Goal: Task Accomplishment & Management: Manage account settings

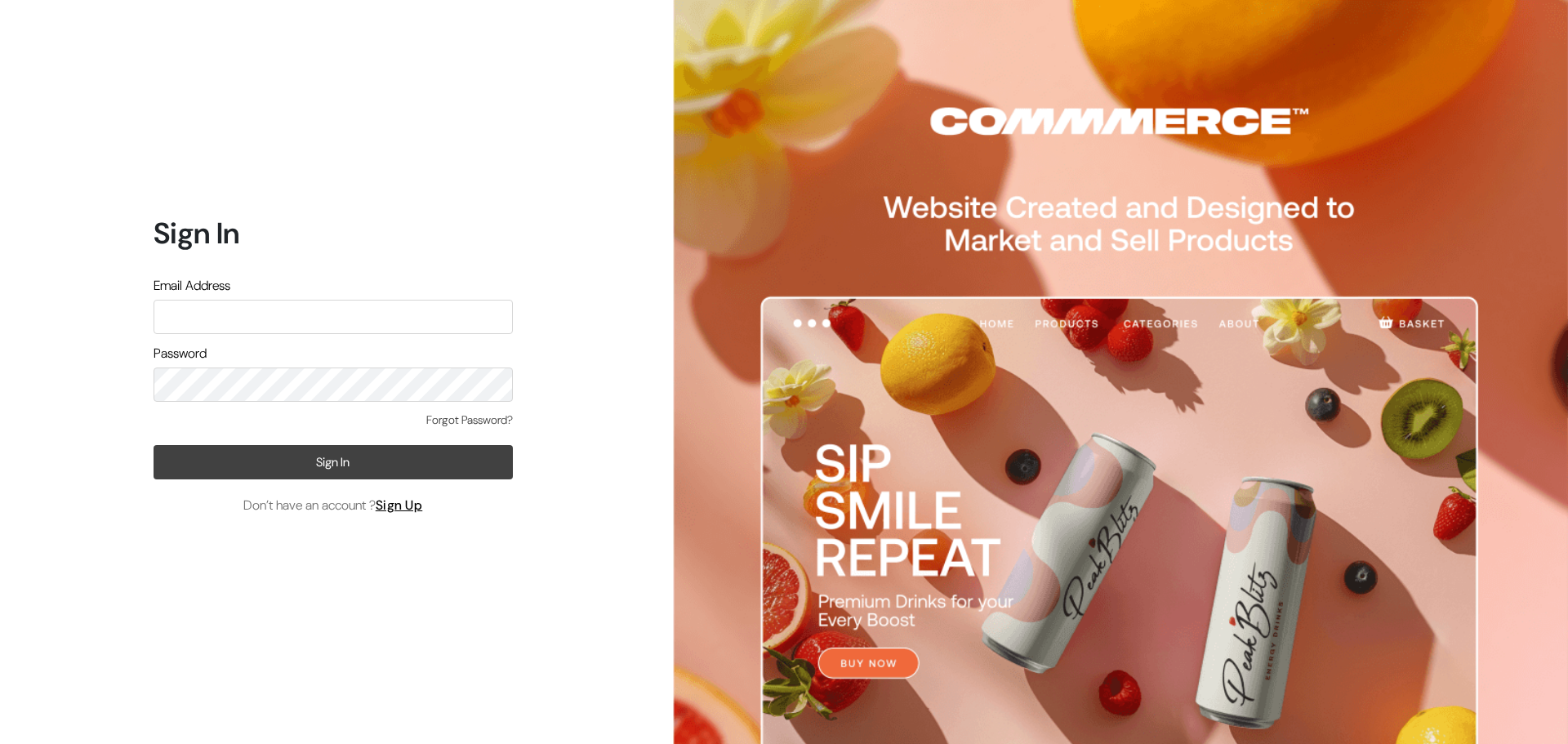
type input "info@gloriace.in"
click at [321, 459] on button "Sign In" at bounding box center [333, 463] width 360 height 35
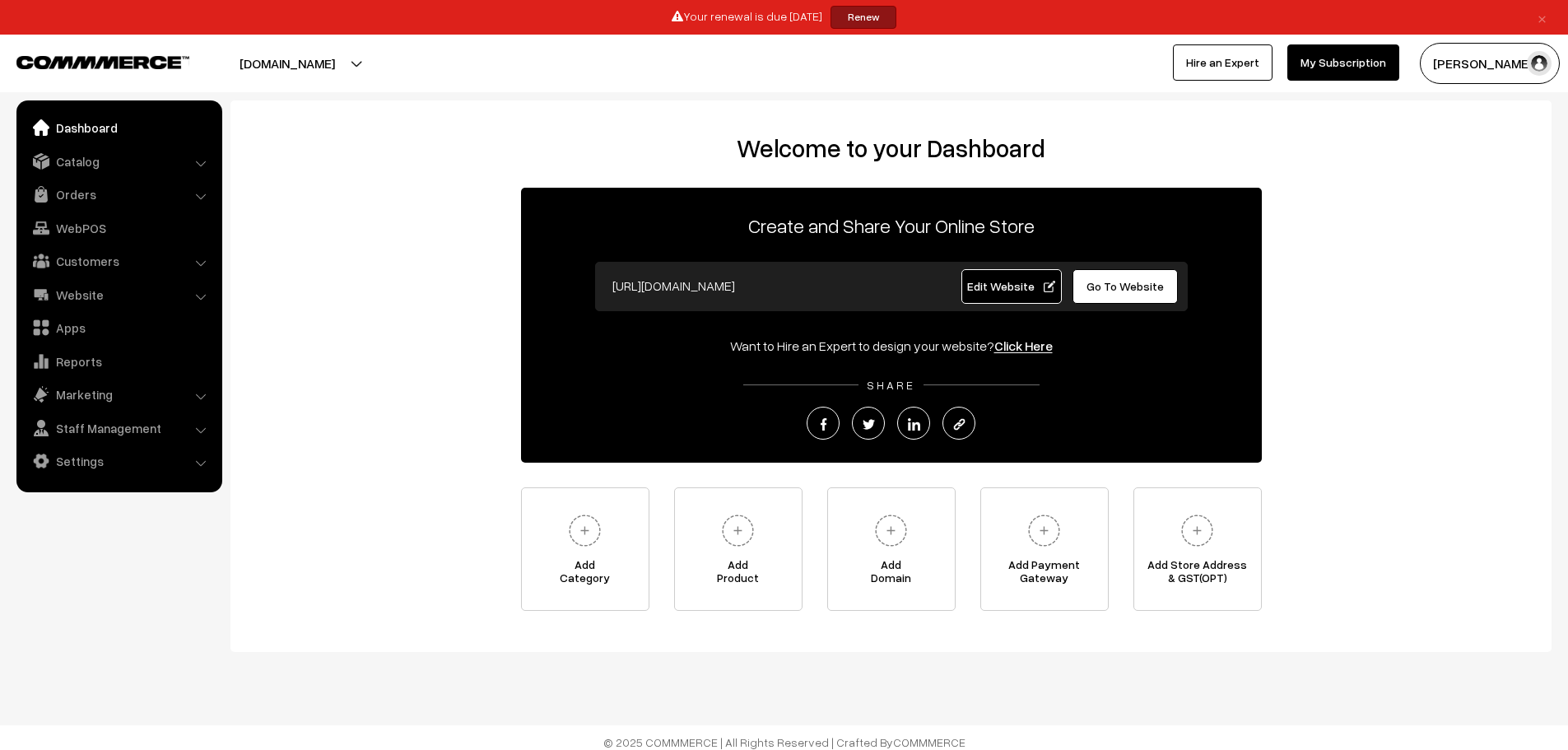
click at [859, 19] on link "Renew" at bounding box center [863, 17] width 66 height 23
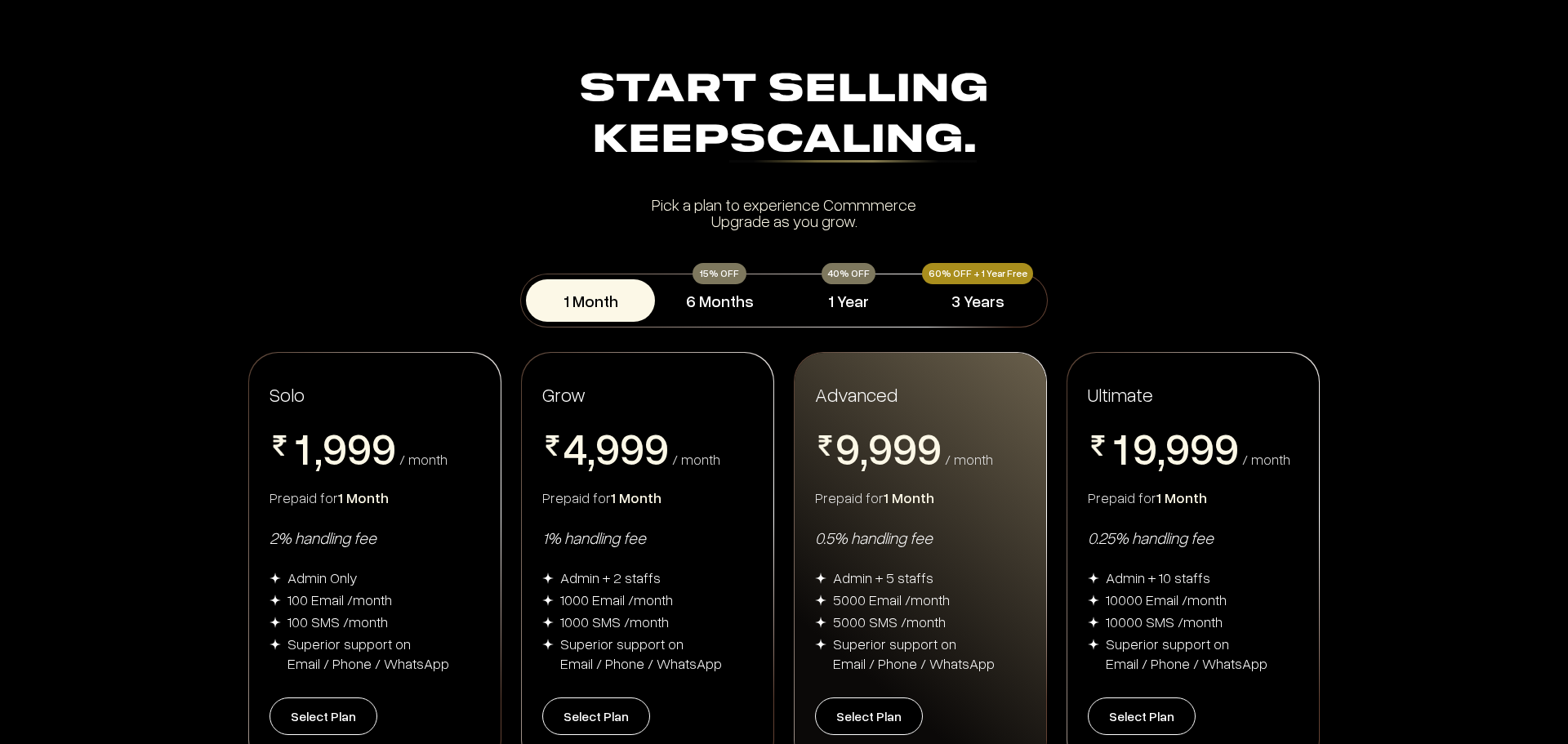
drag, startPoint x: 1567, startPoint y: 172, endPoint x: 1564, endPoint y: 217, distance: 45.1
click at [1564, 217] on section "Start Selling Keep Scaling. Start Selling Keep Scaling. Pick a plan to experien…" at bounding box center [784, 146] width 1568 height 163
click at [1446, 218] on section "Start Selling Keep Scaling. Start Selling Keep Scaling. Pick a plan to experien…" at bounding box center [784, 146] width 1568 height 163
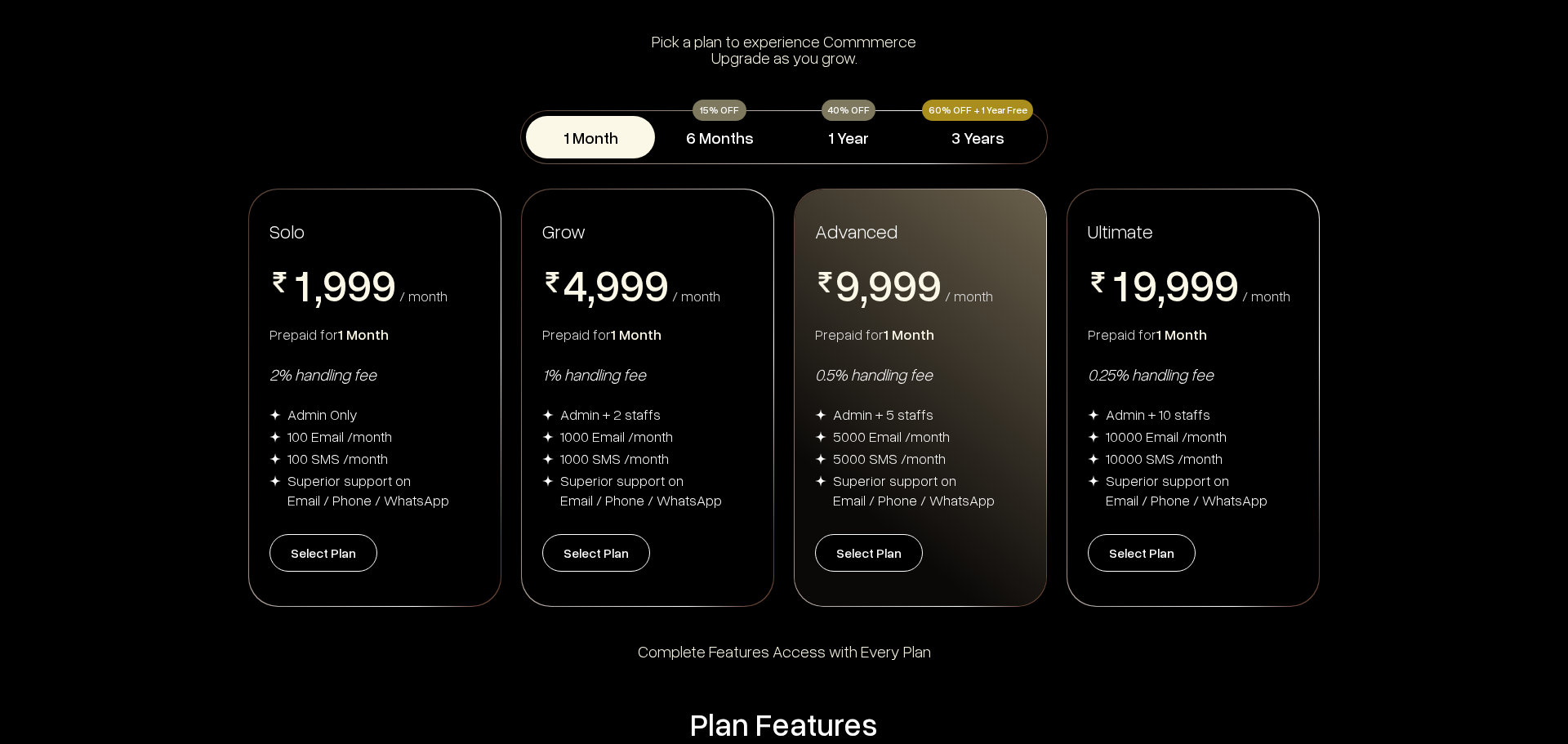
scroll to position [196, 0]
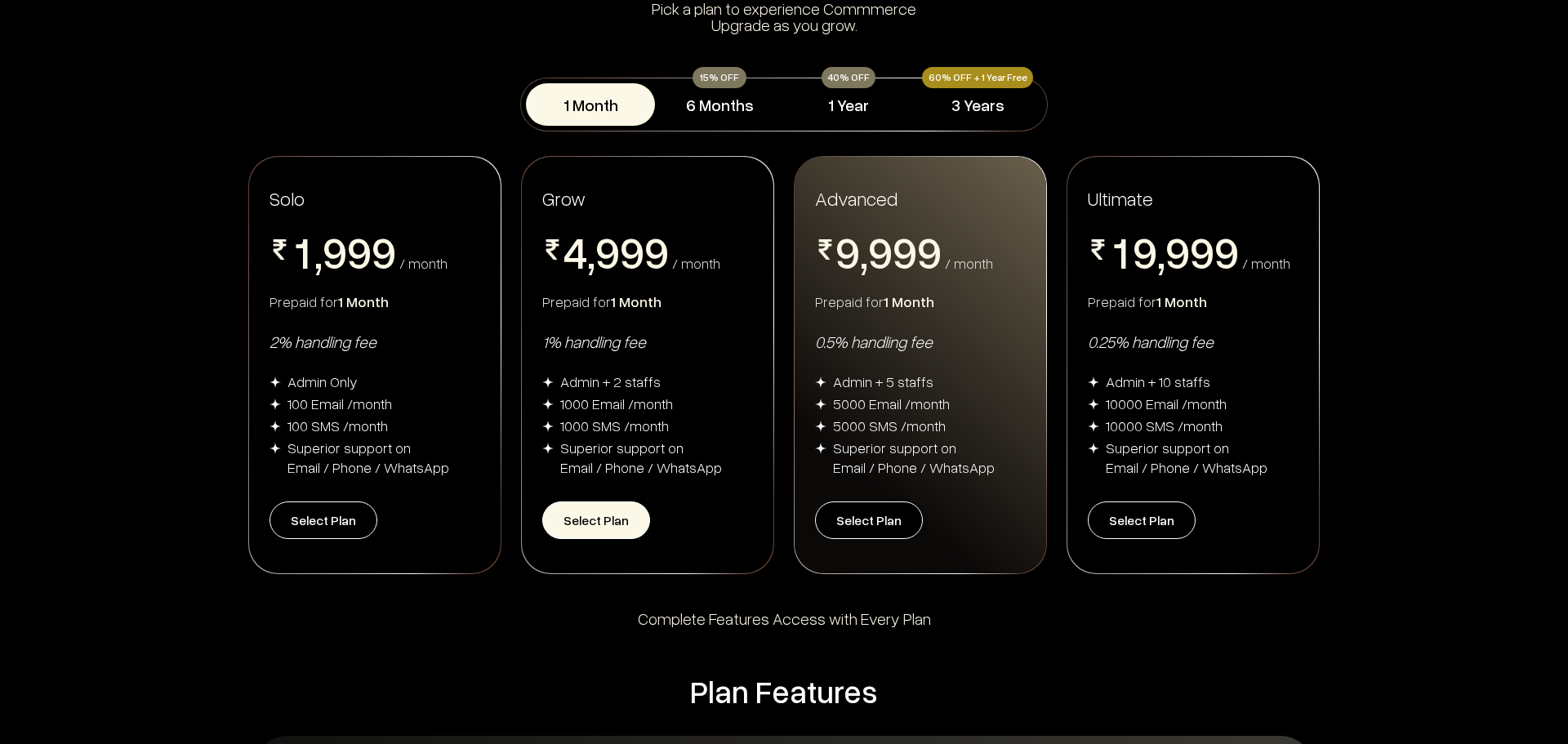
click at [589, 537] on button "Select Plan" at bounding box center [596, 520] width 108 height 38
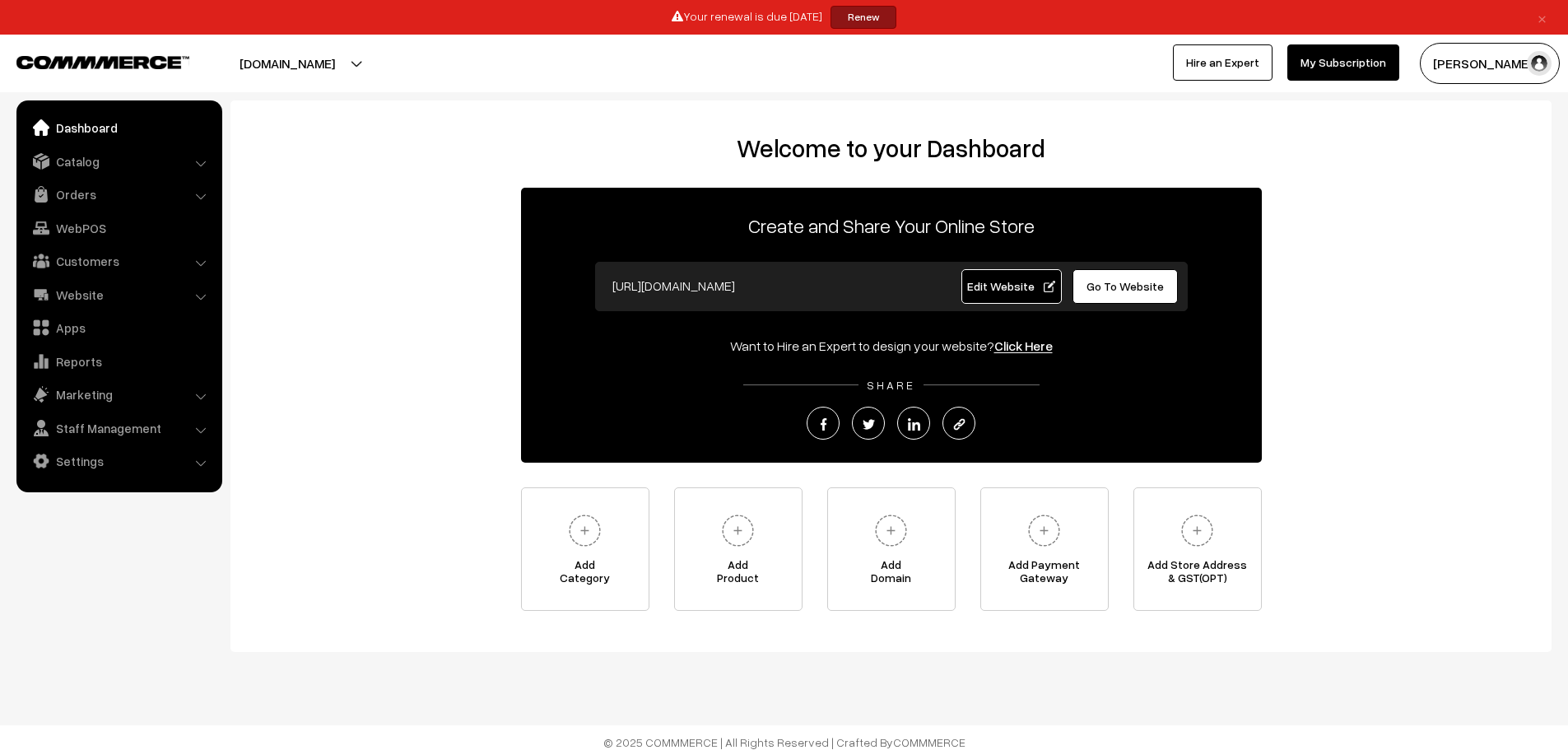
click at [200, 162] on li "Catalog Categories" at bounding box center [119, 162] width 197 height 30
click at [202, 162] on li "Catalog Categories" at bounding box center [119, 162] width 197 height 30
click at [293, 170] on div "Welcome to your Dashboard Create and Share Your Online Store https://gloriace.i…" at bounding box center [891, 373] width 1288 height 478
click at [107, 193] on link "Orders" at bounding box center [119, 194] width 196 height 30
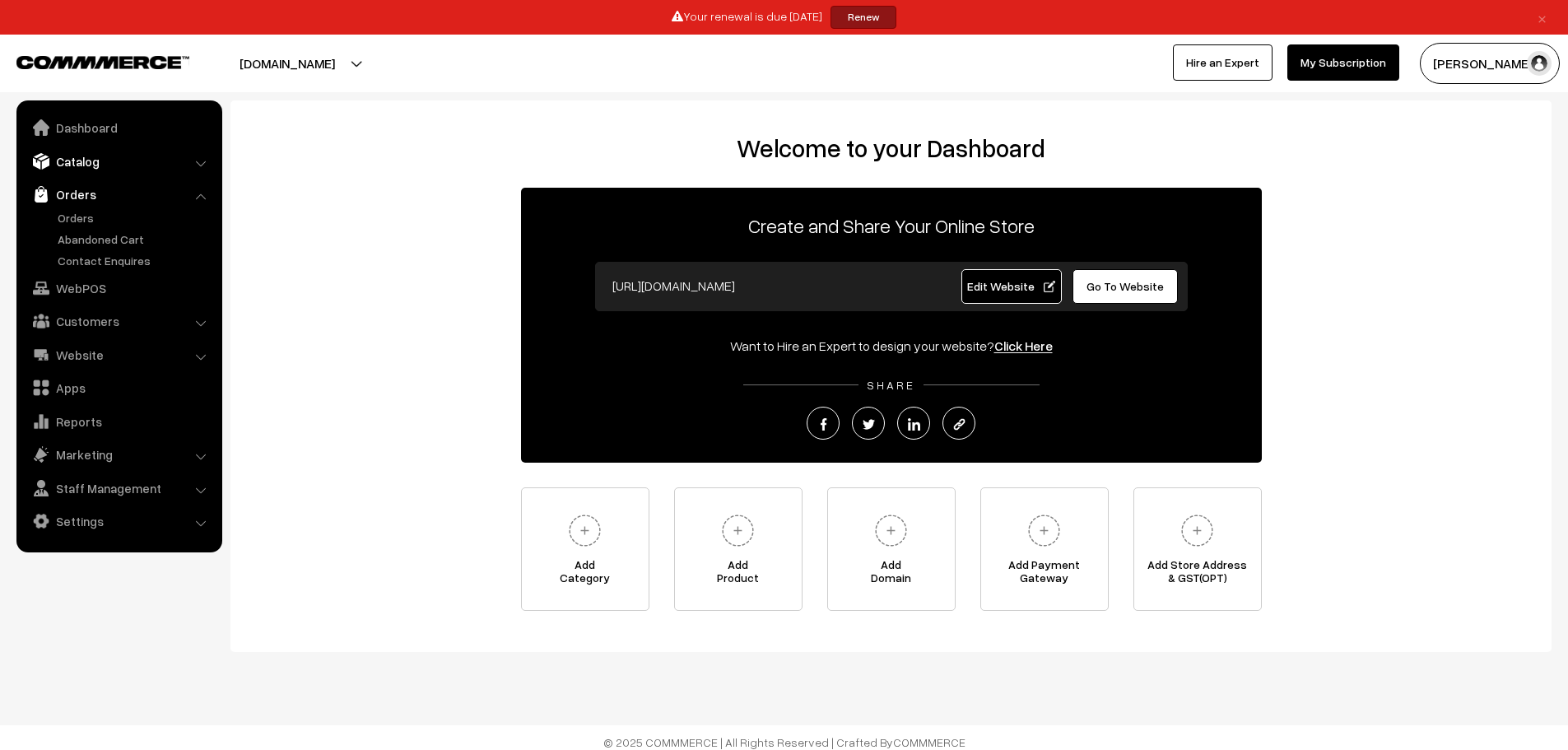
click at [96, 162] on link "Catalog" at bounding box center [119, 162] width 196 height 30
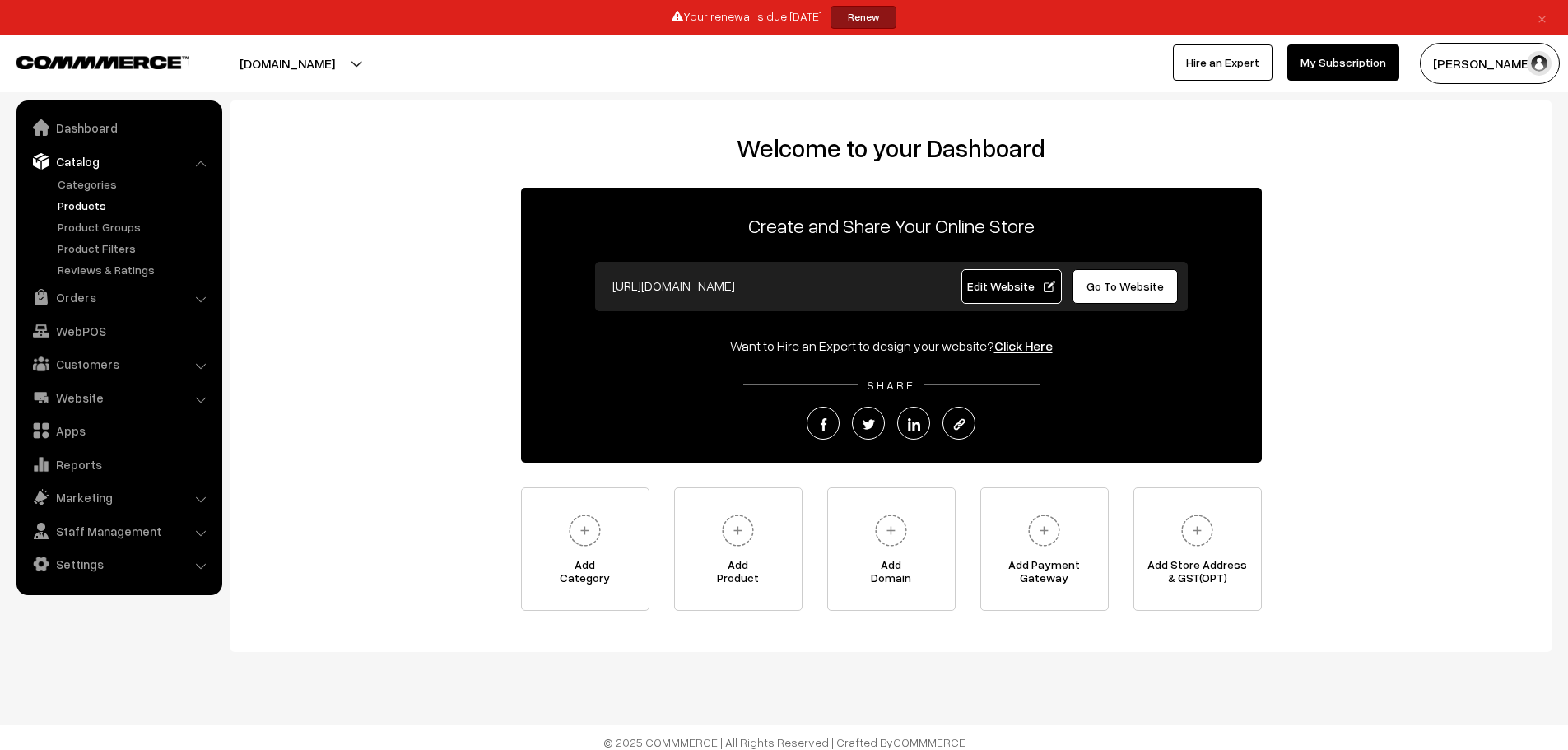
click at [105, 203] on link "Products" at bounding box center [135, 205] width 163 height 17
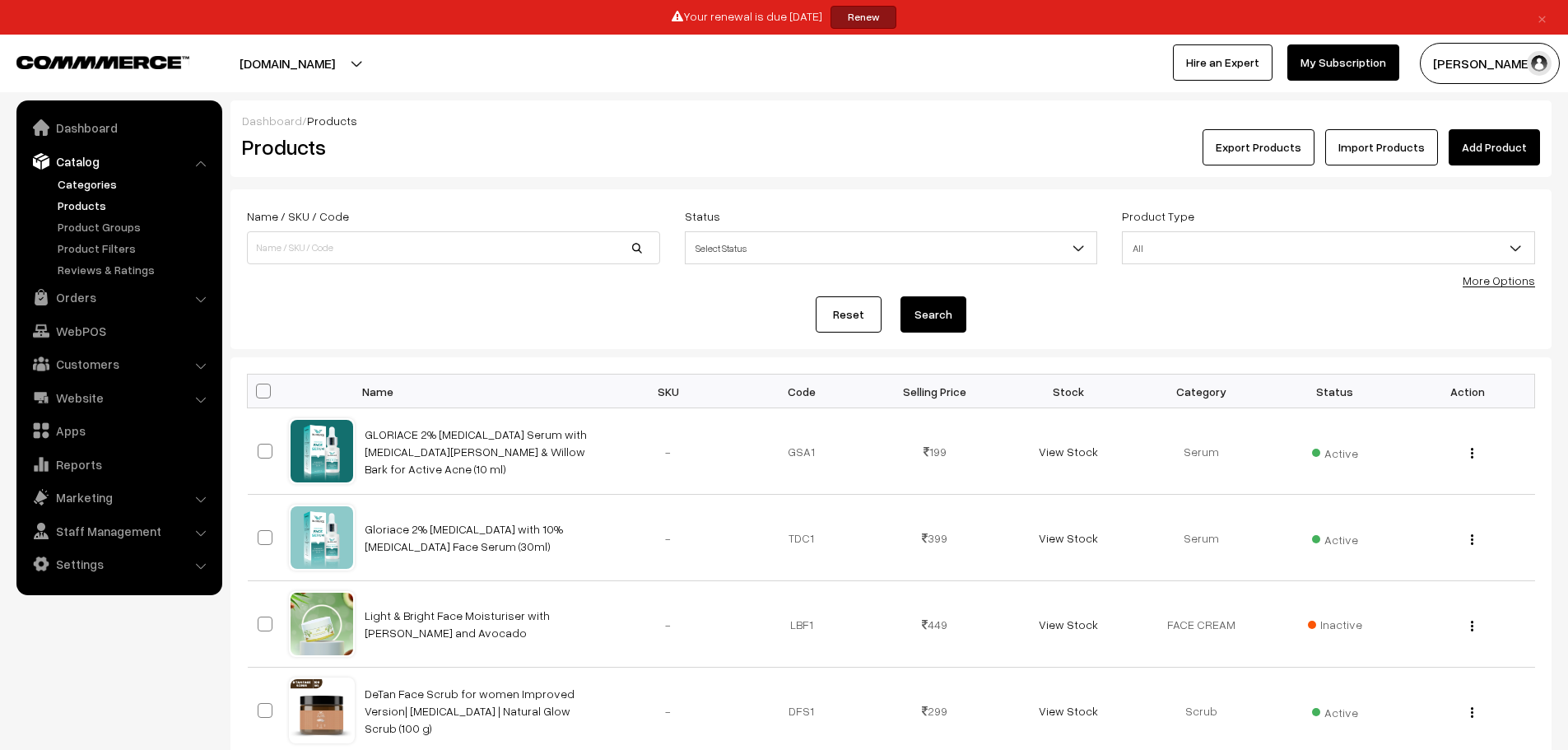
click at [102, 181] on link "Categories" at bounding box center [135, 183] width 163 height 17
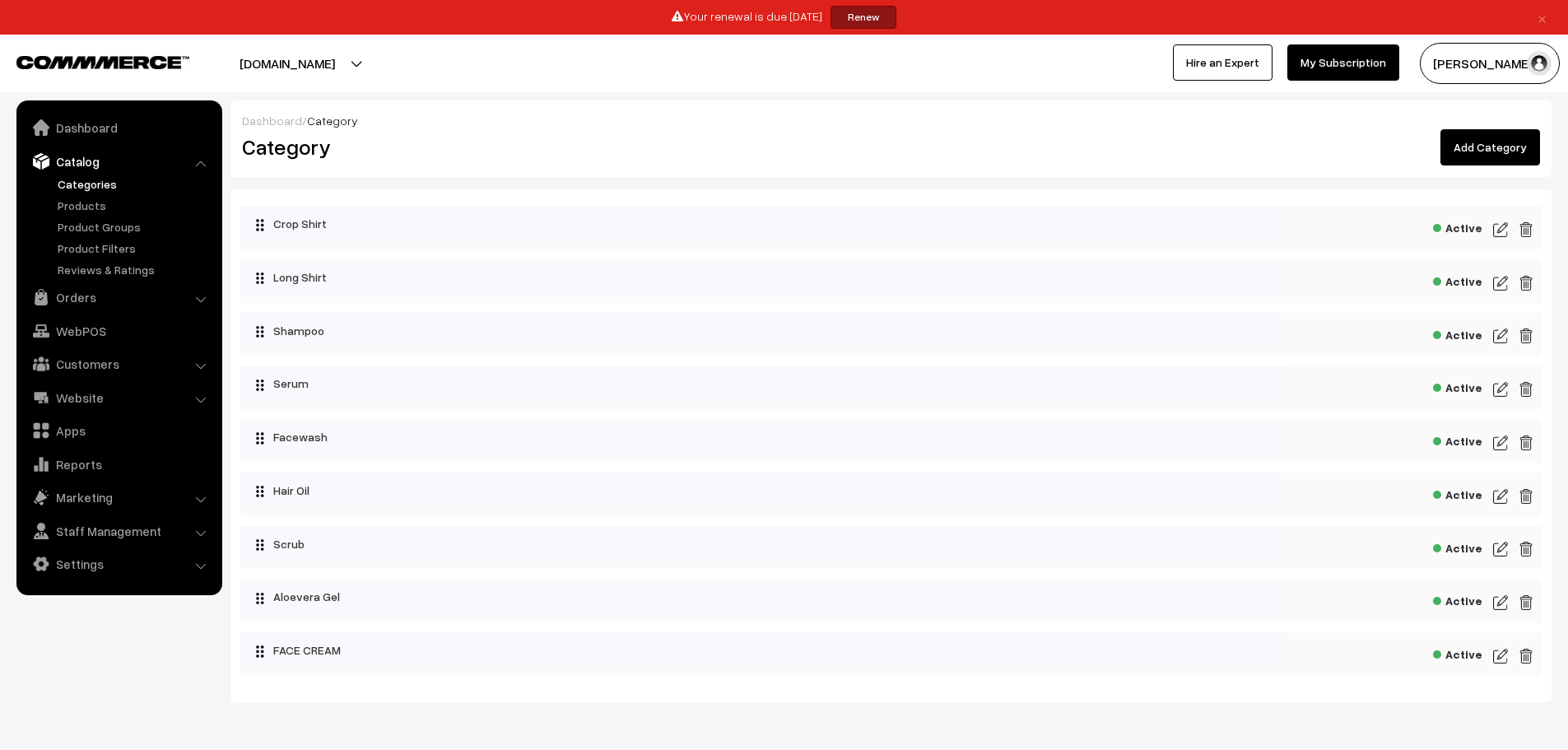
click at [1489, 143] on link "Add Category" at bounding box center [1491, 148] width 100 height 37
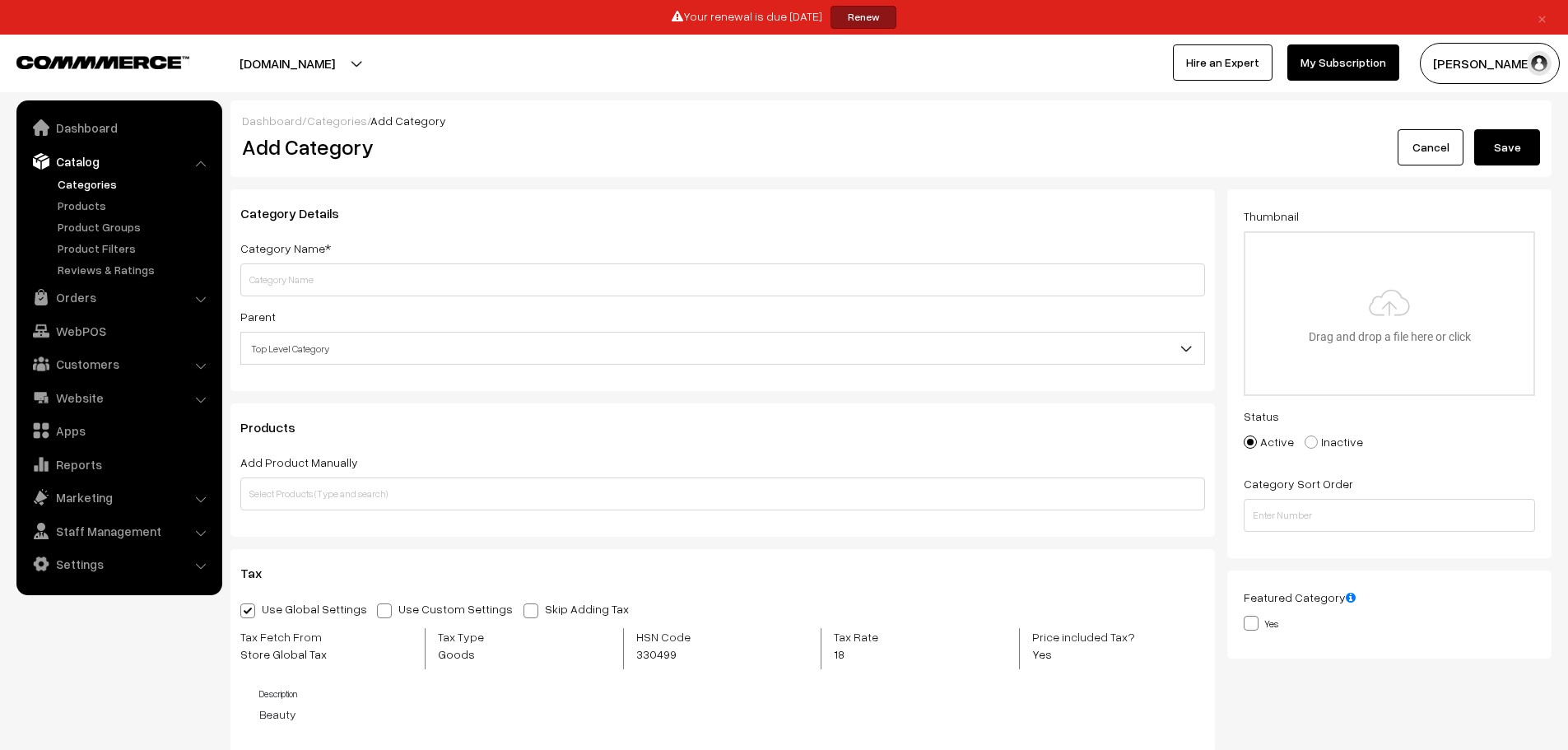
click at [452, 278] on input "text" at bounding box center [723, 280] width 965 height 33
type input "m"
paste input "Medicine"
type input "M"
paste input "Medicine"
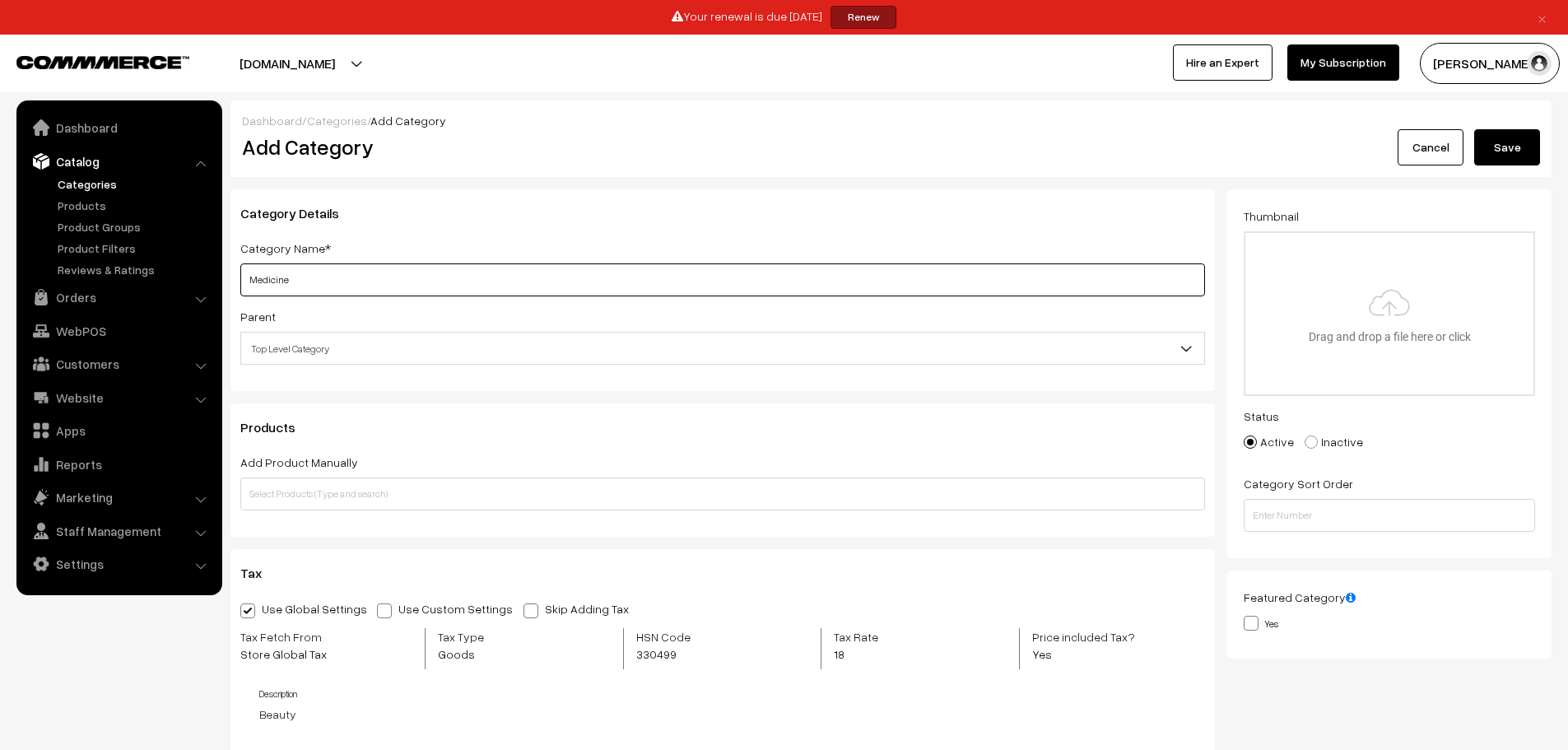
type input "Medicine"
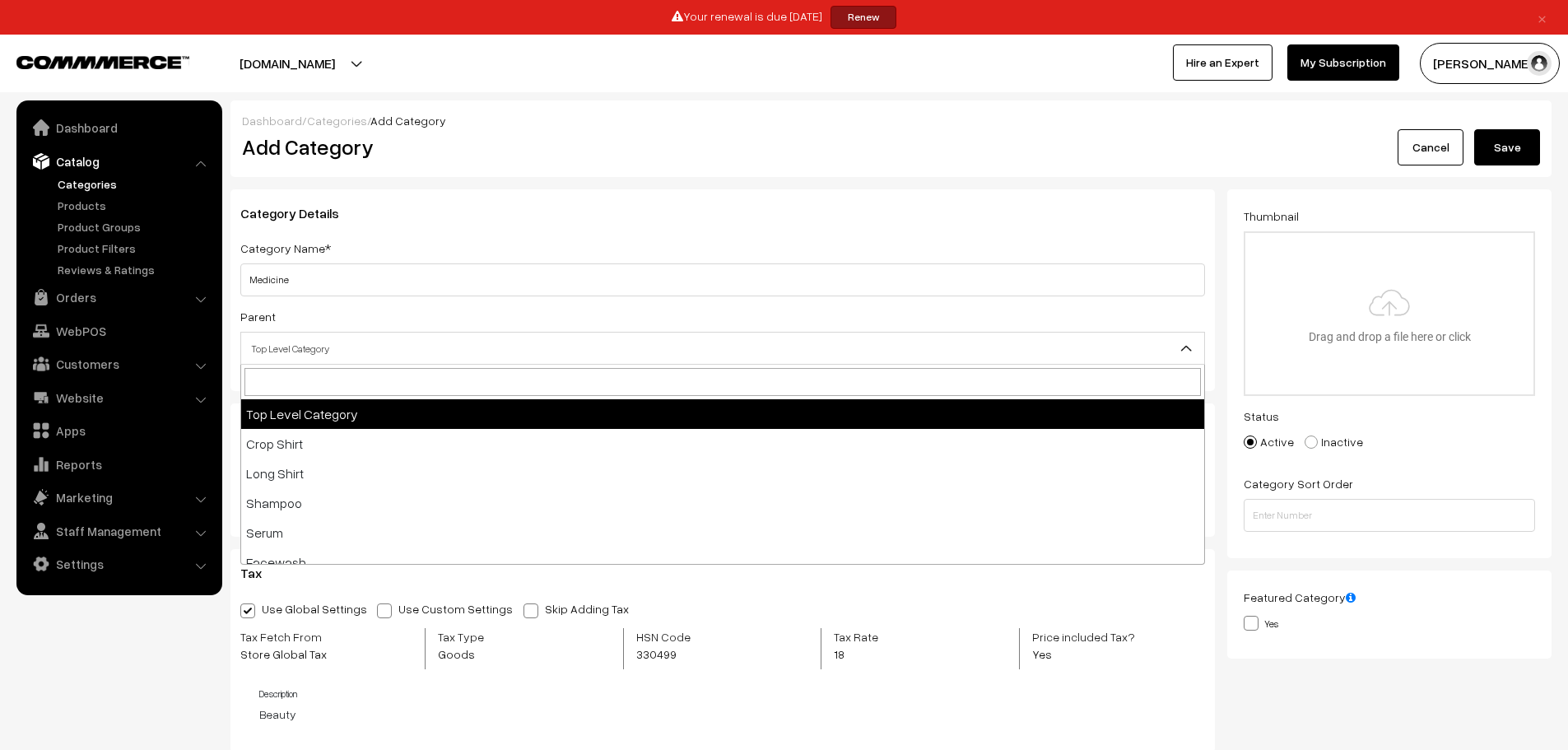
click at [470, 343] on span "Top Level Category" at bounding box center [723, 348] width 963 height 29
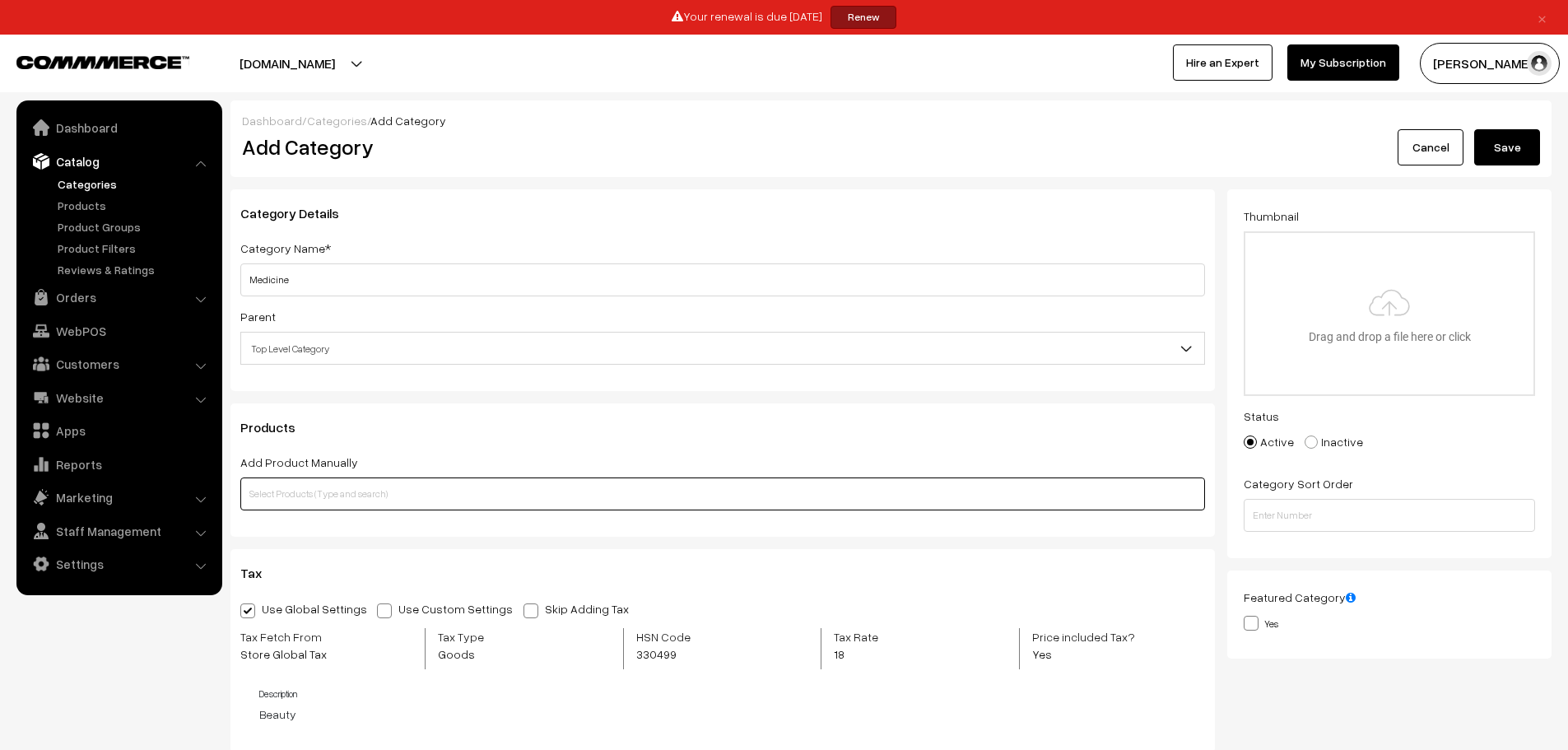
click at [408, 493] on input "text" at bounding box center [723, 494] width 965 height 33
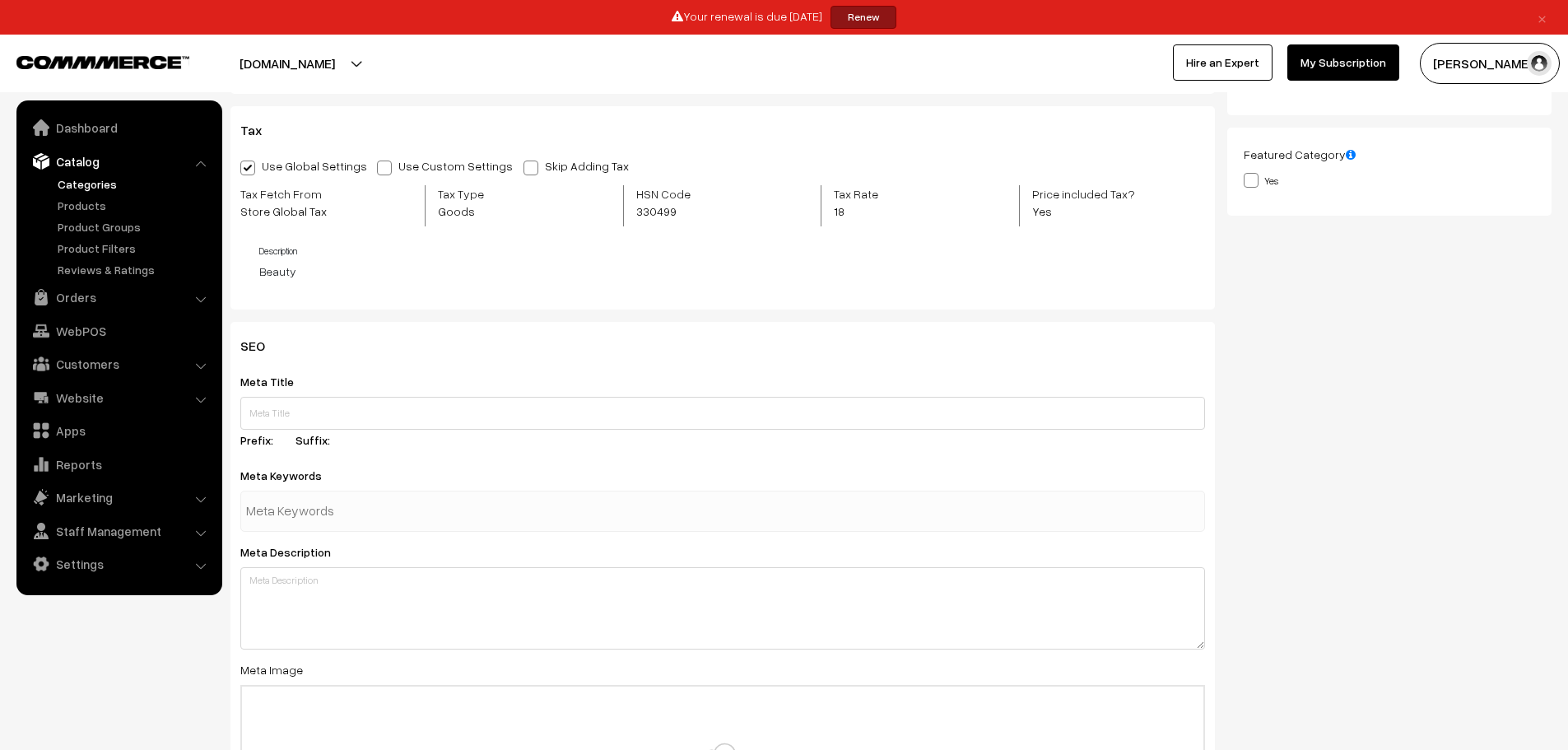
scroll to position [457, 0]
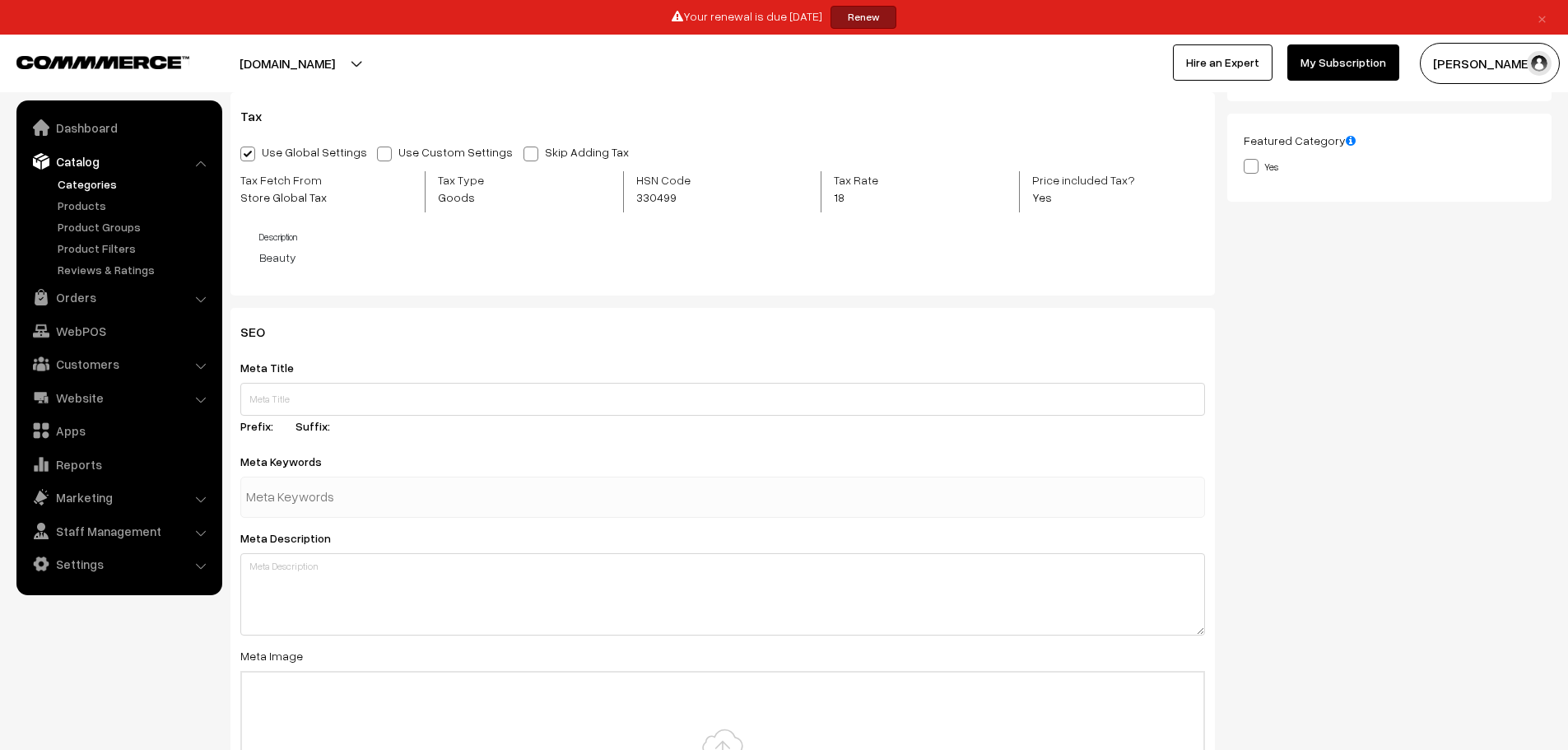
type input "RRBRI DSR"
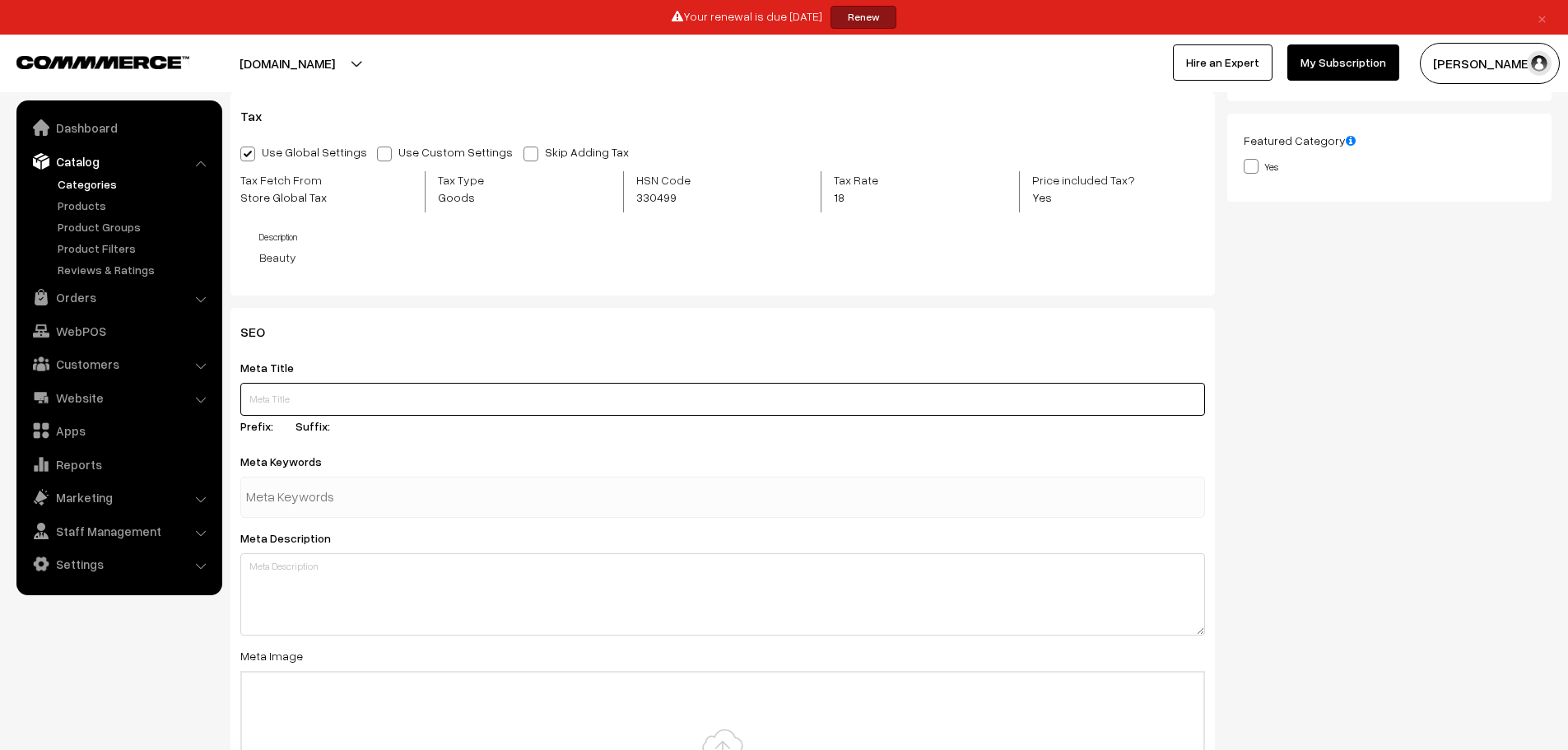
click at [328, 405] on input "text" at bounding box center [723, 399] width 965 height 33
type input "REBRI-DSR"
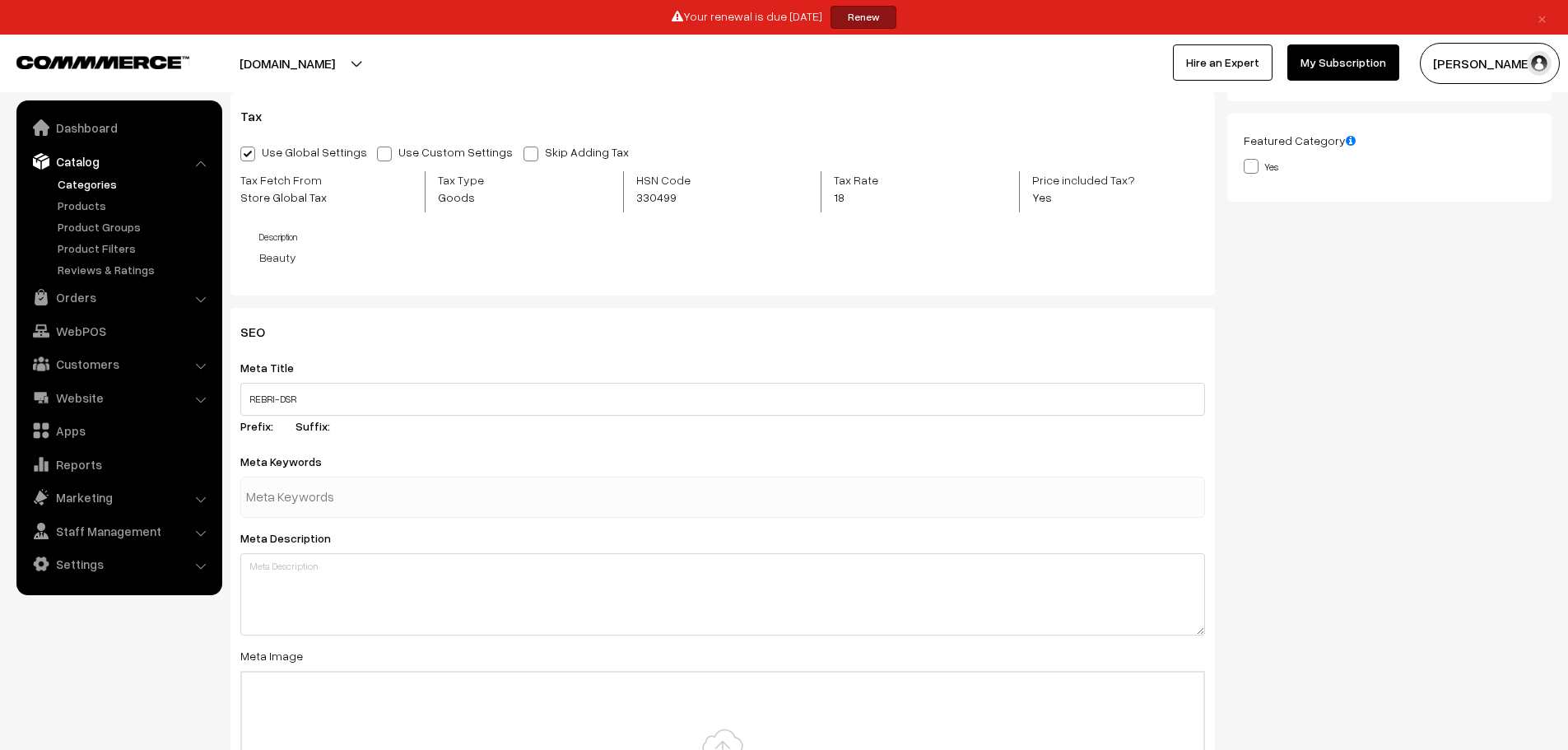
click at [324, 503] on input "text" at bounding box center [332, 498] width 171 height 33
type input "REBRI-DSR"
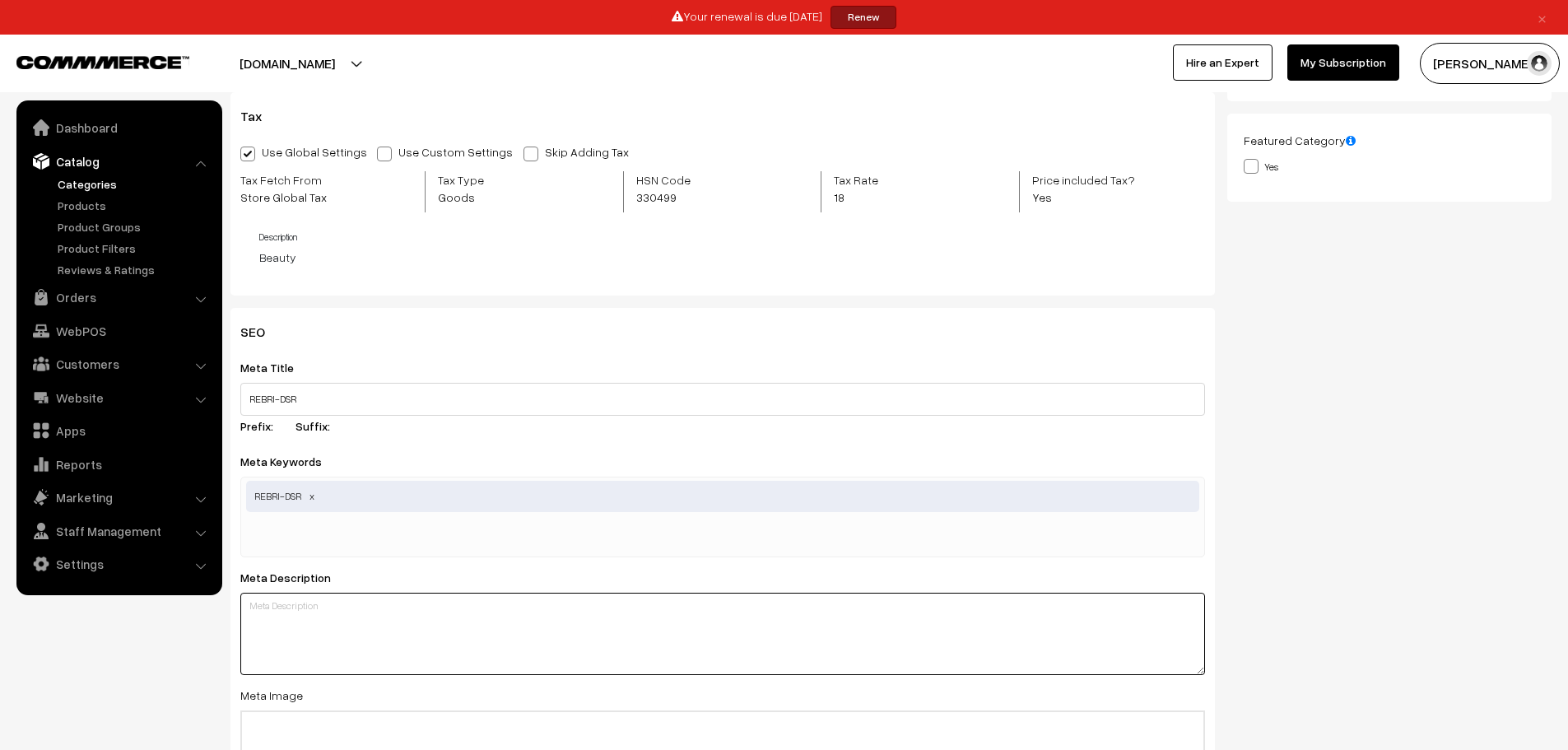
click at [335, 581] on div "Meta Description" at bounding box center [723, 621] width 965 height 108
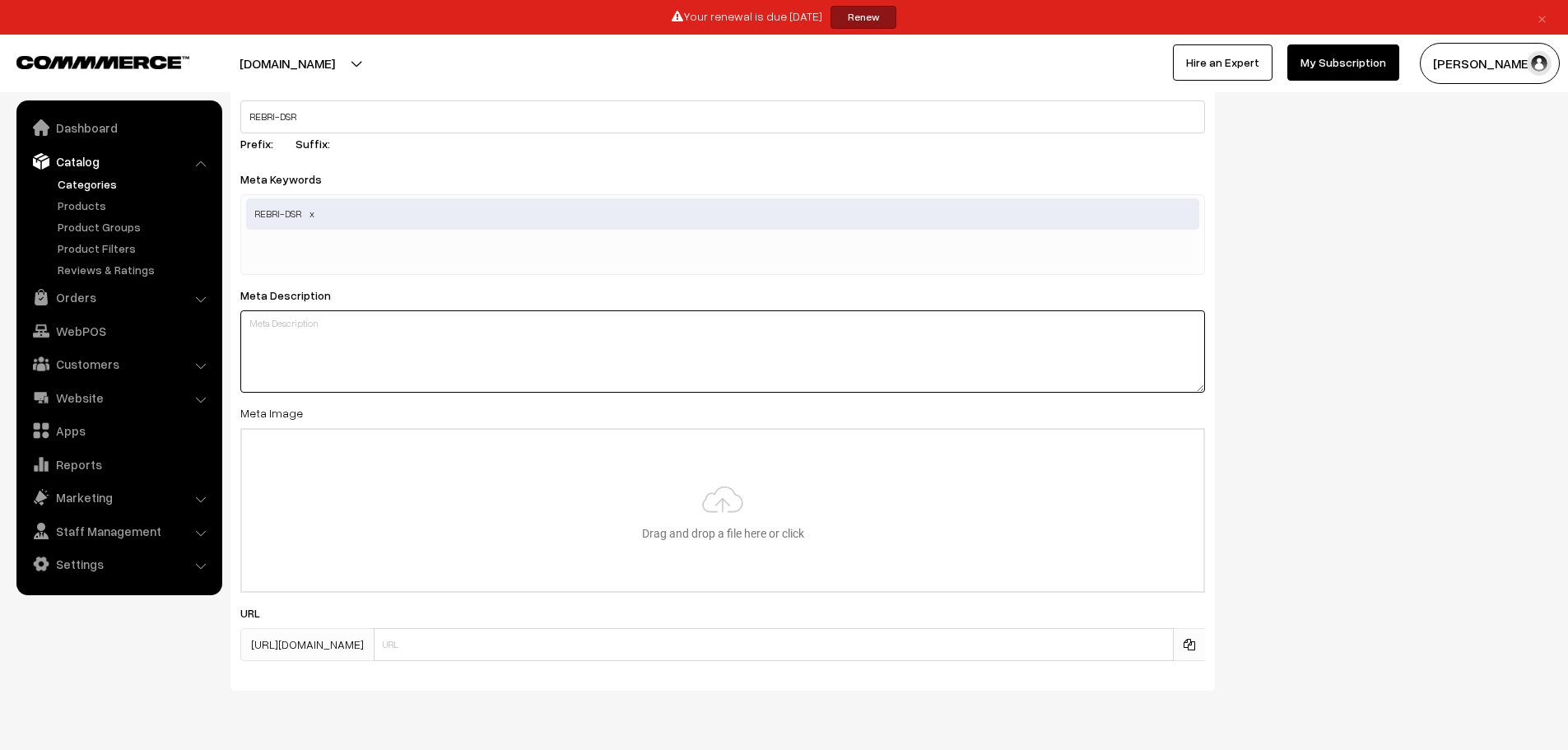
scroll to position [787, 0]
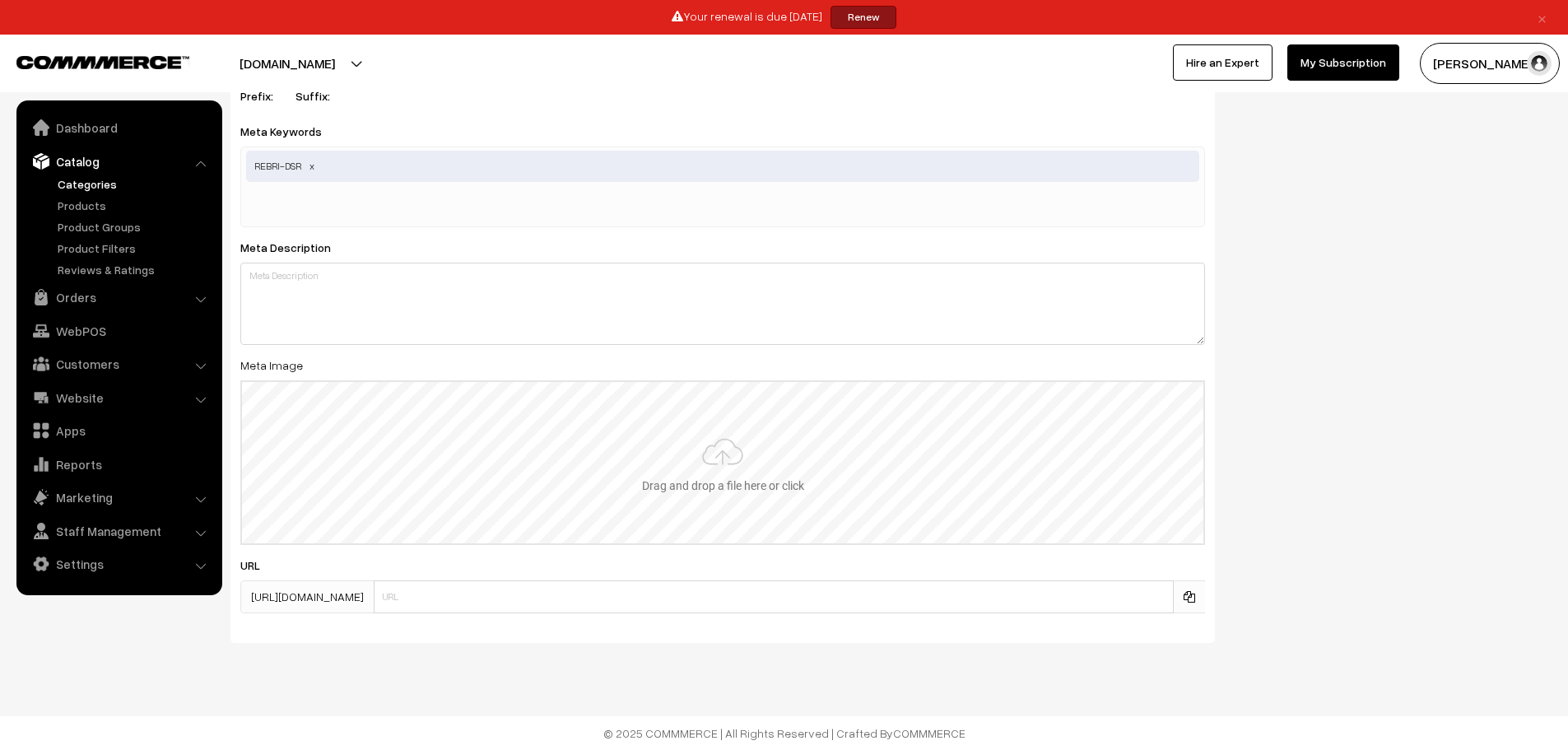
click at [660, 477] on input "file" at bounding box center [723, 462] width 962 height 162
type input "C:\fakepath\WhatsApp Image 2025-08-29 at 1.12.22 AM.jpeg"
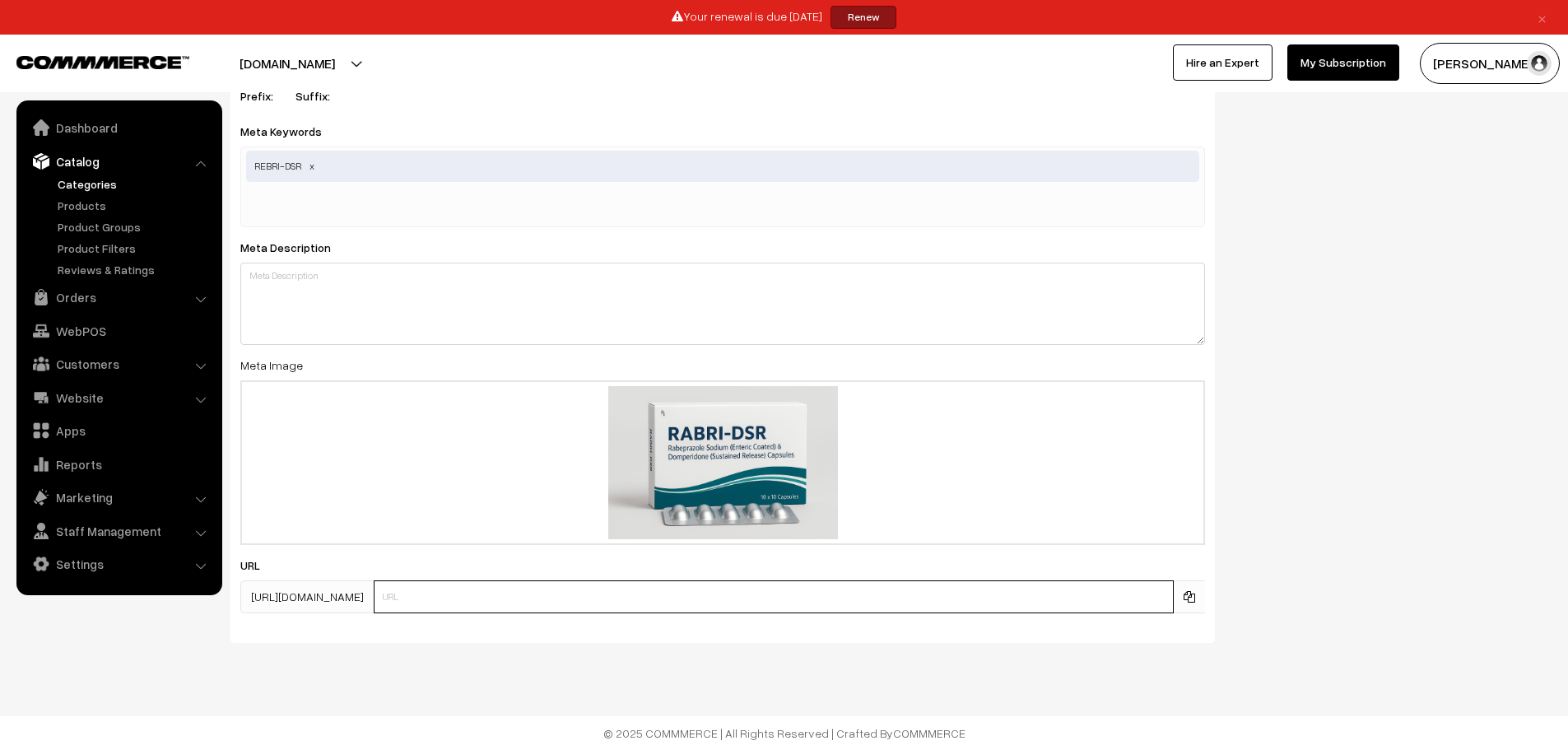
click at [592, 597] on input "text" at bounding box center [774, 597] width 801 height 33
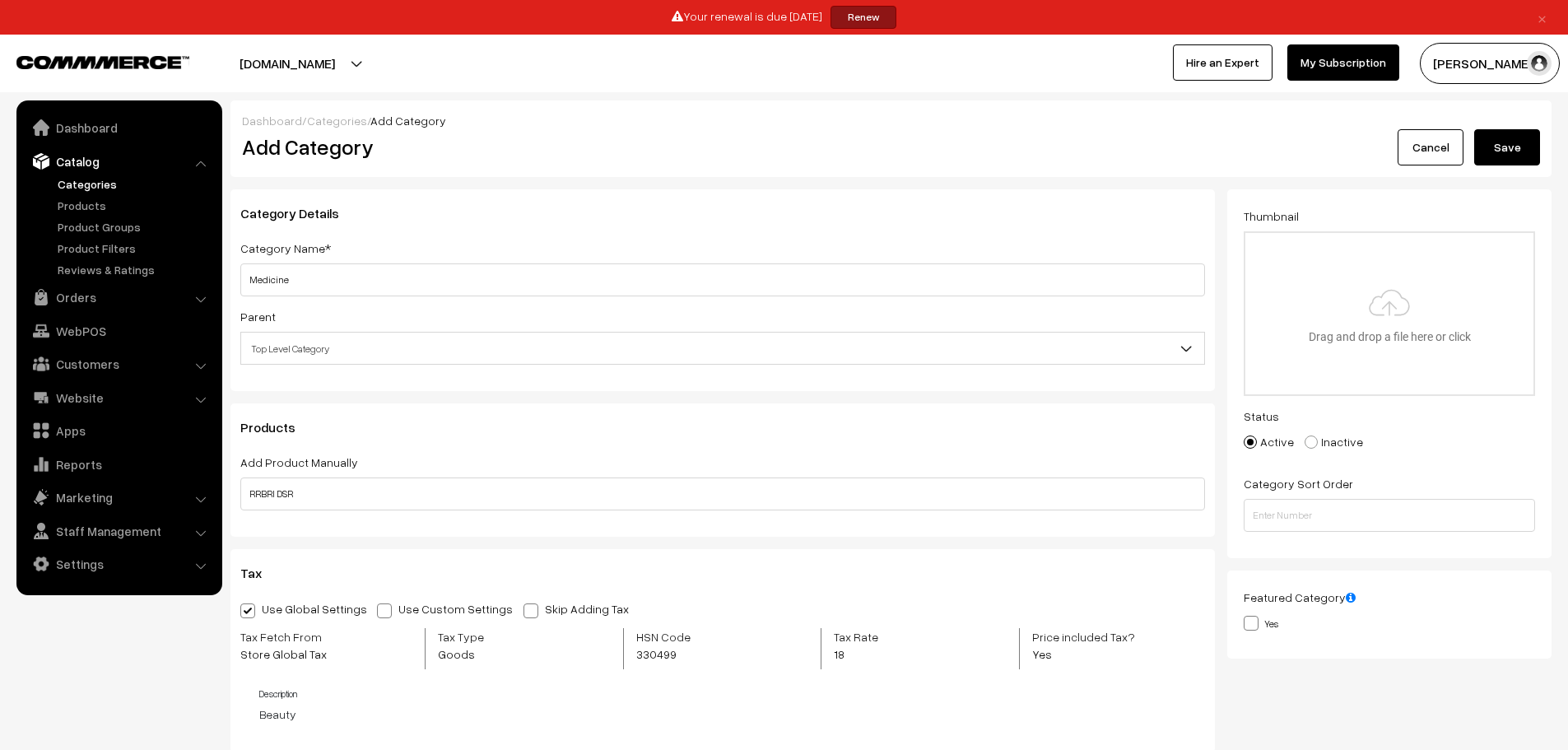
type input "REBRI DSR"
click at [1249, 620] on span at bounding box center [1251, 623] width 15 height 15
click at [1249, 620] on input "Yes" at bounding box center [1249, 621] width 11 height 11
checkbox input "true"
click at [1489, 149] on button "Save" at bounding box center [1507, 148] width 66 height 37
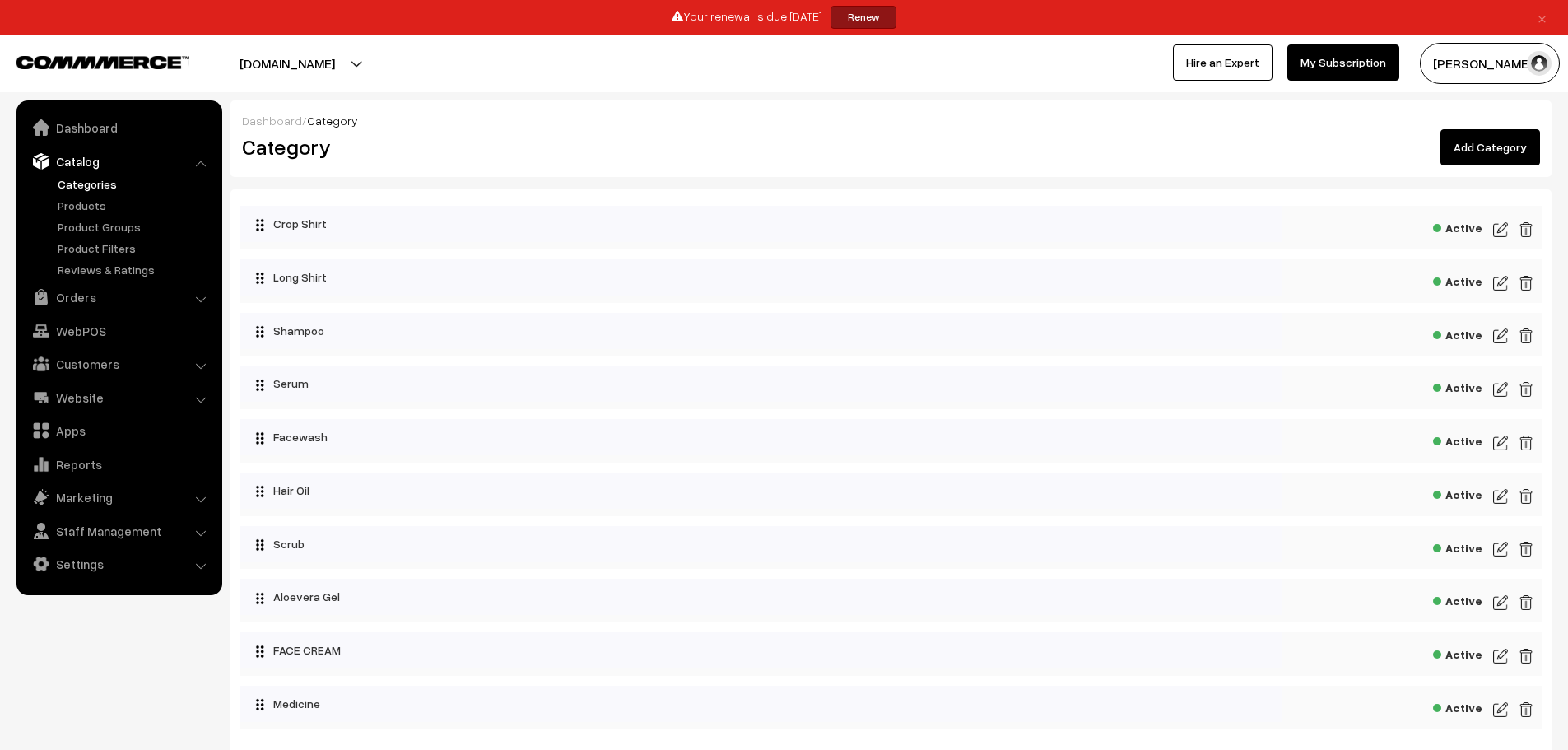
click at [85, 187] on link "Categories" at bounding box center [135, 183] width 163 height 17
click at [93, 206] on link "Products" at bounding box center [135, 205] width 163 height 17
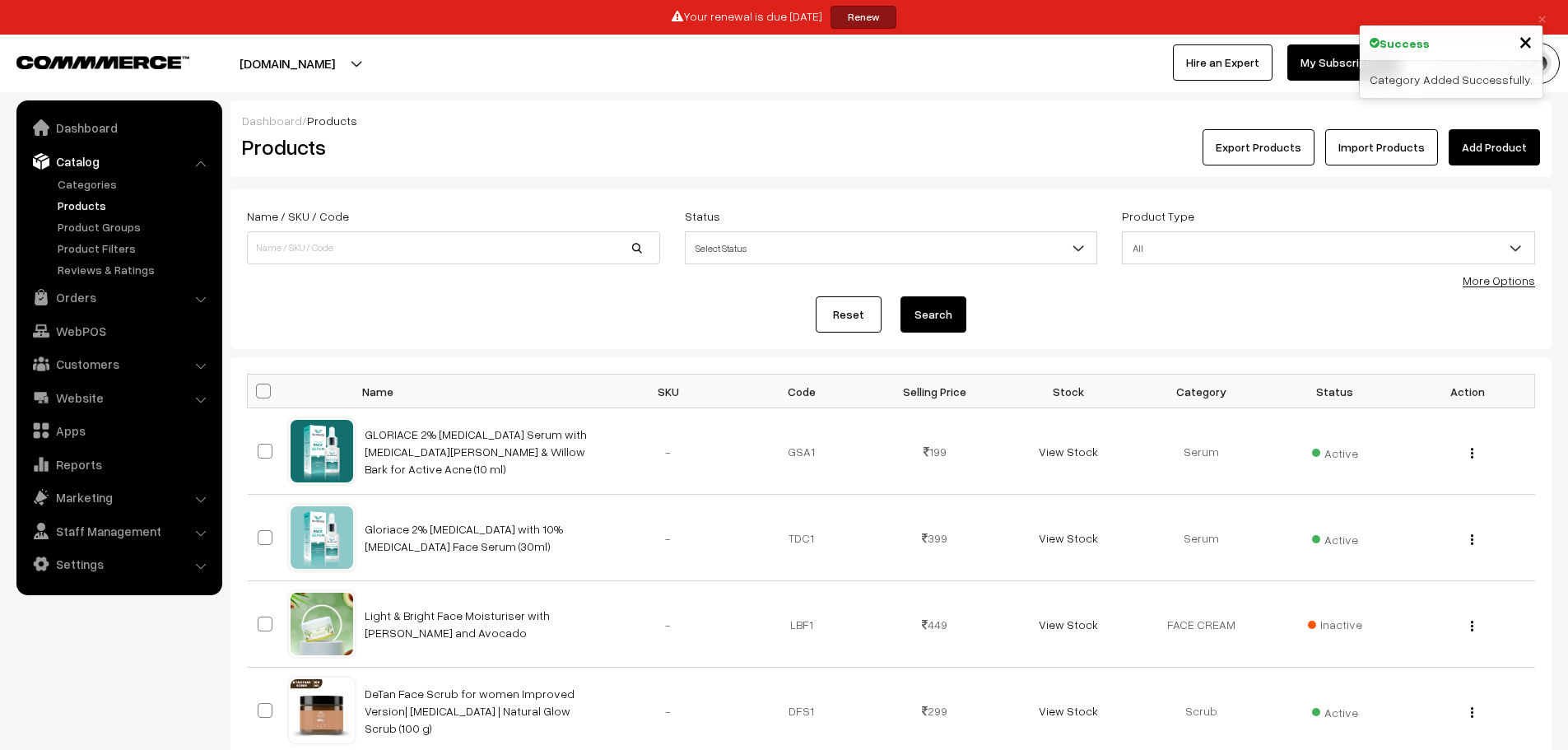
click at [1490, 152] on link "Add Product" at bounding box center [1495, 148] width 91 height 37
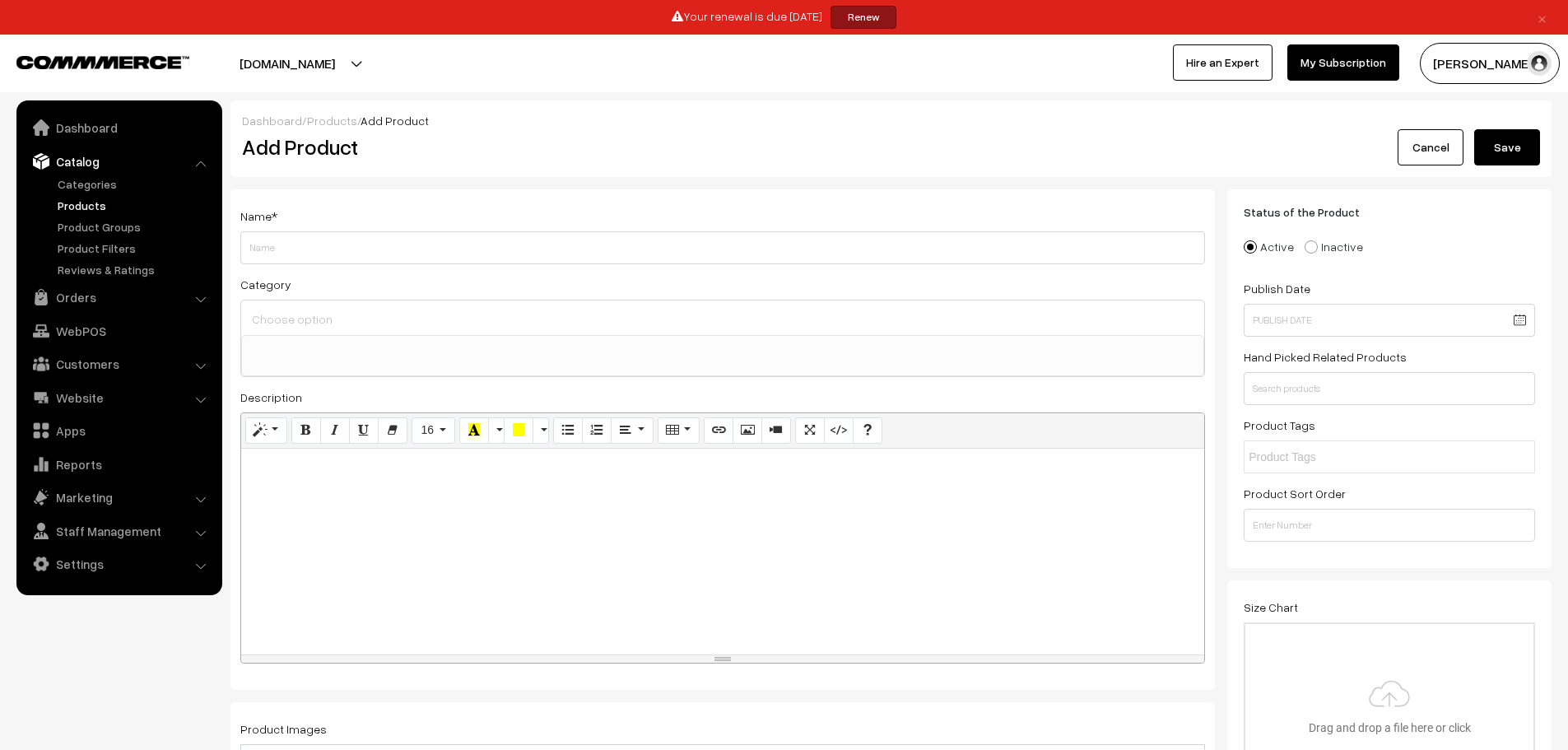
select select
click at [330, 249] on input "Weight" at bounding box center [723, 248] width 965 height 33
type input "RABRI -DSR"
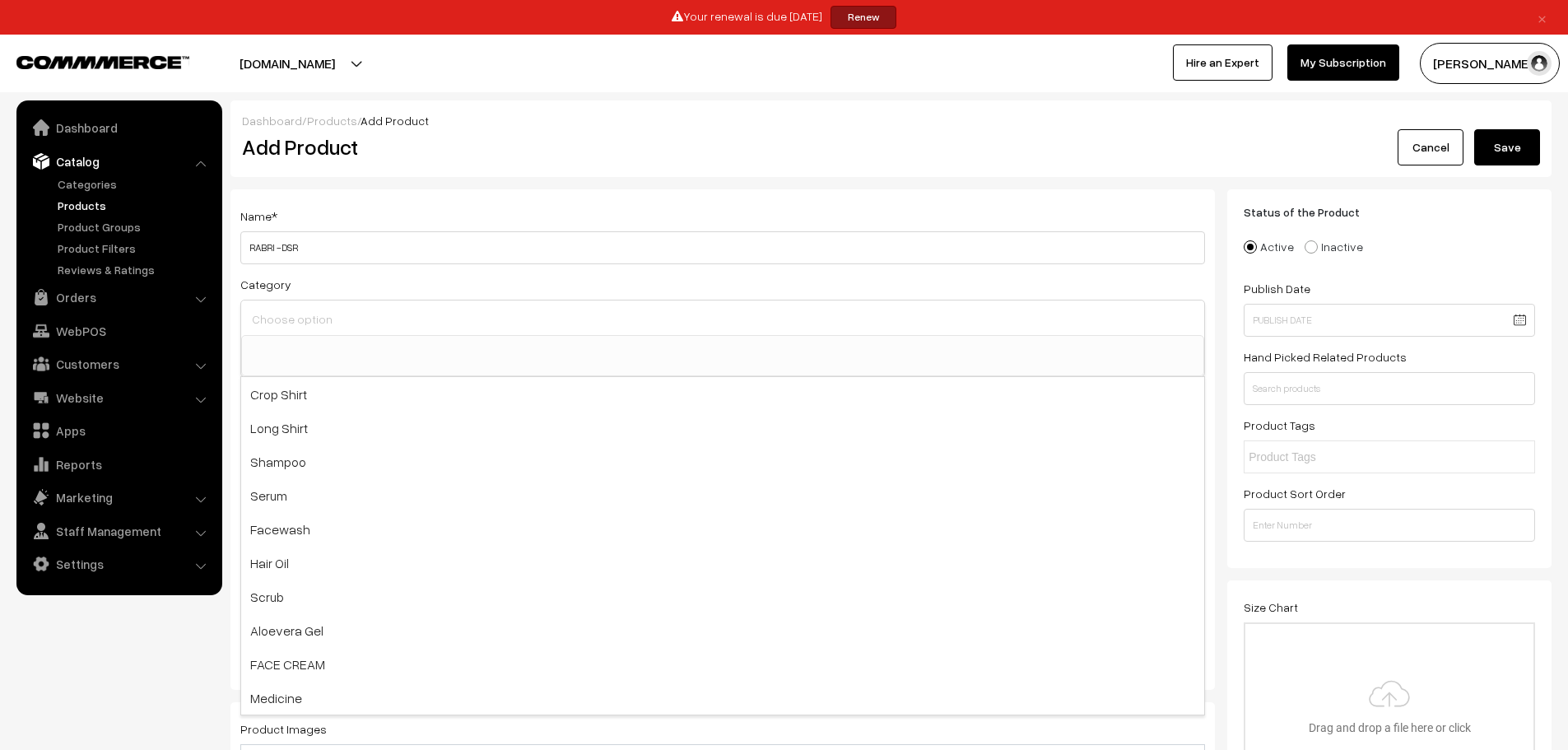
click at [380, 328] on input at bounding box center [723, 319] width 950 height 24
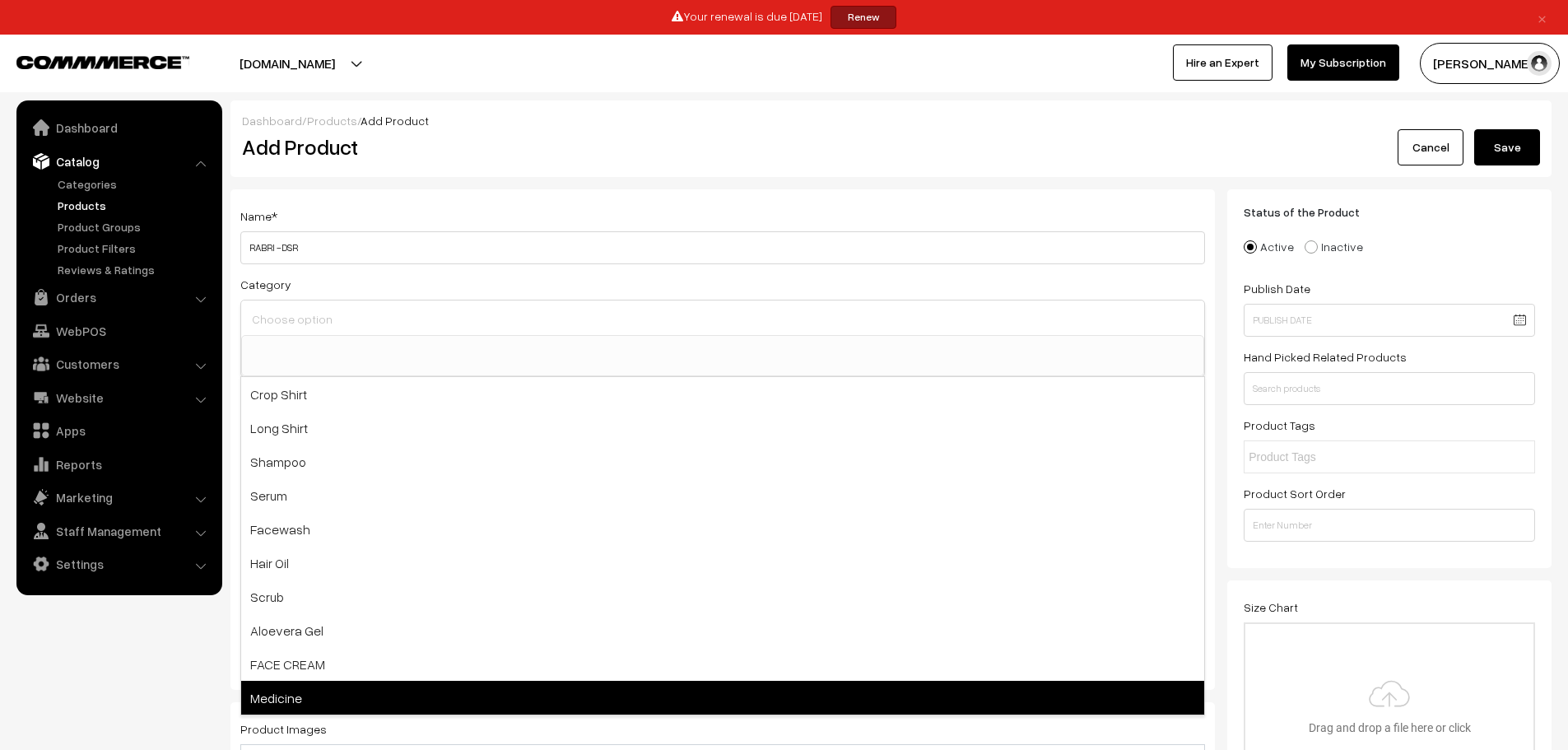
click at [296, 692] on span "Medicine" at bounding box center [723, 698] width 963 height 34
select select "22"
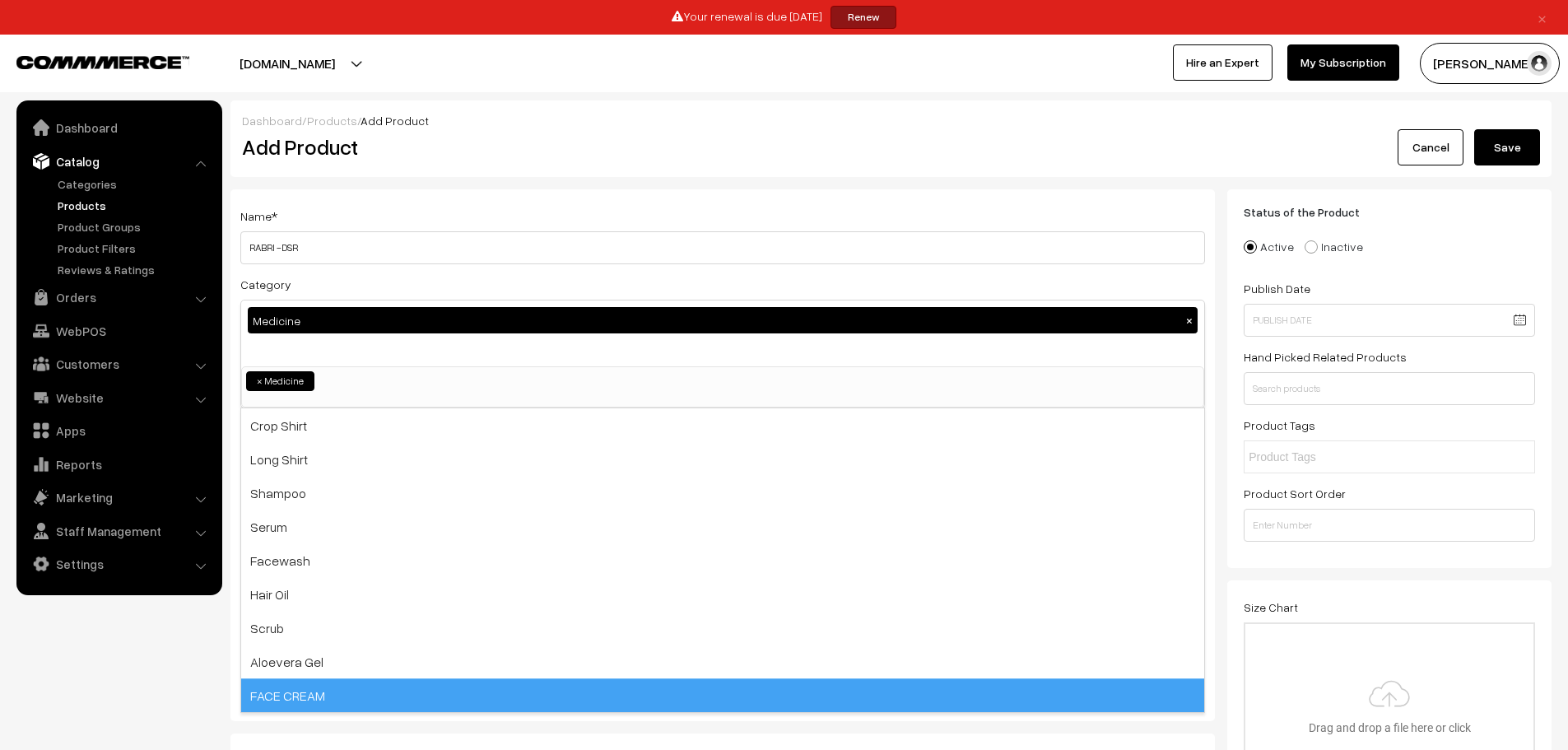
scroll to position [84, 0]
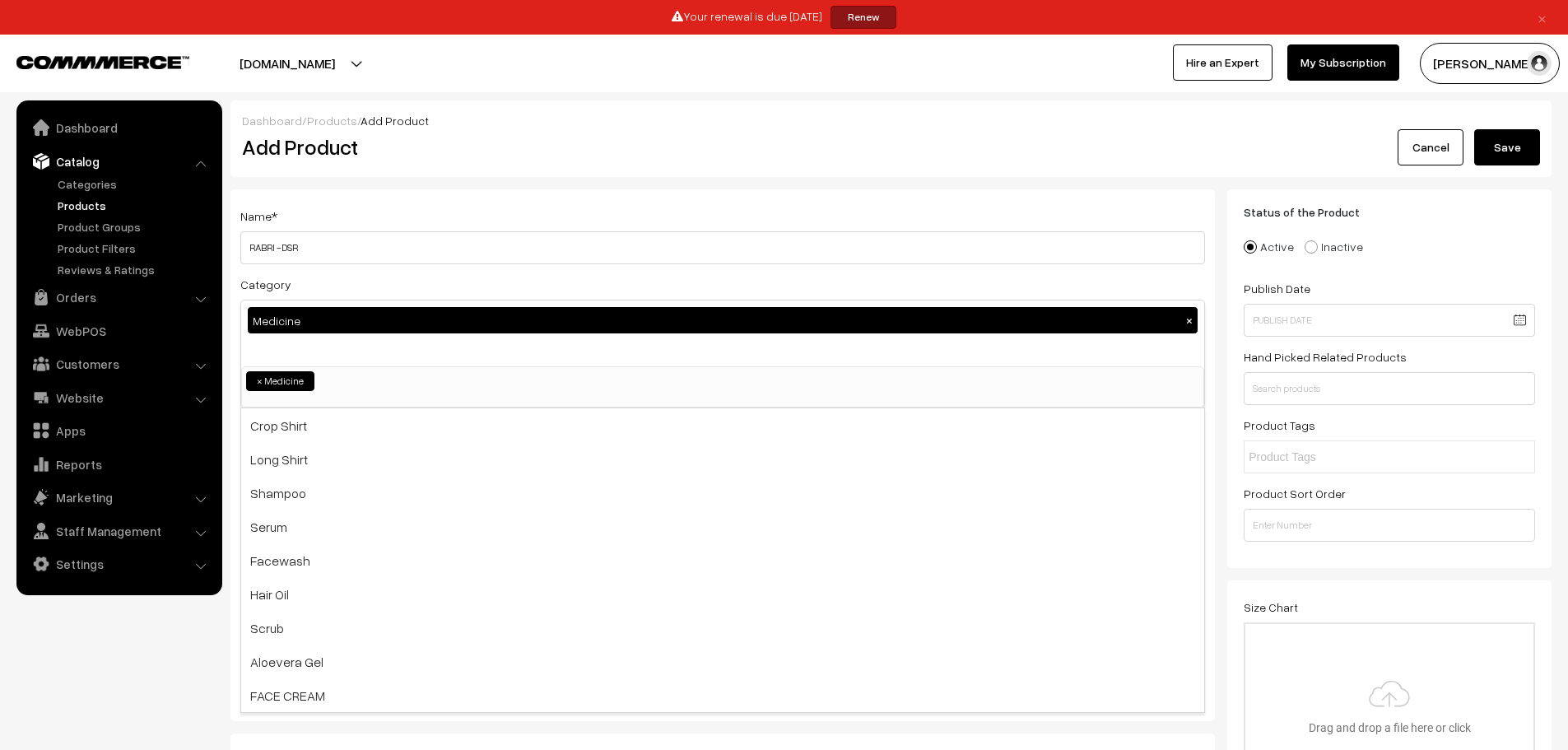
click at [124, 634] on nav "Dashboard Catalog" at bounding box center [111, 475] width 222 height 750
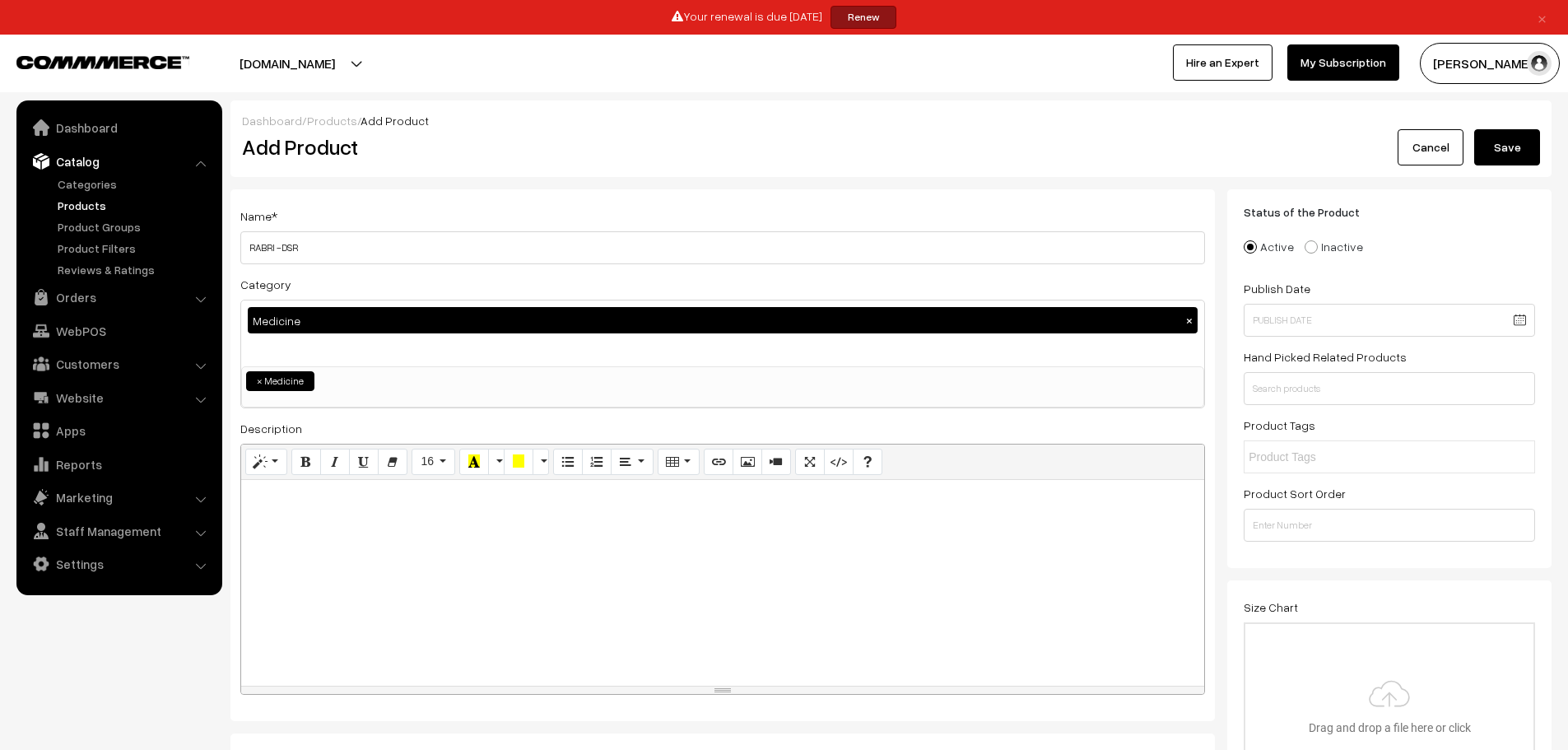
click at [347, 527] on div at bounding box center [723, 583] width 963 height 206
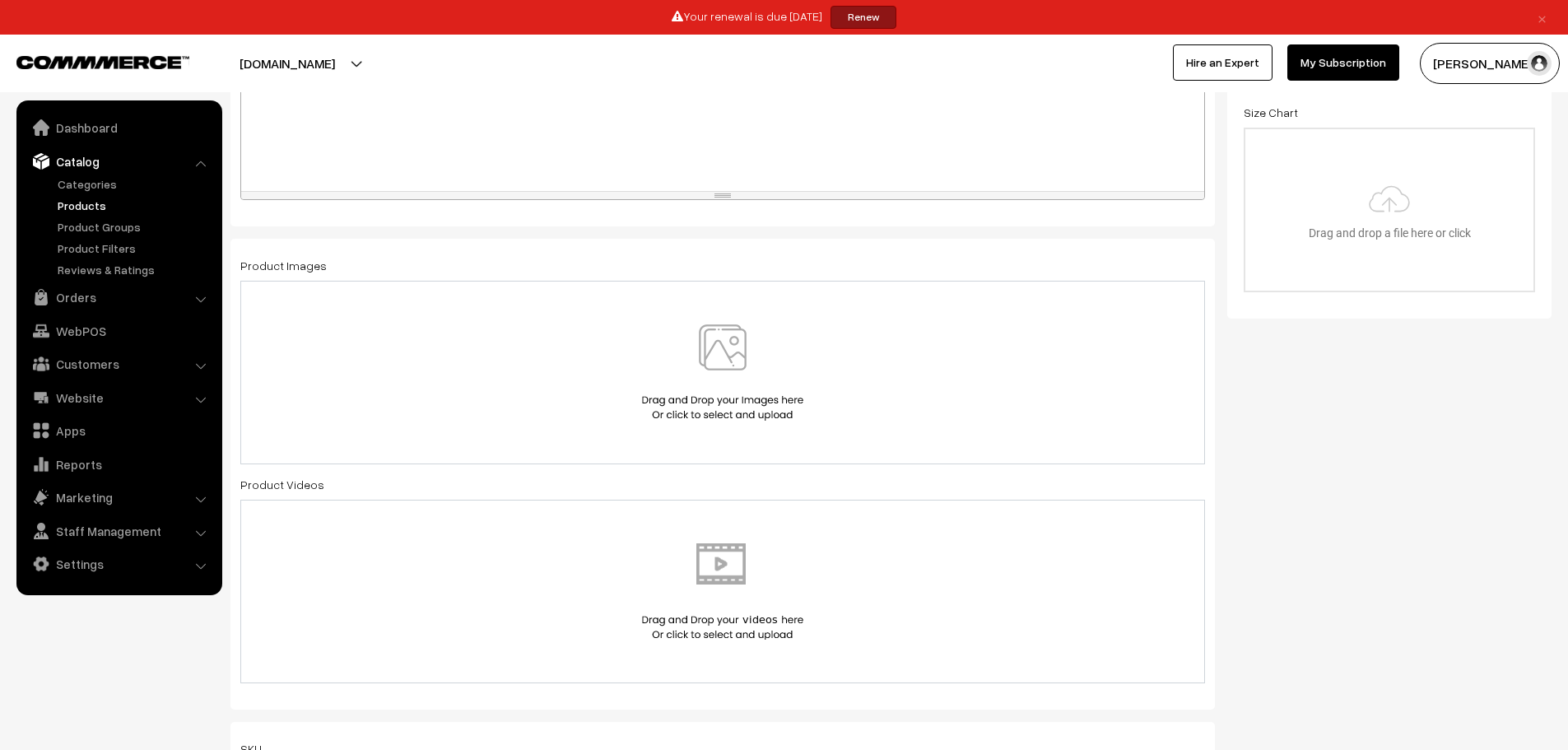
scroll to position [498, 0]
click at [719, 364] on img at bounding box center [723, 369] width 169 height 96
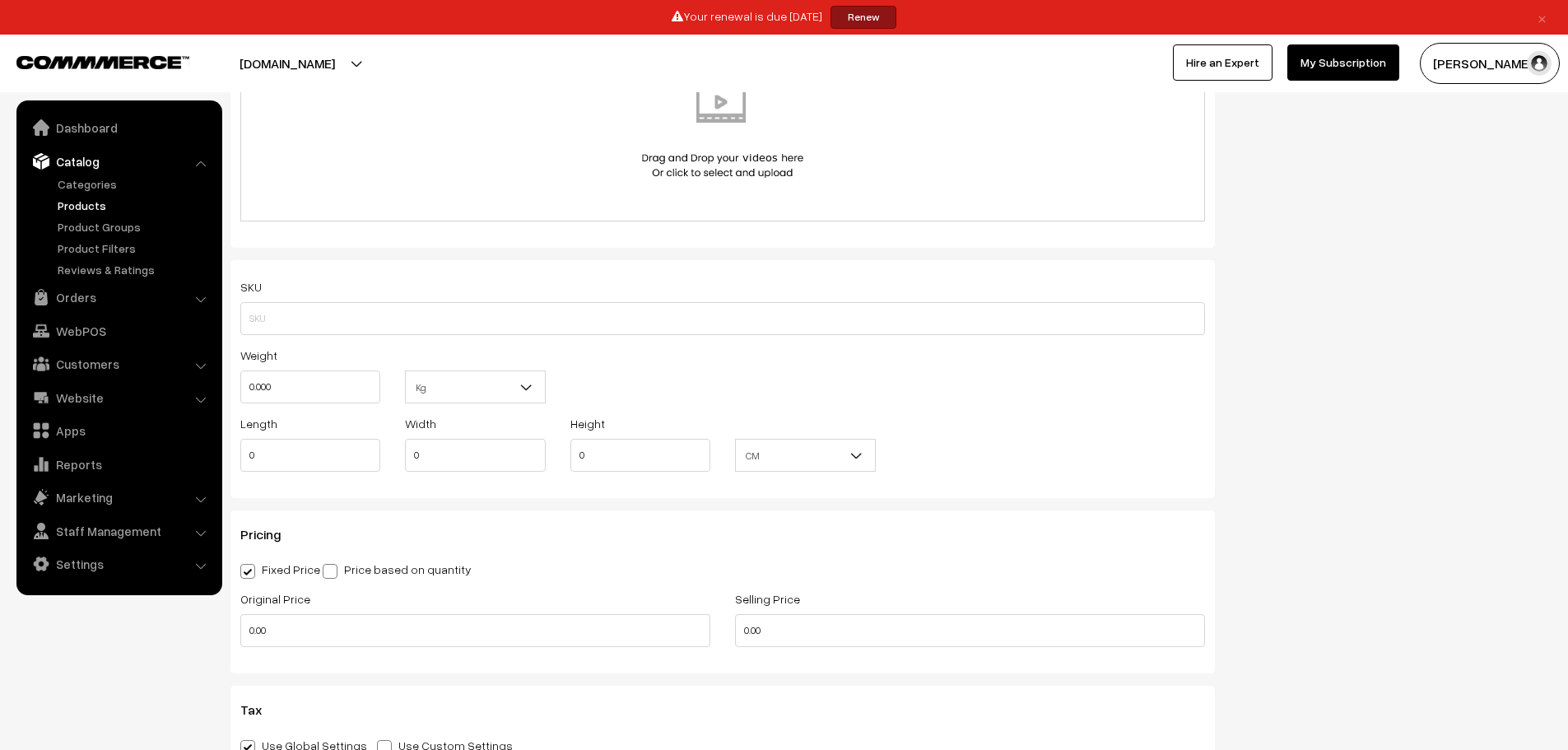
scroll to position [953, 0]
click at [411, 316] on input "text" at bounding box center [723, 315] width 965 height 33
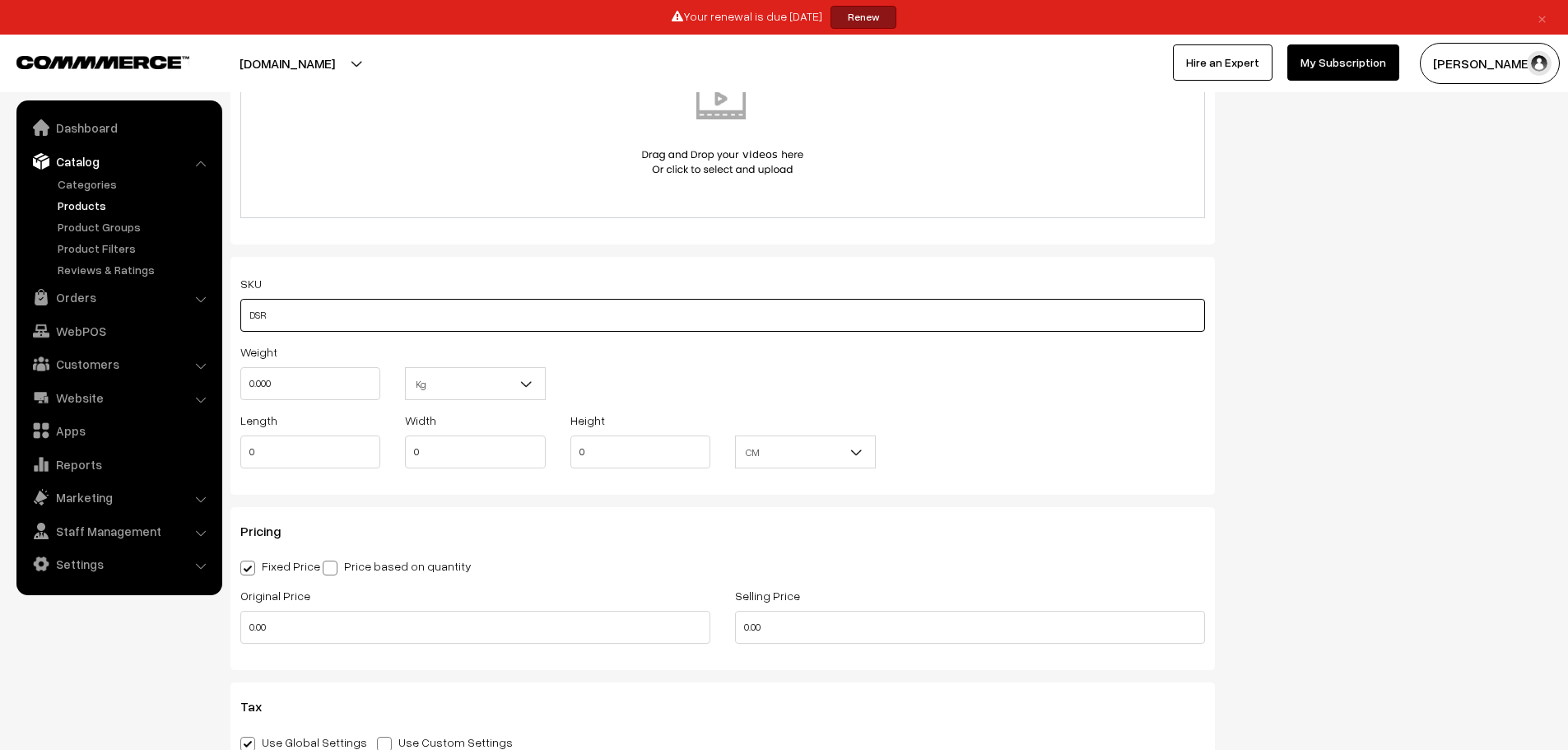
type input "DSR"
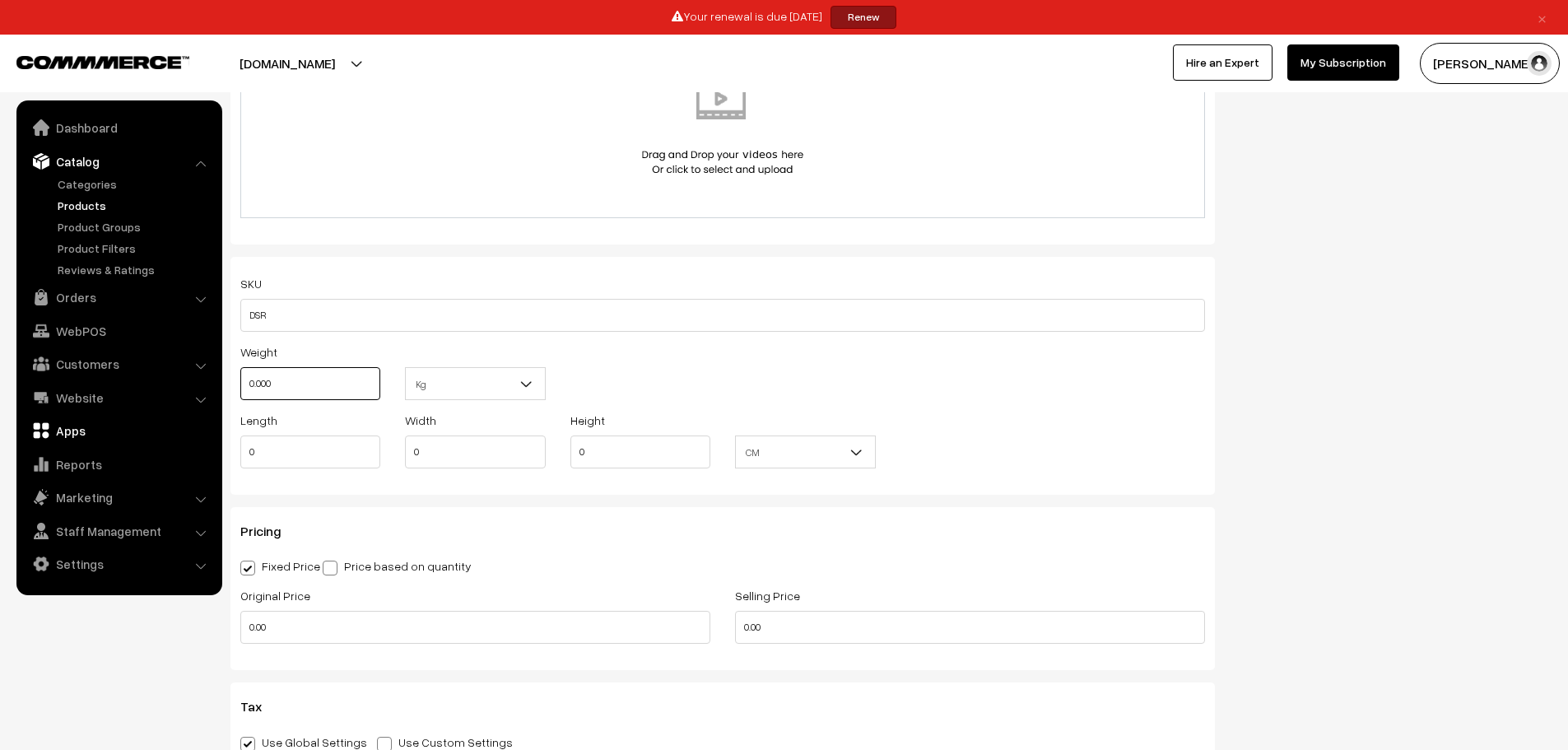
drag, startPoint x: 334, startPoint y: 382, endPoint x: 27, endPoint y: 426, distance: 310.1
click at [27, 426] on body "Thank you for showing interest. Our team will call you shortly. Close × Your re…" at bounding box center [784, 545] width 1568 height 2997
type input "0.10"
click at [432, 390] on span "Kg" at bounding box center [475, 384] width 139 height 29
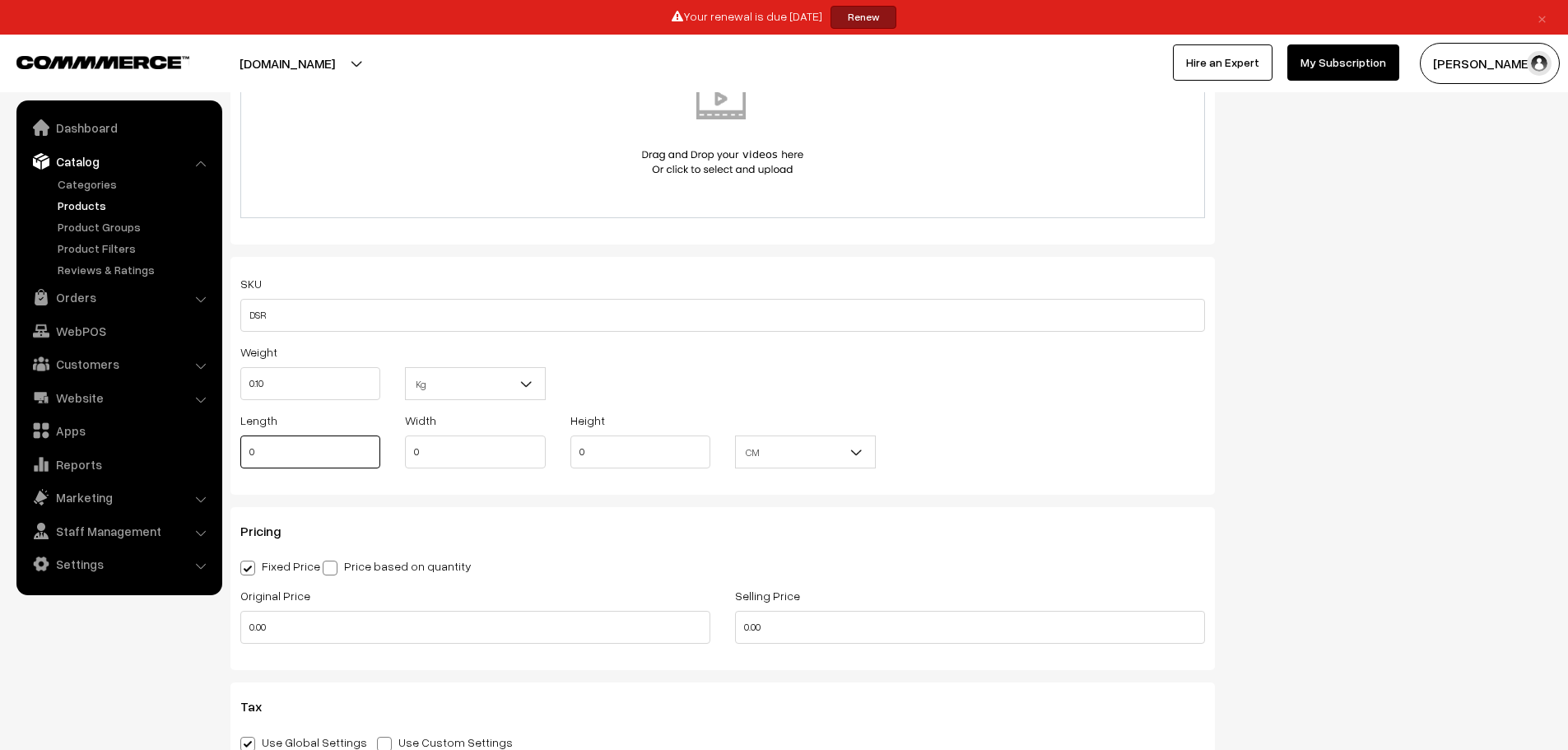
click at [301, 446] on input "0" at bounding box center [310, 452] width 140 height 33
type input "4"
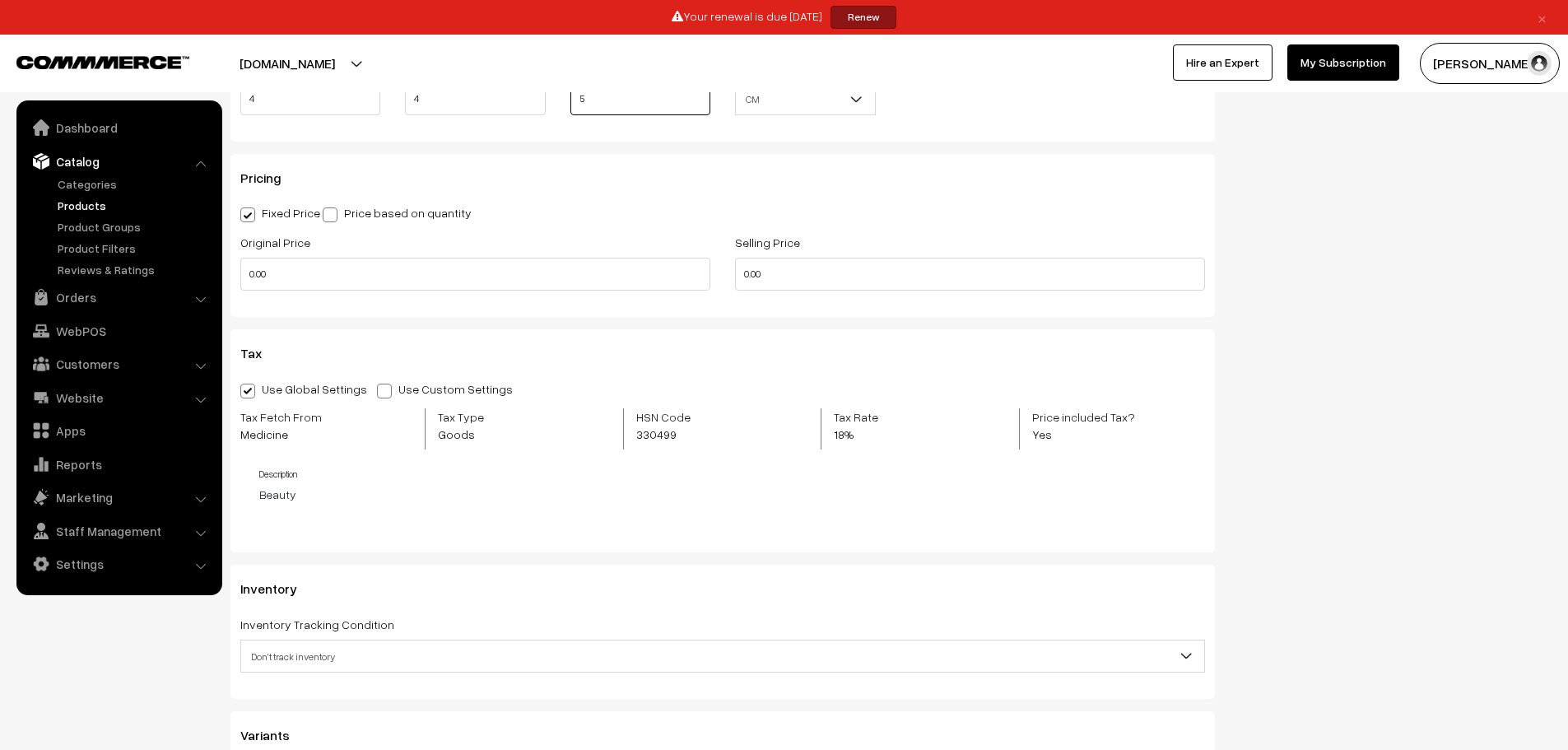
scroll to position [1334, 0]
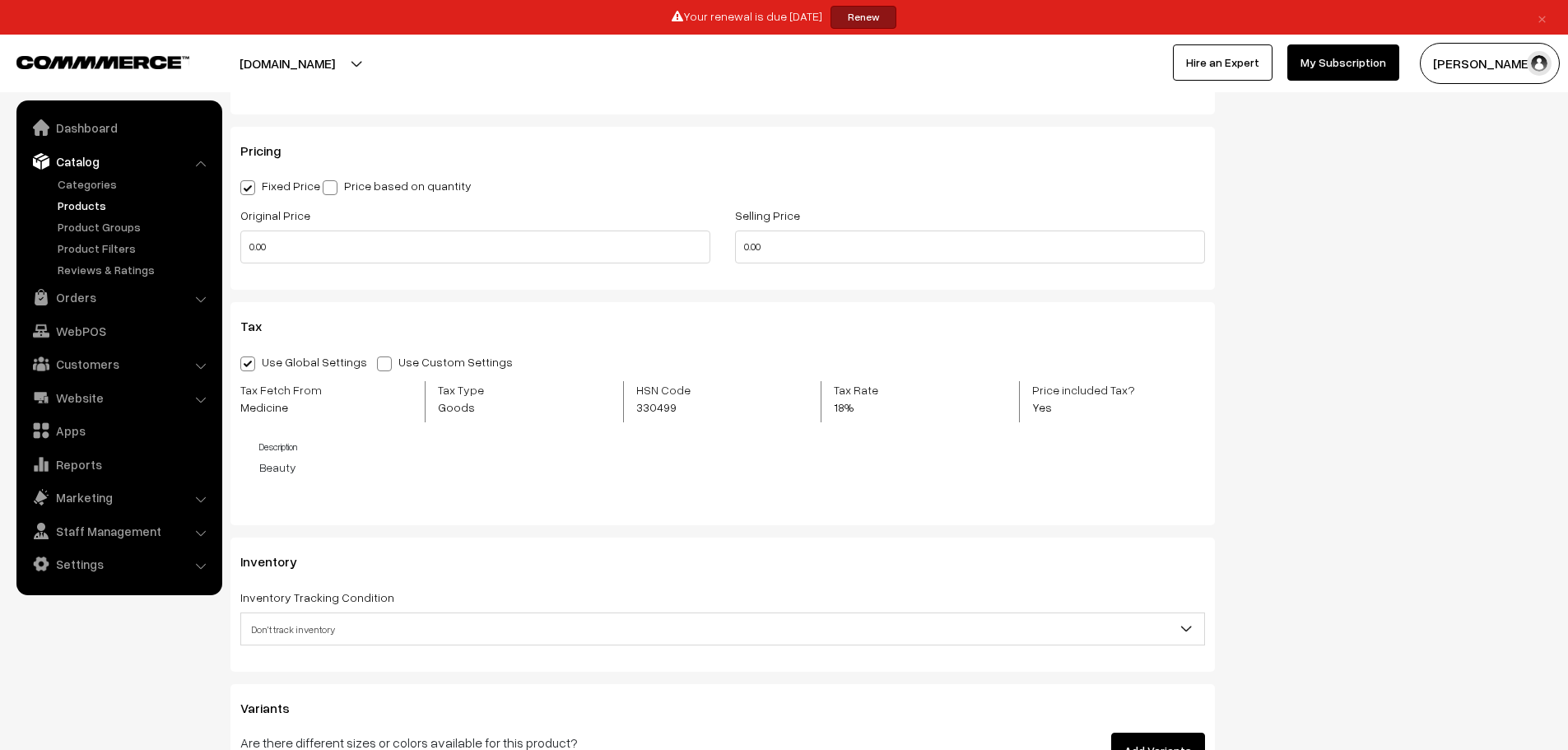
type input "5"
drag, startPoint x: 290, startPoint y: 244, endPoint x: 71, endPoint y: 296, distance: 225.1
click at [71, 296] on body "Thank you for showing interest. Our team will call you shortly. Close × Your re…" at bounding box center [784, 164] width 1568 height 2997
type input "1300"
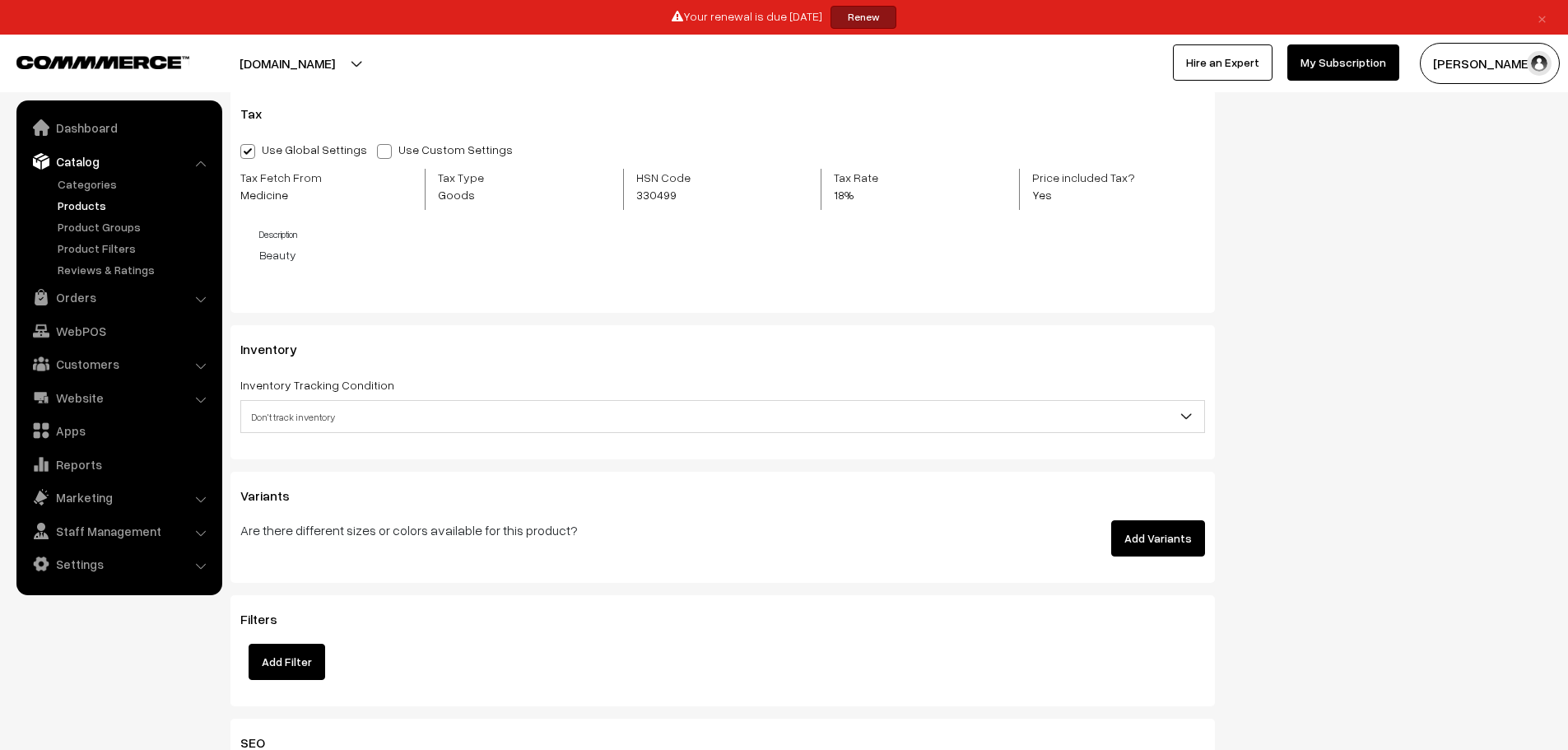
scroll to position [1495, 0]
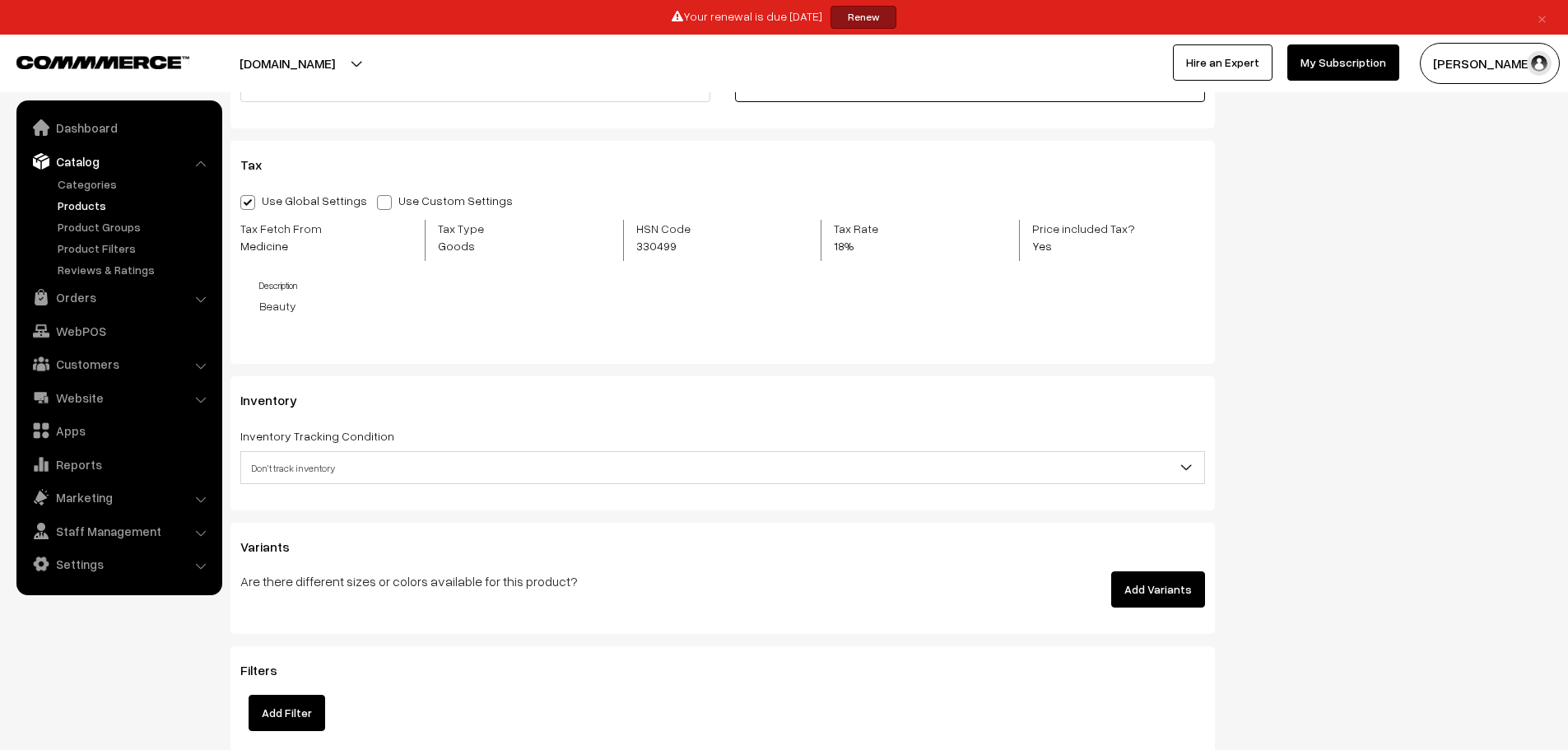
type input "1300"
click at [253, 197] on span at bounding box center [248, 202] width 15 height 15
click at [251, 197] on input "Use Global Settings" at bounding box center [246, 199] width 11 height 11
click at [377, 201] on span at bounding box center [385, 202] width 15 height 15
click at [377, 201] on input "Use Custom Settings" at bounding box center [382, 199] width 11 height 11
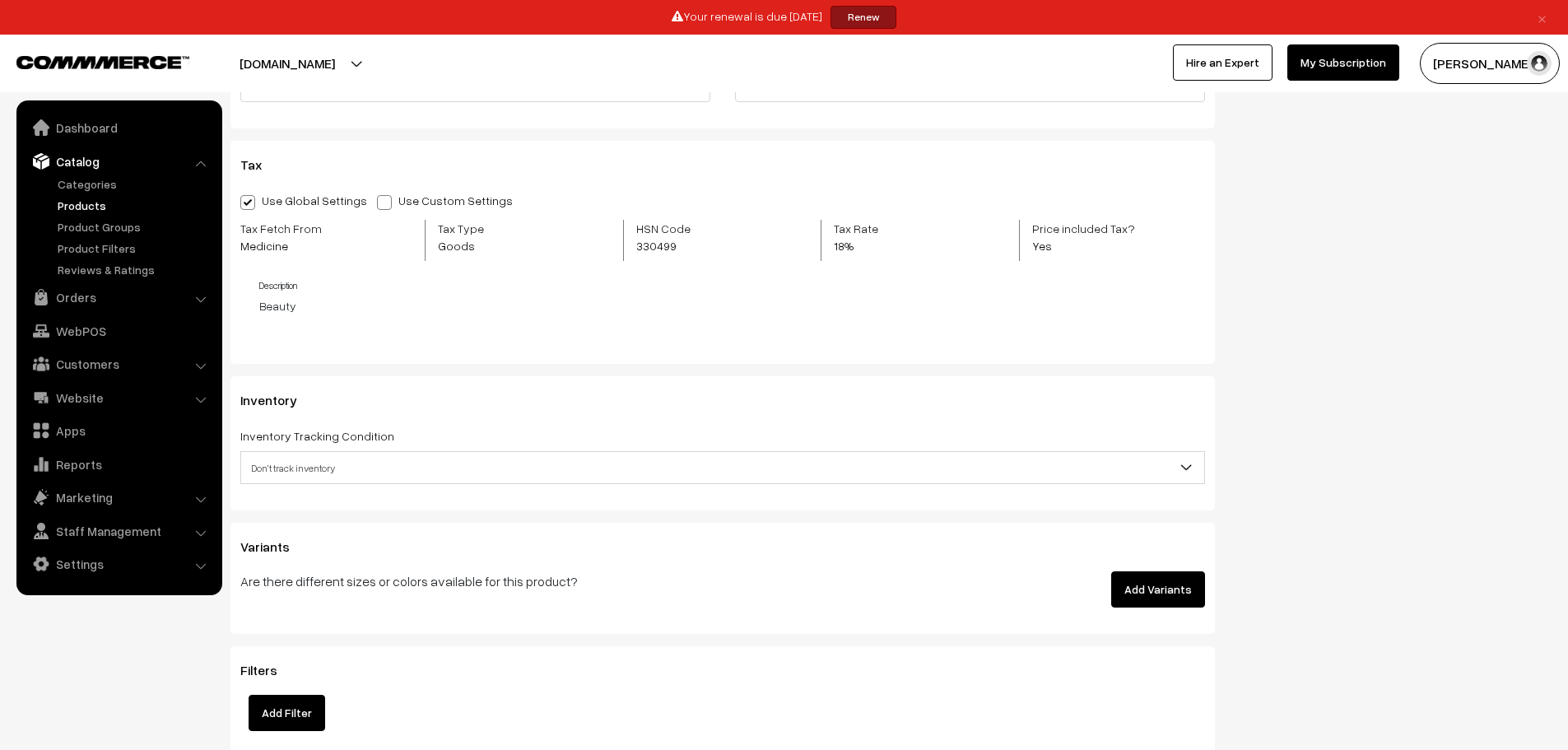
radio input "true"
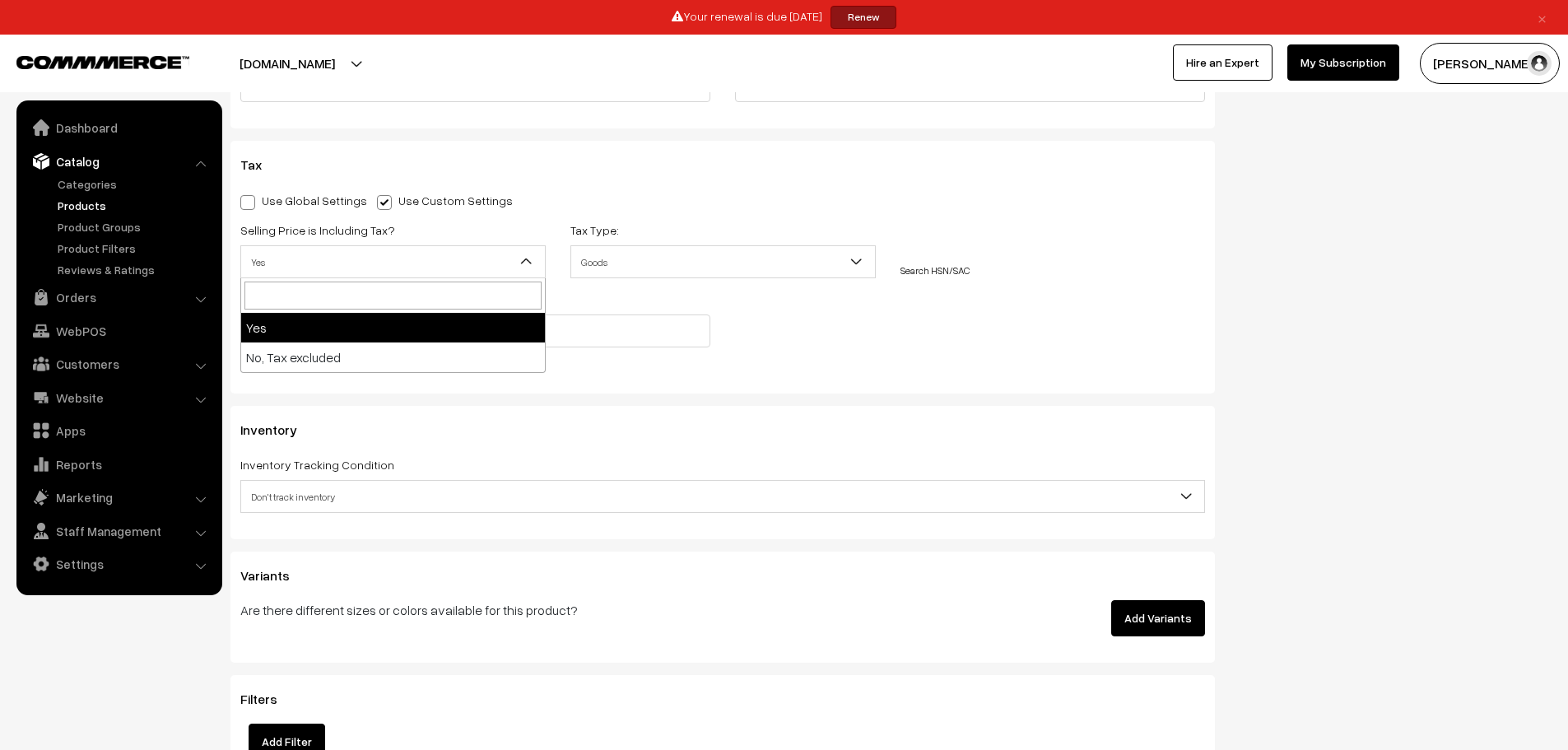
click at [390, 270] on span "Yes" at bounding box center [393, 262] width 304 height 29
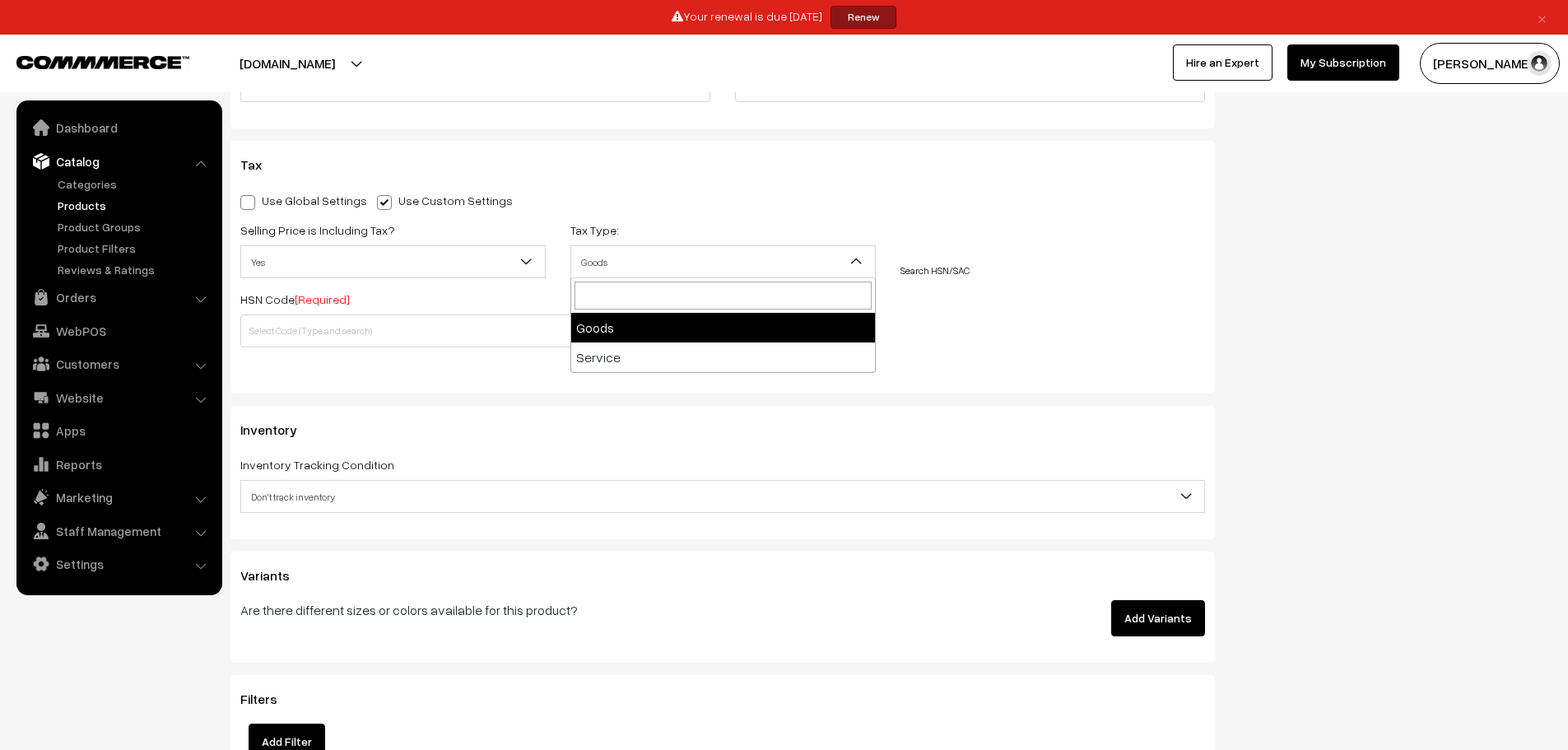
click at [600, 261] on span "Goods" at bounding box center [723, 262] width 304 height 29
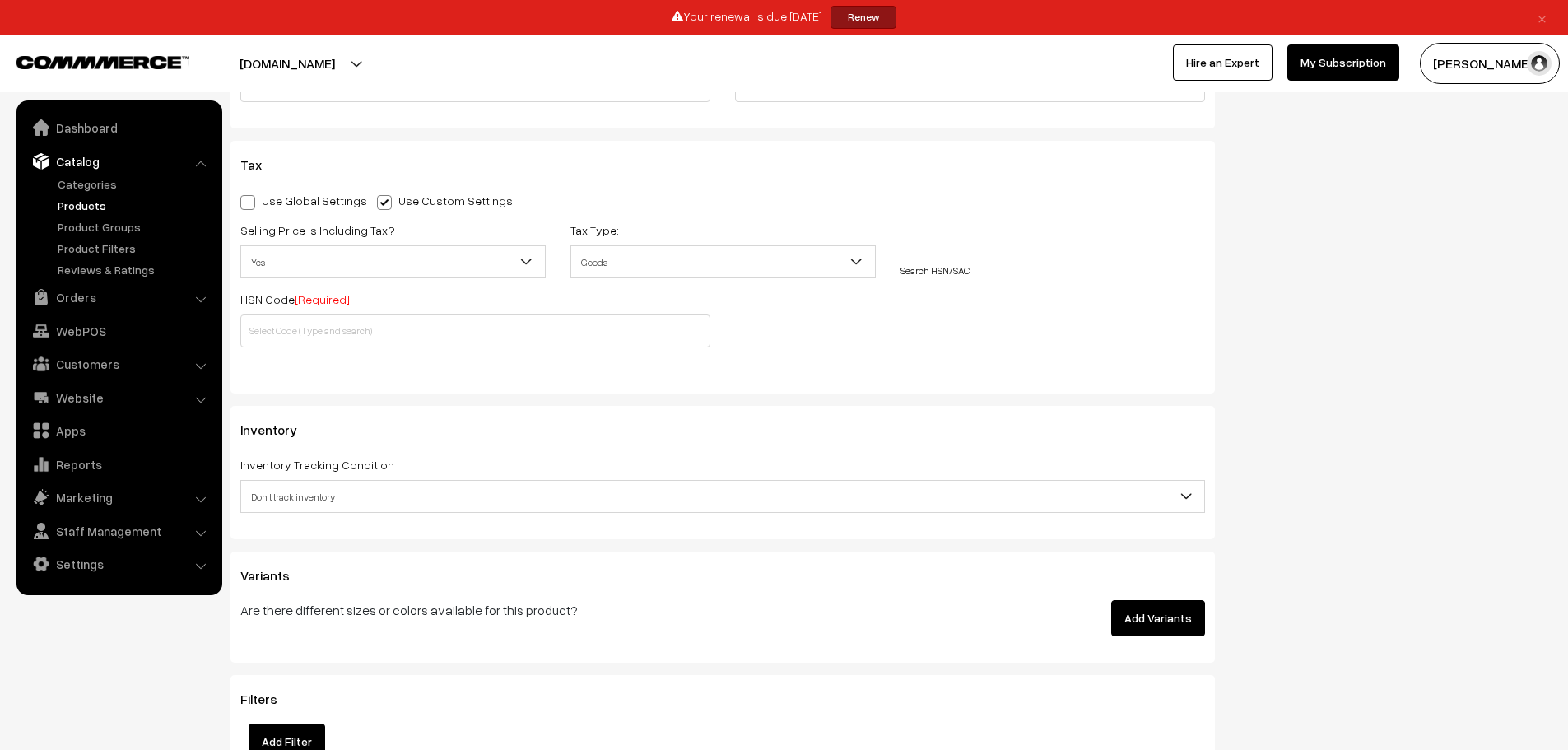
click at [600, 261] on span "Goods" at bounding box center [723, 262] width 304 height 29
click at [368, 327] on input "text" at bounding box center [475, 331] width 470 height 33
paste input "3001"
type input "3001"
click at [822, 364] on div "Use Global Settings Use Custom Settings Skip Adding Tax Selling Price is Includ…" at bounding box center [723, 283] width 965 height 187
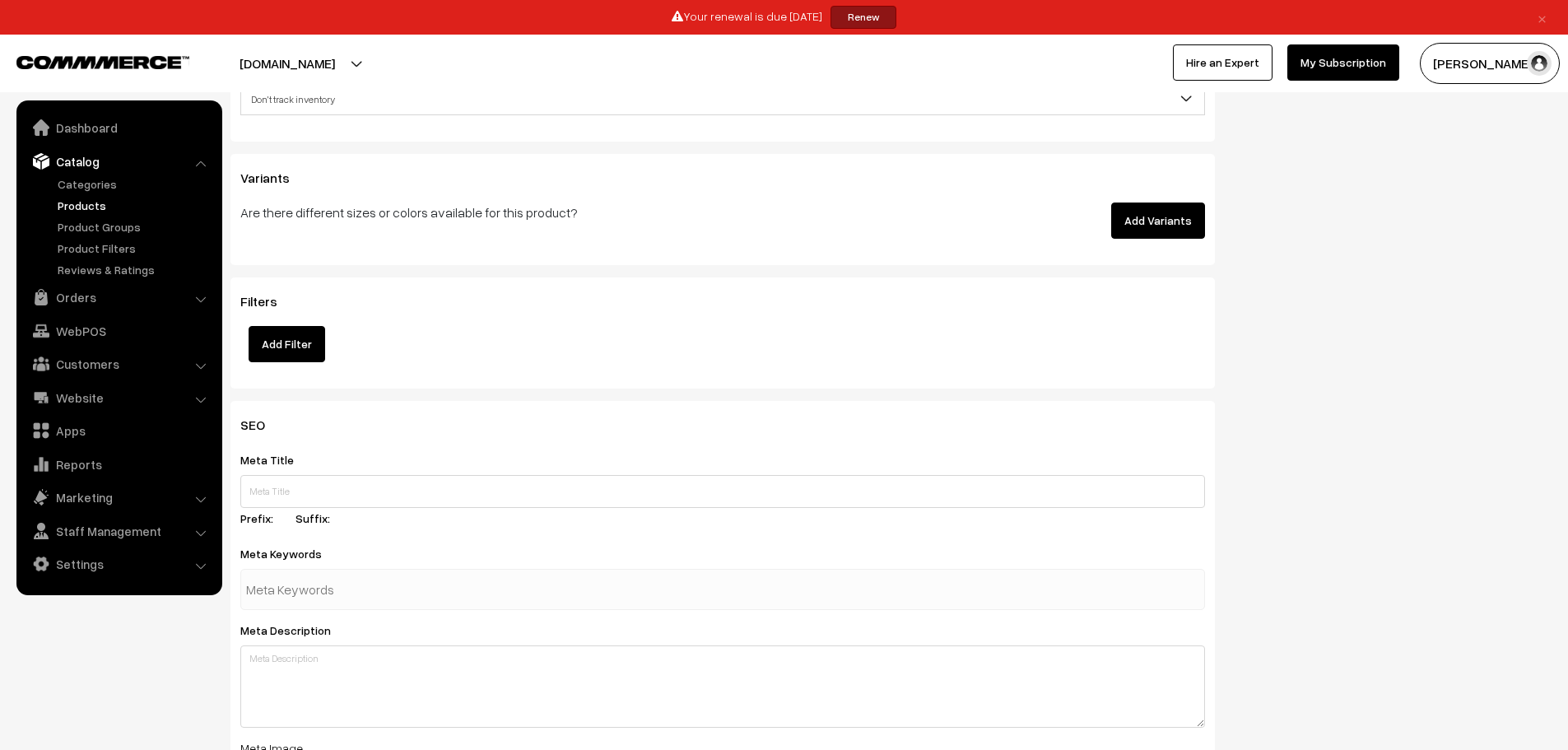
scroll to position [2038, 0]
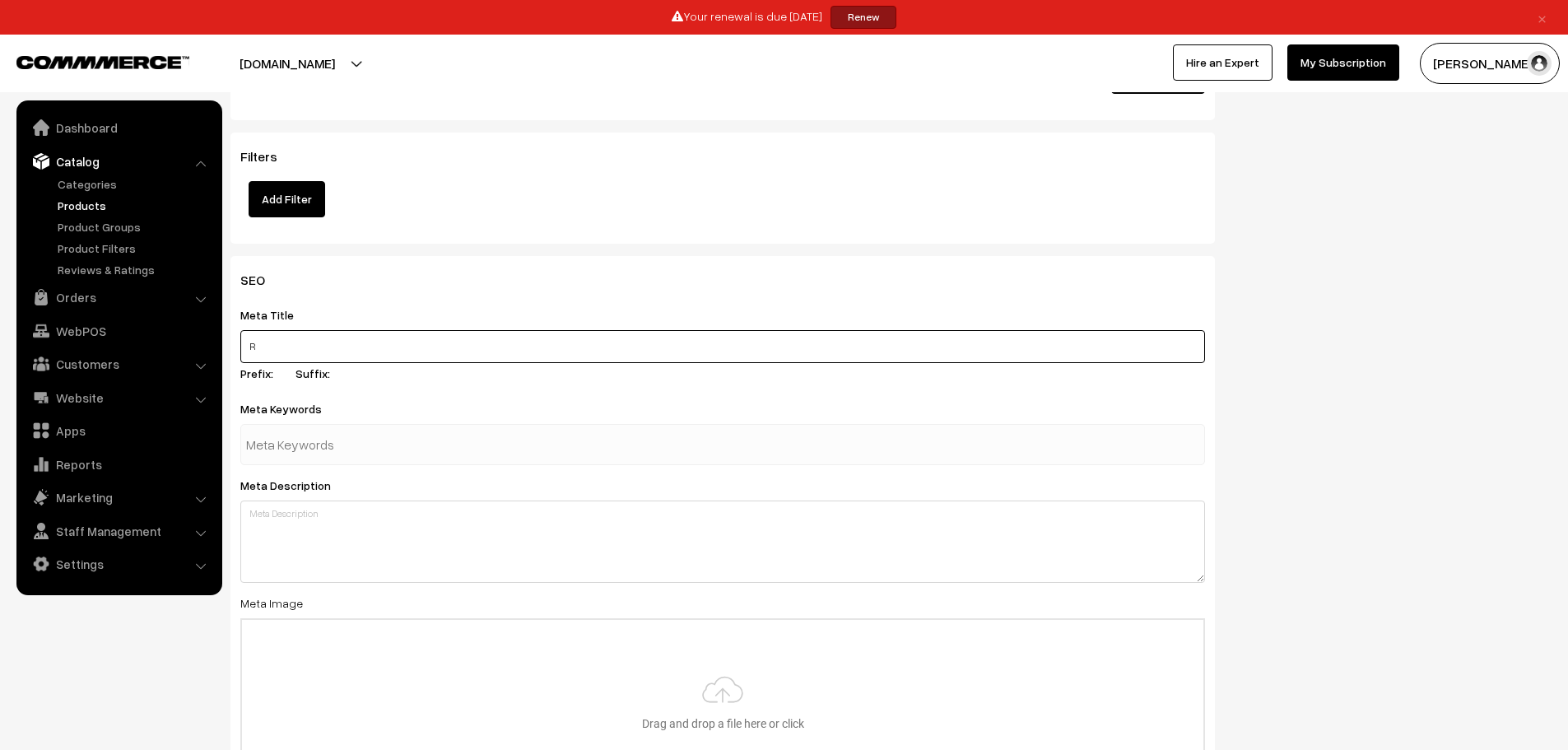
click at [324, 353] on input "R" at bounding box center [723, 347] width 965 height 33
type input "RABRI-DSR"
click at [305, 442] on input "text" at bounding box center [332, 445] width 171 height 33
type input "R"
type input "rabri-dsr"
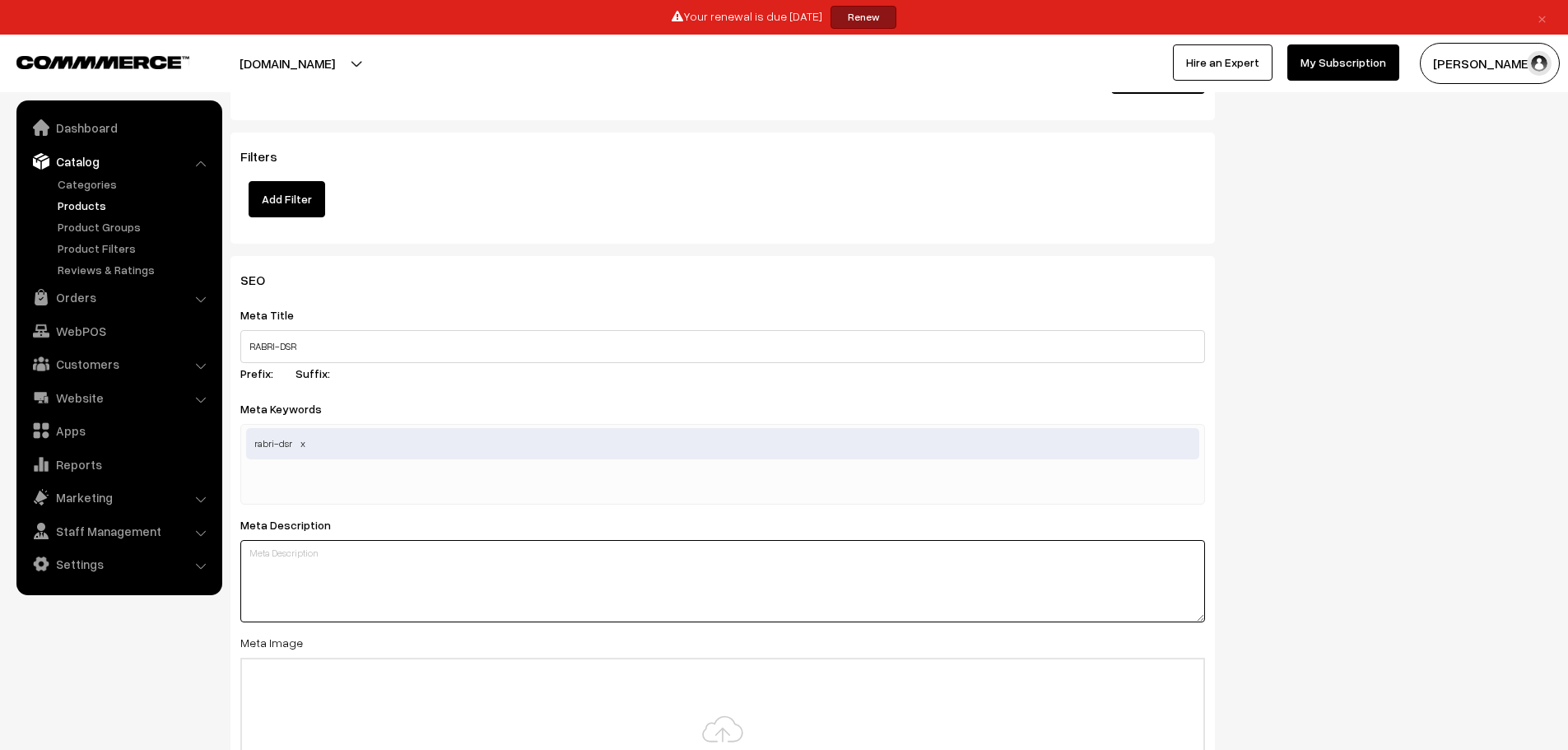
click at [364, 538] on div "Meta Description" at bounding box center [723, 568] width 965 height 108
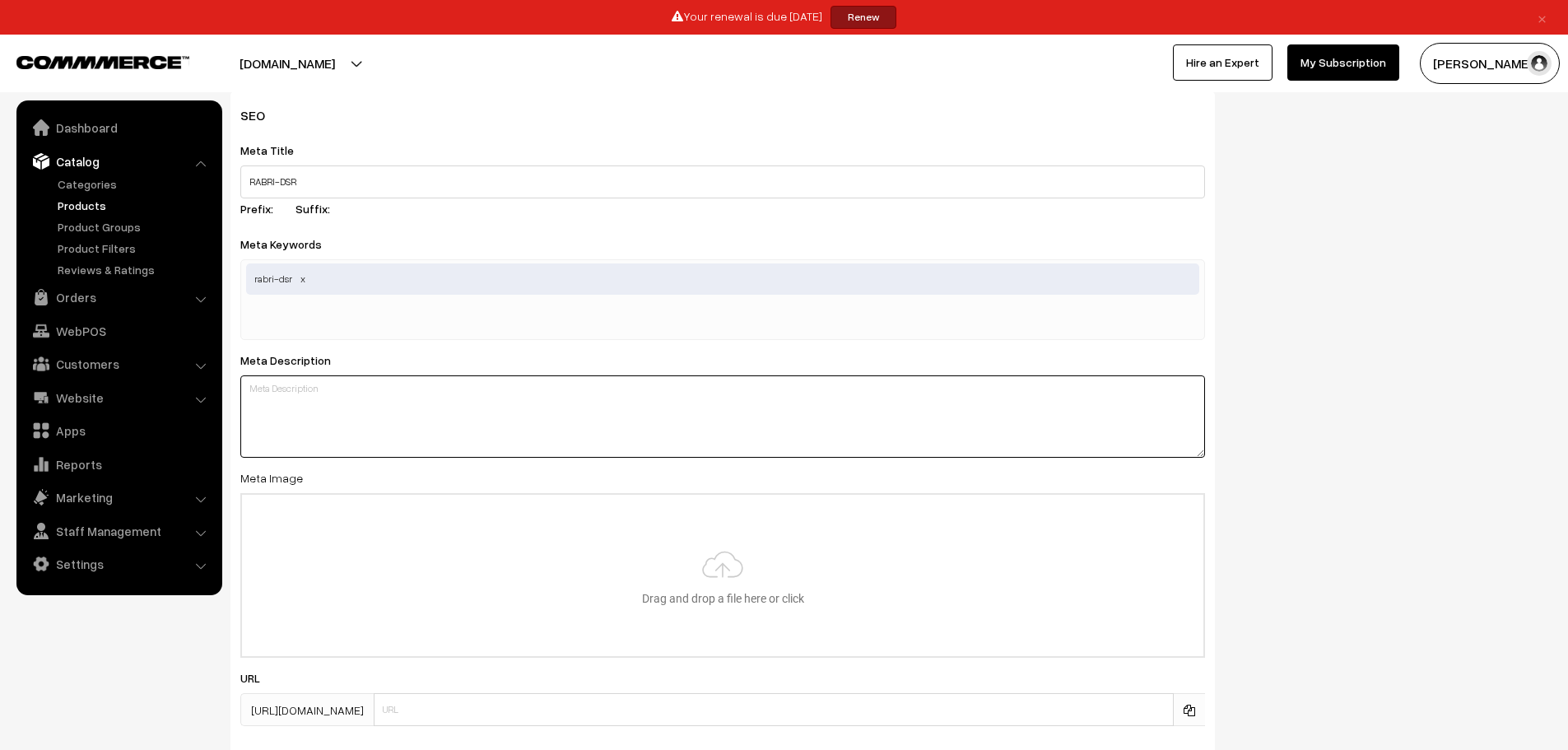
scroll to position [2316, 0]
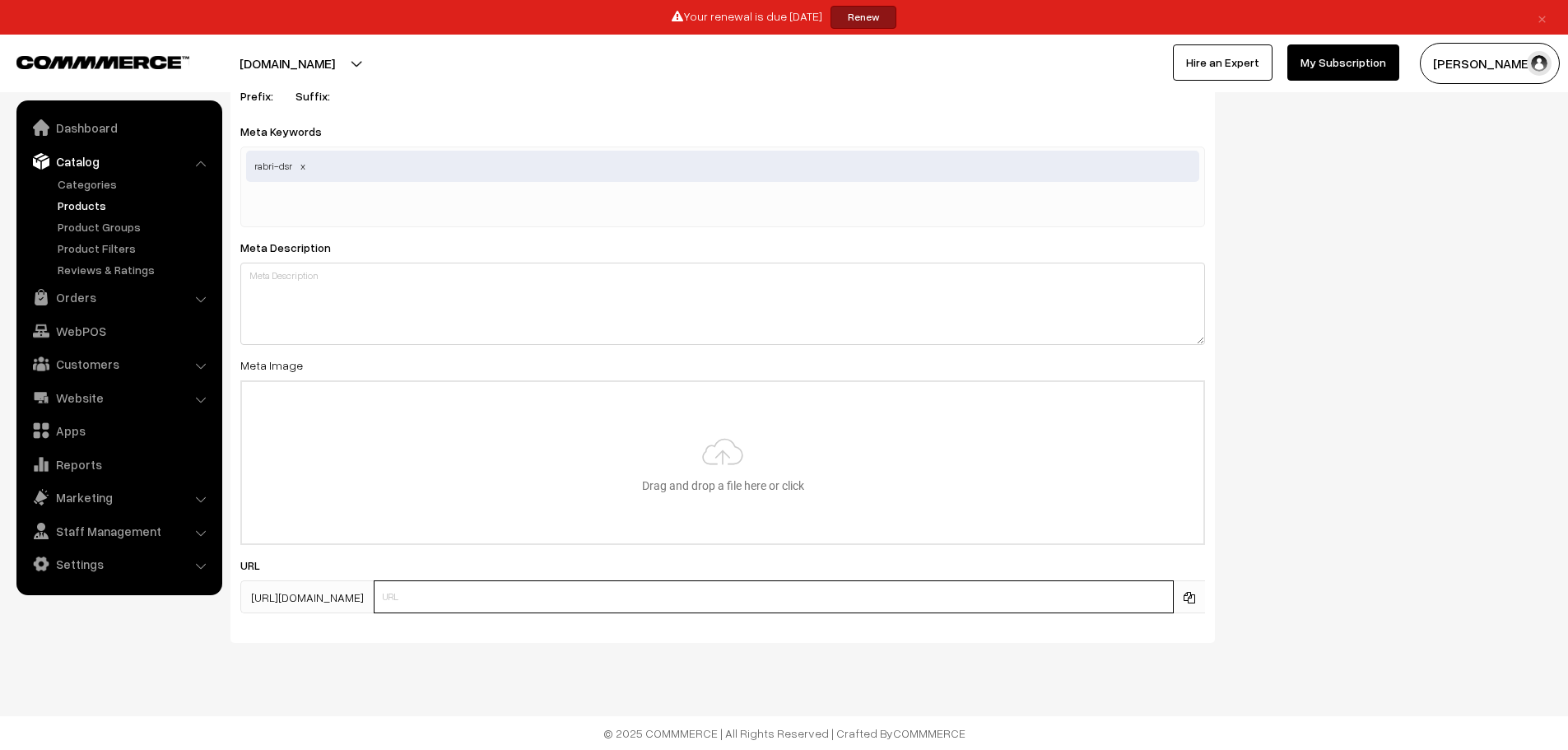
click at [483, 592] on input "text" at bounding box center [774, 597] width 801 height 33
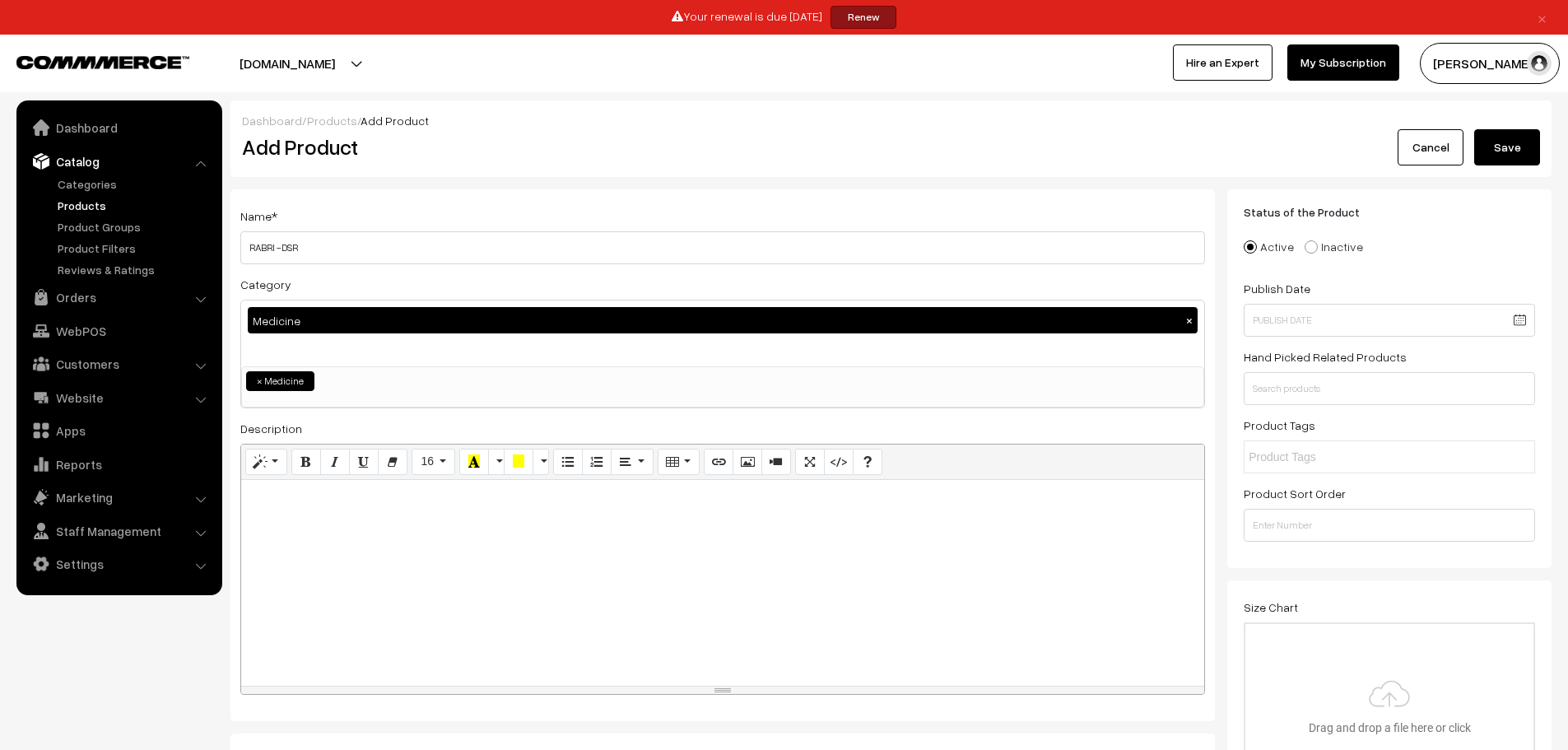
type input "rabri-dsr"
click at [1513, 142] on button "Save" at bounding box center [1507, 148] width 66 height 37
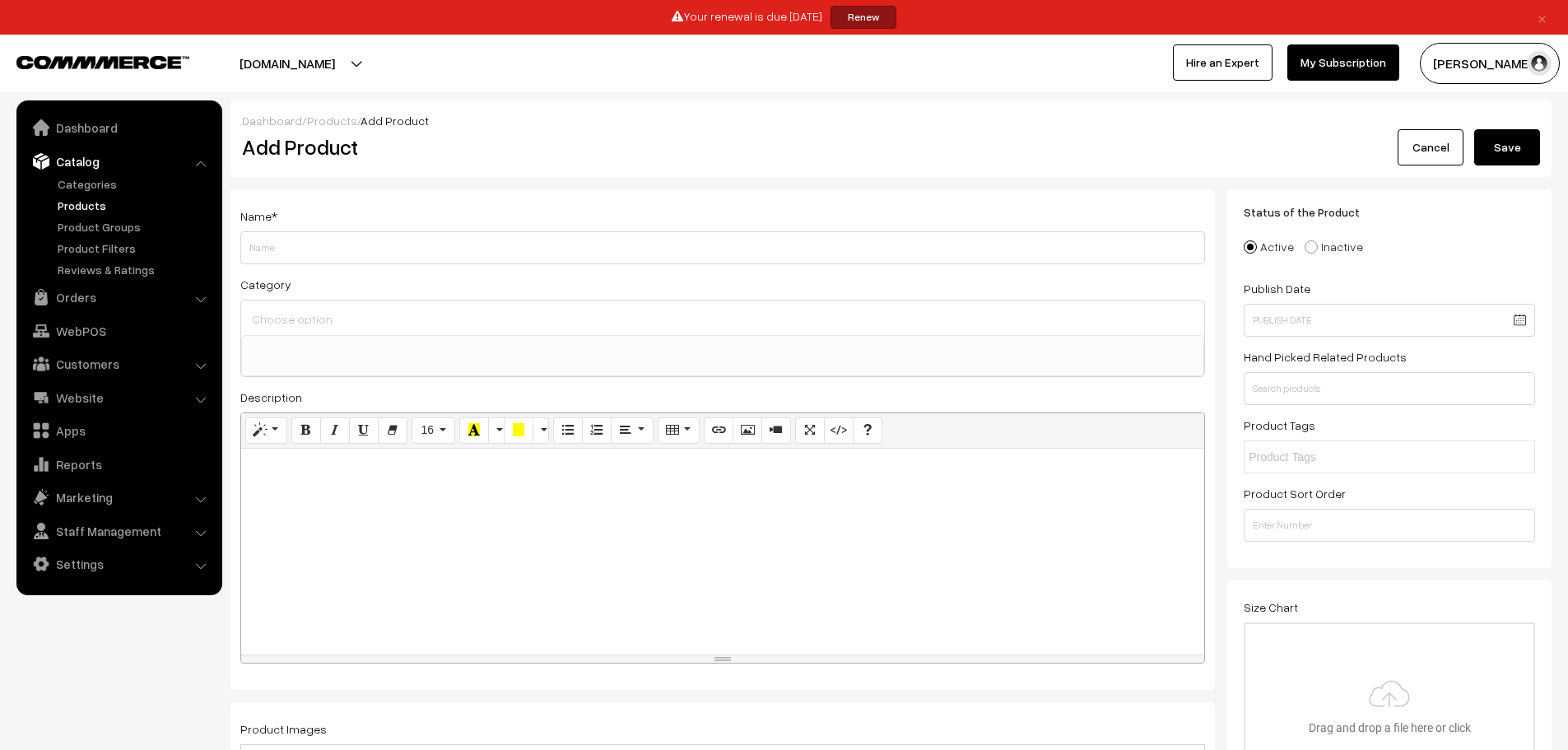
select select
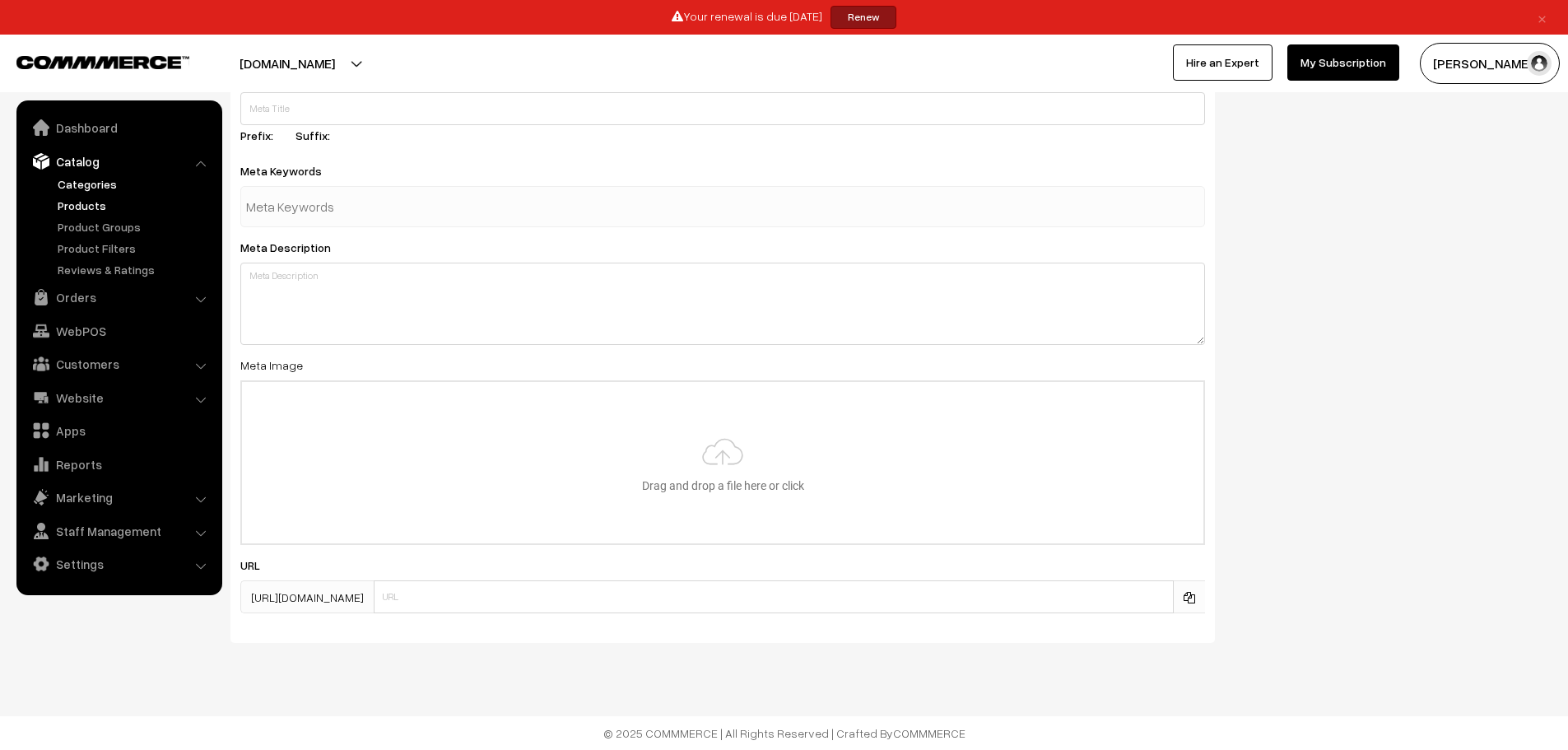
scroll to position [655, 0]
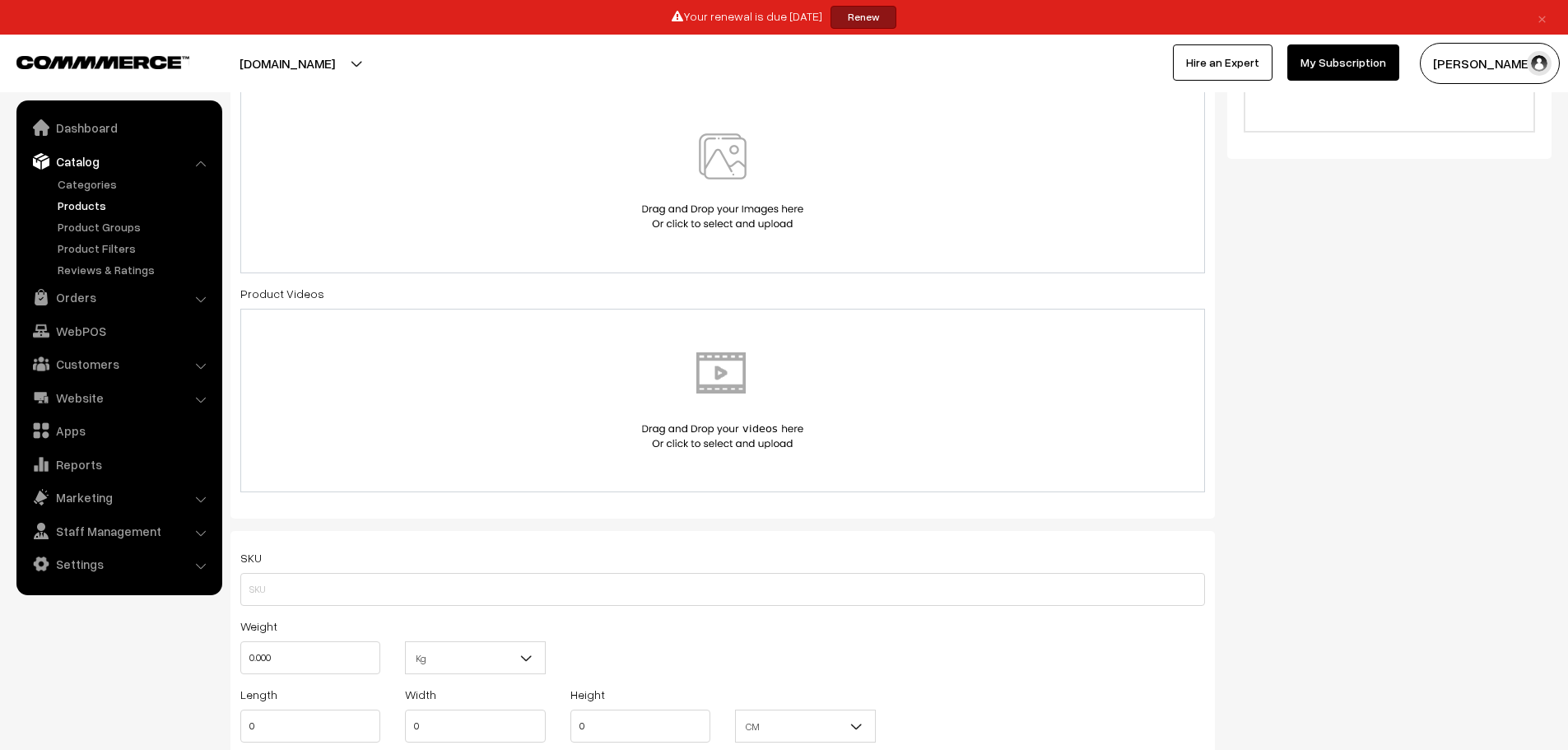
click at [85, 200] on link "Products" at bounding box center [135, 205] width 163 height 17
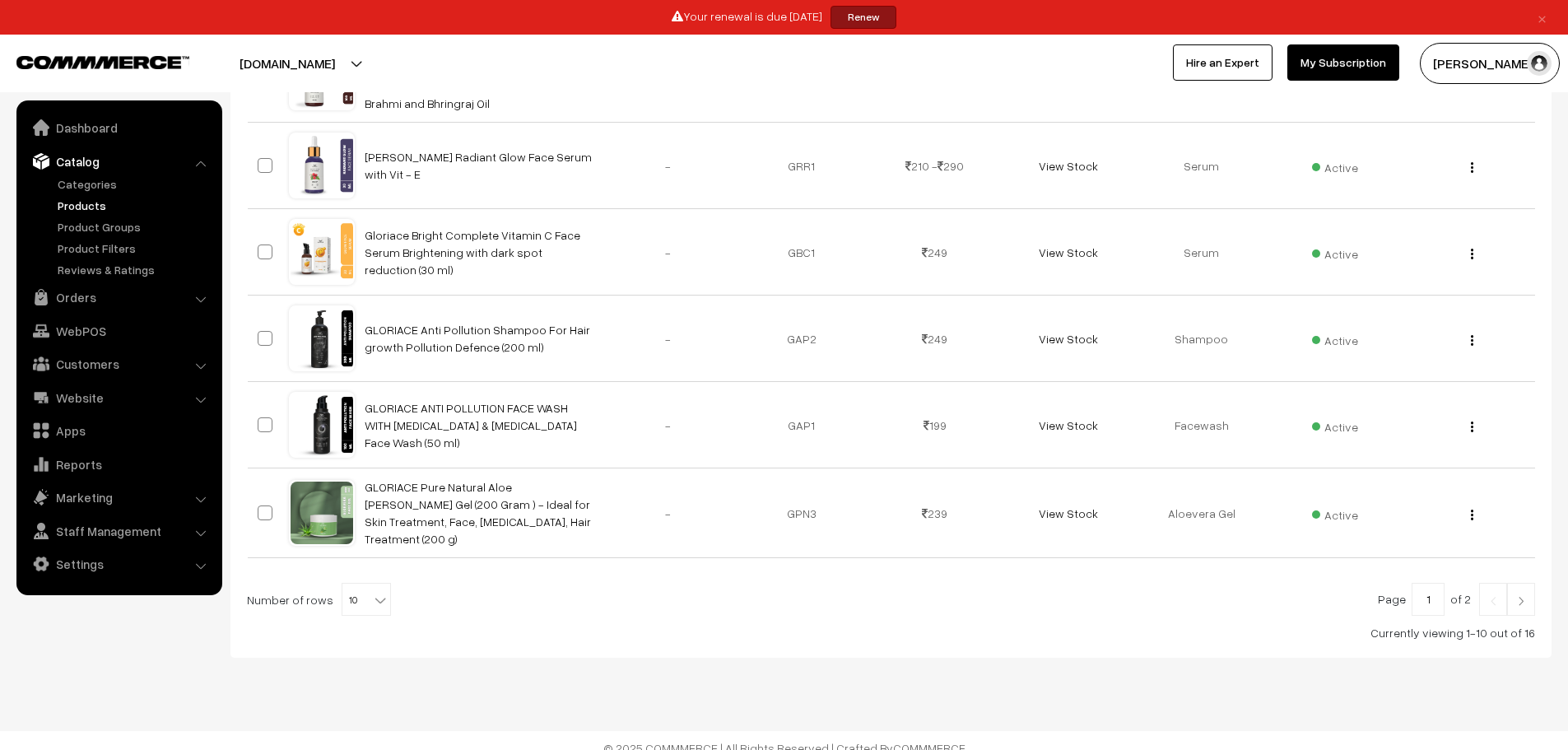
scroll to position [729, 0]
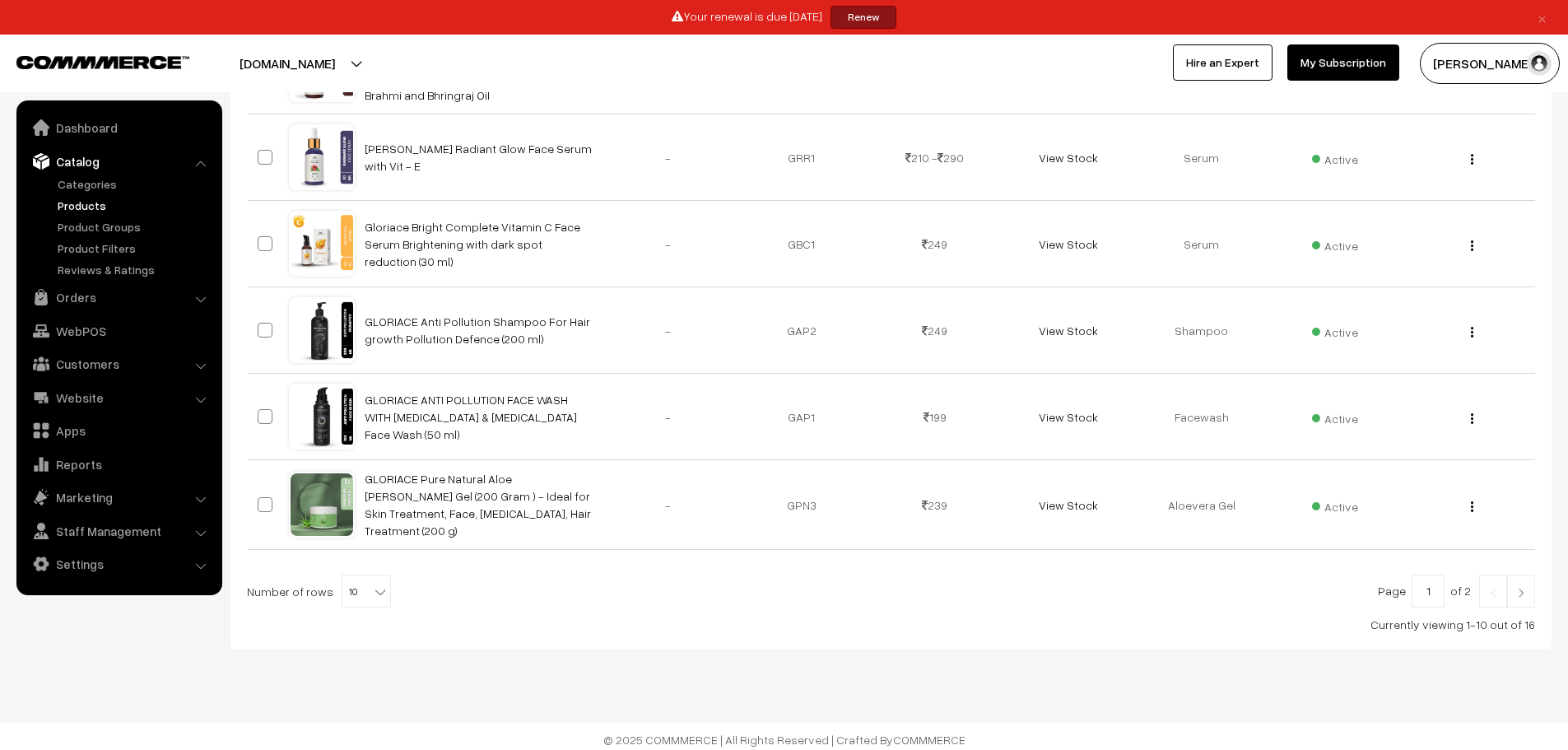
click at [1519, 588] on img at bounding box center [1522, 593] width 15 height 10
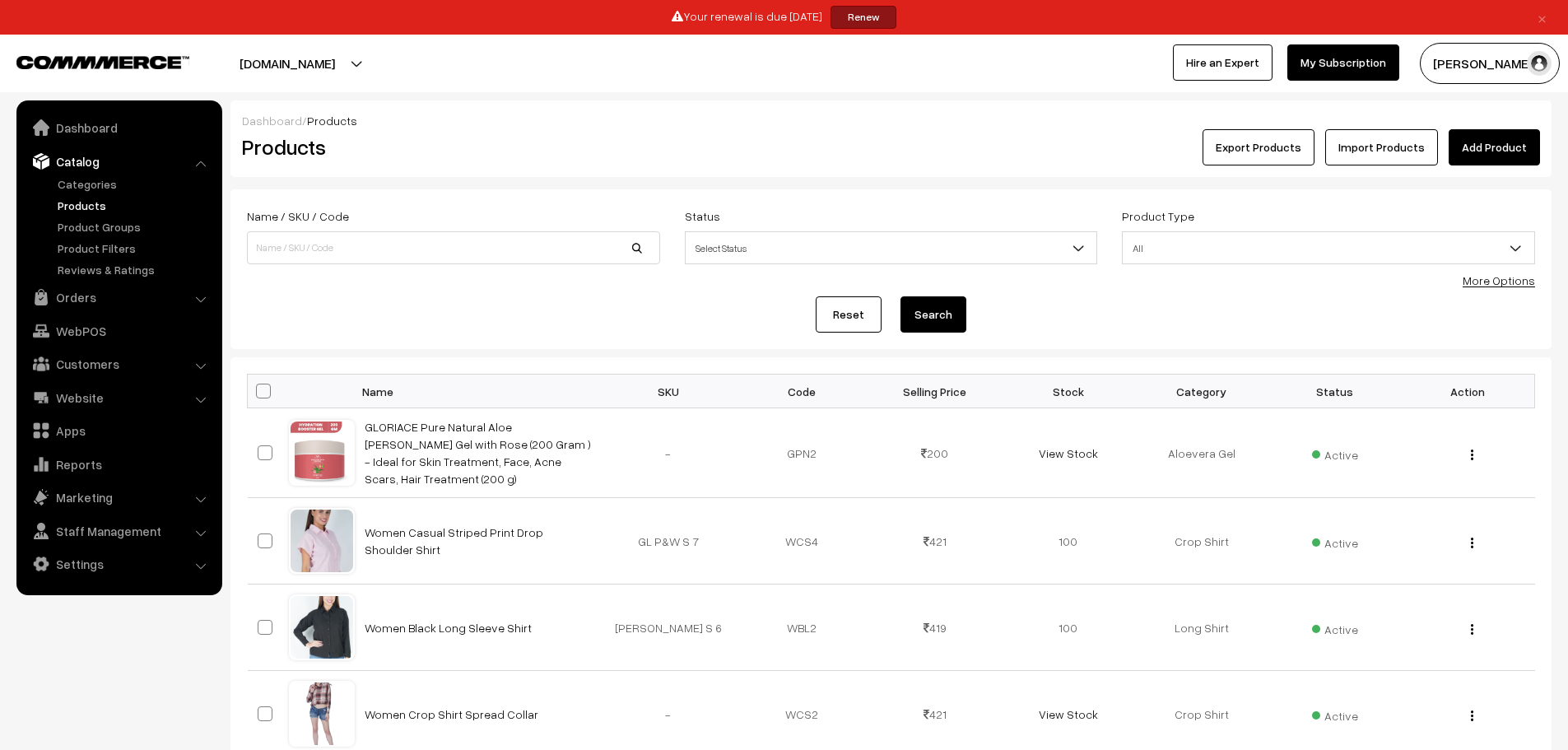
click at [81, 203] on link "Products" at bounding box center [135, 205] width 163 height 17
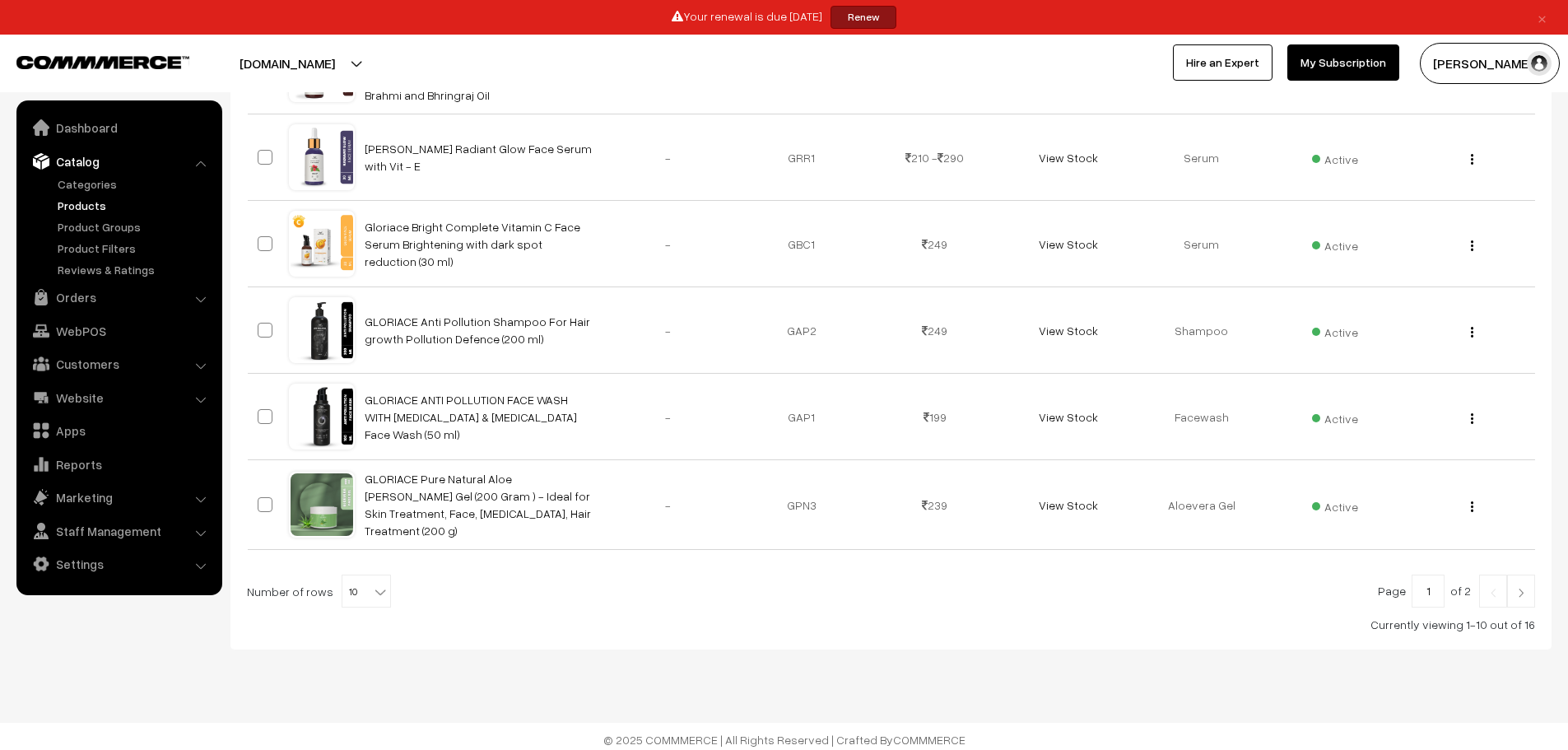
scroll to position [90, 0]
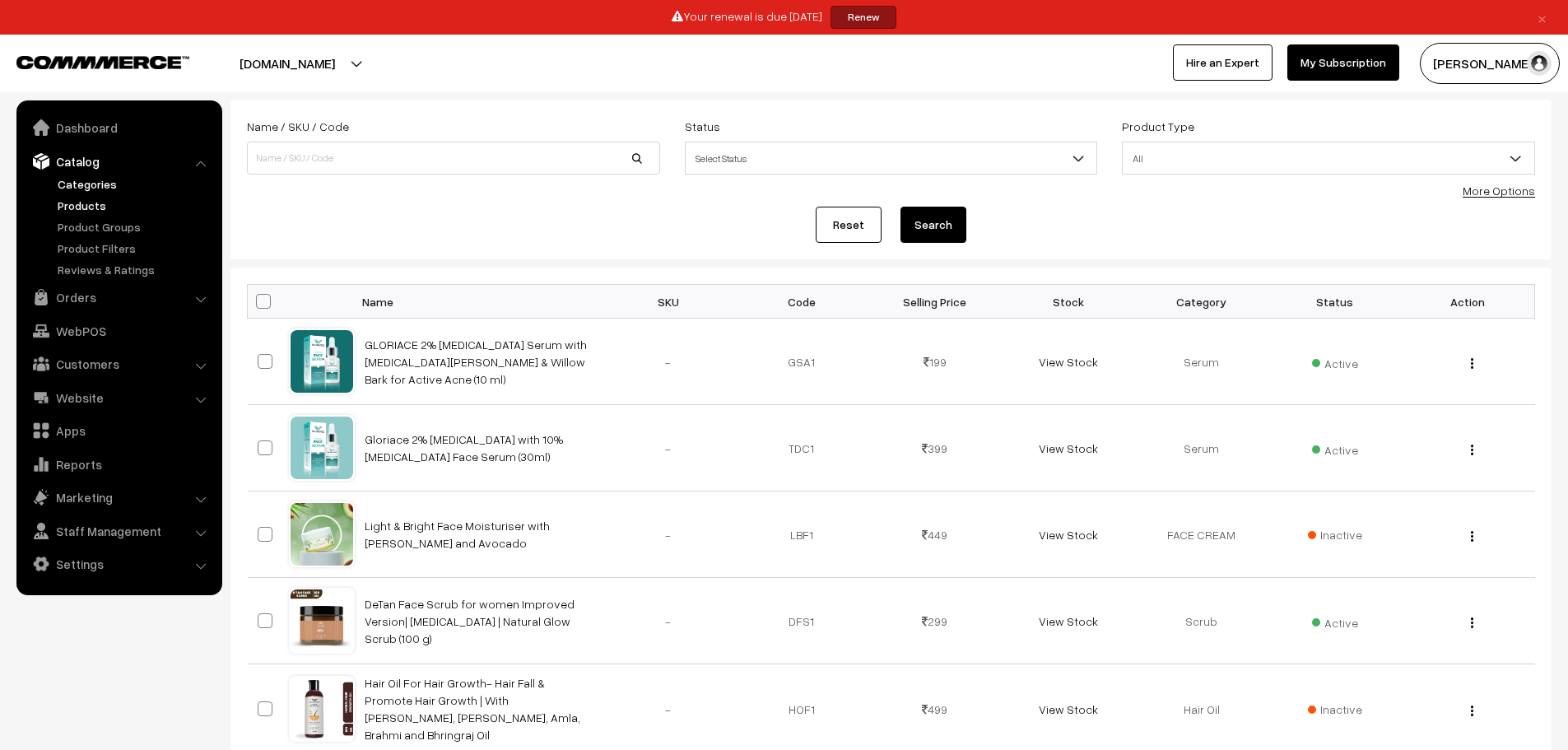
click at [126, 188] on link "Categories" at bounding box center [135, 183] width 163 height 17
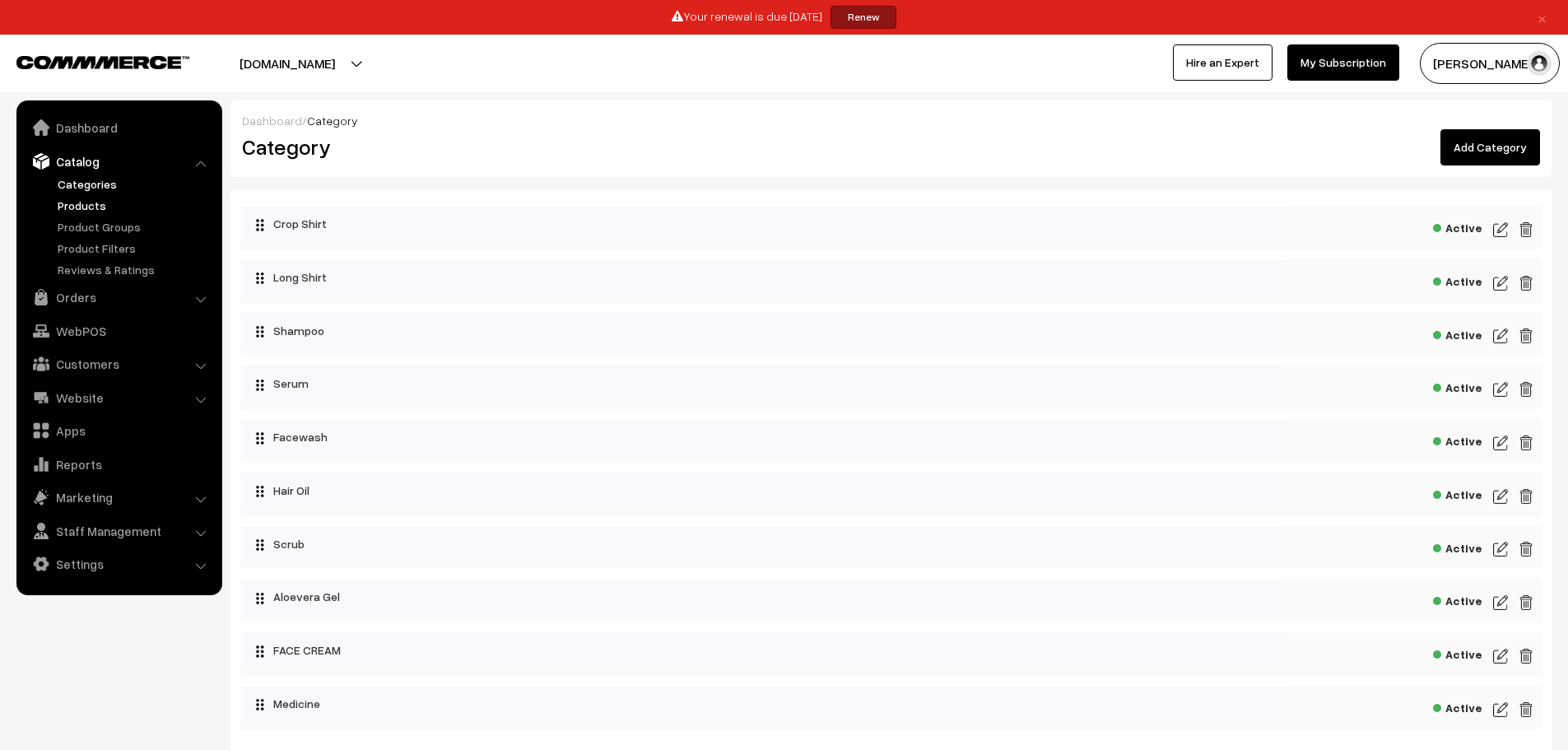
click at [117, 209] on link "Products" at bounding box center [135, 205] width 163 height 17
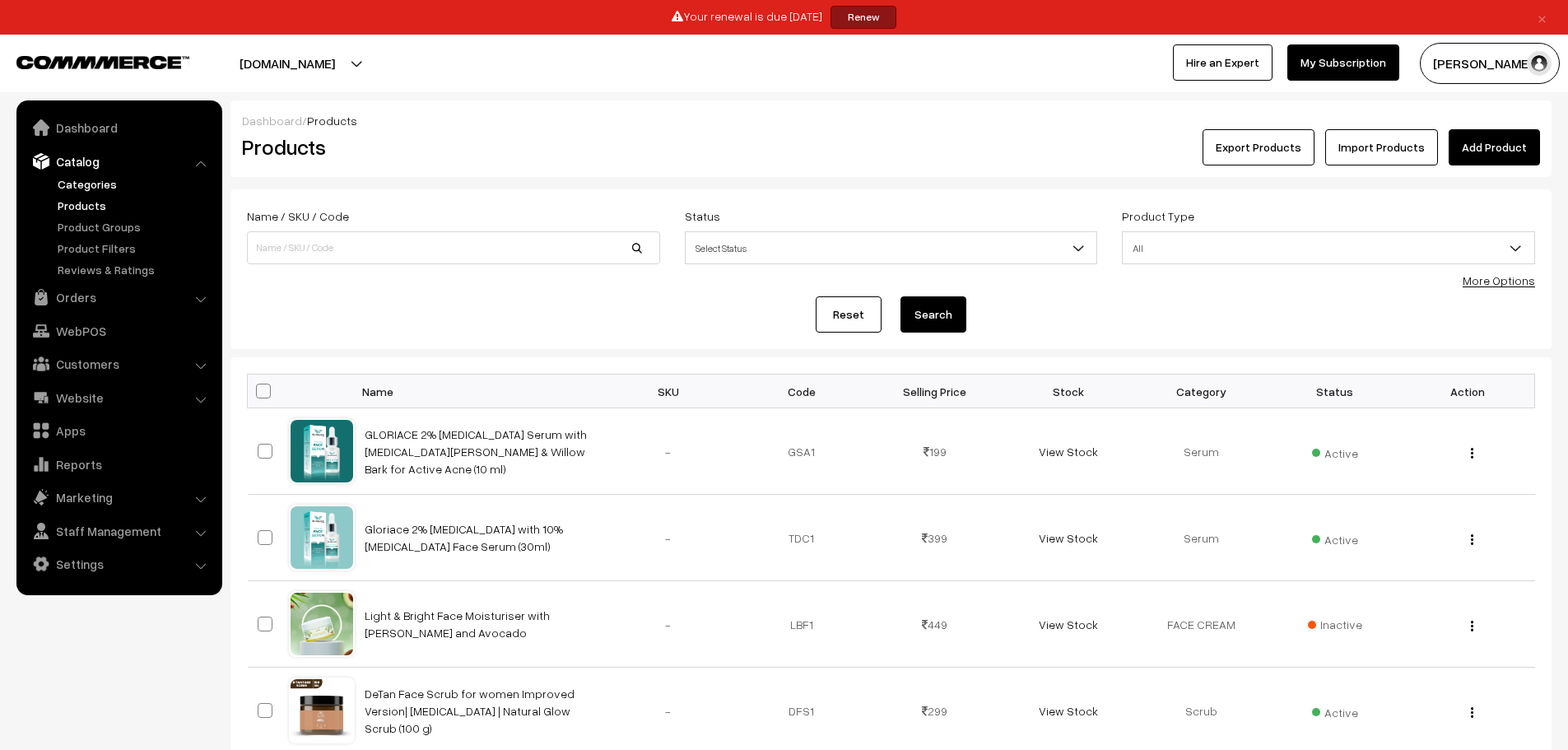
click at [117, 189] on link "Categories" at bounding box center [135, 183] width 163 height 17
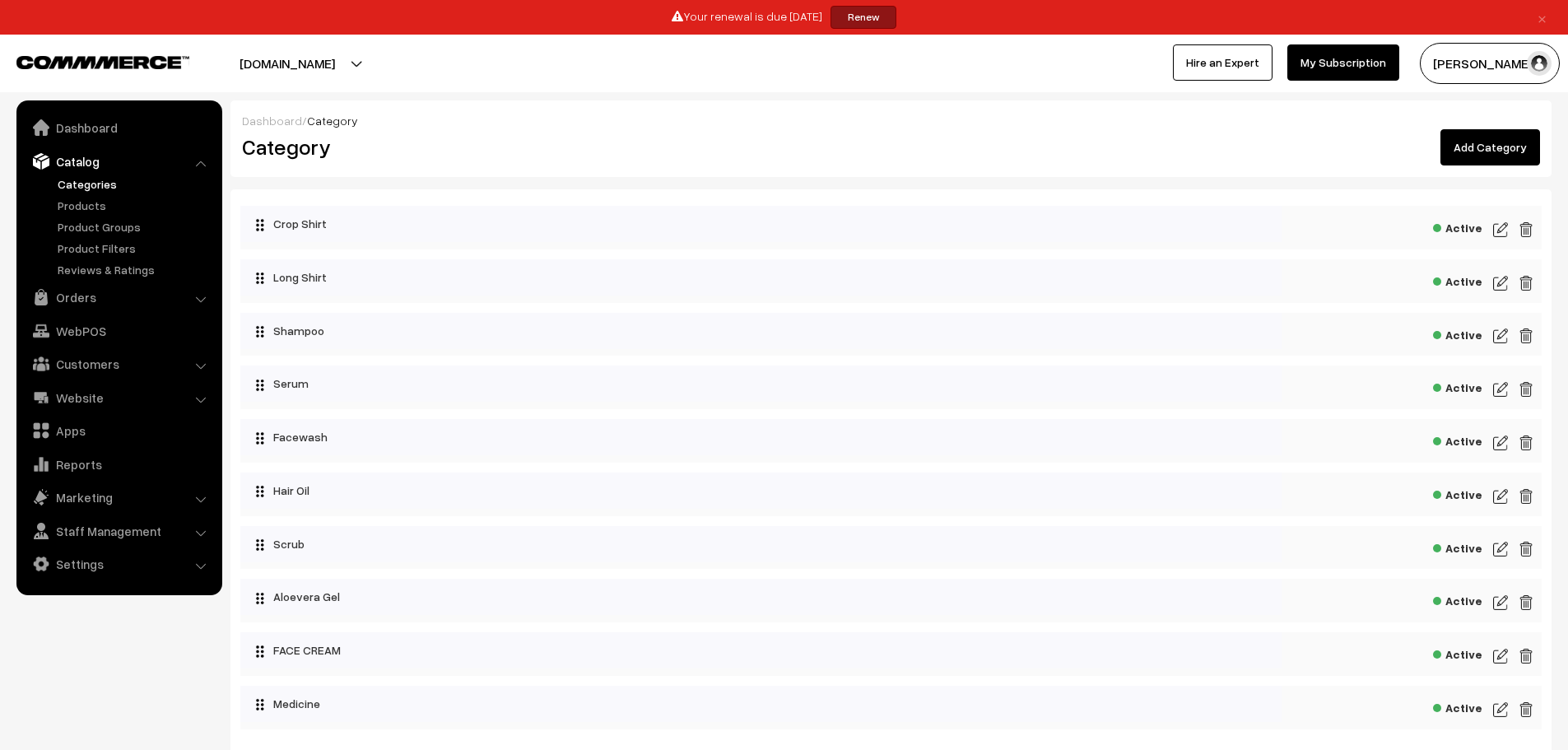
scroll to position [113, 0]
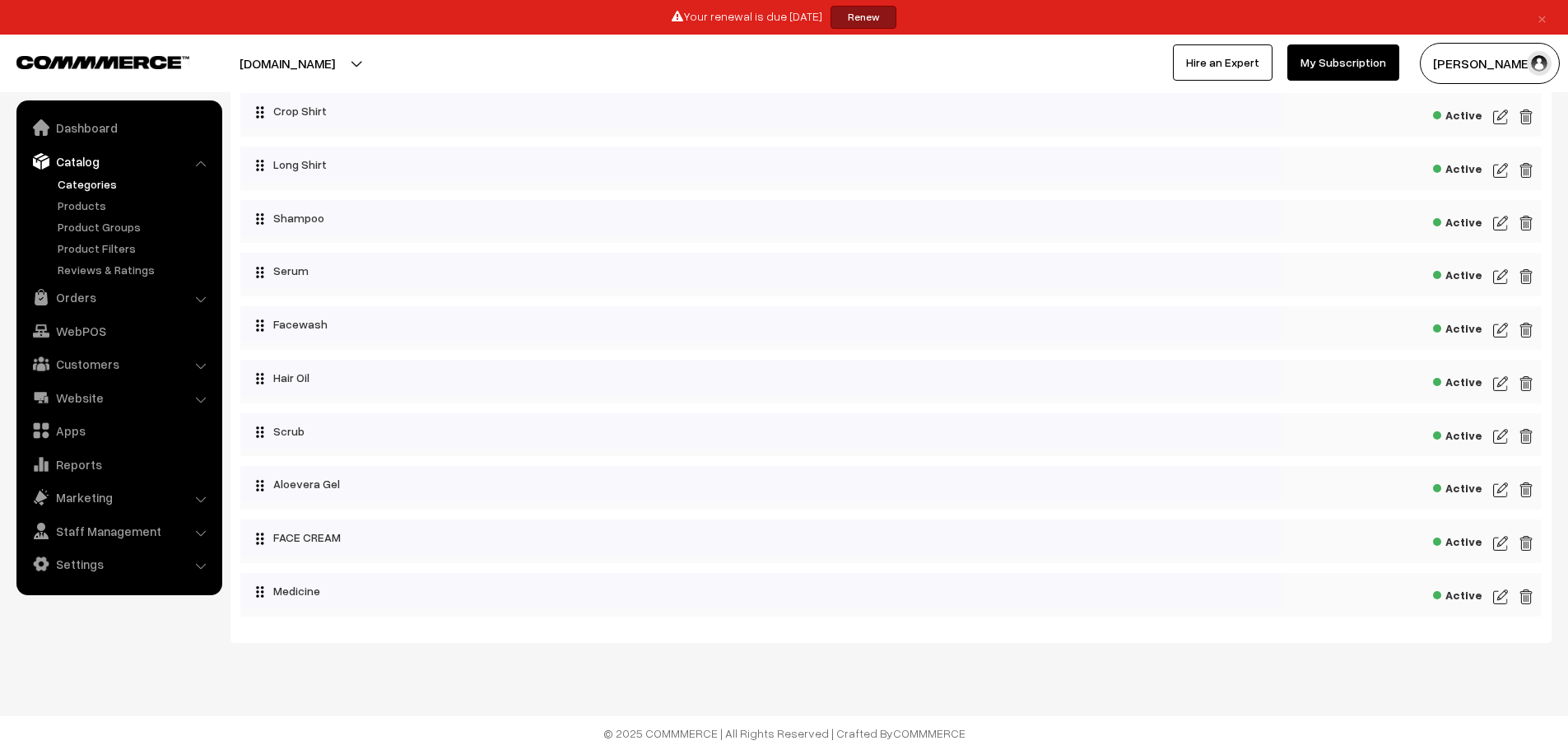
click at [1493, 595] on img at bounding box center [1501, 597] width 15 height 20
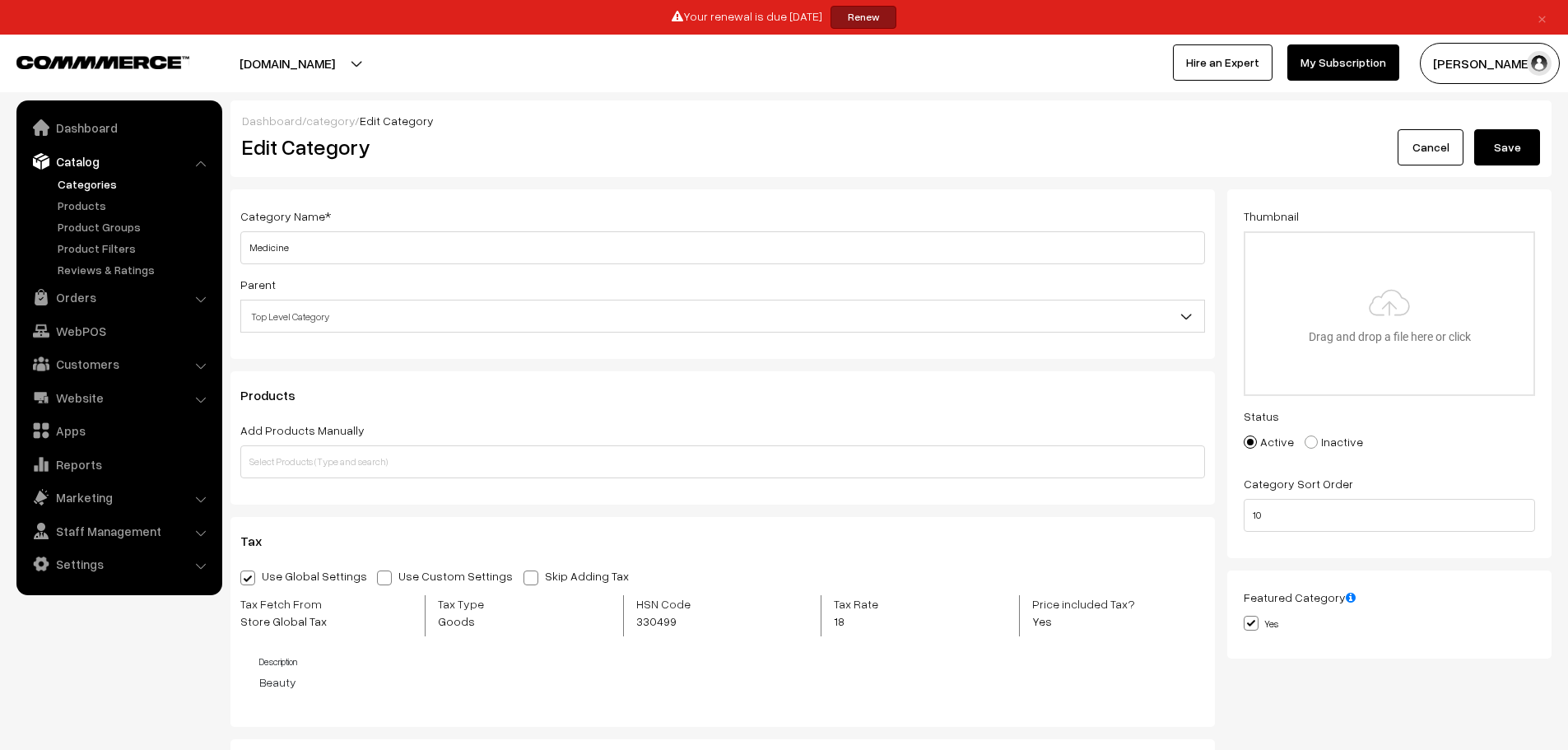
scroll to position [167, 0]
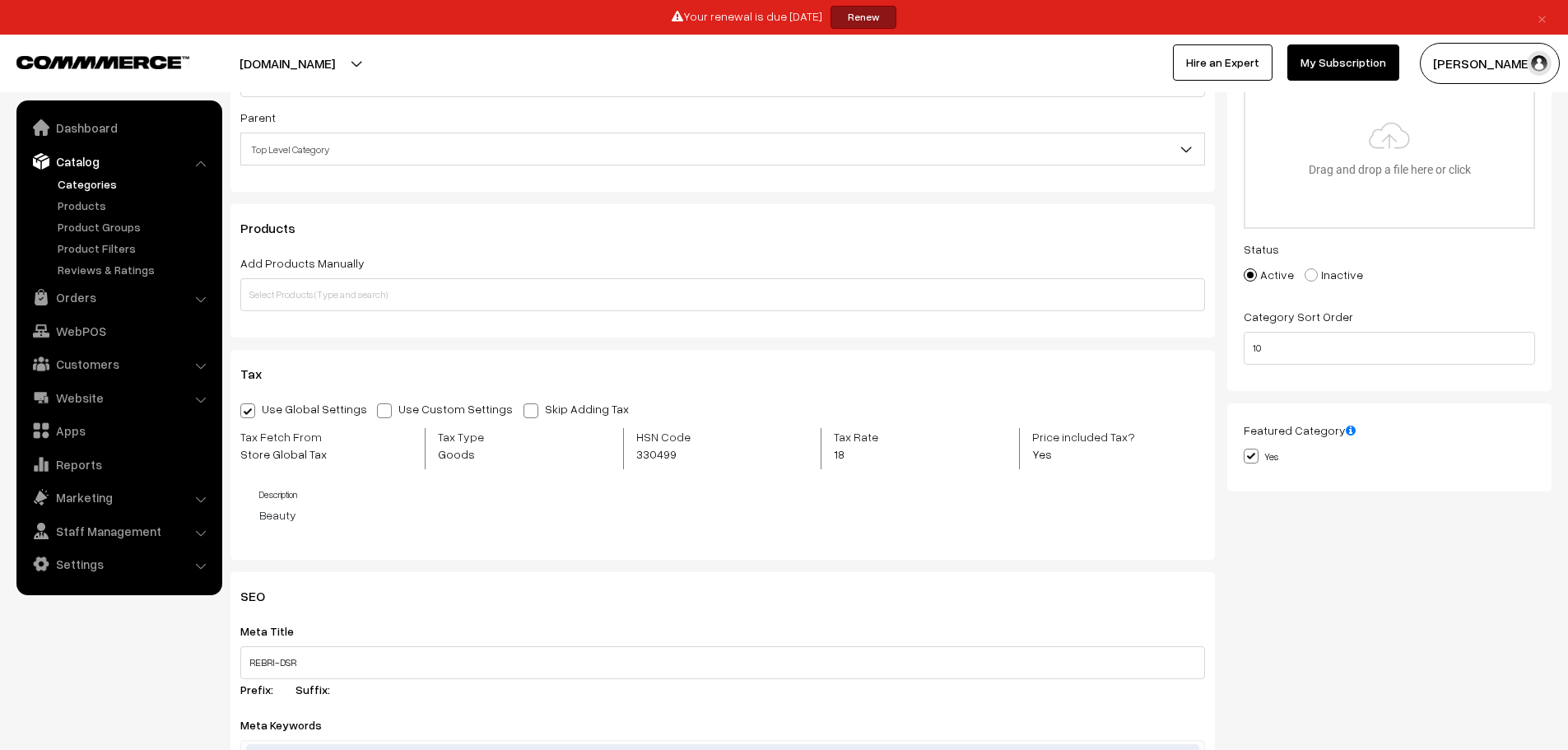
click at [377, 406] on span at bounding box center [385, 411] width 15 height 15
click at [377, 406] on input "Use Custom Settings" at bounding box center [382, 407] width 11 height 11
radio input "true"
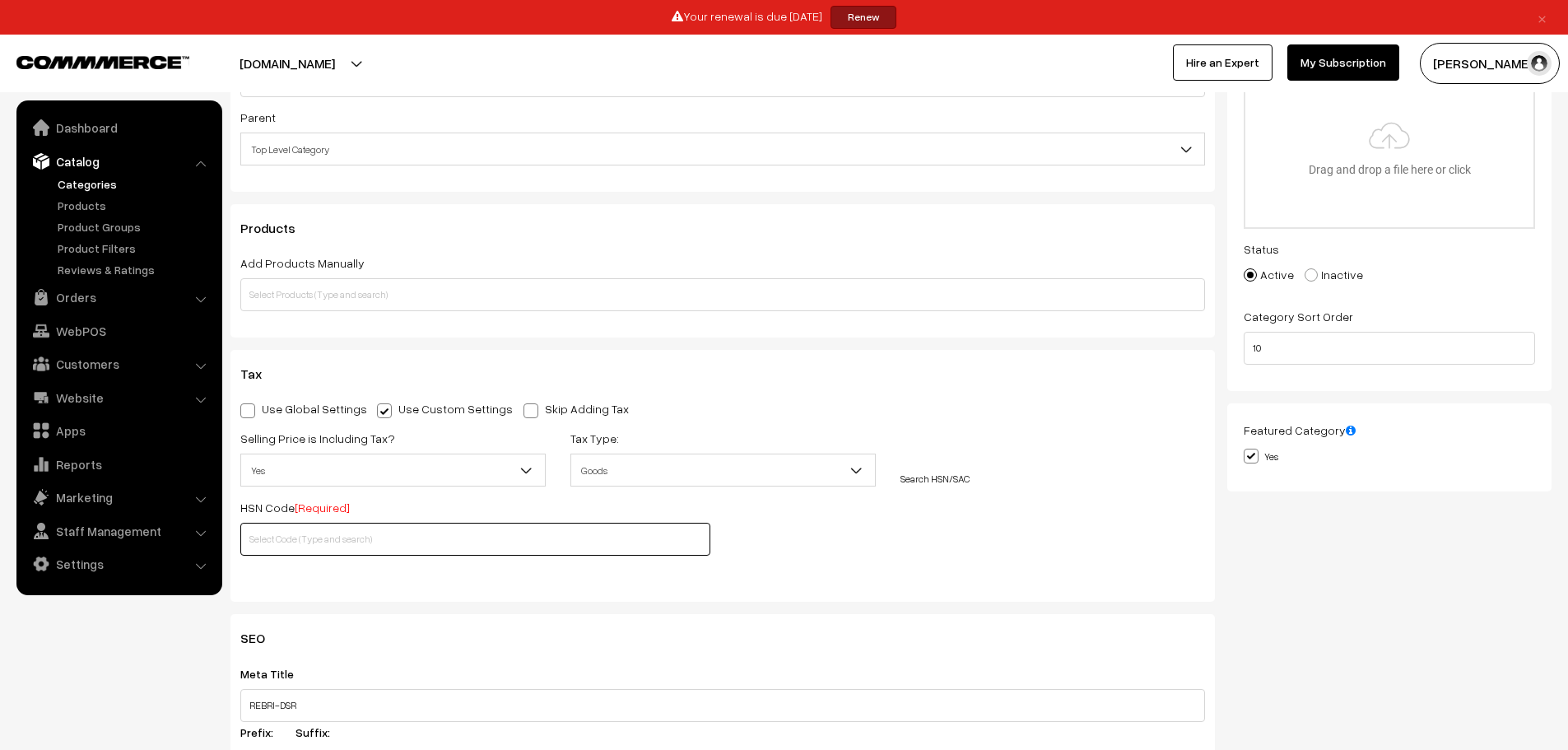
click at [343, 540] on input "text" at bounding box center [475, 539] width 470 height 33
paste input "3001"
type input "3001"
click at [903, 535] on div "Selling Price is Including Tax? Yes No, Tax excluded Yes Tax Type: Goods Servic…" at bounding box center [723, 497] width 990 height 138
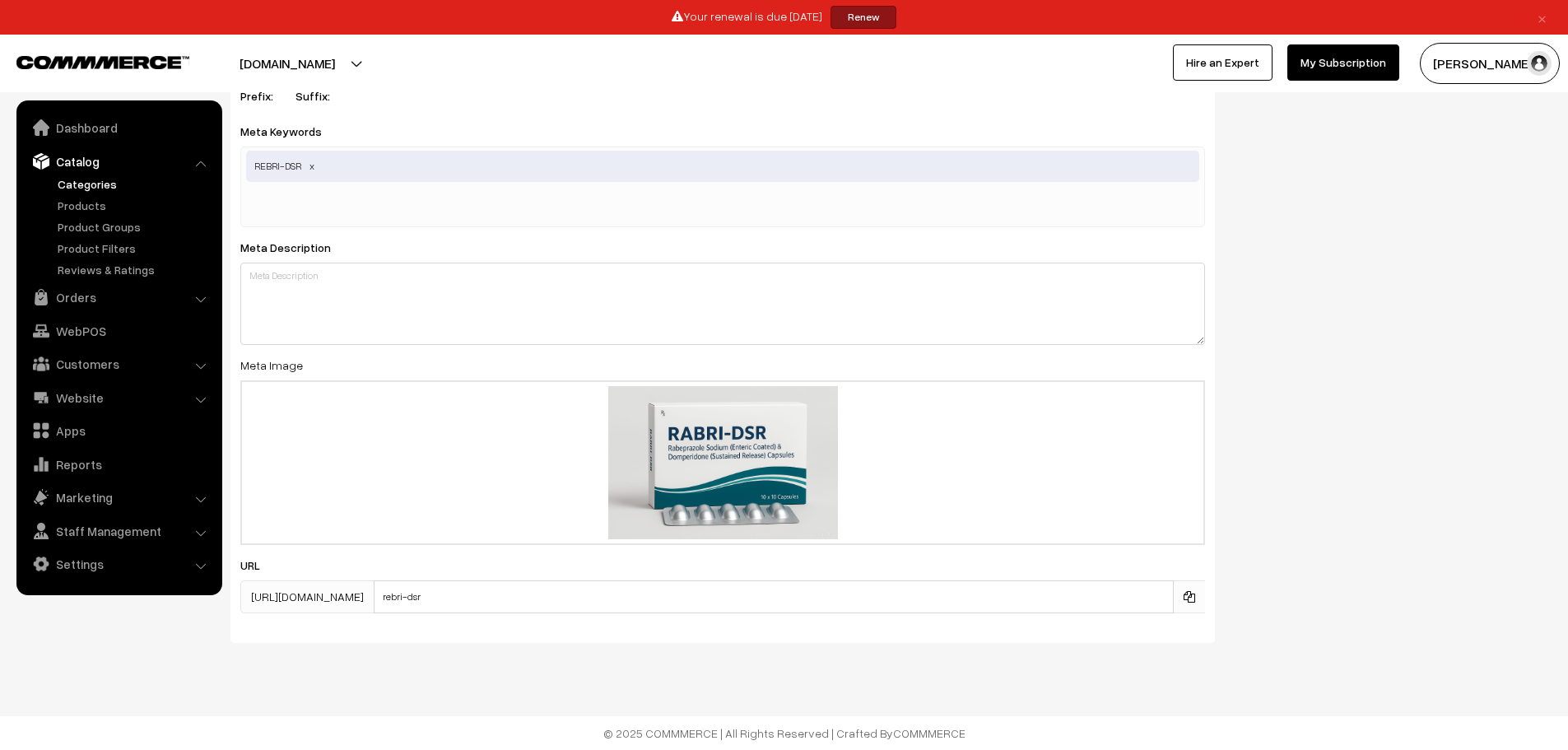
scroll to position [0, 0]
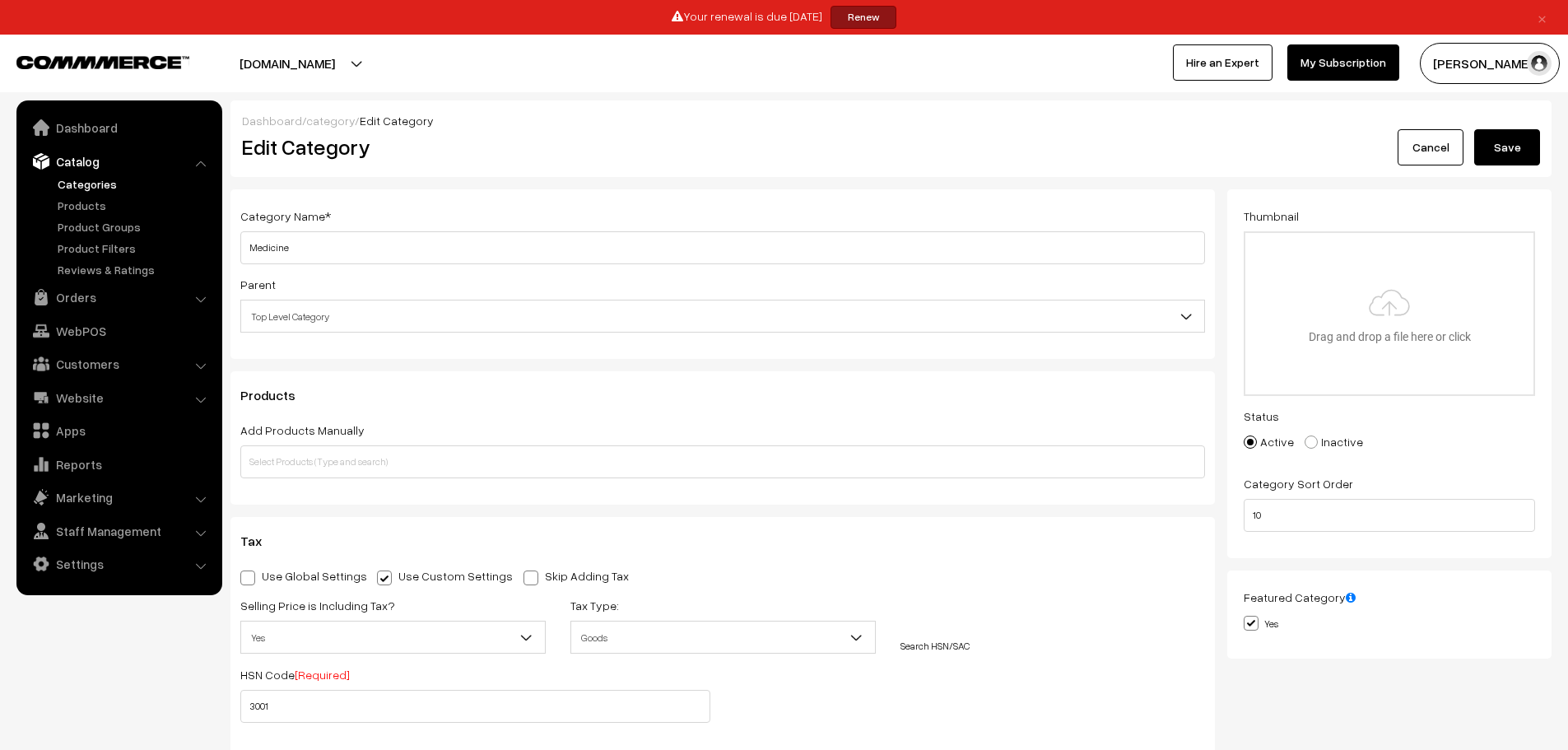
click at [1508, 134] on button "Save" at bounding box center [1507, 148] width 66 height 37
click at [523, 578] on span at bounding box center [531, 578] width 15 height 15
click at [523, 578] on input "Skip Adding Tax" at bounding box center [528, 575] width 11 height 11
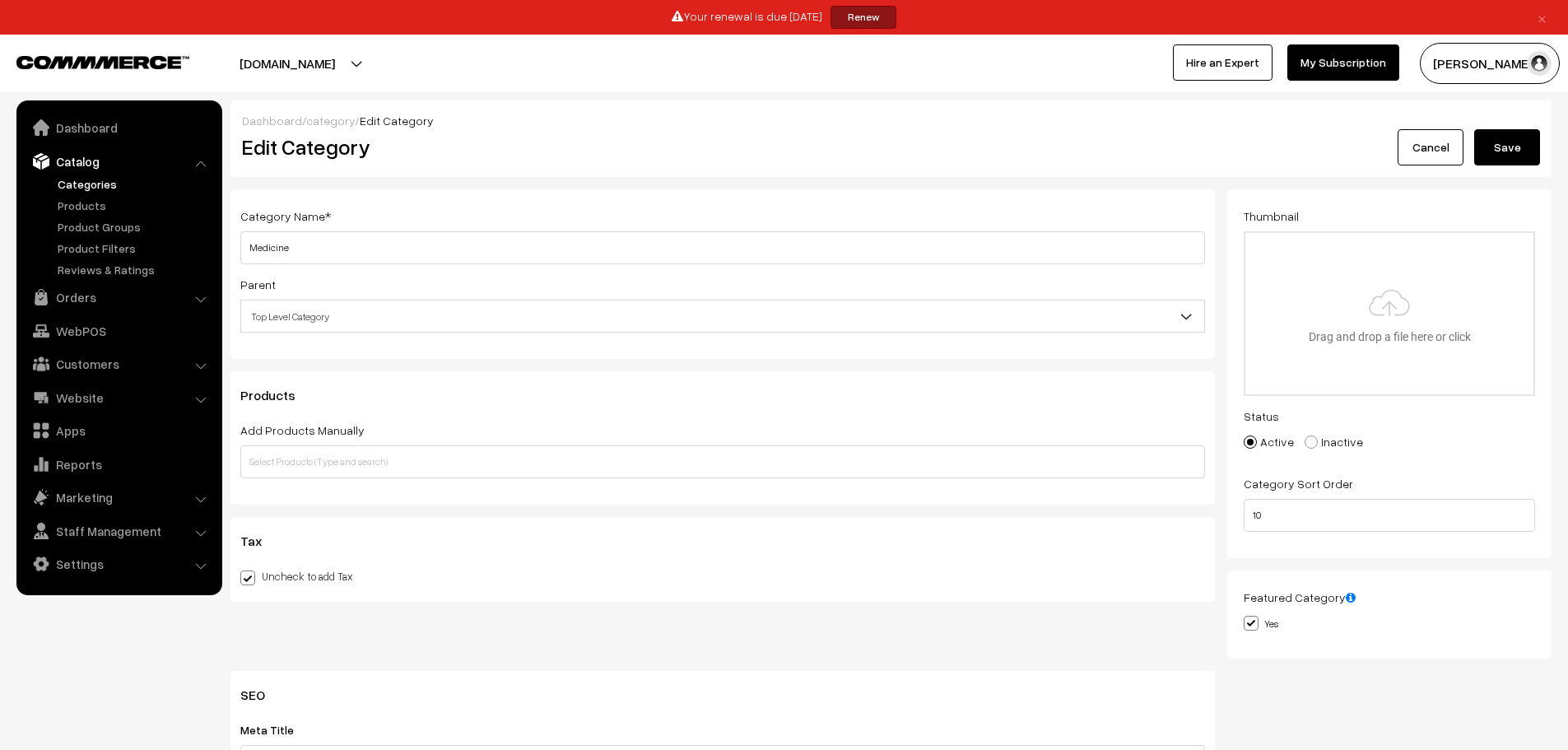
checkbox input "true"
click at [247, 582] on span at bounding box center [248, 578] width 15 height 15
click at [247, 581] on input "Uncheck to add Tax" at bounding box center [246, 575] width 11 height 11
checkbox input "false"
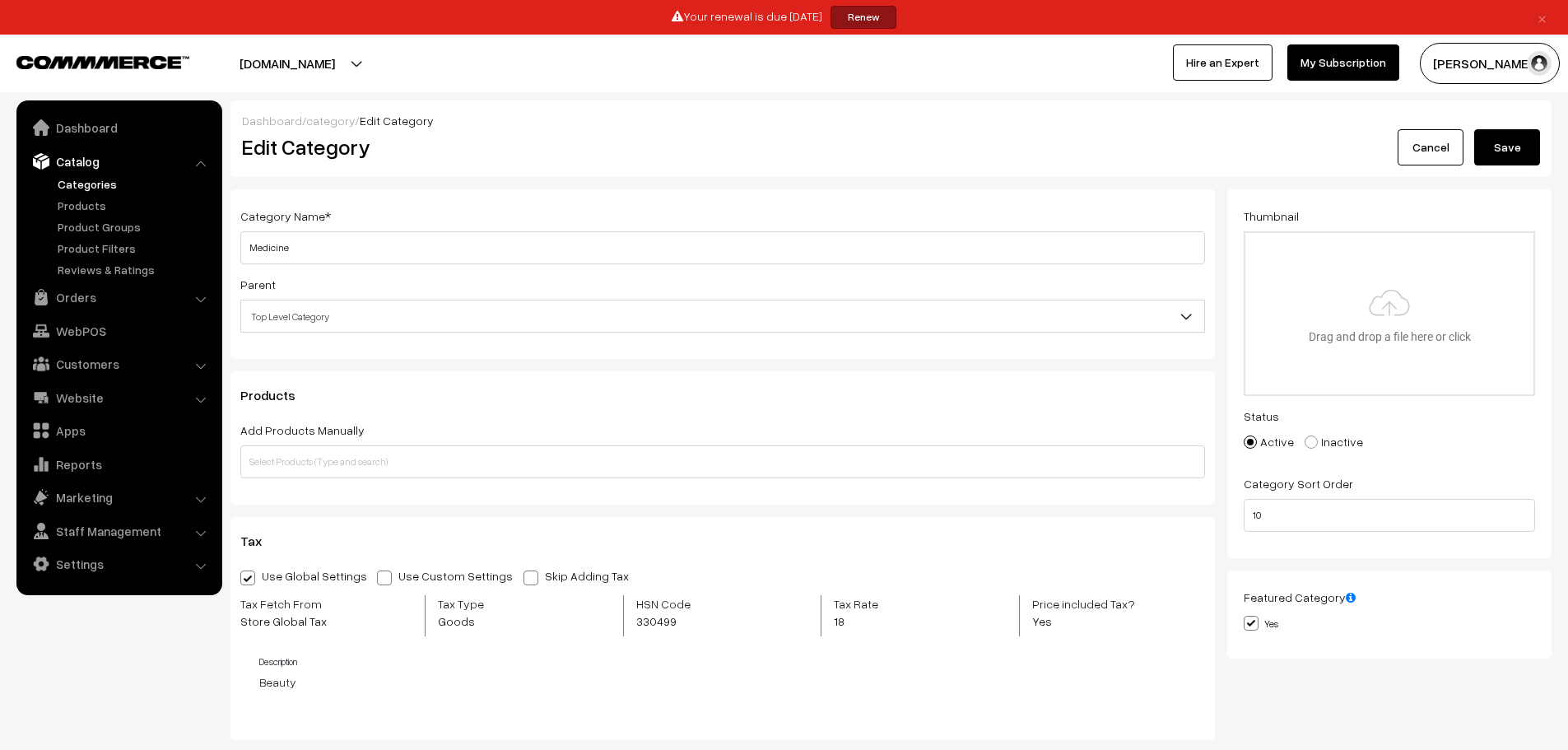
click at [379, 581] on span at bounding box center [385, 578] width 15 height 15
click at [379, 581] on input "Use Custom Settings" at bounding box center [382, 575] width 11 height 11
radio input "true"
click at [611, 641] on span "Goods" at bounding box center [723, 637] width 304 height 29
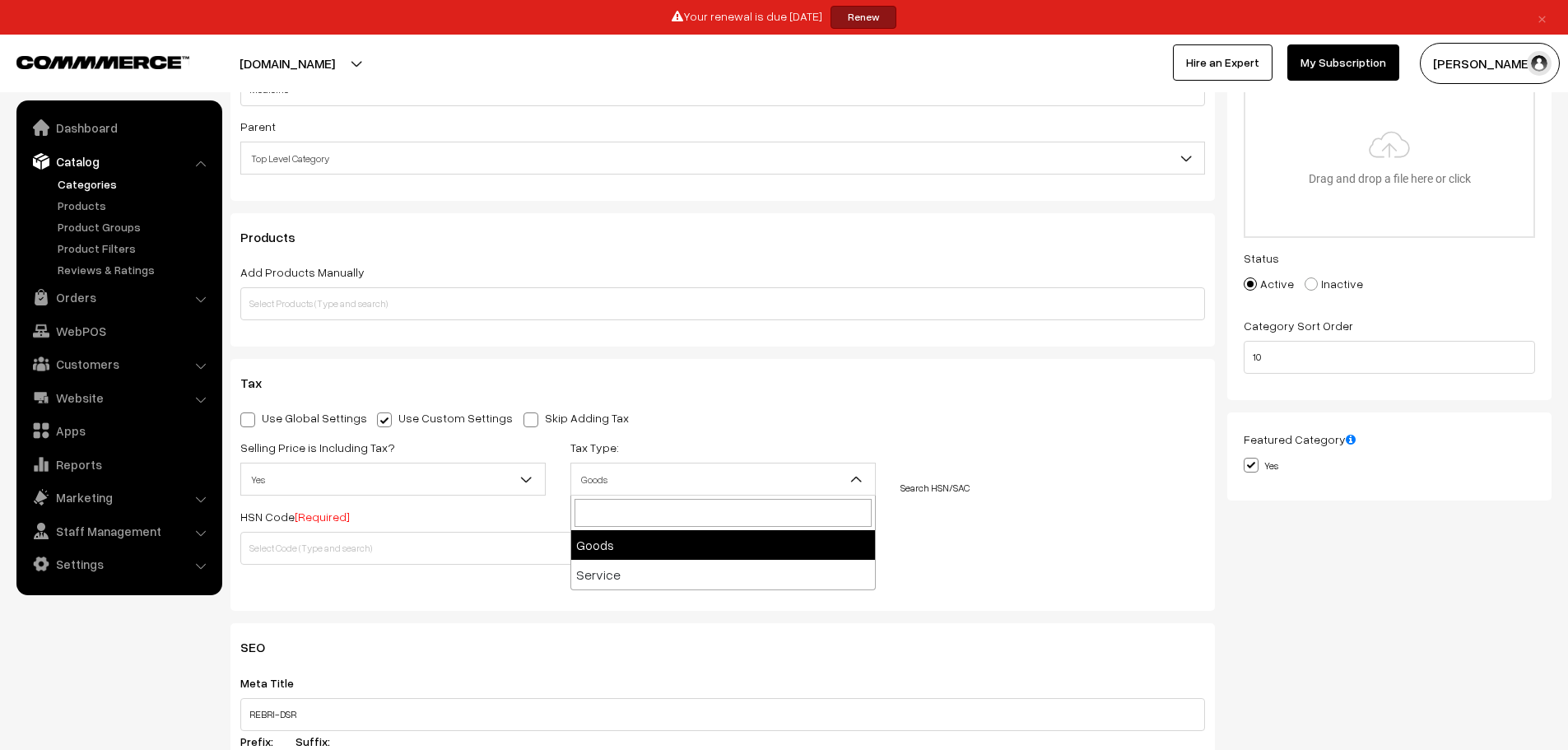
scroll to position [36, 0]
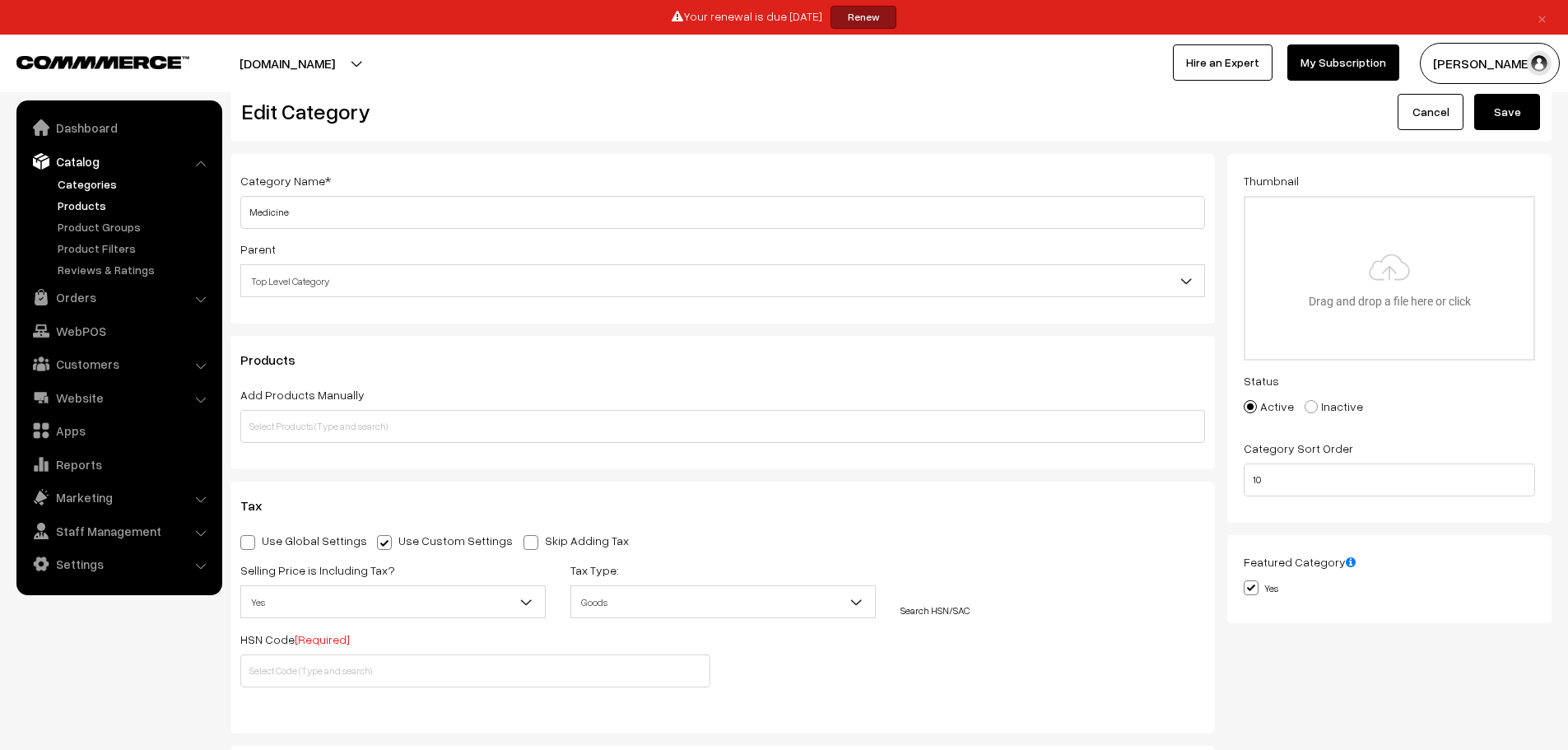
click at [120, 203] on link "Products" at bounding box center [135, 205] width 163 height 17
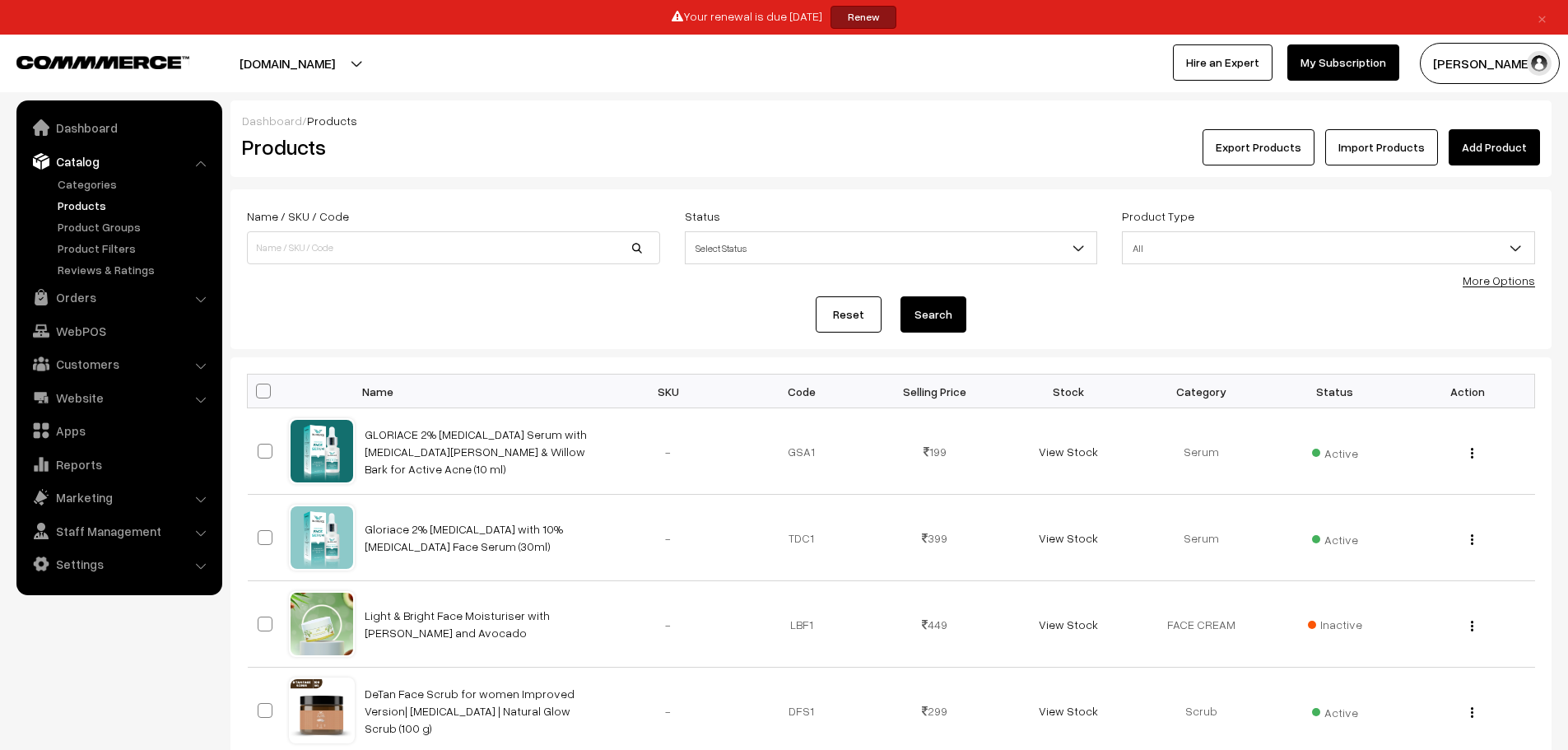
click at [1498, 143] on link "Add Product" at bounding box center [1495, 148] width 91 height 37
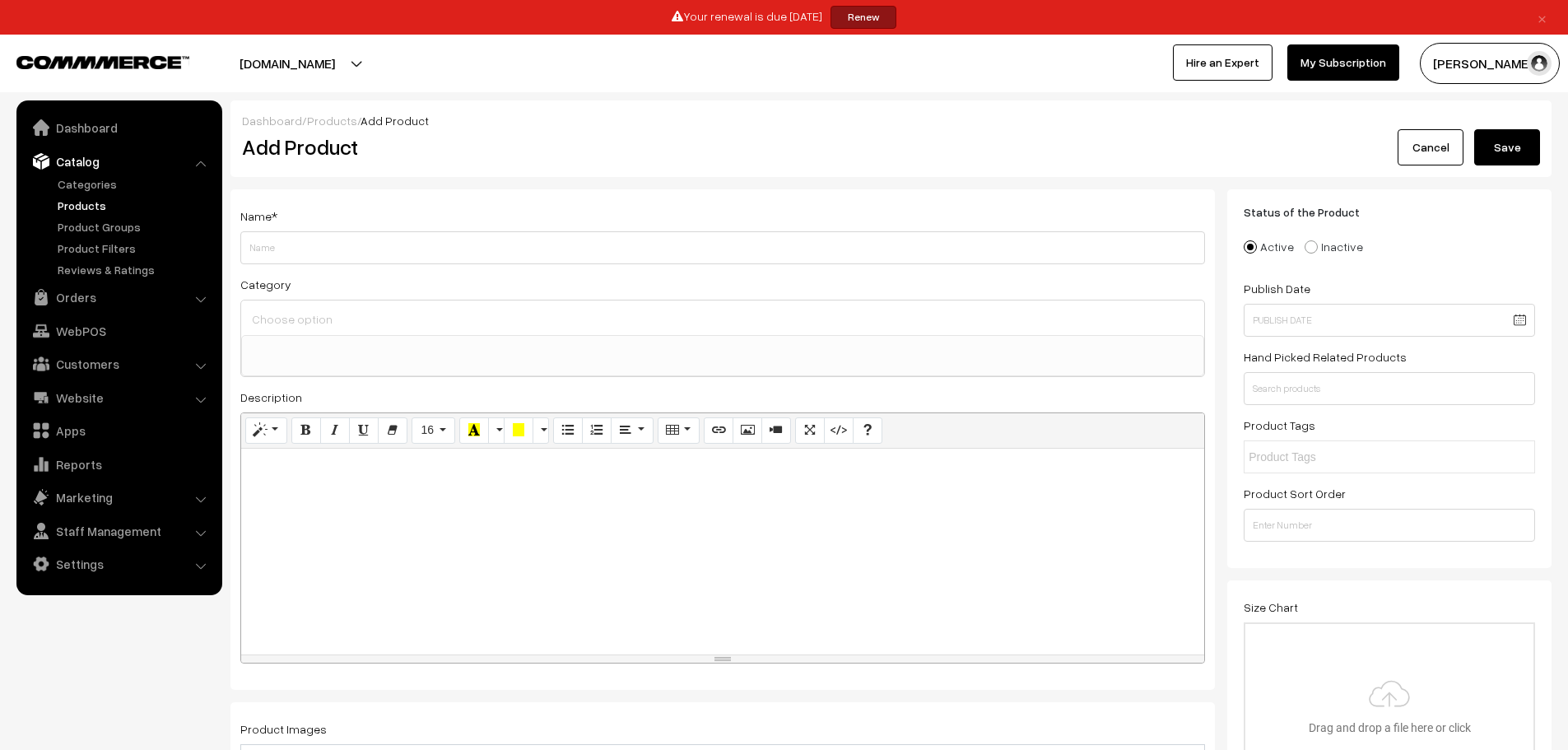
select select
type input "RABRI DSR"
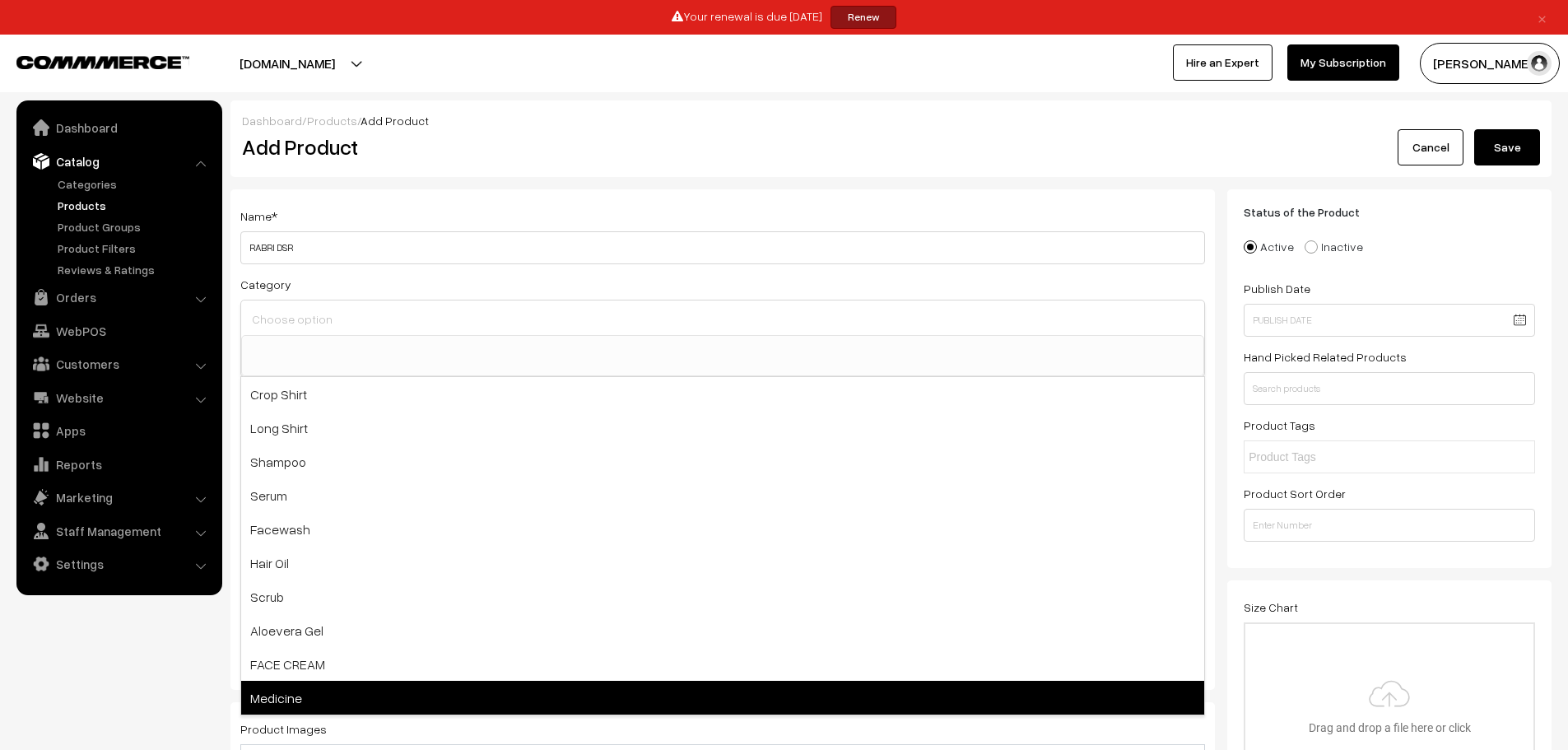
click at [284, 690] on span "Medicine" at bounding box center [723, 698] width 963 height 34
select select "22"
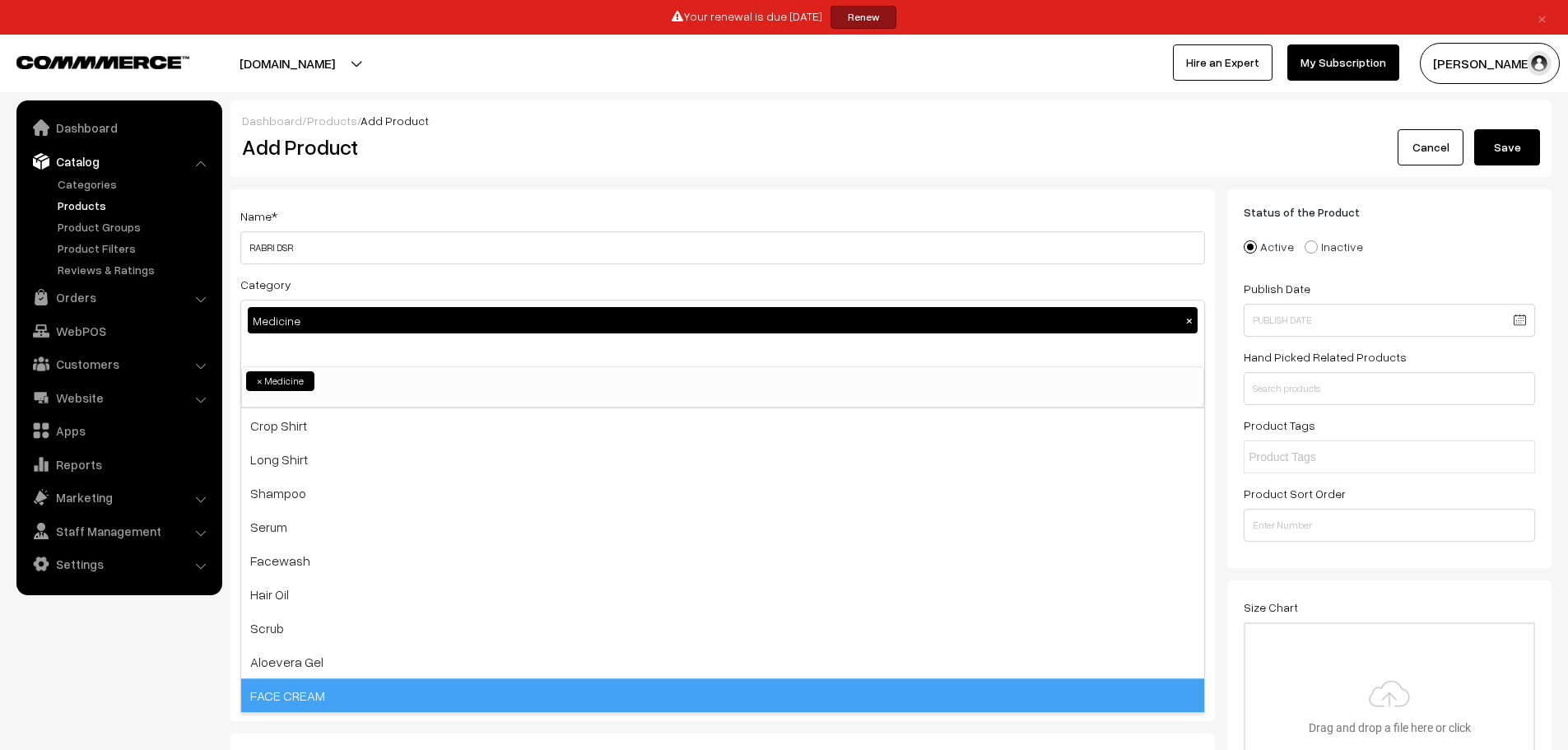
scroll to position [84, 0]
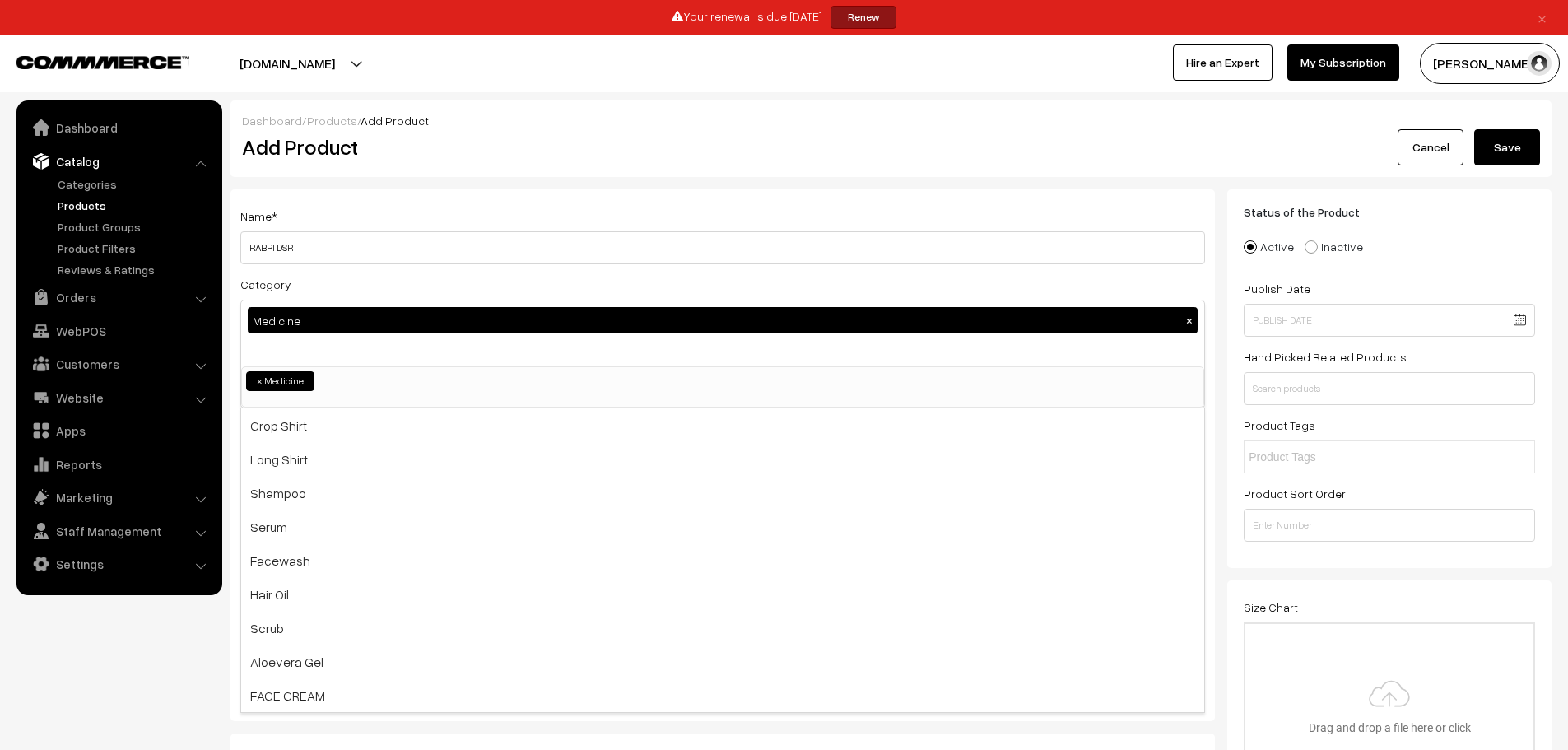
click at [126, 655] on nav "Dashboard Catalog" at bounding box center [111, 475] width 222 height 750
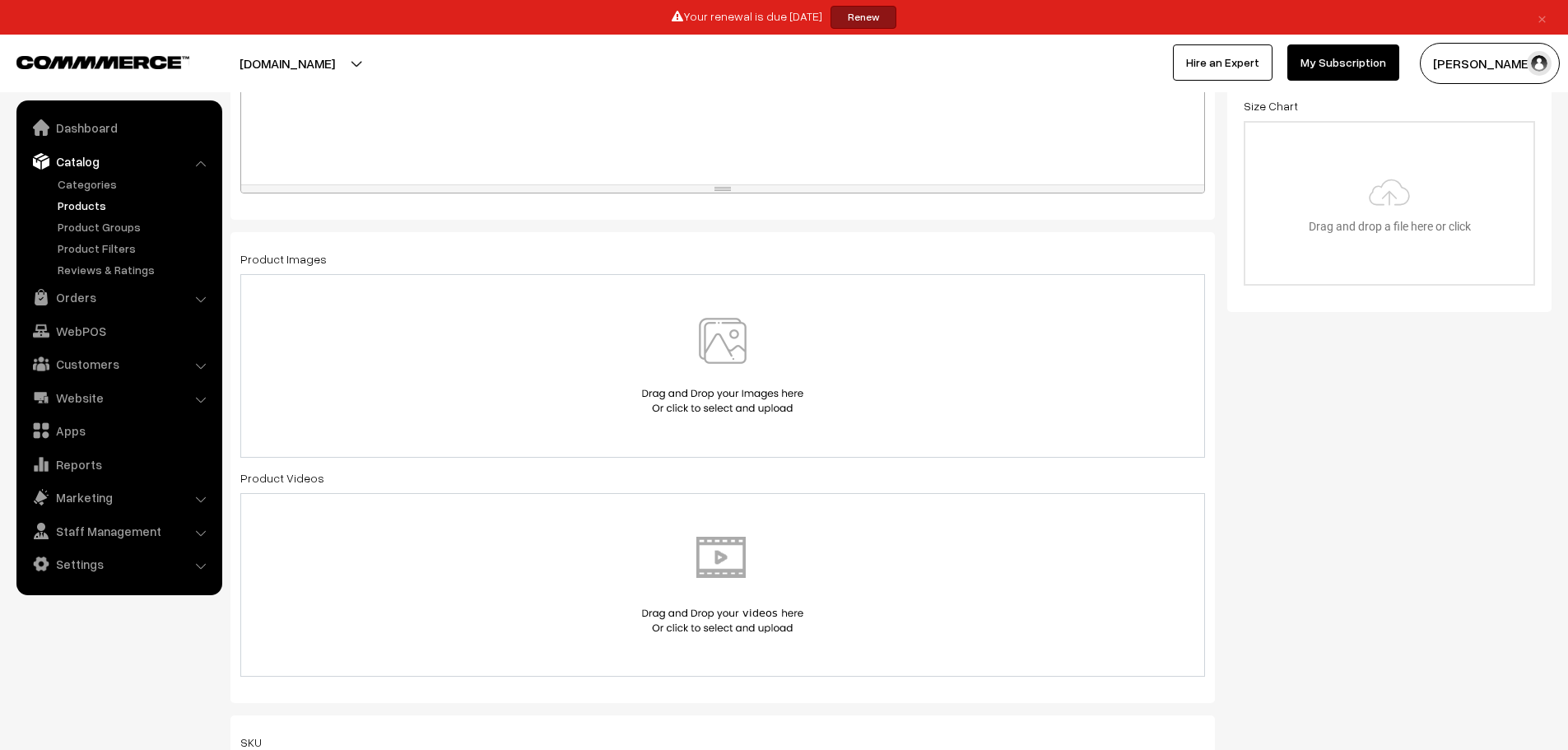
scroll to position [508, 0]
click at [709, 401] on img at bounding box center [723, 359] width 169 height 96
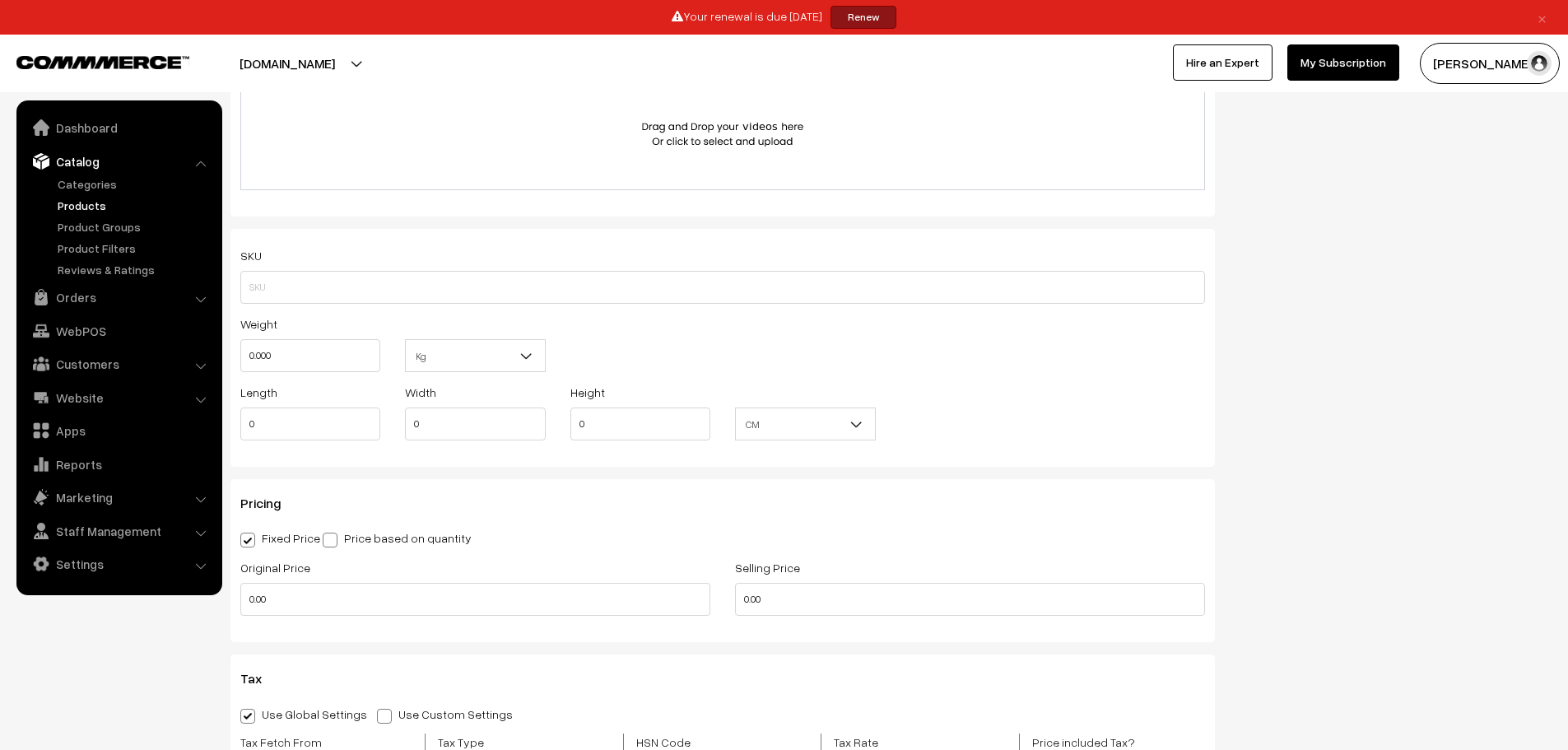
scroll to position [988, 0]
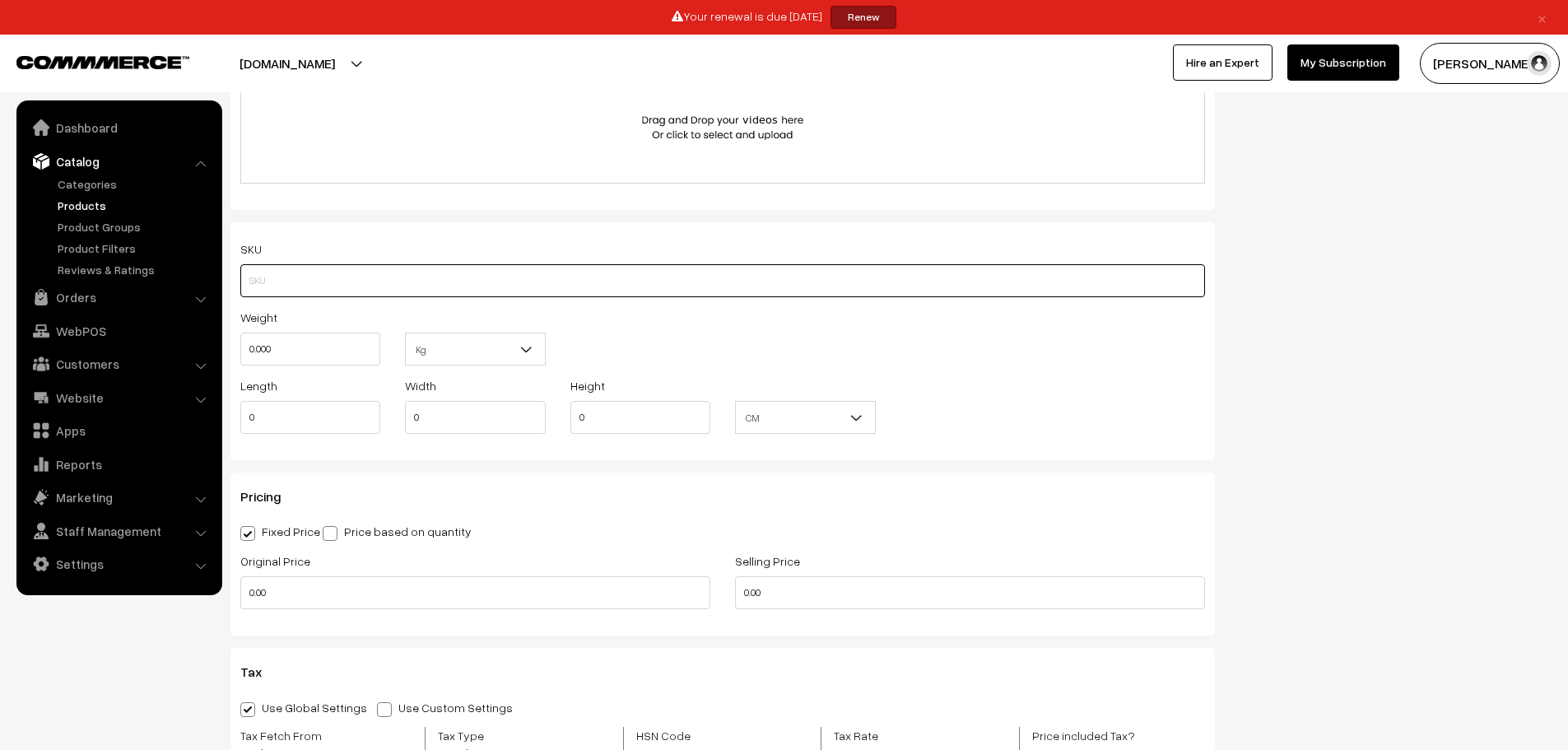
click at [280, 270] on input "text" at bounding box center [723, 281] width 965 height 33
click at [327, 282] on input "text" at bounding box center [723, 281] width 965 height 33
click at [373, 282] on input "text" at bounding box center [723, 281] width 965 height 33
click at [426, 282] on input "text" at bounding box center [723, 281] width 965 height 33
type input "RABRI DSR"
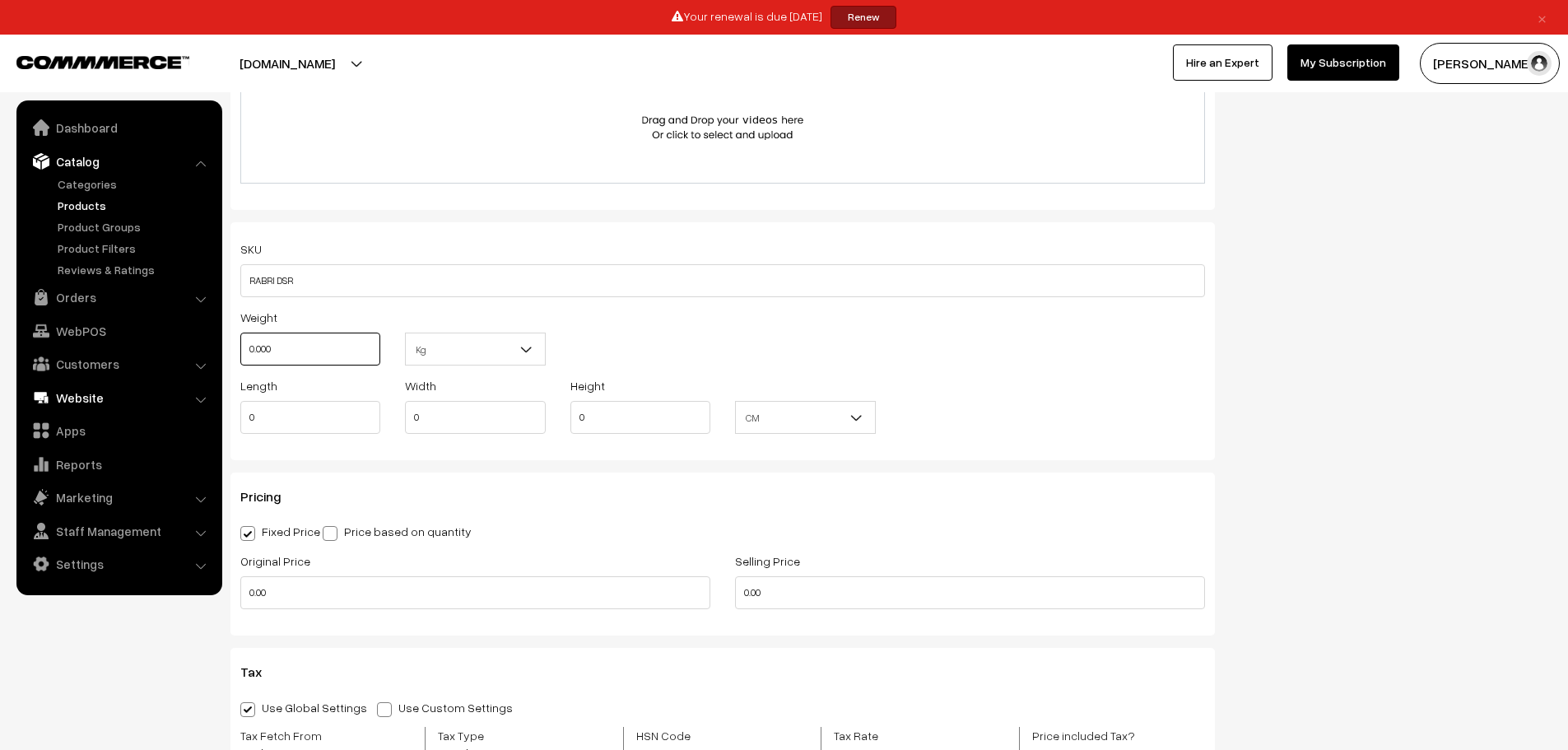
drag, startPoint x: 308, startPoint y: 342, endPoint x: 124, endPoint y: 406, distance: 194.8
click at [124, 406] on body "Thank you for showing interest. Our team will call you shortly. Close × Your re…" at bounding box center [784, 510] width 1568 height 2997
type input "0.10"
drag, startPoint x: 260, startPoint y: 415, endPoint x: 184, endPoint y: 457, distance: 86.8
click at [184, 457] on body "Thank you for showing interest. Our team will call you shortly. Close × Your re…" at bounding box center [784, 510] width 1568 height 2997
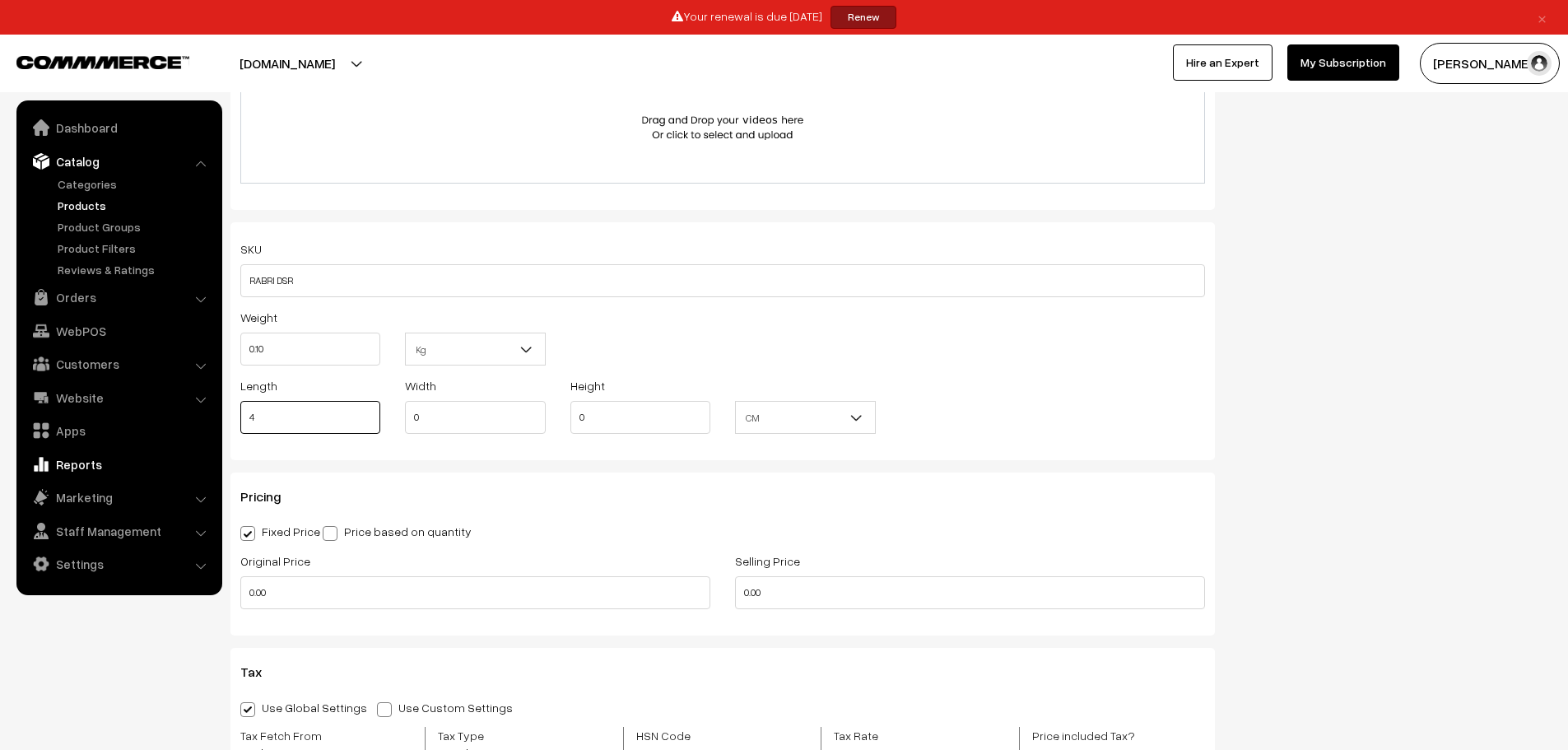
type input "4"
type input "3"
type input "2"
drag, startPoint x: 328, startPoint y: 592, endPoint x: 0, endPoint y: 635, distance: 330.8
click at [0, 635] on body "Thank you for showing interest. Our team will call you shortly. Close × Your re…" at bounding box center [784, 510] width 1568 height 2997
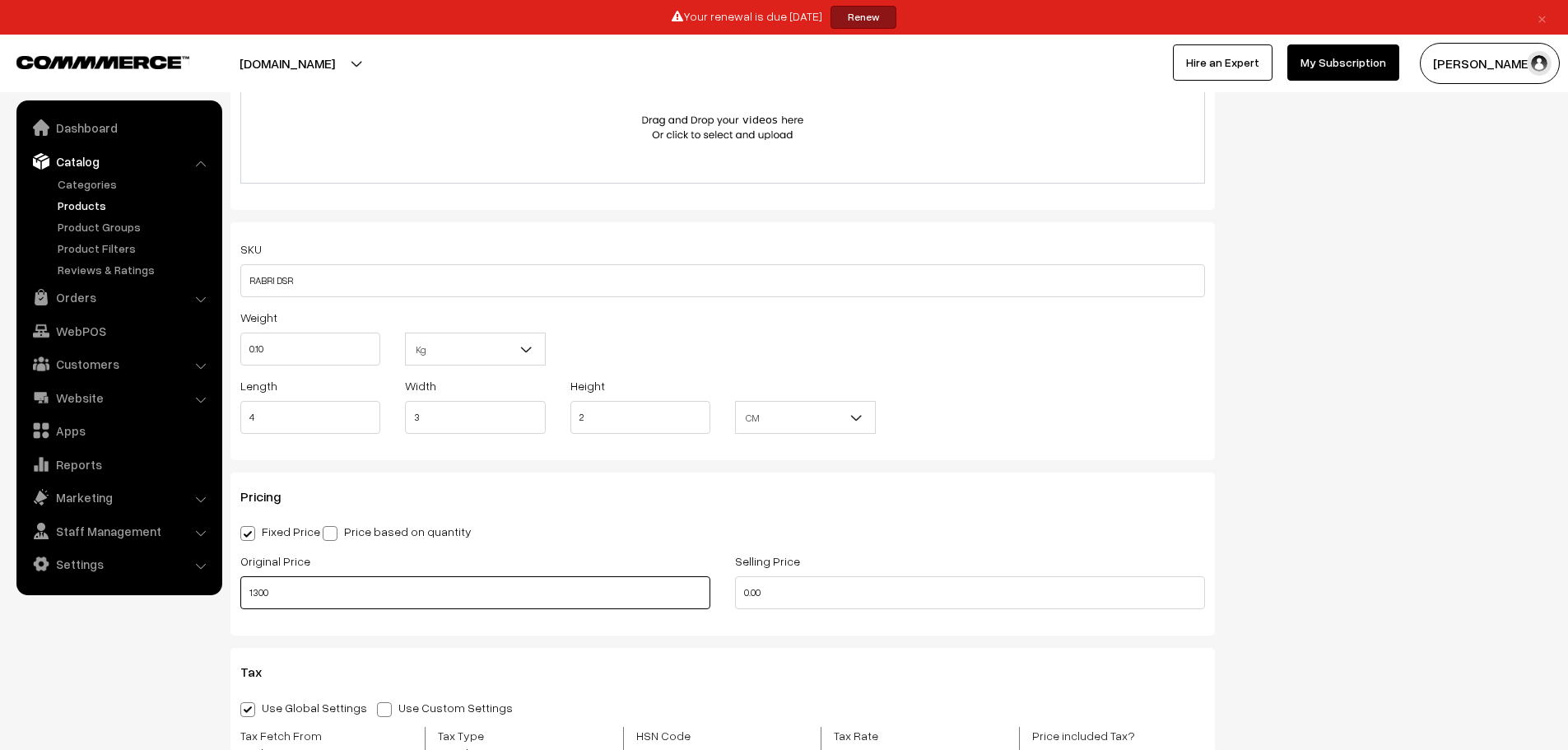
type input "1300"
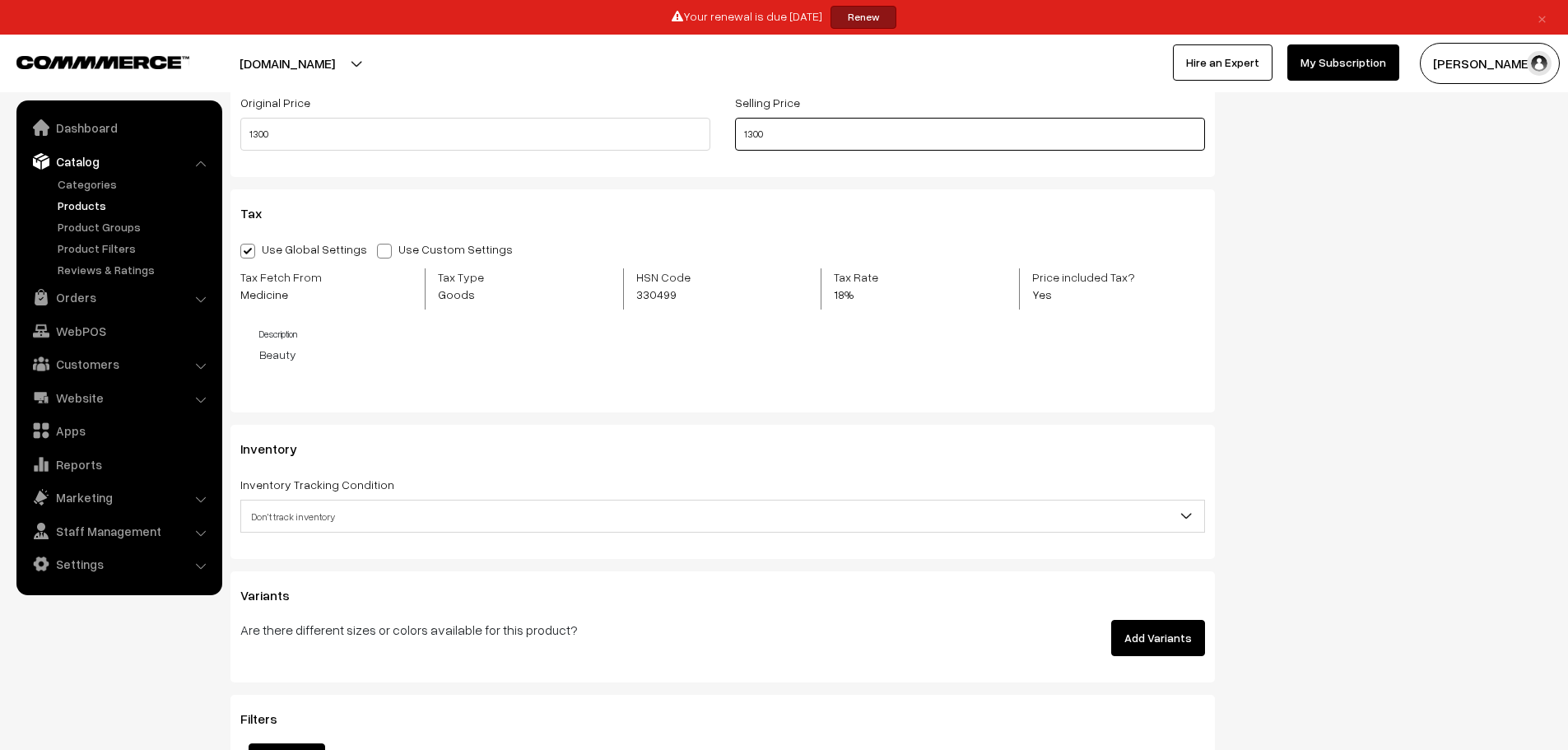
scroll to position [1478, 0]
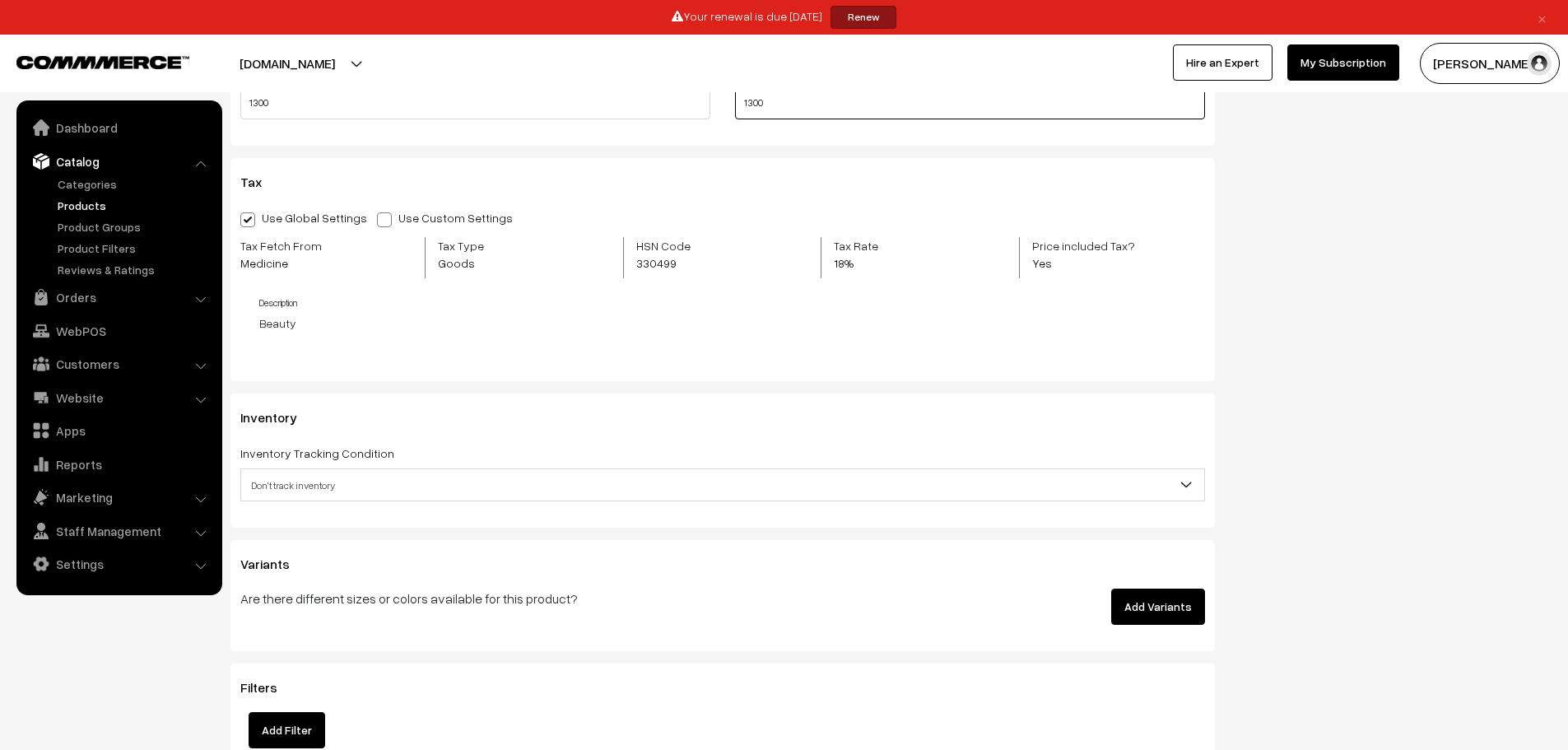
type input "1300"
click at [377, 226] on span at bounding box center [385, 220] width 15 height 15
click at [377, 222] on input "Use Custom Settings" at bounding box center [382, 217] width 11 height 11
radio input "true"
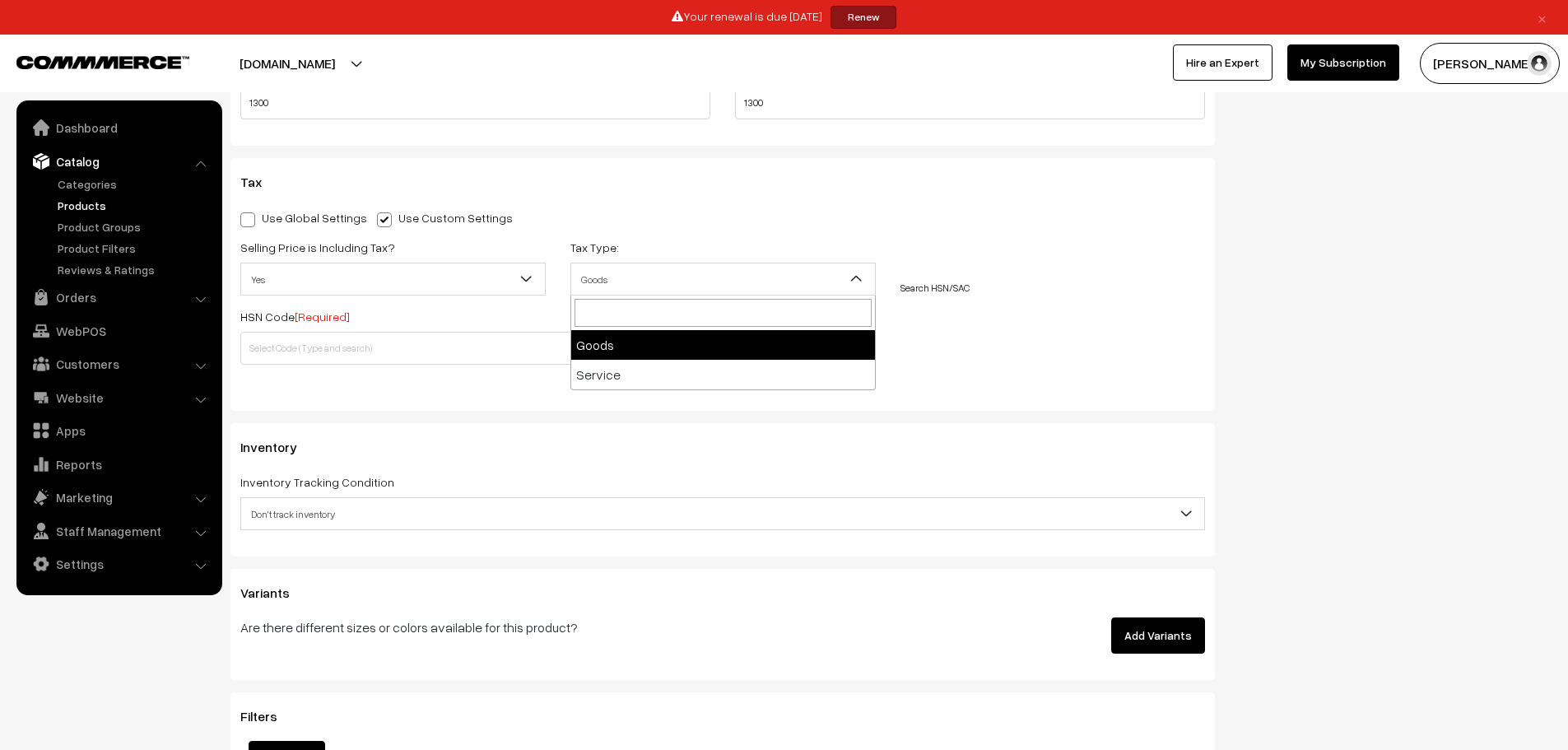
click at [609, 277] on span "Goods" at bounding box center [723, 280] width 304 height 29
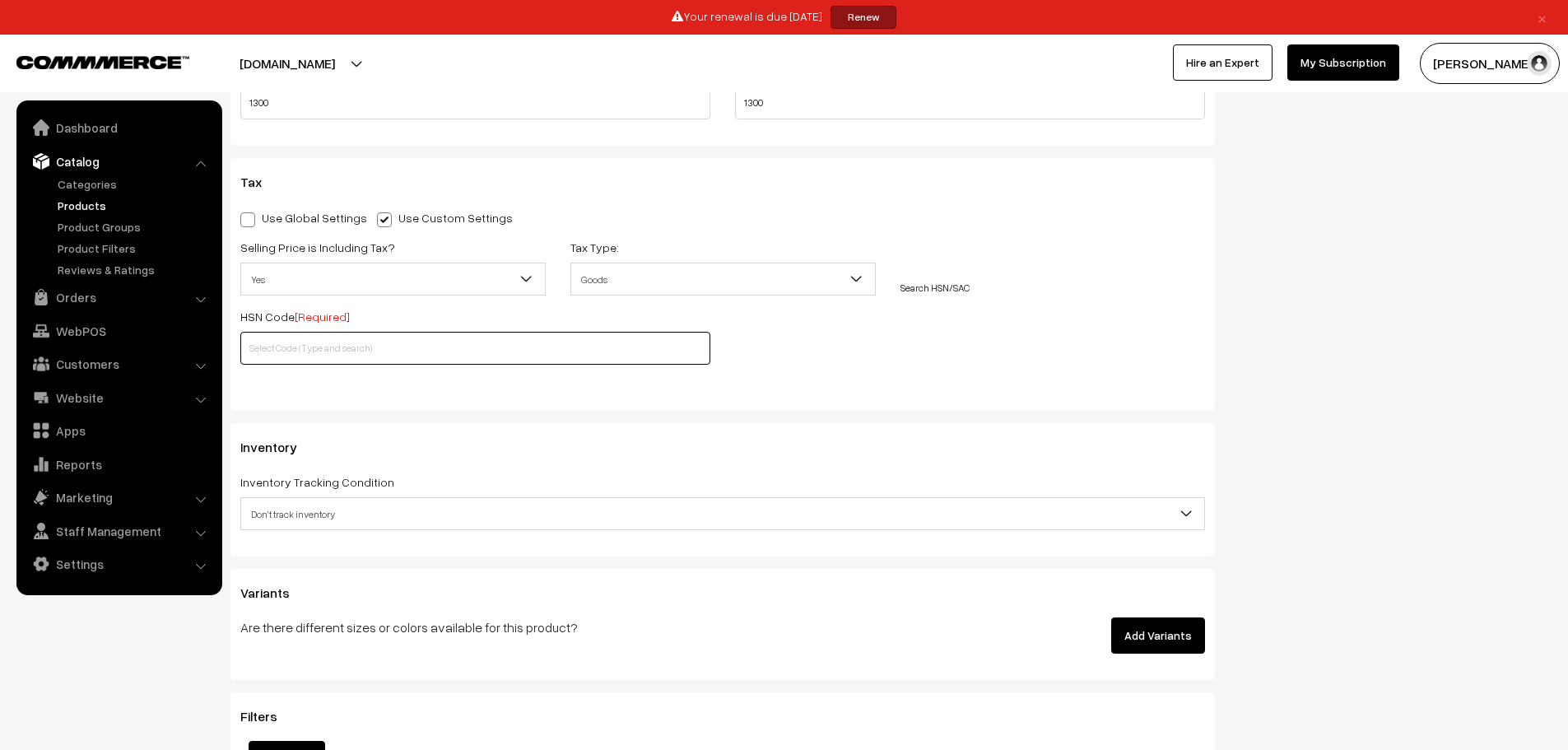
click at [485, 353] on input "text" at bounding box center [475, 348] width 470 height 33
paste input "3001"
type input "3001"
click at [779, 382] on div "Use Global Settings Use Custom Settings Skip Adding Tax Selling Price is Includ…" at bounding box center [723, 300] width 965 height 187
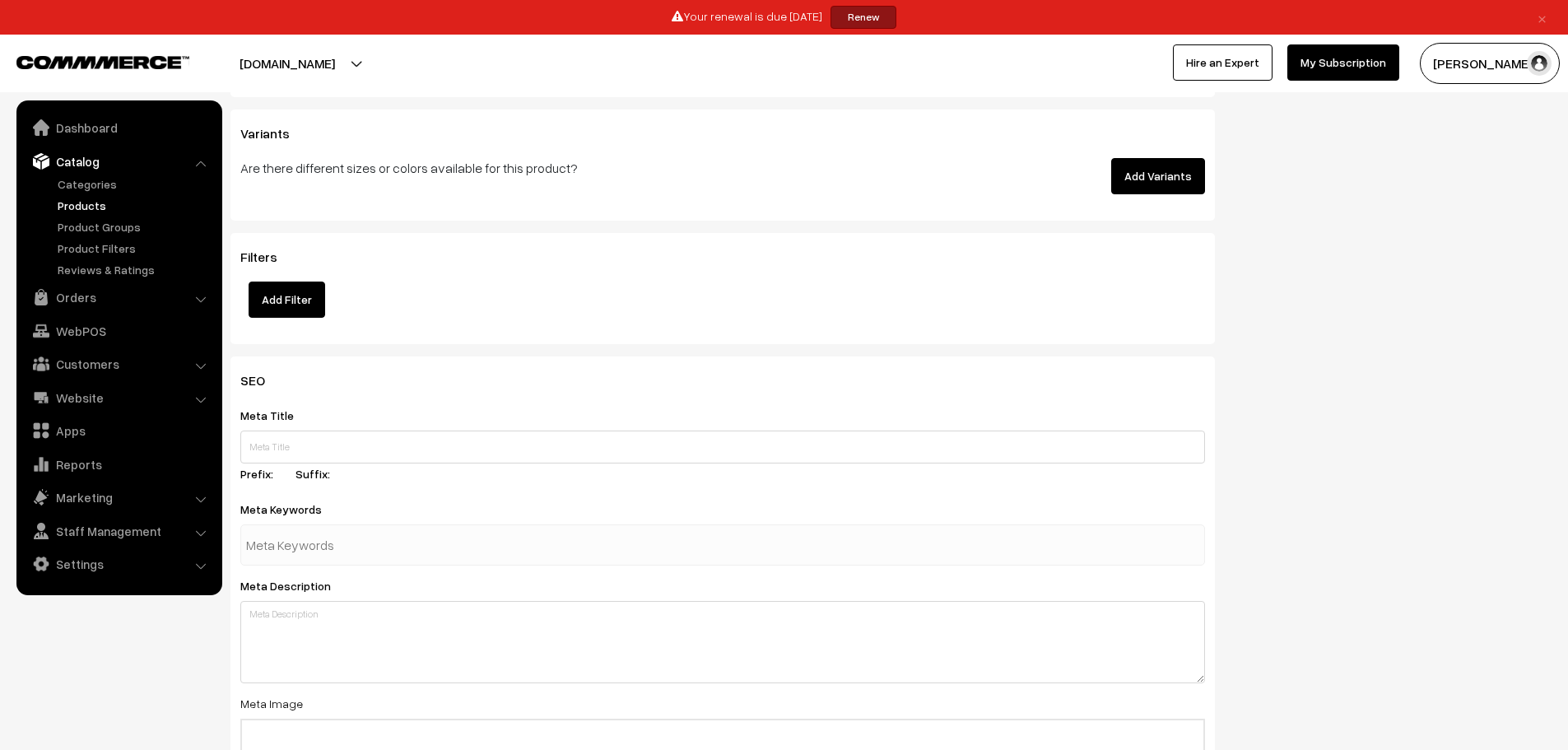
scroll to position [1948, 0]
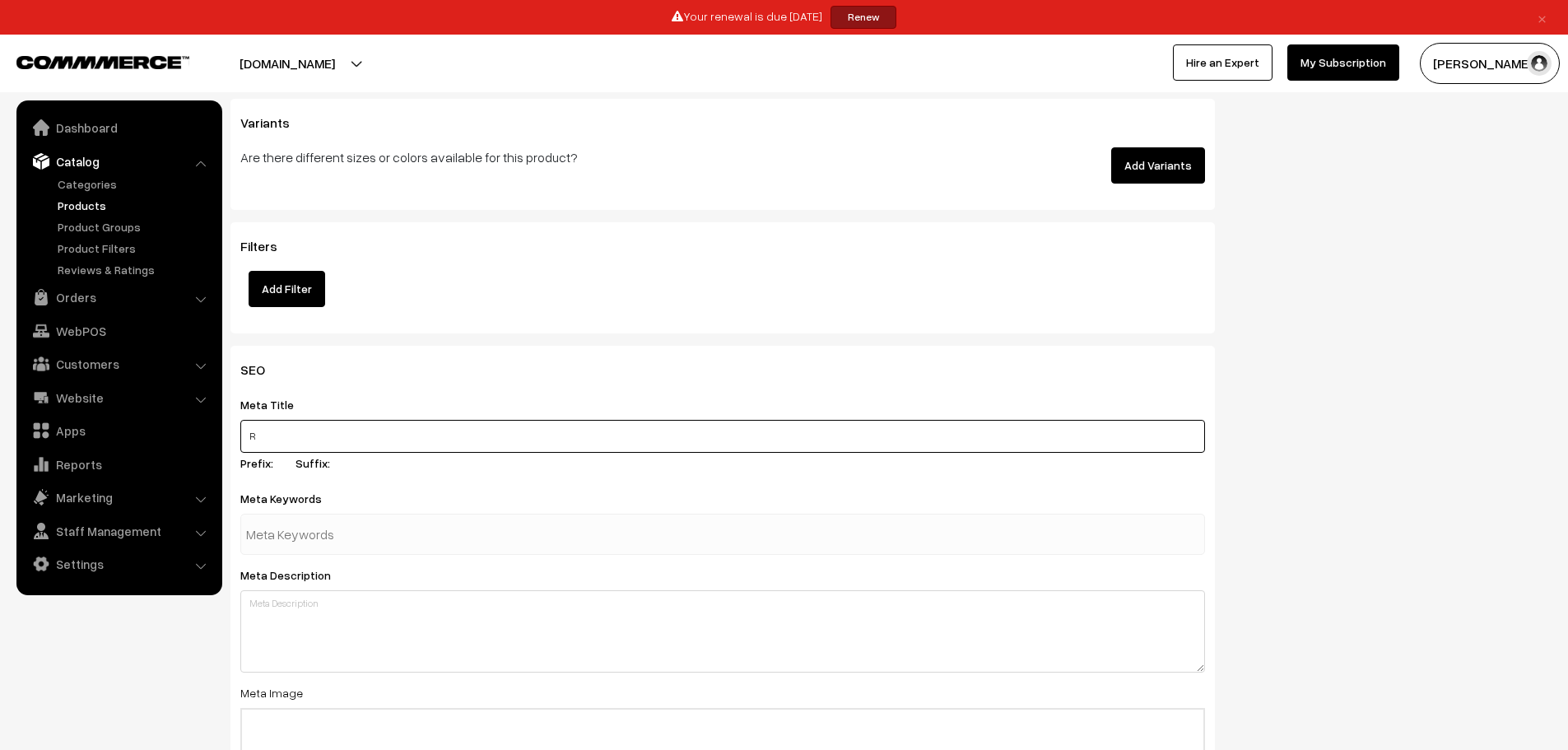
click at [300, 429] on input "R" at bounding box center [723, 436] width 965 height 33
type input "R"
type input "rabri-dsr"
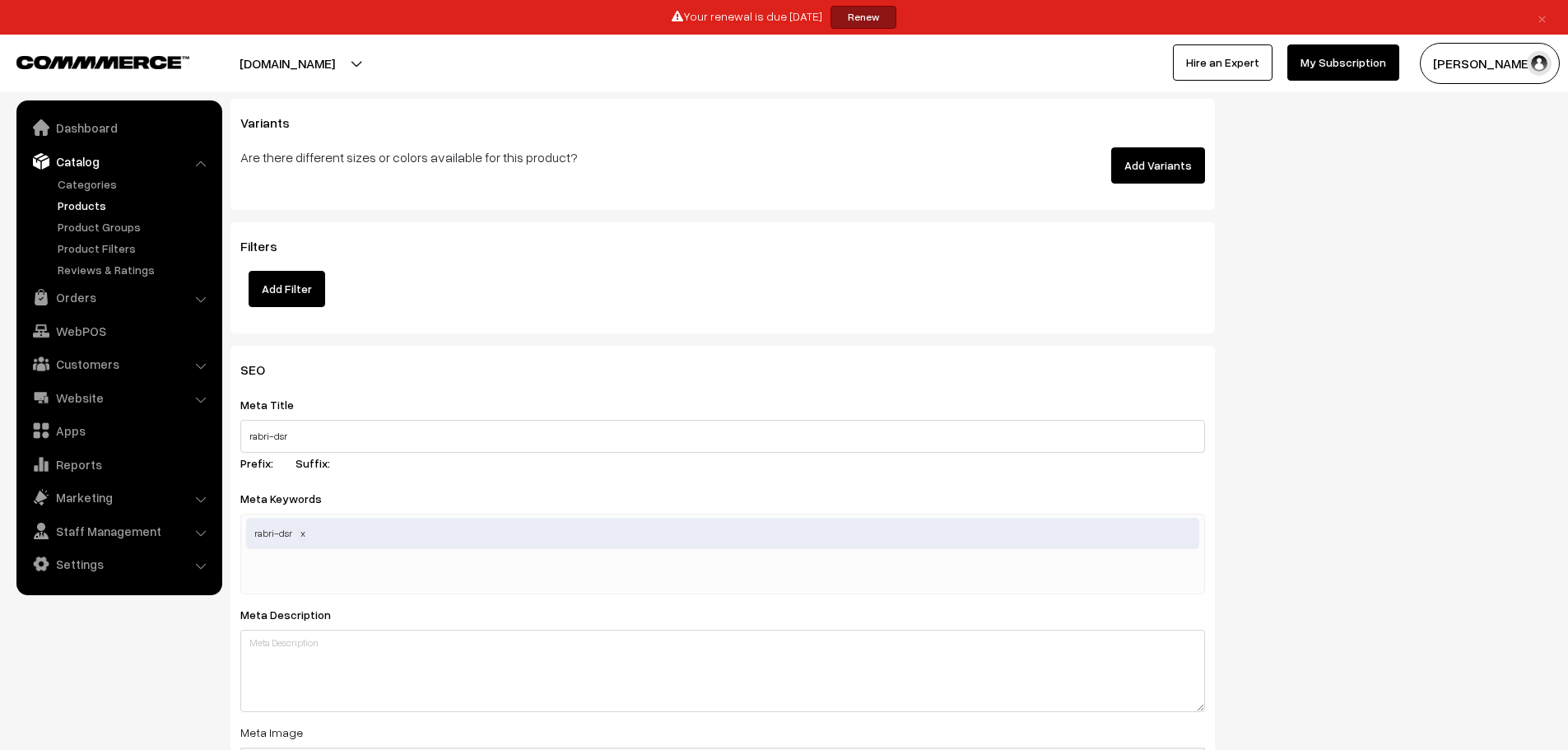
click at [302, 538] on span at bounding box center [303, 533] width 8 height 12
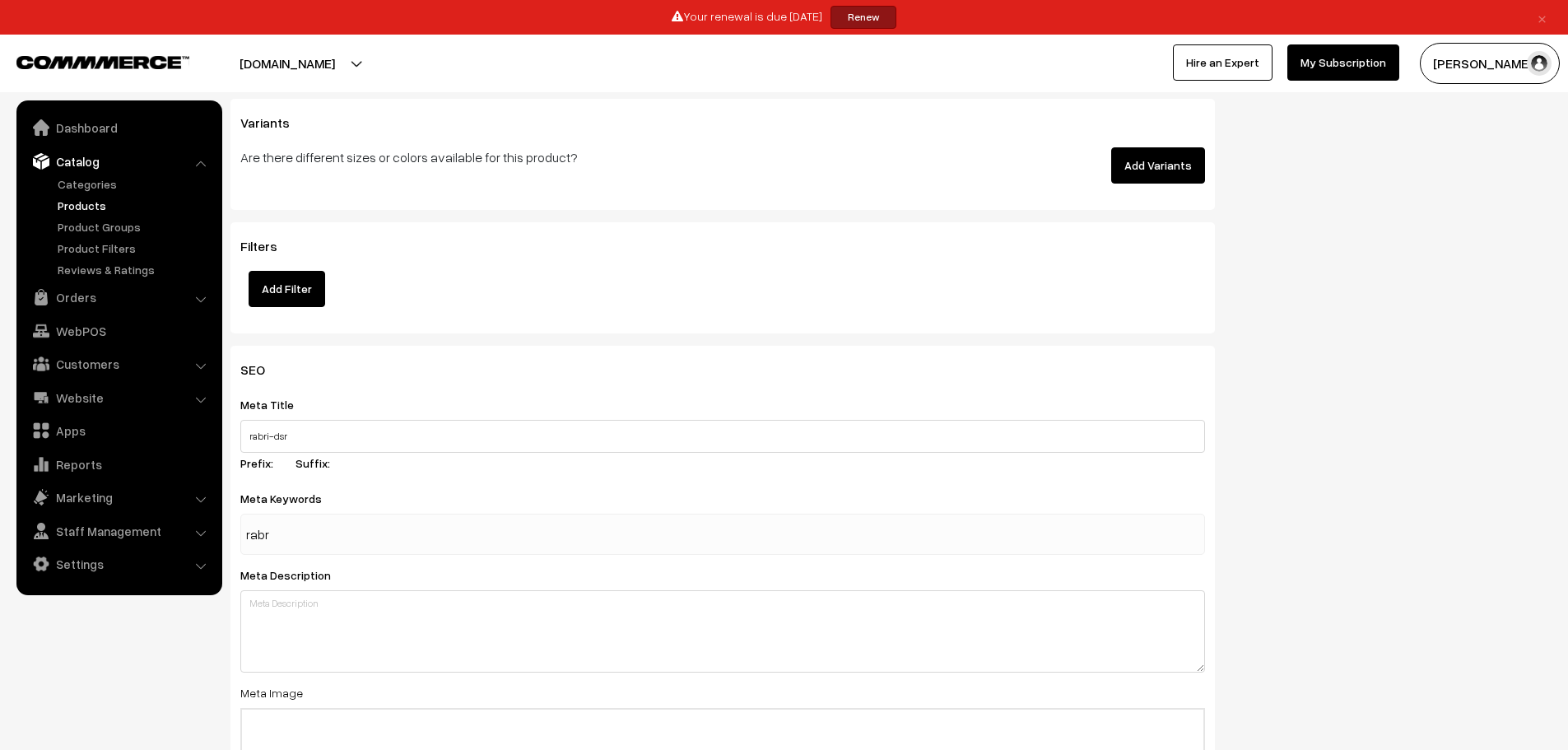
type input "rabri"
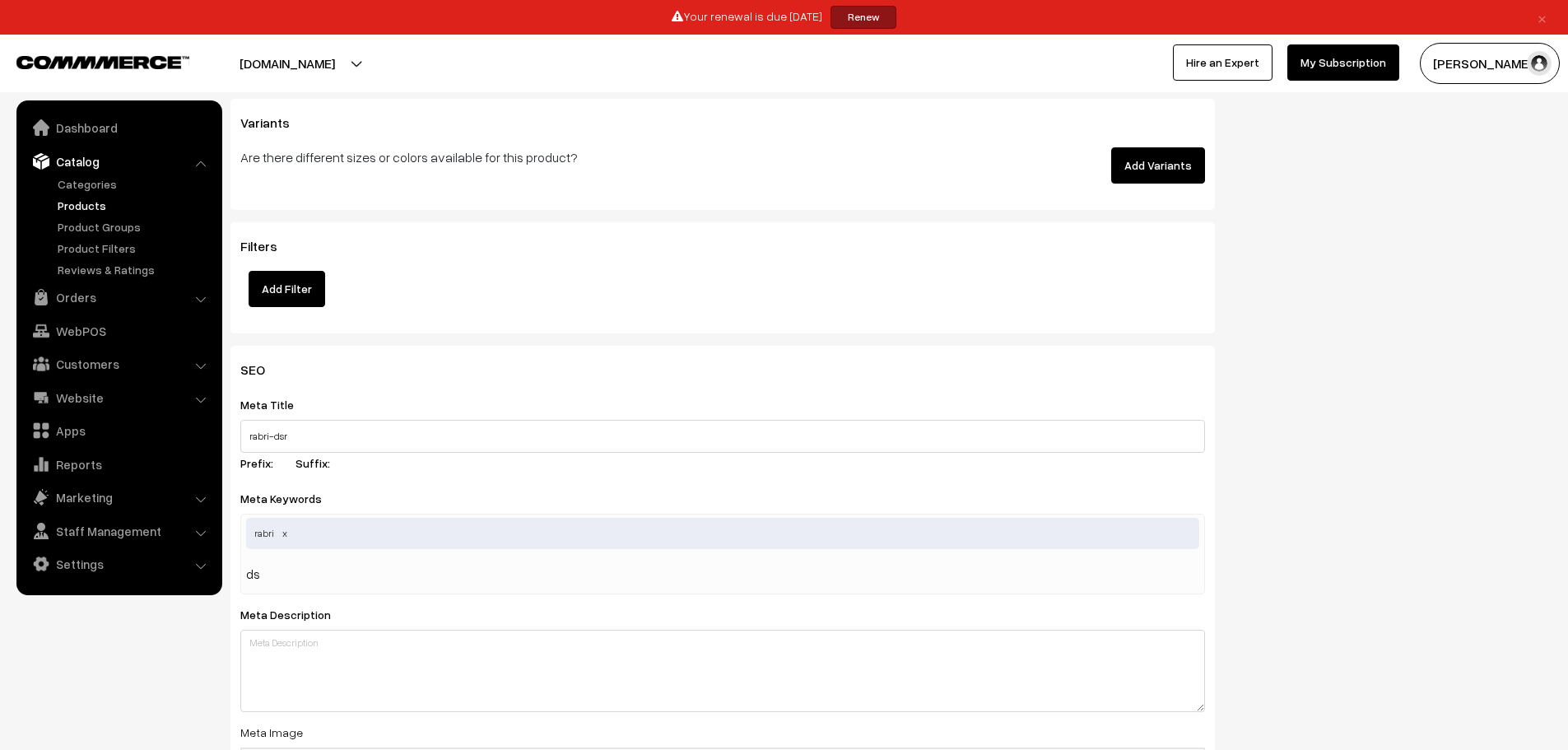
type input "dsr"
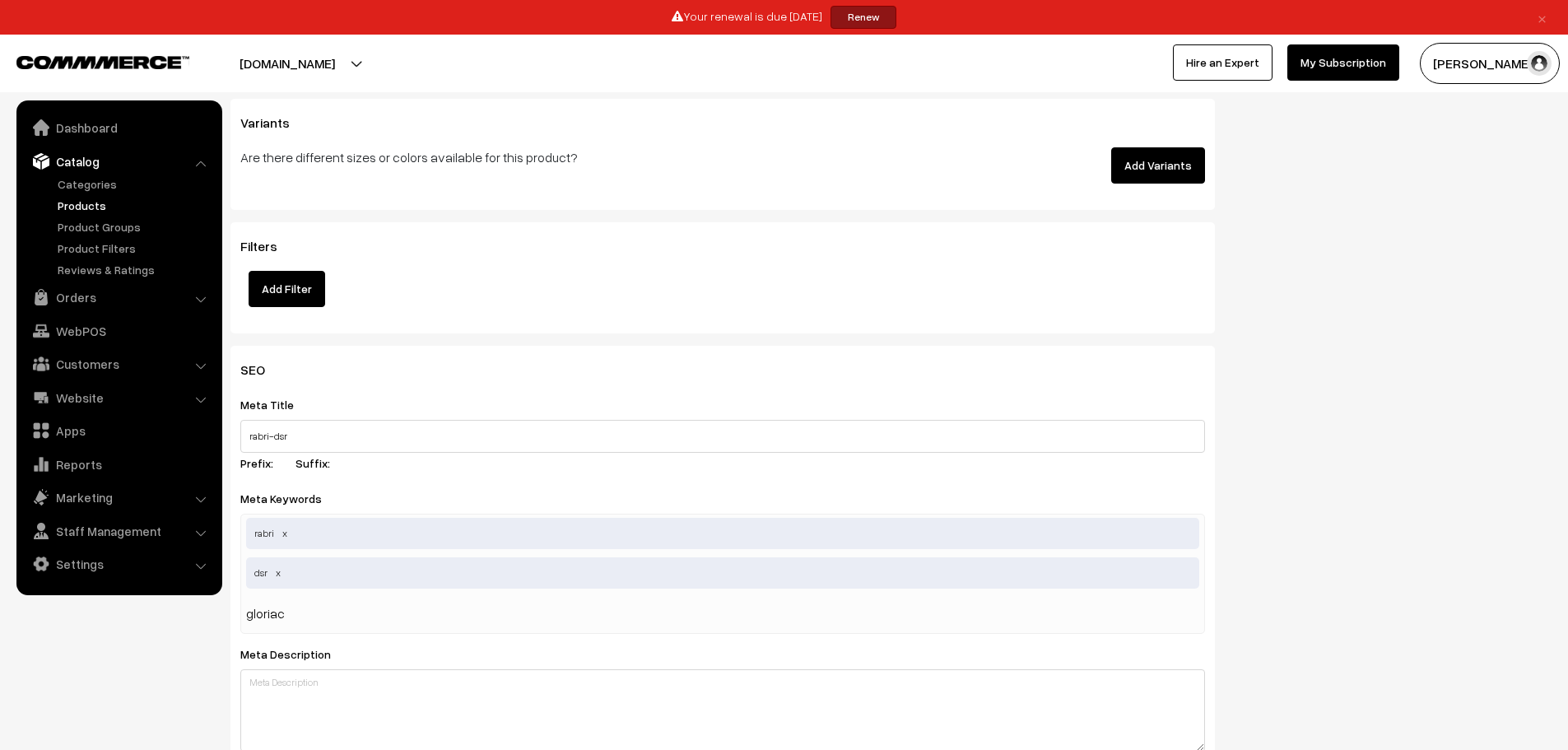
type input "gloriace"
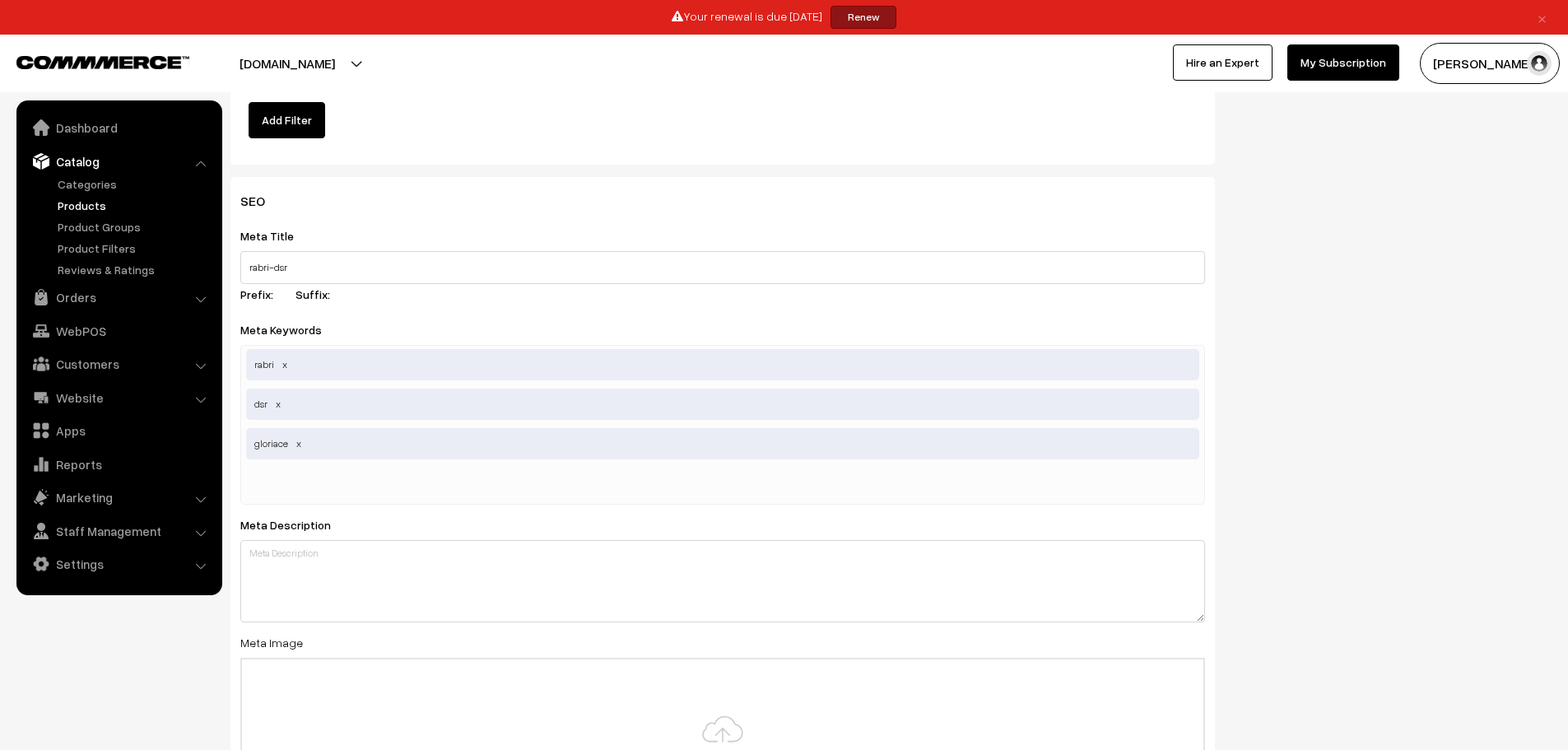
scroll to position [2394, 0]
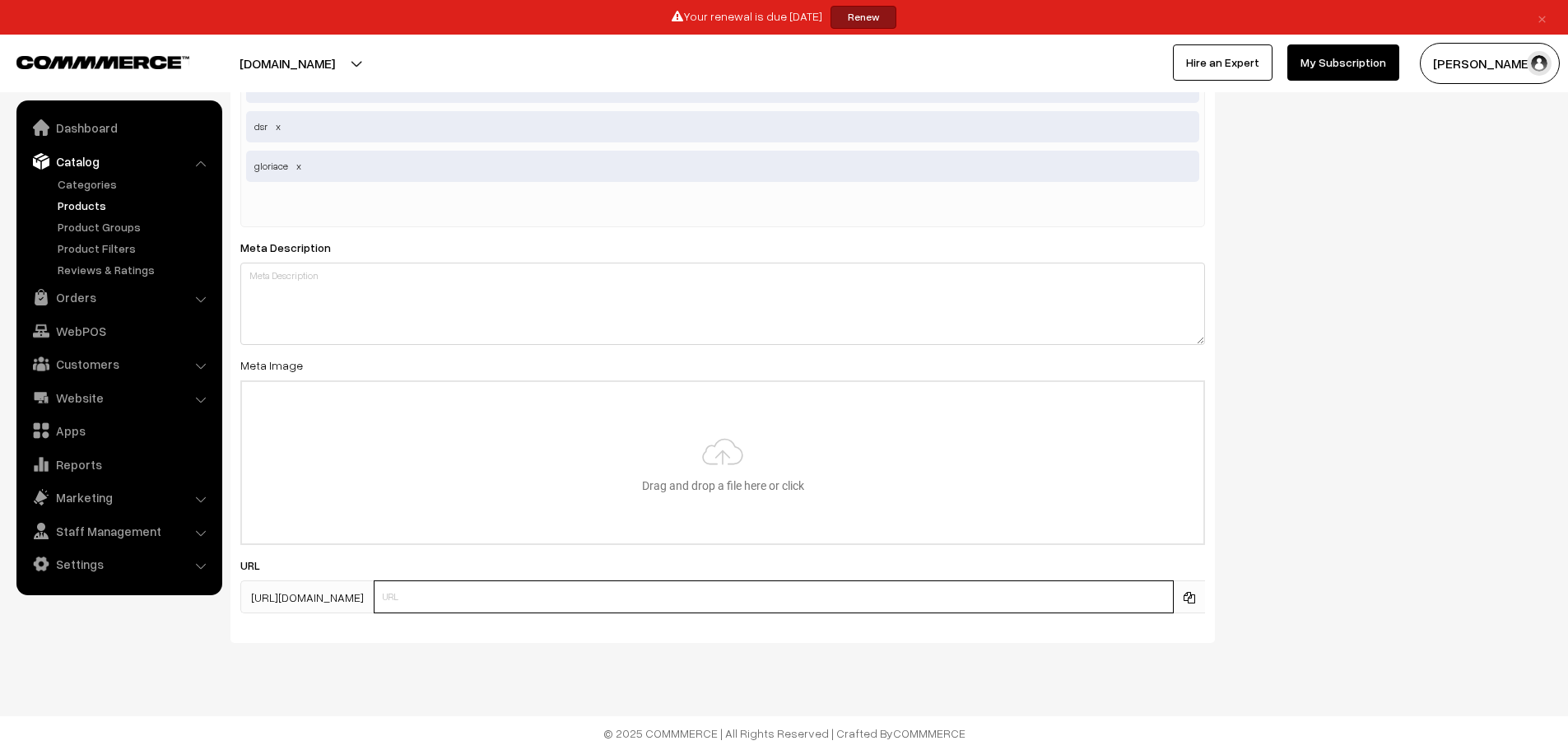
click at [627, 599] on input "text" at bounding box center [774, 597] width 801 height 33
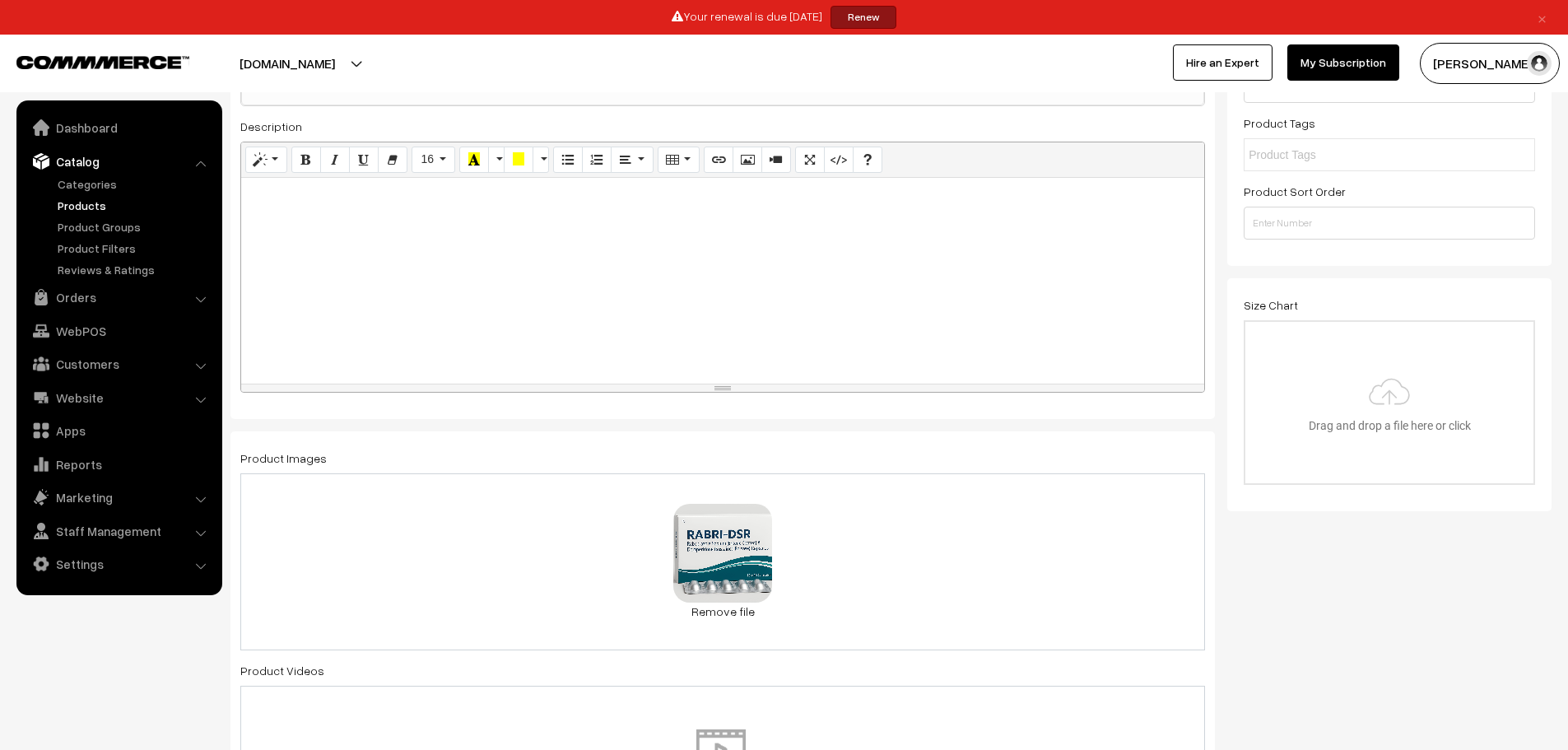
scroll to position [0, 0]
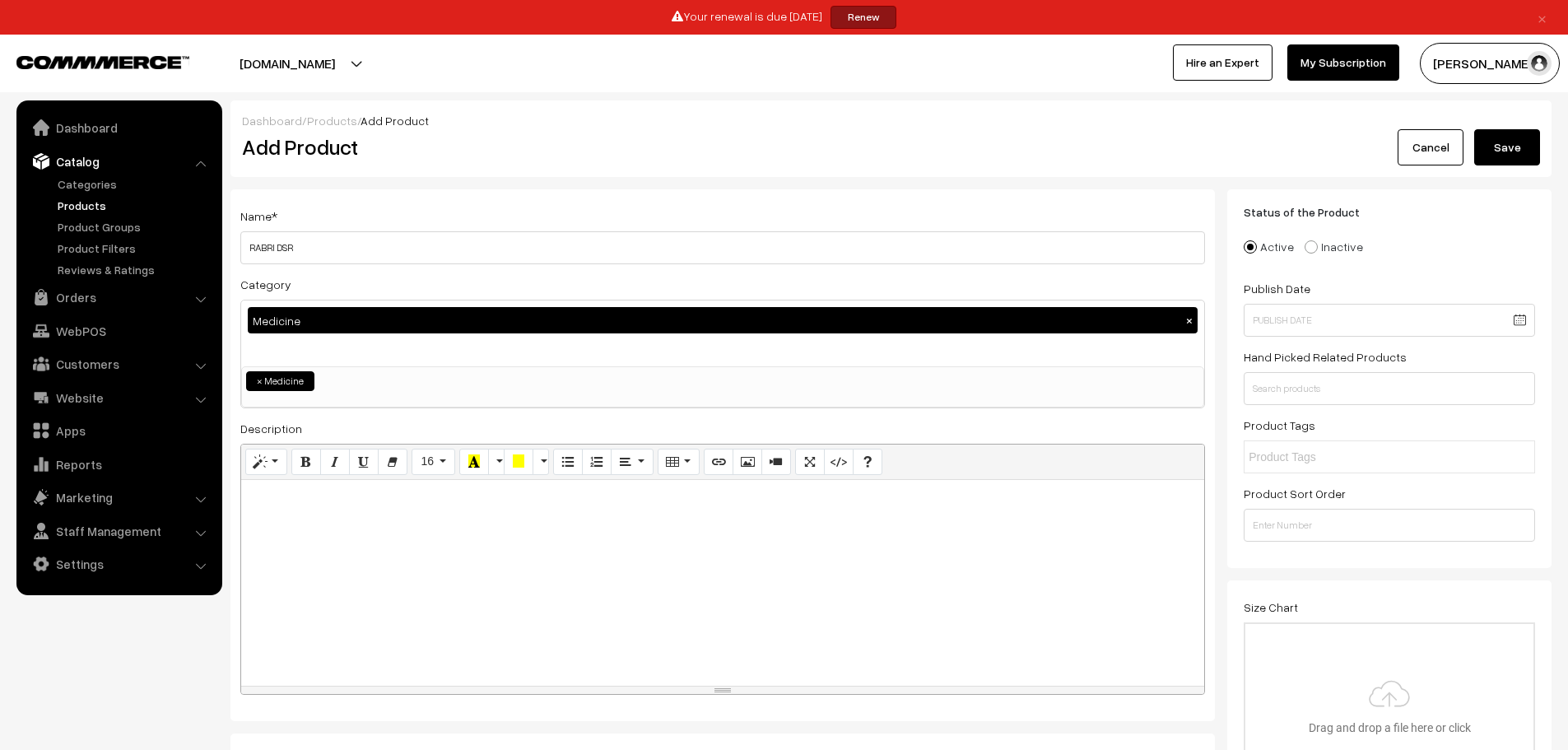
type input "rabri-dsr"
click at [1495, 152] on button "Save" at bounding box center [1507, 148] width 66 height 37
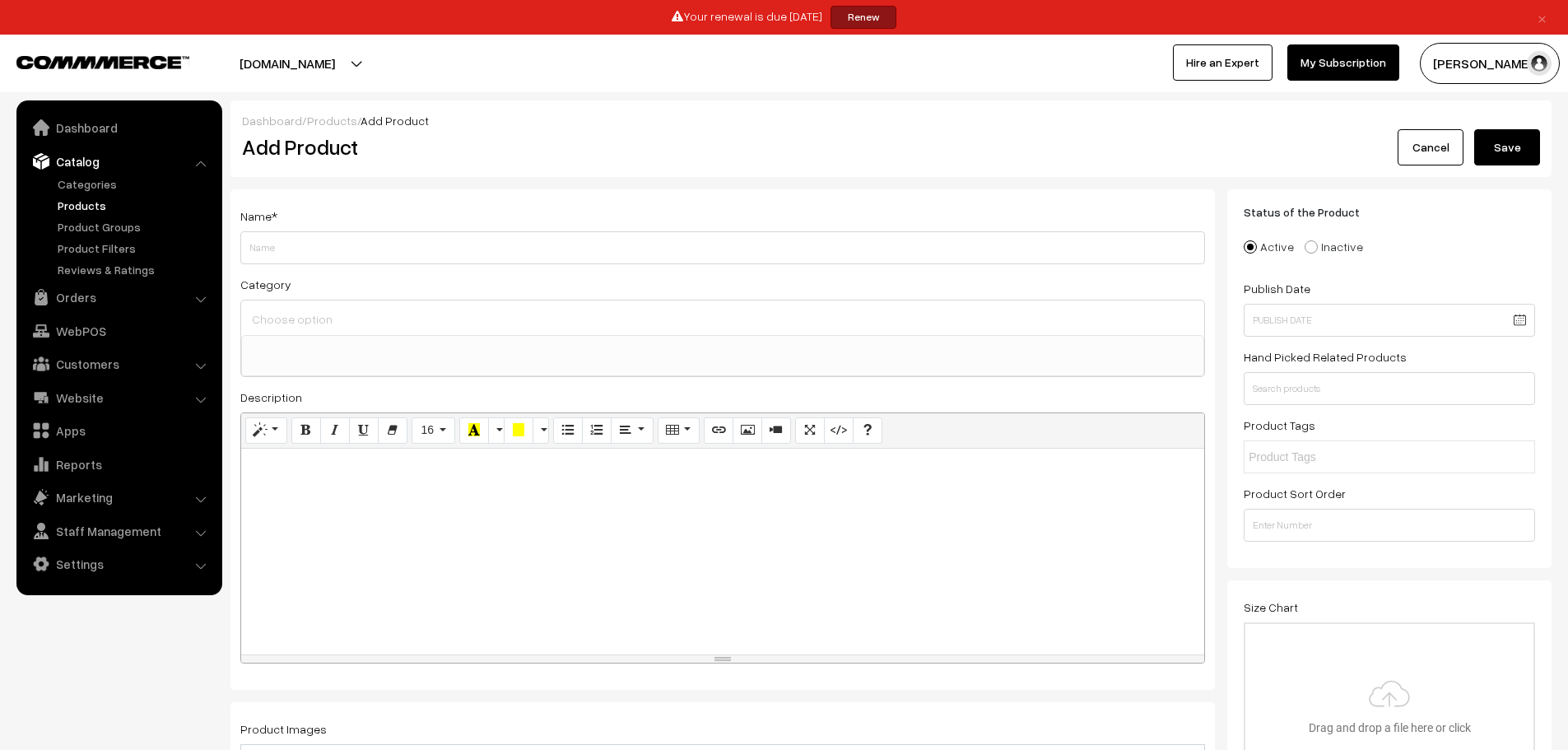
select select
click at [83, 202] on link "Products" at bounding box center [135, 205] width 163 height 17
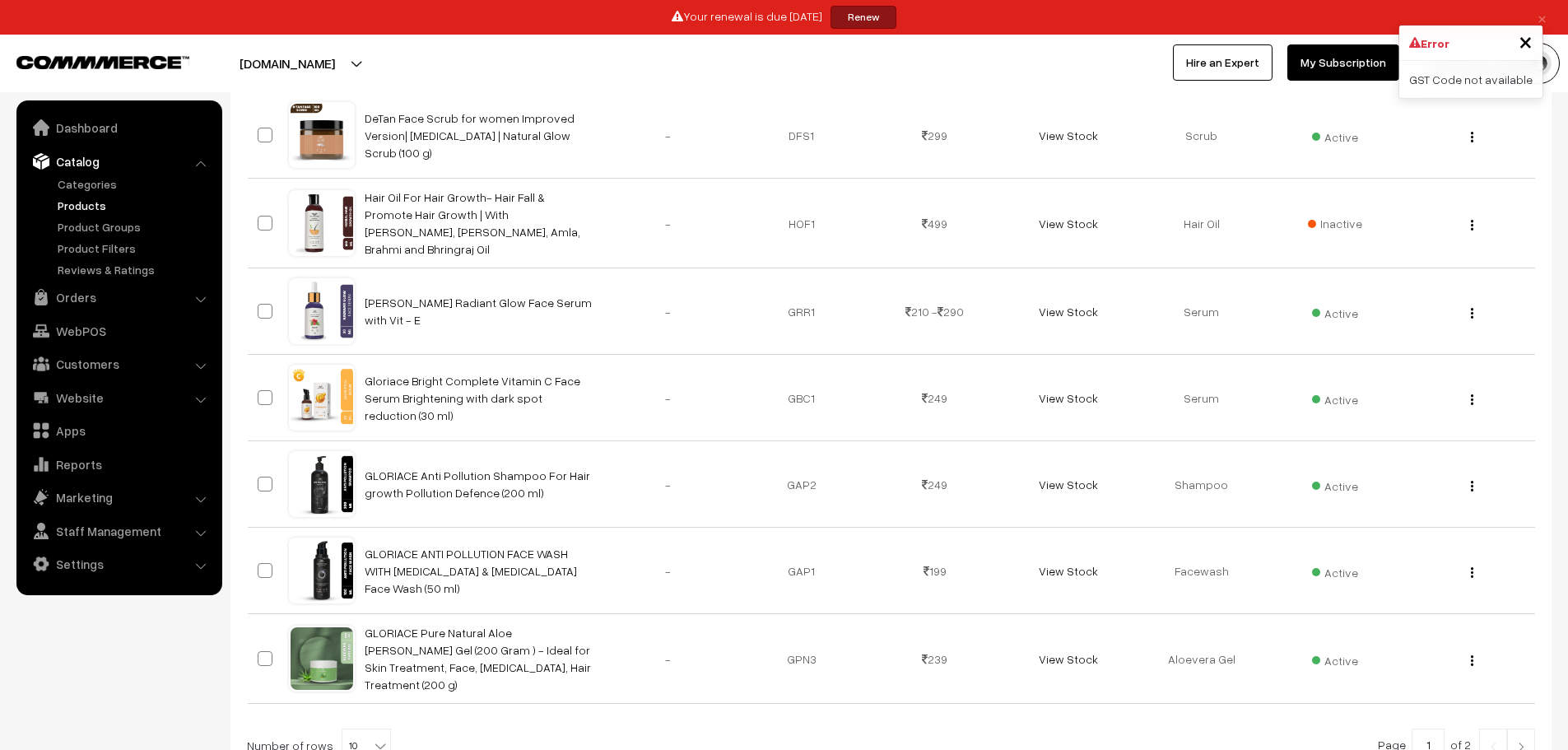
scroll to position [729, 0]
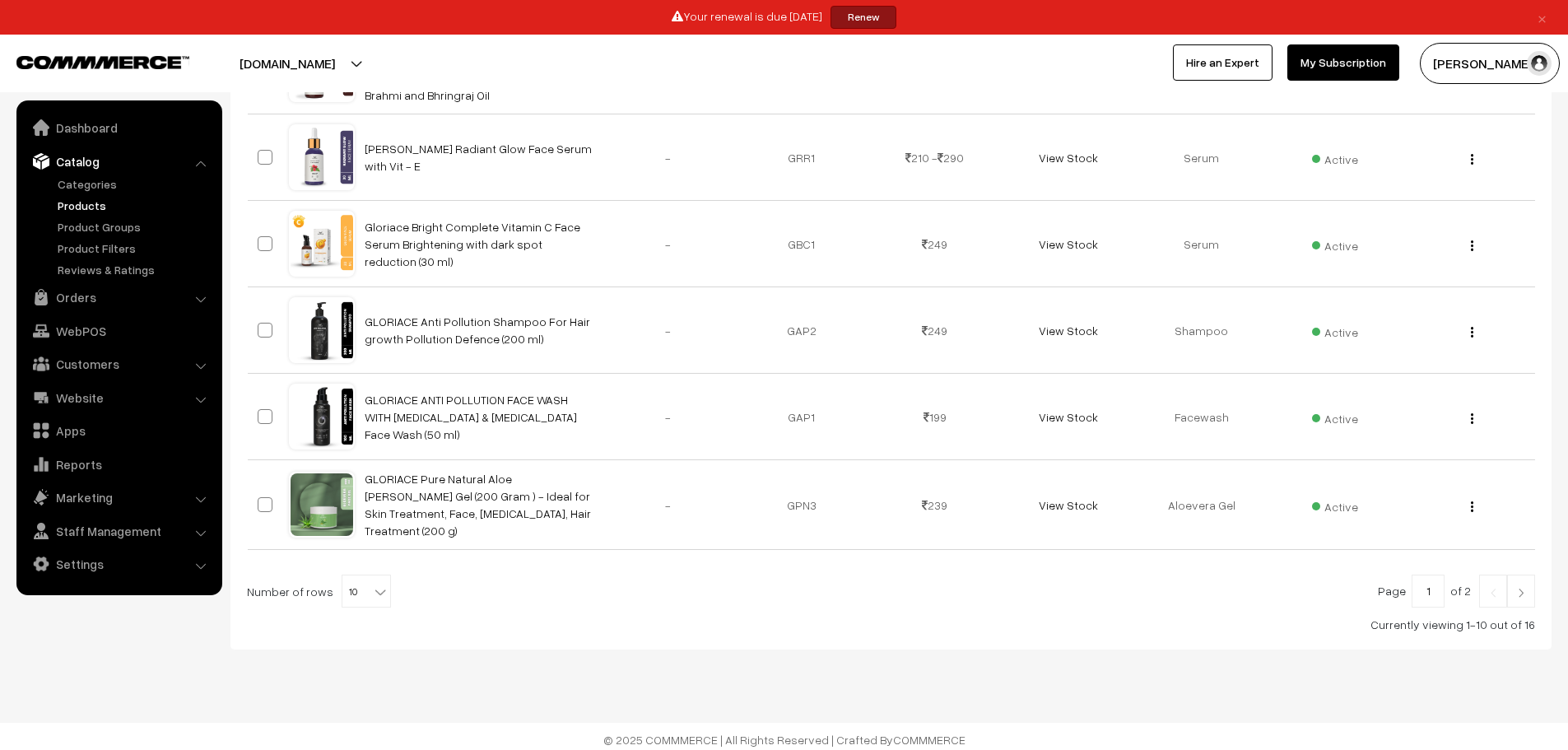
click at [1522, 588] on img at bounding box center [1522, 593] width 15 height 10
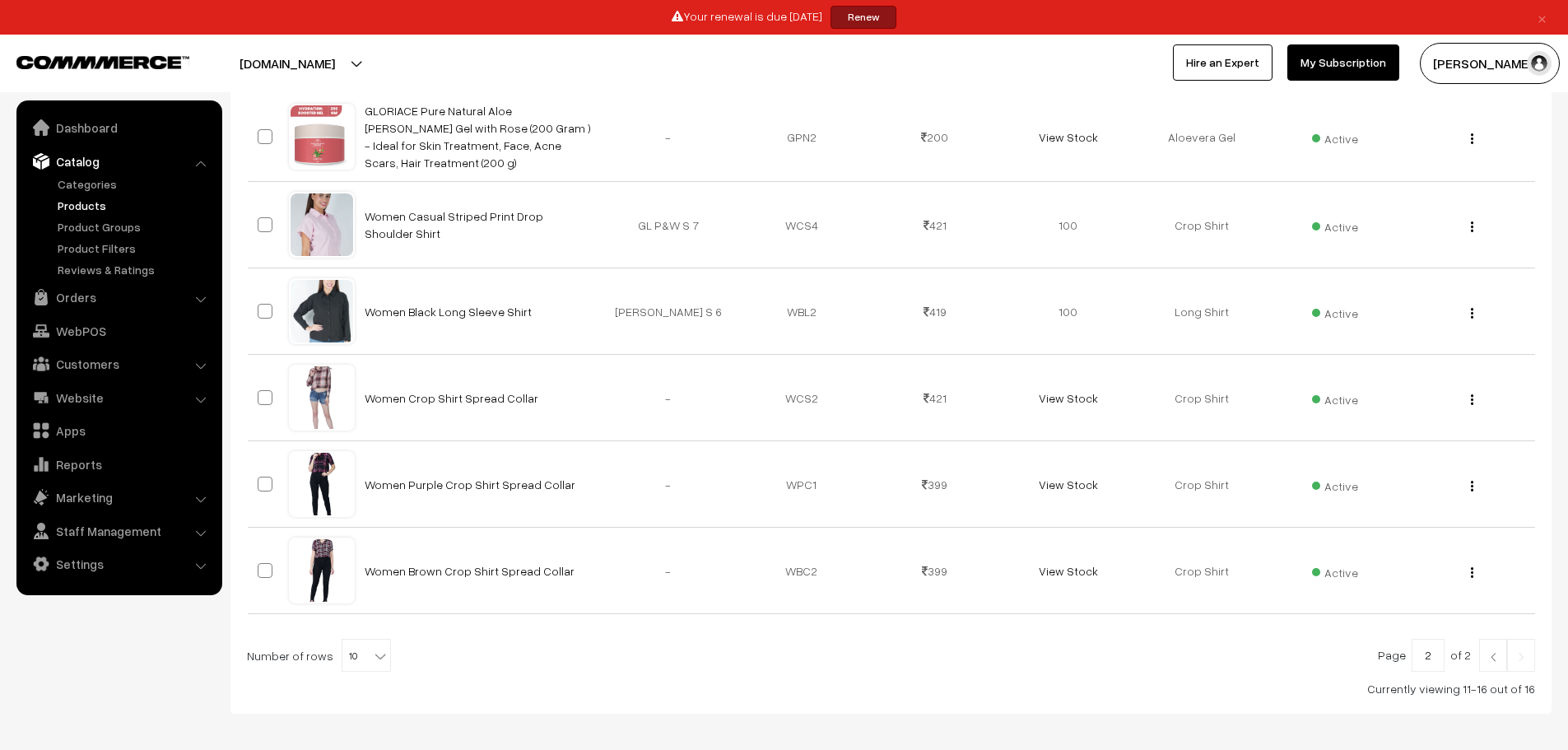
scroll to position [383, 0]
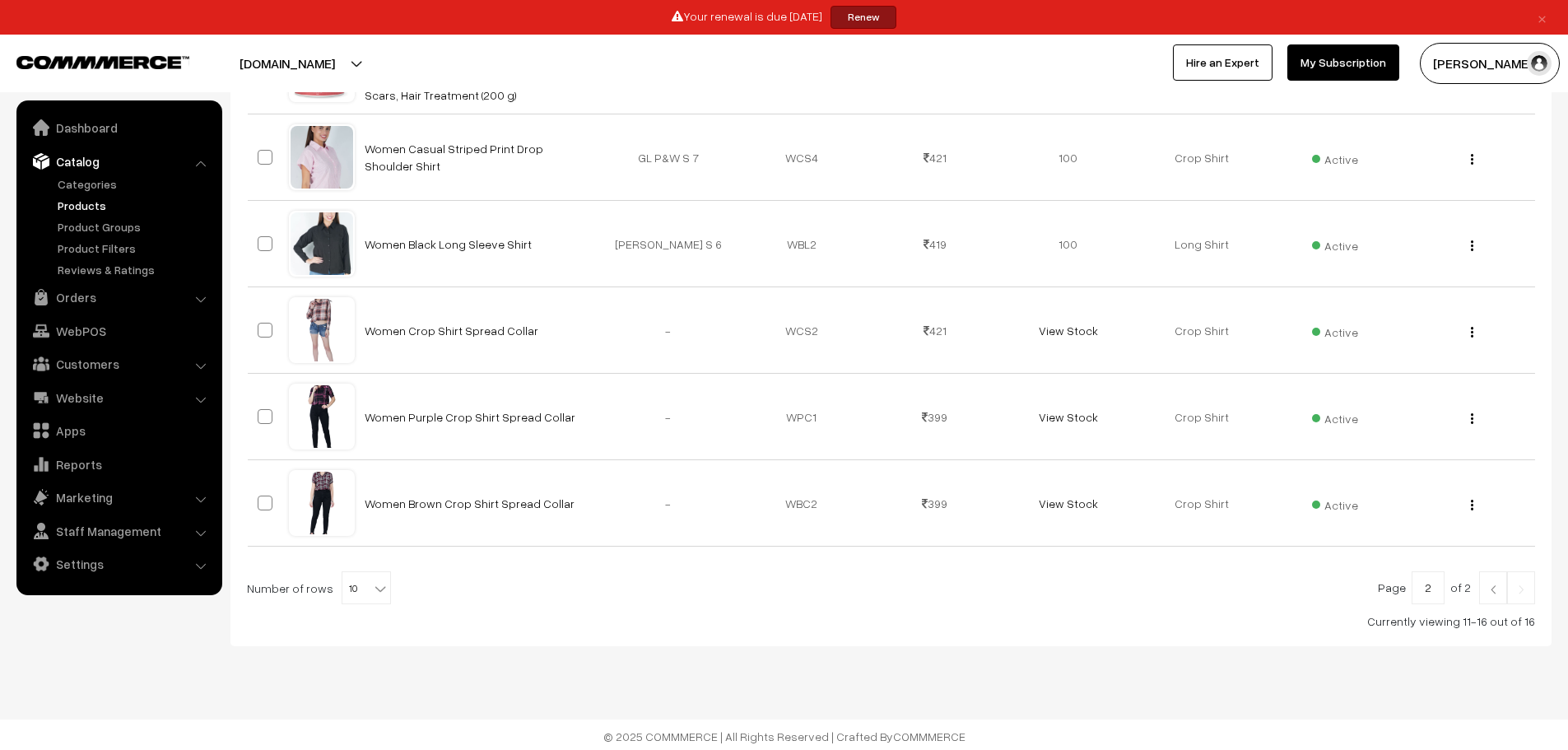
click at [1521, 585] on img at bounding box center [1522, 590] width 15 height 10
click at [1485, 587] on link at bounding box center [1493, 588] width 28 height 33
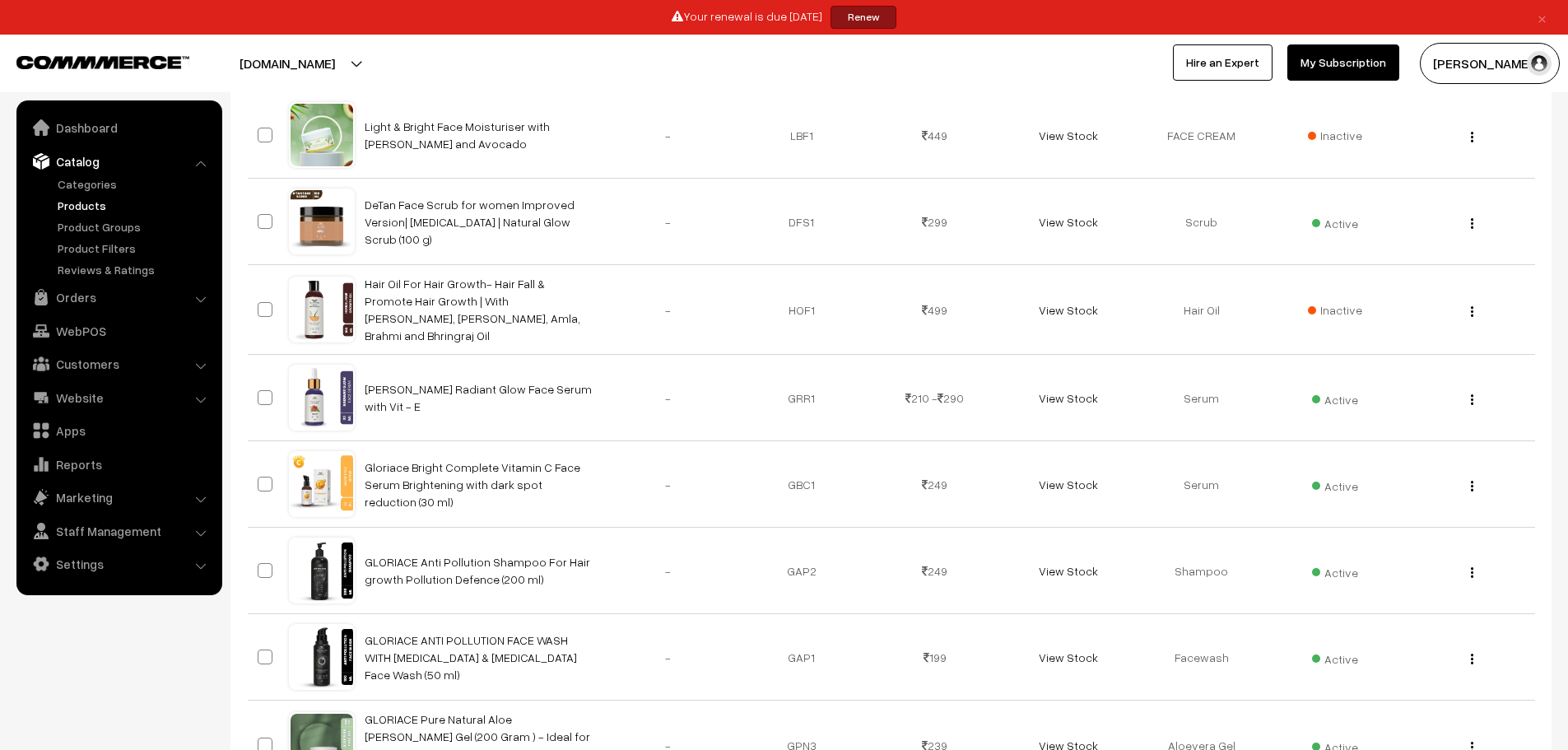
scroll to position [729, 0]
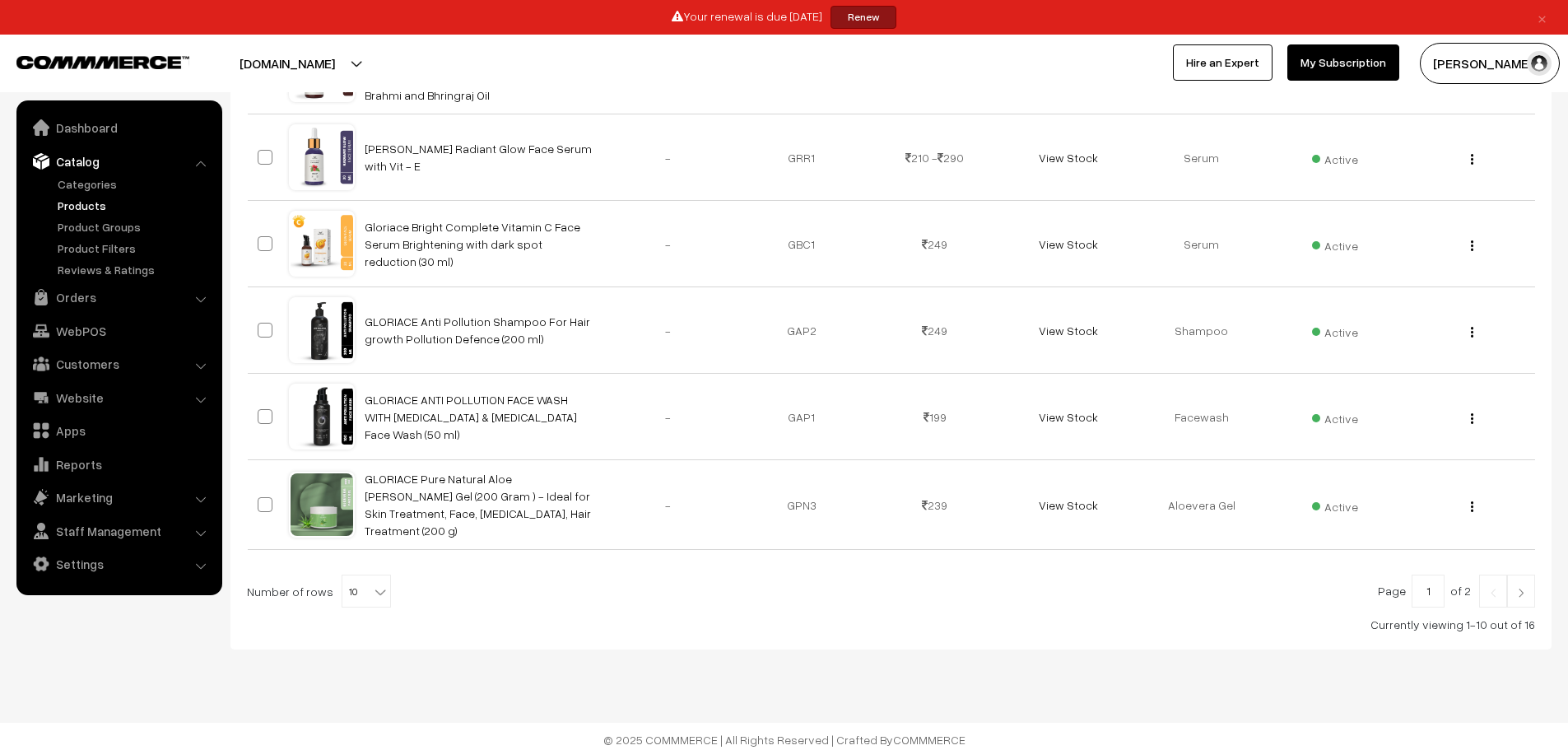
click at [1521, 588] on img at bounding box center [1522, 593] width 15 height 10
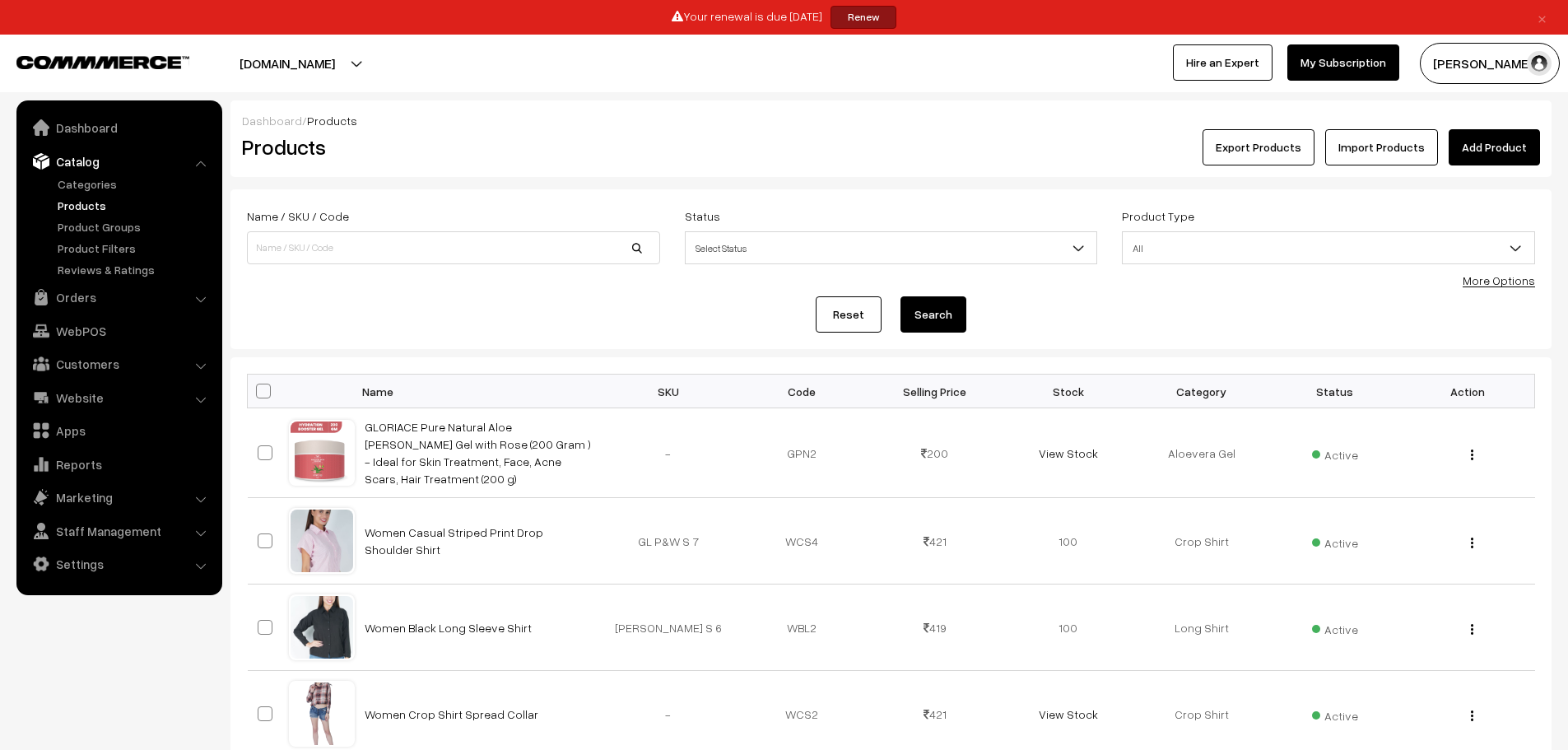
scroll to position [21, 0]
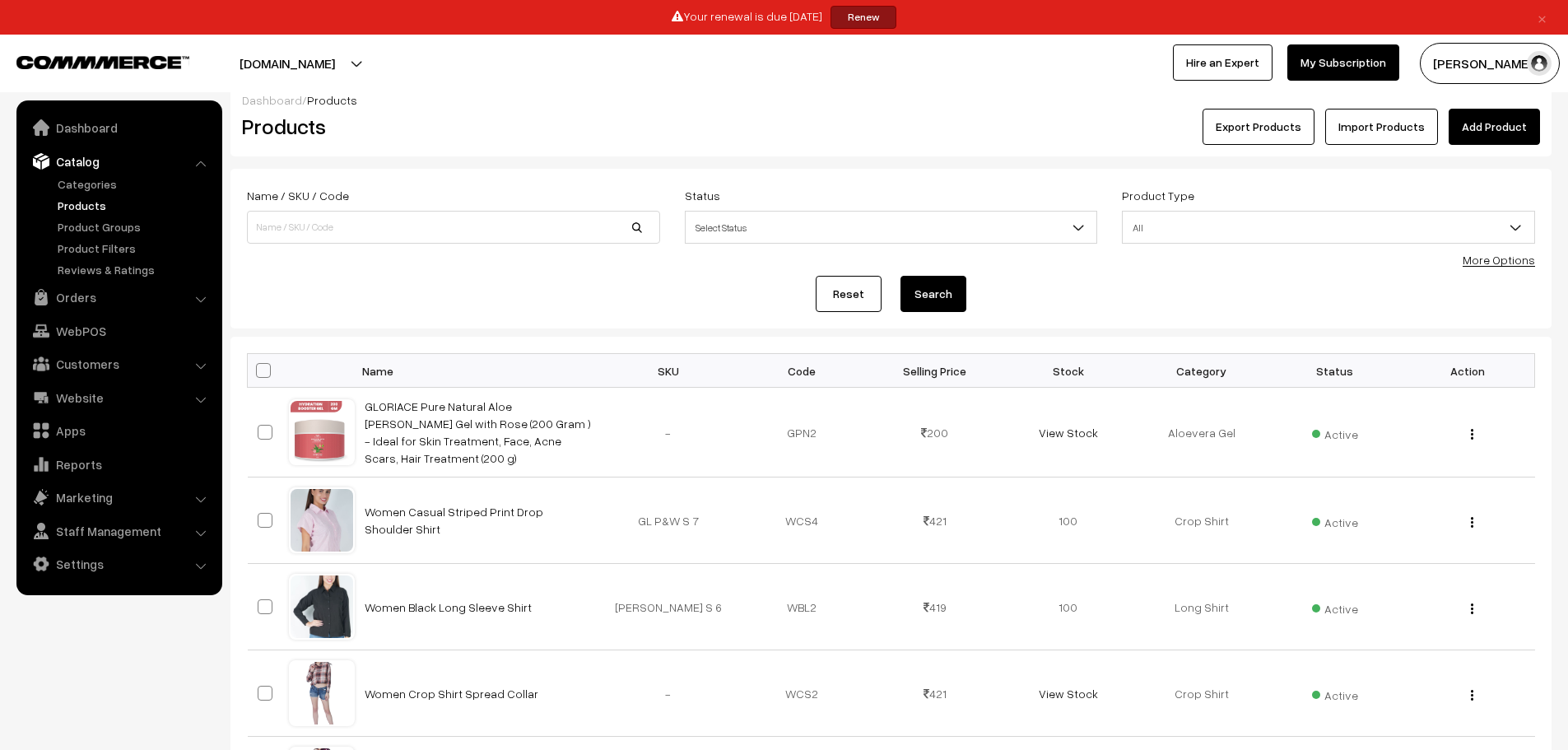
click at [1539, 22] on link "×" at bounding box center [1542, 17] width 22 height 20
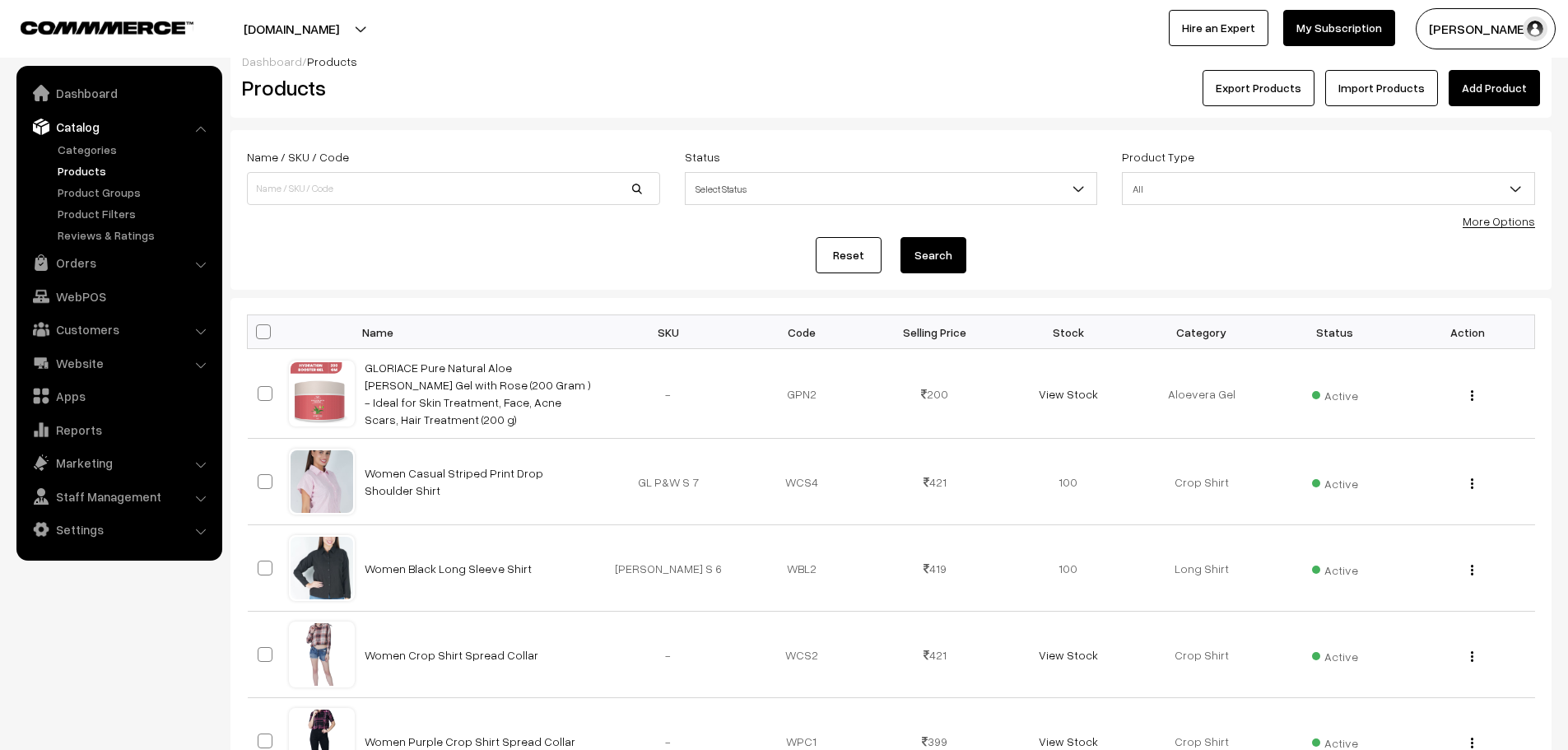
scroll to position [345, 0]
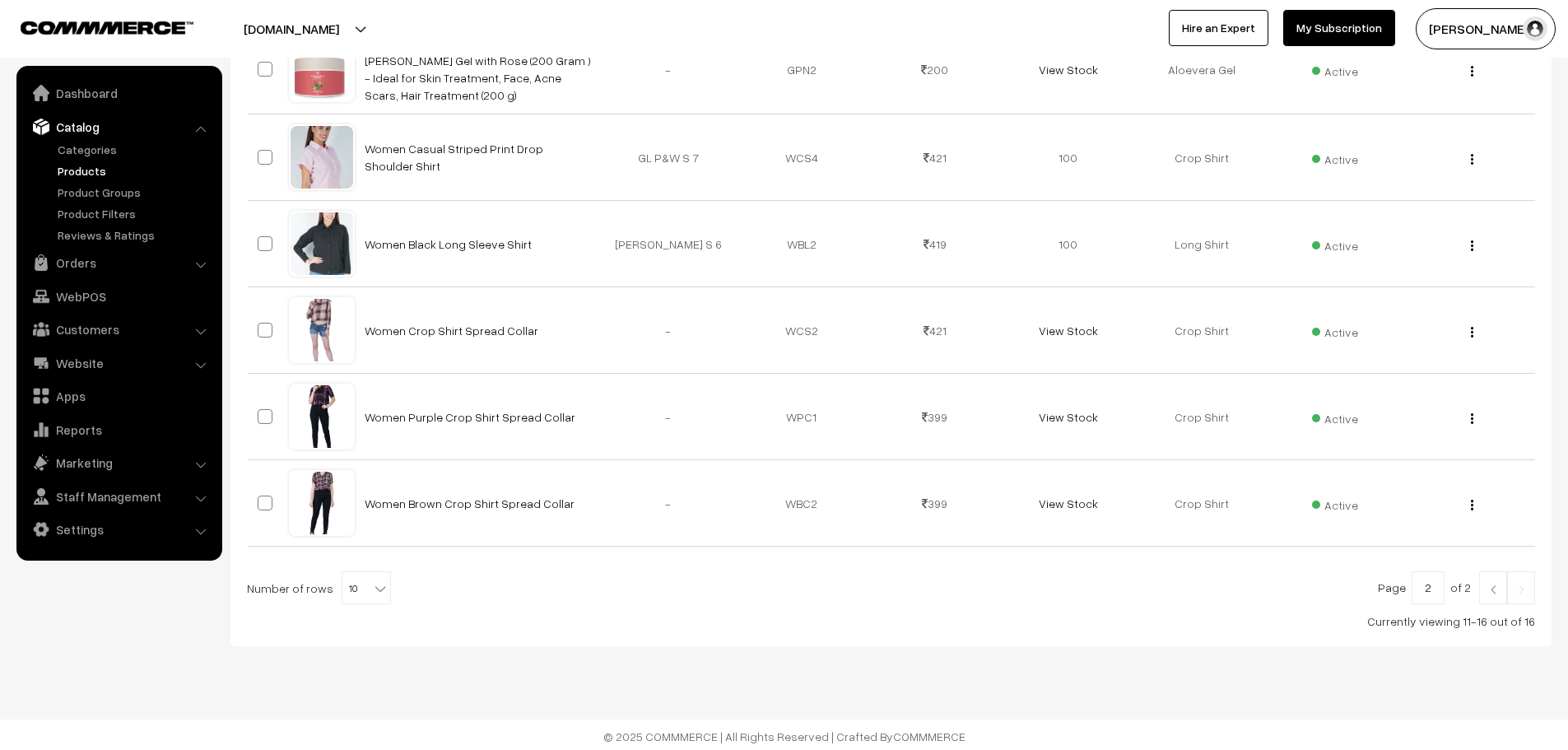
click at [1489, 585] on img at bounding box center [1493, 590] width 15 height 10
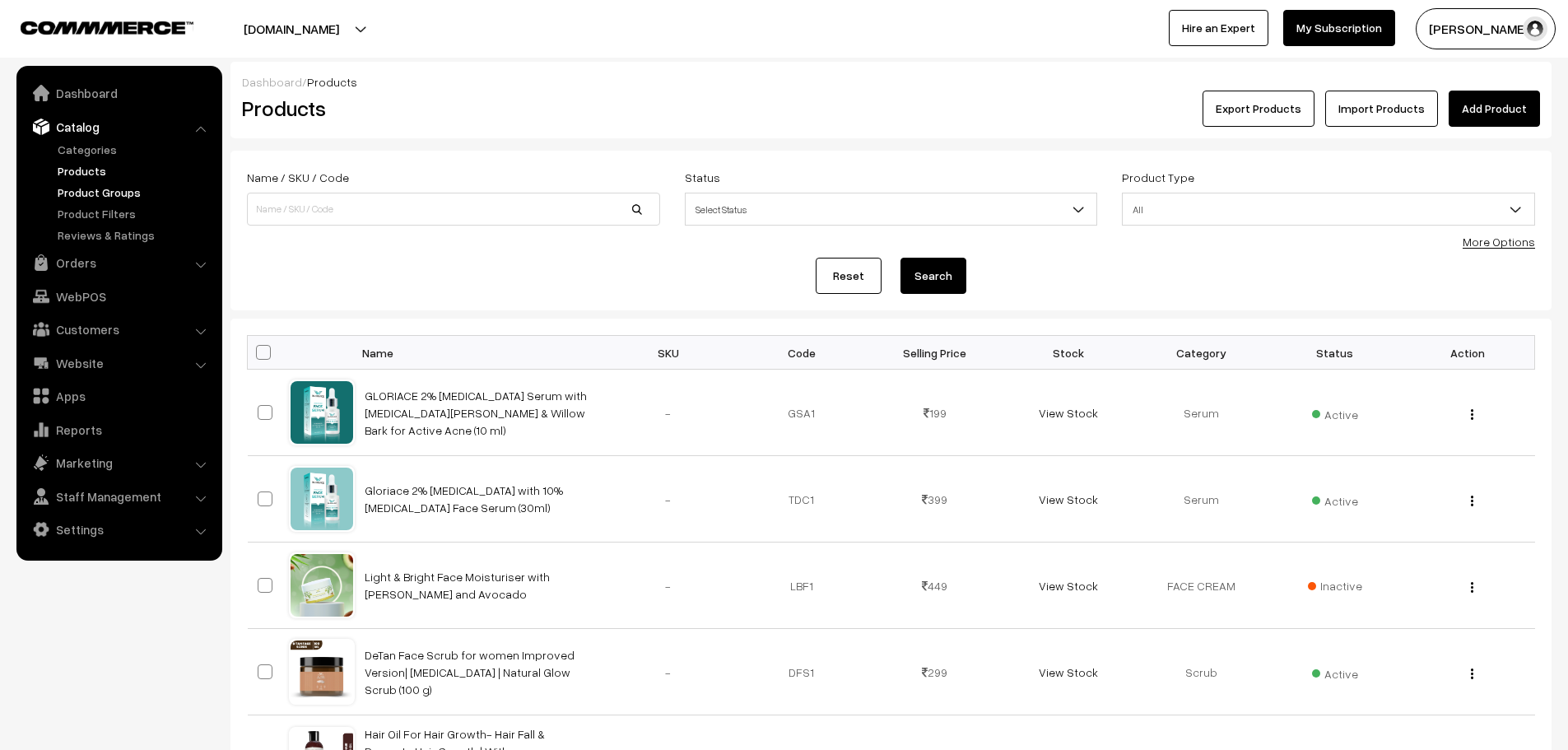
click at [107, 191] on link "Product Groups" at bounding box center [135, 192] width 163 height 17
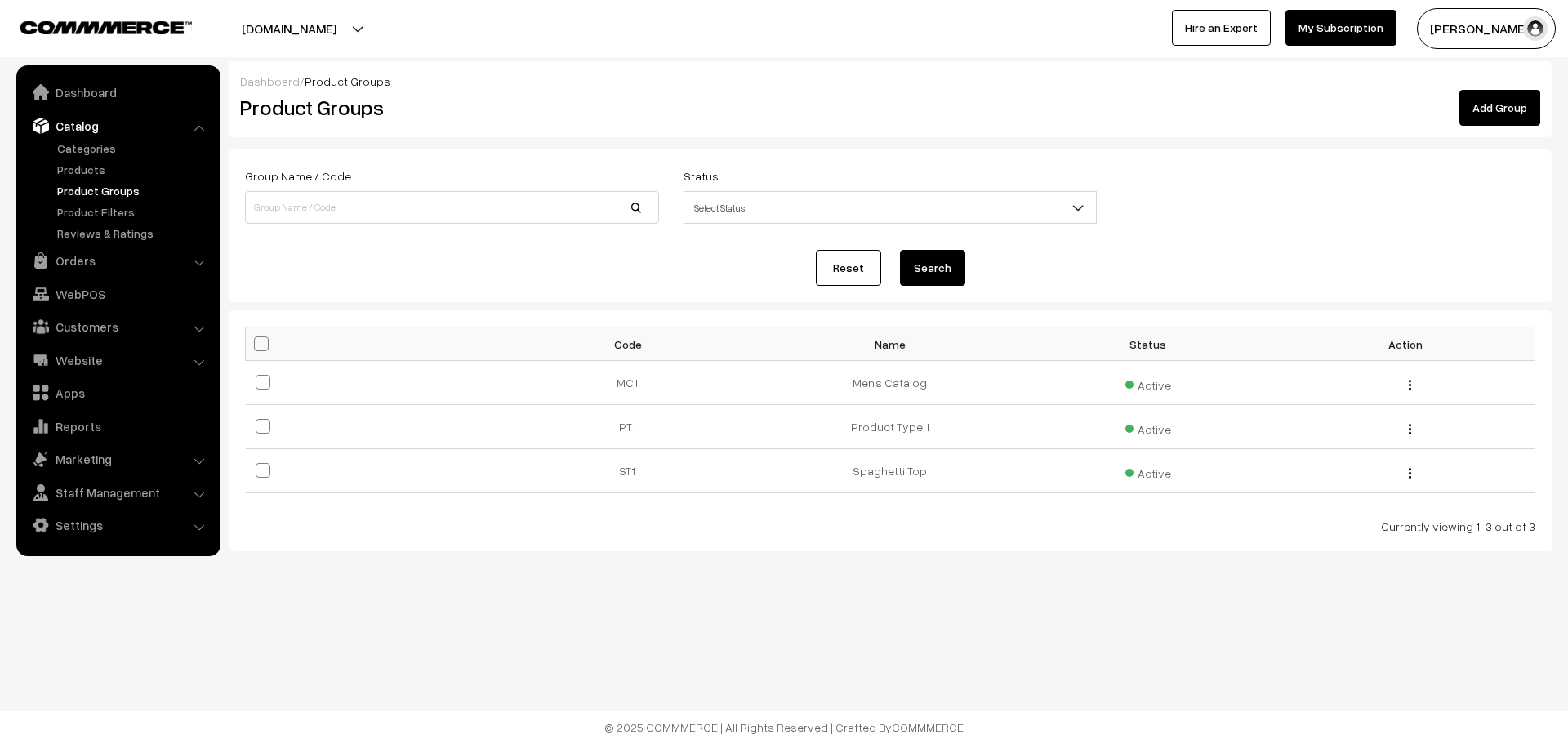
click at [1486, 113] on link "Add Group" at bounding box center [1500, 108] width 81 height 36
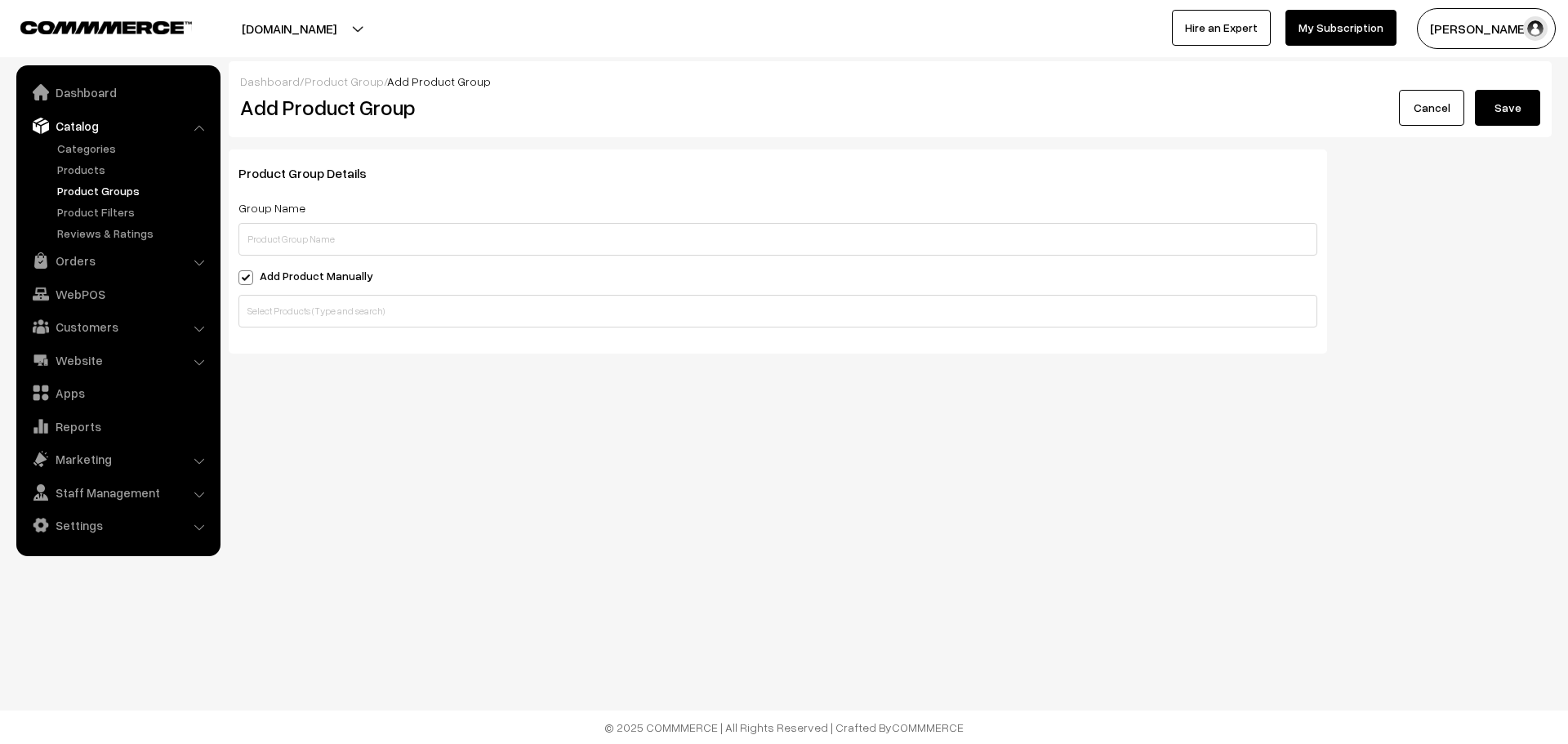
click at [281, 235] on input "text" at bounding box center [778, 239] width 1079 height 33
type input "Medicine"
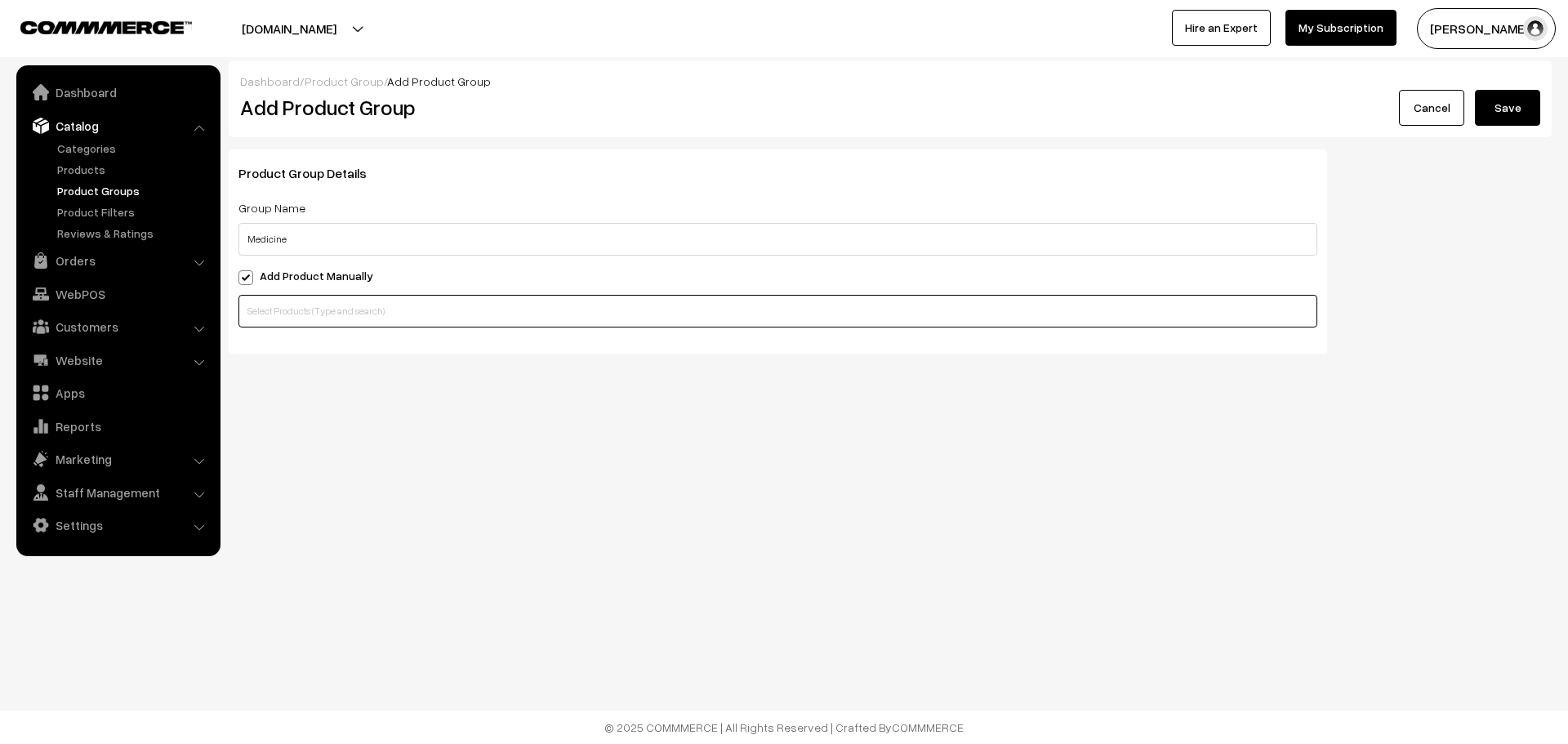
click at [393, 305] on input "text" at bounding box center [778, 311] width 1079 height 33
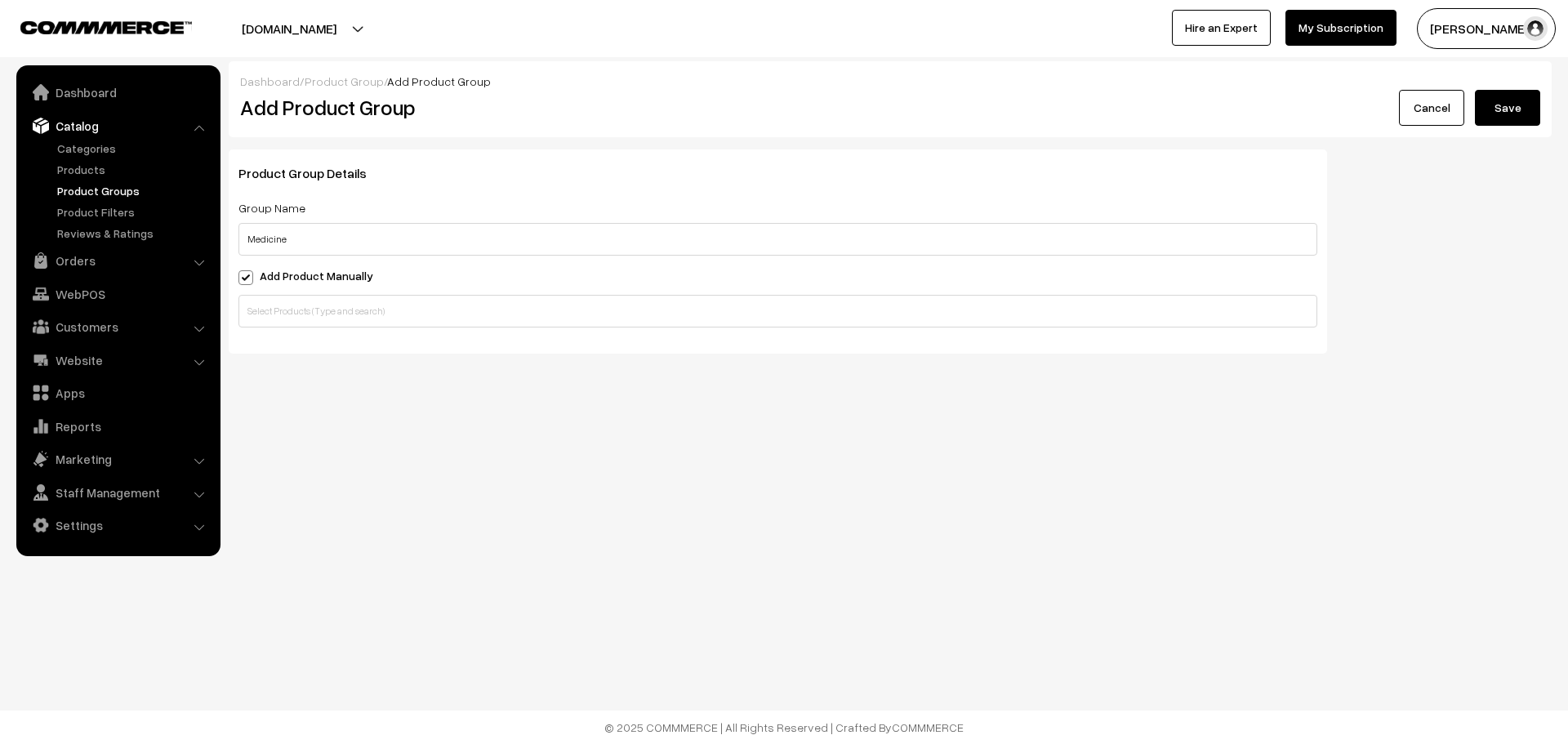
click at [1525, 99] on button "Save" at bounding box center [1507, 108] width 65 height 36
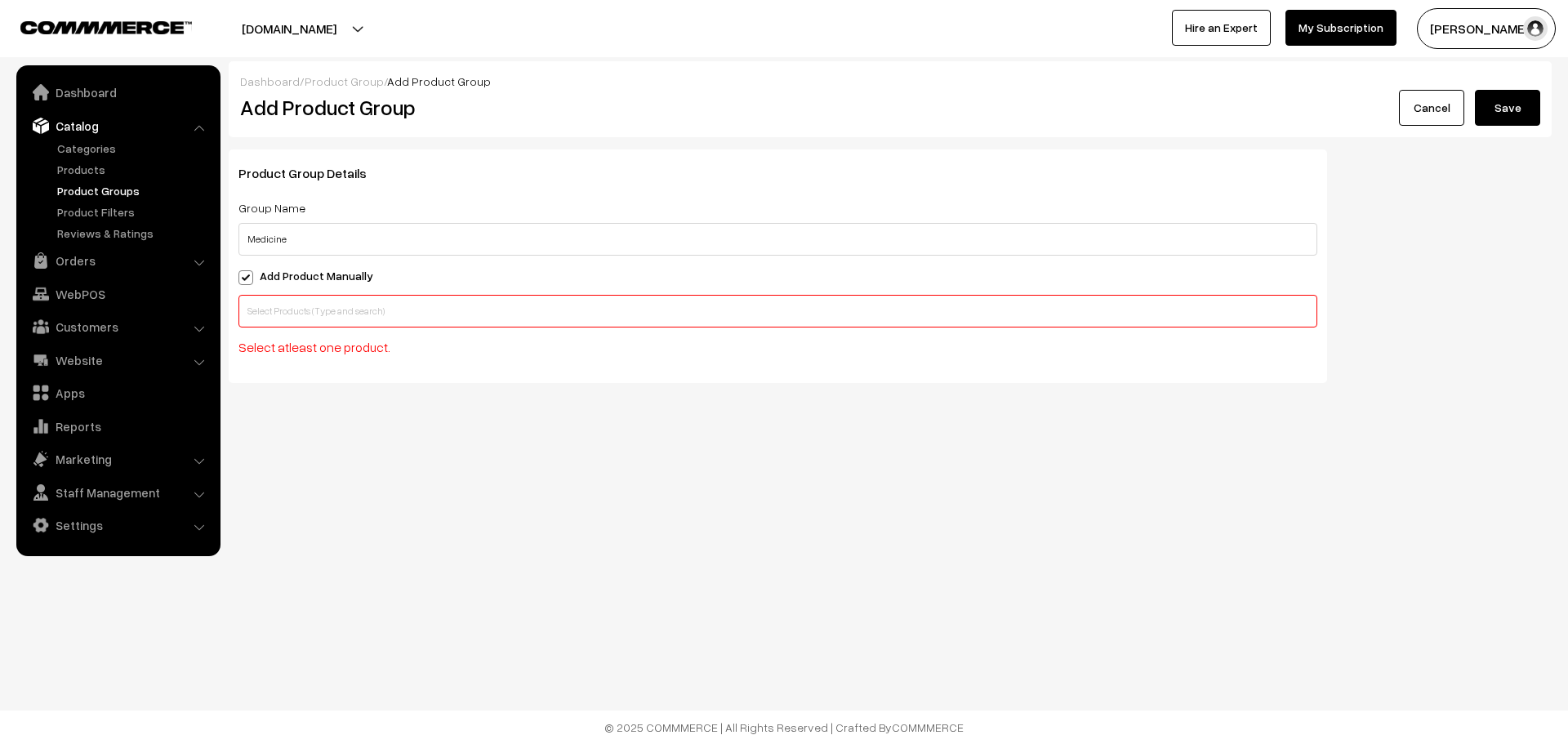
click at [247, 273] on span at bounding box center [246, 277] width 15 height 15
click at [247, 273] on input "Add Product Manually" at bounding box center [244, 274] width 11 height 11
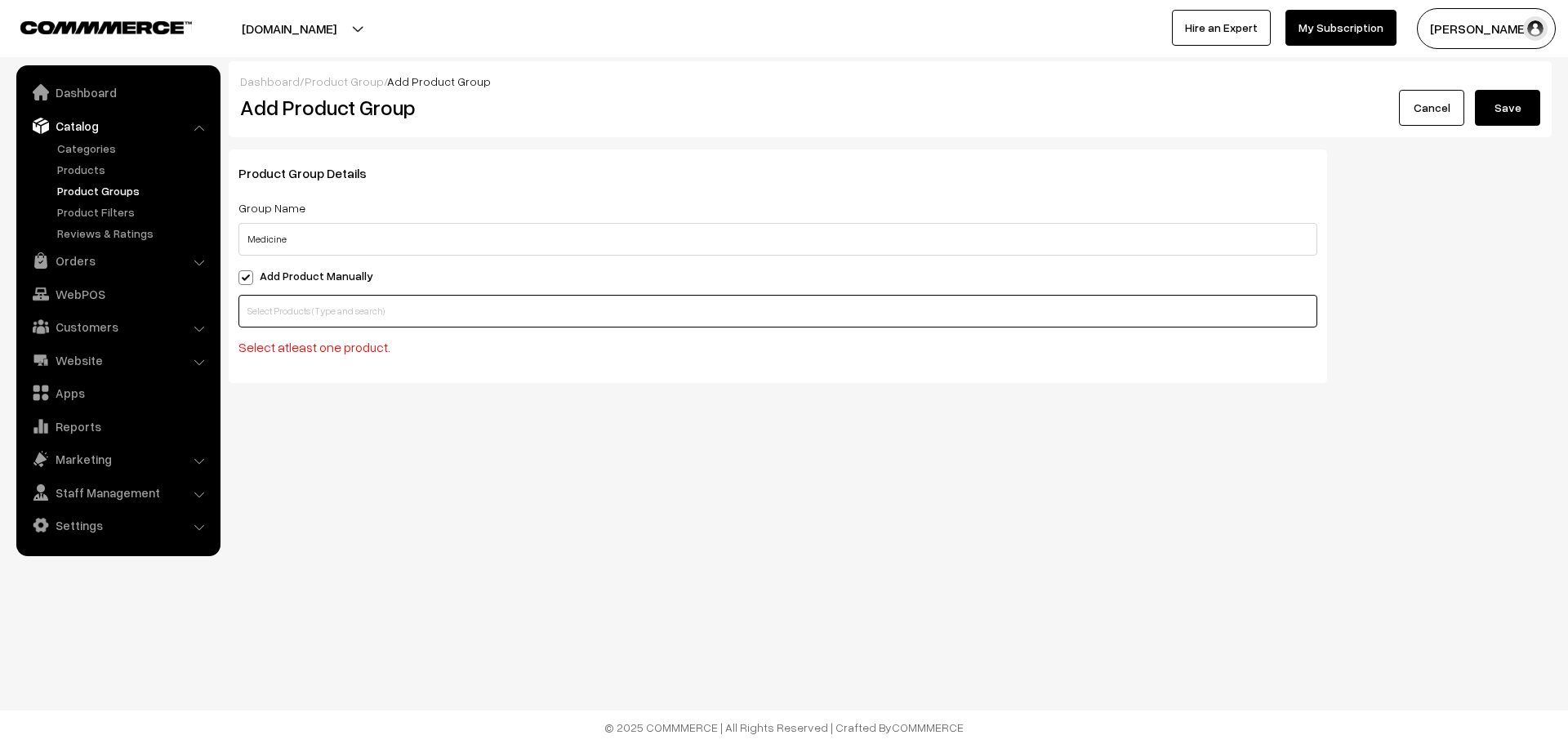
click at [310, 314] on input "text" at bounding box center [778, 311] width 1079 height 33
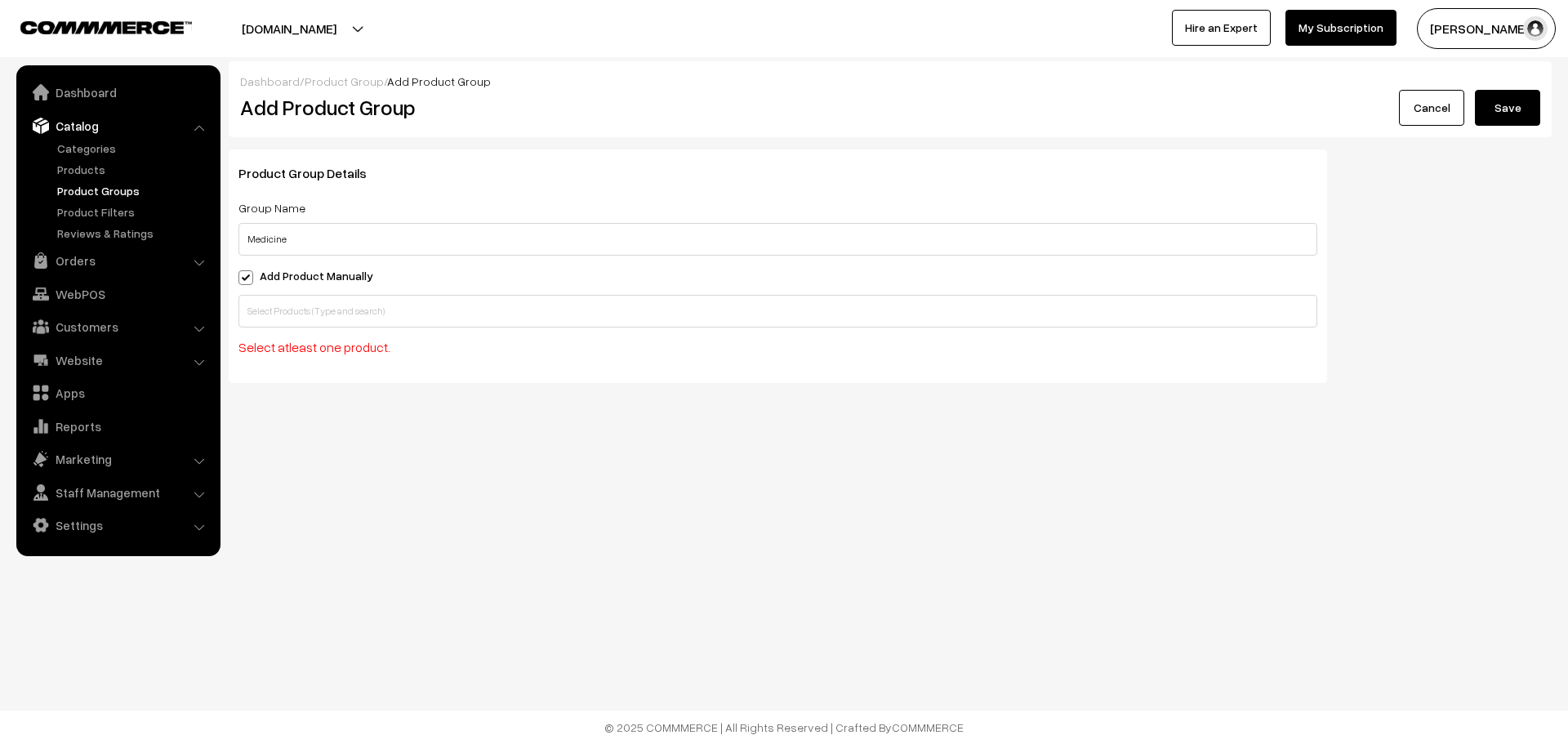
click at [242, 274] on span at bounding box center [246, 277] width 15 height 15
click at [242, 274] on input "Add Product Manually" at bounding box center [244, 274] width 11 height 11
click at [252, 275] on span at bounding box center [246, 277] width 15 height 15
click at [249, 275] on input "Add Product Manually" at bounding box center [244, 274] width 11 height 11
click at [1499, 111] on button "Save" at bounding box center [1507, 108] width 65 height 36
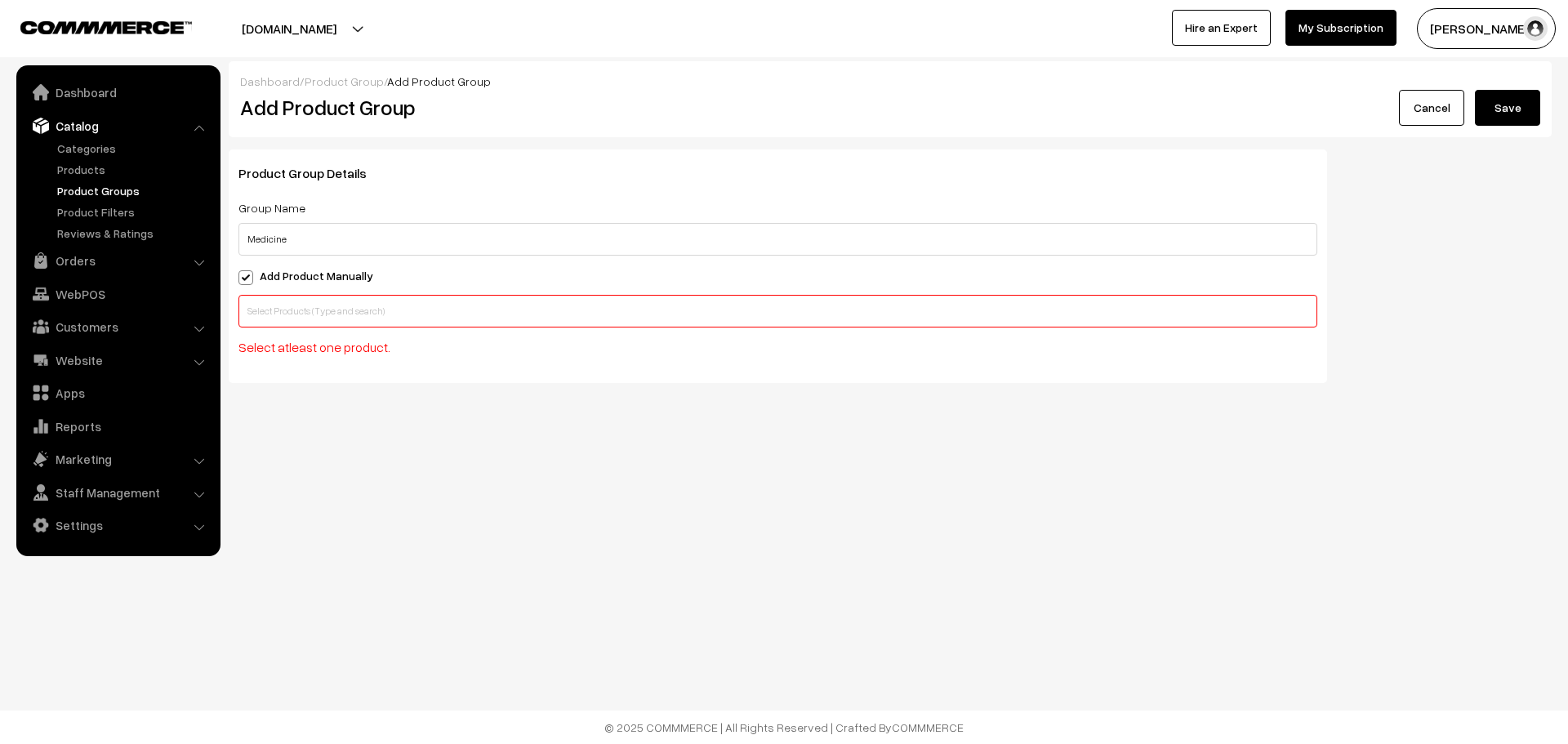
click at [240, 276] on span at bounding box center [246, 277] width 15 height 15
click at [240, 276] on input "Add Product Manually" at bounding box center [244, 274] width 11 height 11
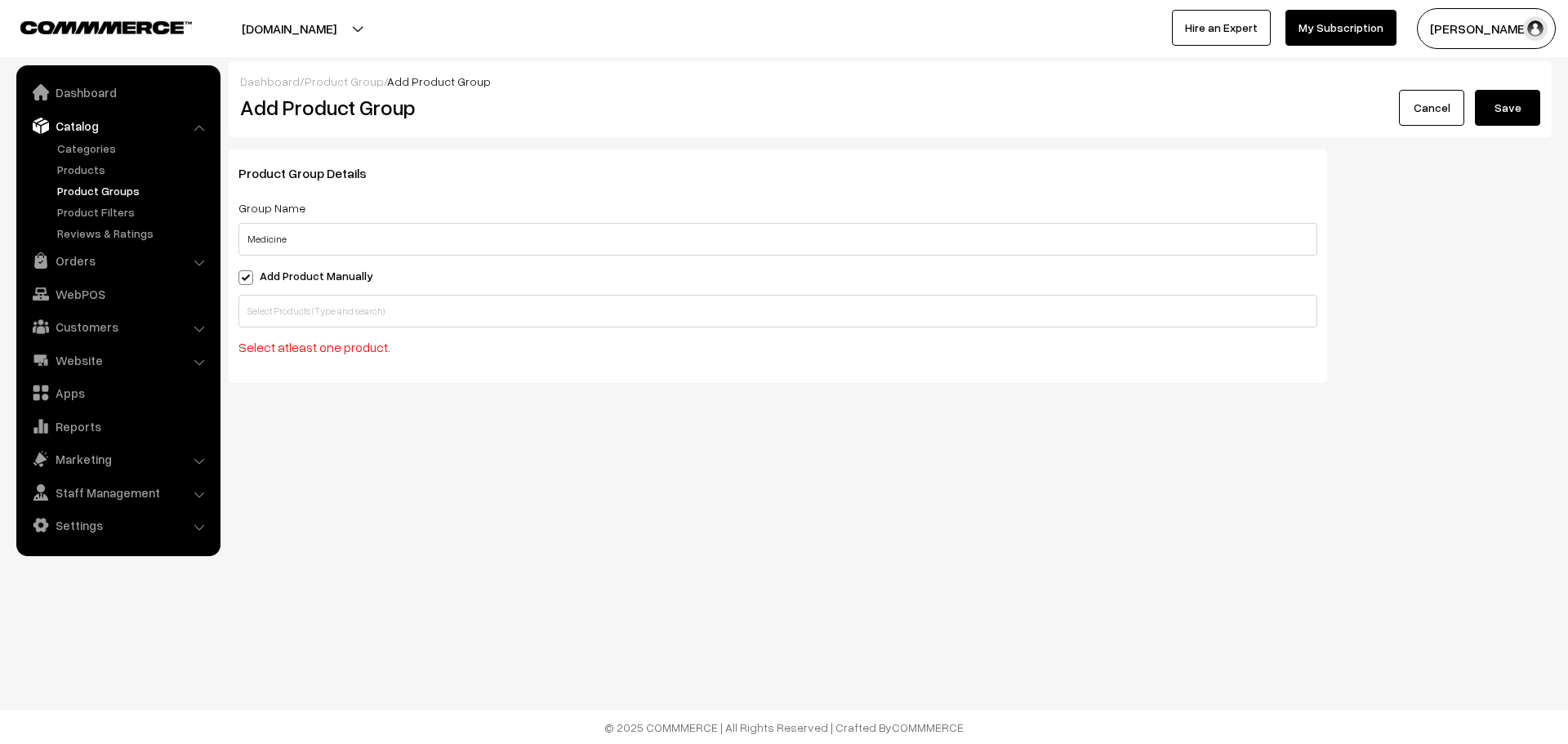
click at [248, 276] on span at bounding box center [246, 277] width 15 height 15
click at [248, 276] on input "Add Product Manually" at bounding box center [244, 274] width 11 height 11
click at [248, 276] on span at bounding box center [246, 277] width 15 height 15
click at [248, 276] on input "Add Product Manually" at bounding box center [244, 274] width 11 height 11
click at [248, 276] on span at bounding box center [246, 277] width 15 height 15
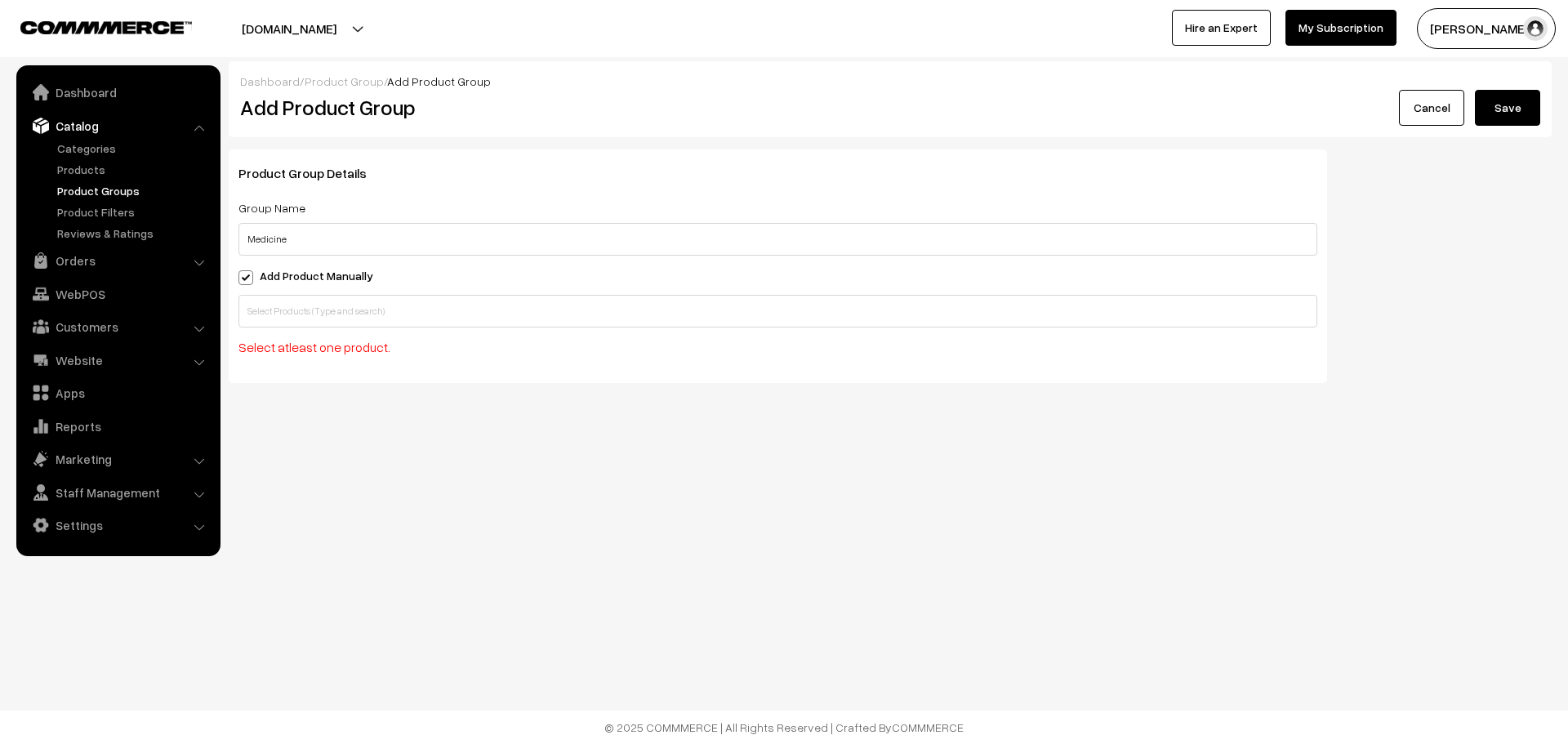
click at [248, 276] on input "Add Product Manually" at bounding box center [244, 274] width 11 height 11
click at [248, 276] on span at bounding box center [246, 277] width 15 height 15
click at [248, 276] on input "Add Product Manually" at bounding box center [244, 274] width 11 height 11
click at [248, 276] on span at bounding box center [246, 277] width 15 height 15
click at [248, 276] on input "Add Product Manually" at bounding box center [244, 274] width 11 height 11
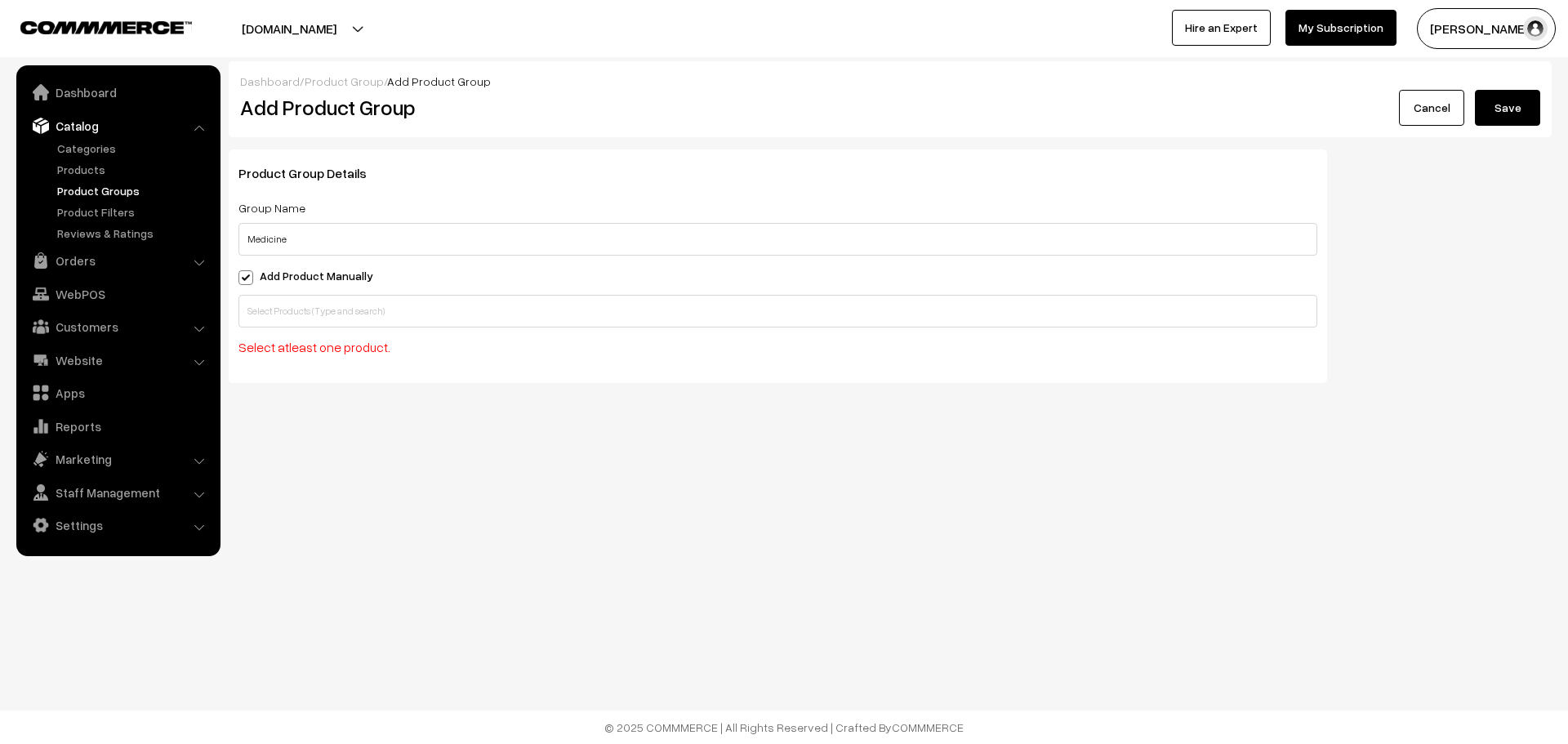
click at [248, 276] on span at bounding box center [246, 277] width 15 height 15
click at [248, 276] on input "Add Product Manually" at bounding box center [244, 274] width 11 height 11
click at [248, 276] on span at bounding box center [246, 277] width 15 height 15
click at [248, 276] on input "Add Product Manually" at bounding box center [244, 274] width 11 height 11
click at [248, 276] on span at bounding box center [246, 277] width 15 height 15
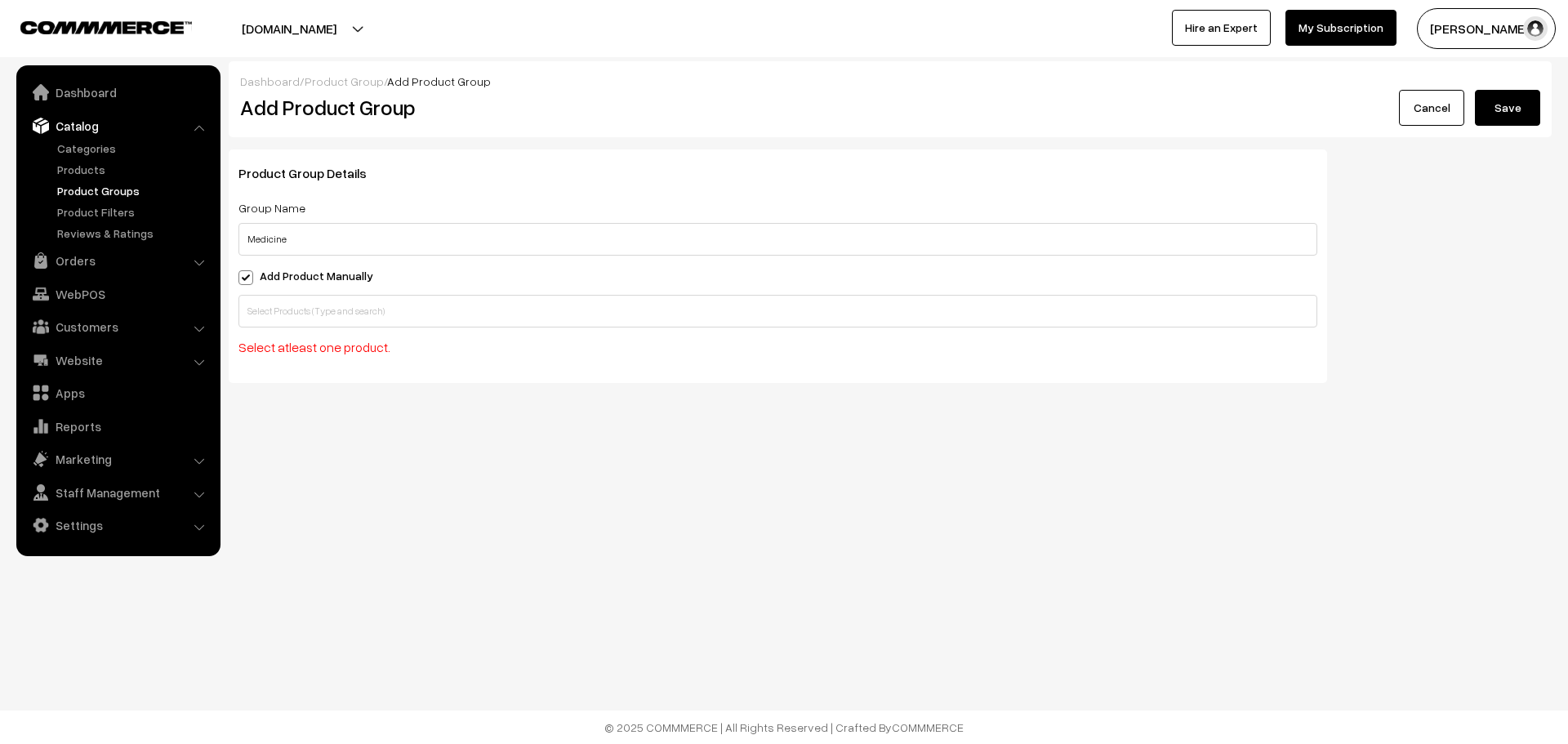
click at [248, 276] on input "Add Product Manually" at bounding box center [244, 274] width 11 height 11
click at [248, 276] on span at bounding box center [246, 277] width 15 height 15
click at [248, 276] on input "Add Product Manually" at bounding box center [244, 274] width 11 height 11
click at [248, 276] on span at bounding box center [246, 277] width 15 height 15
click at [248, 276] on input "Add Product Manually" at bounding box center [244, 274] width 11 height 11
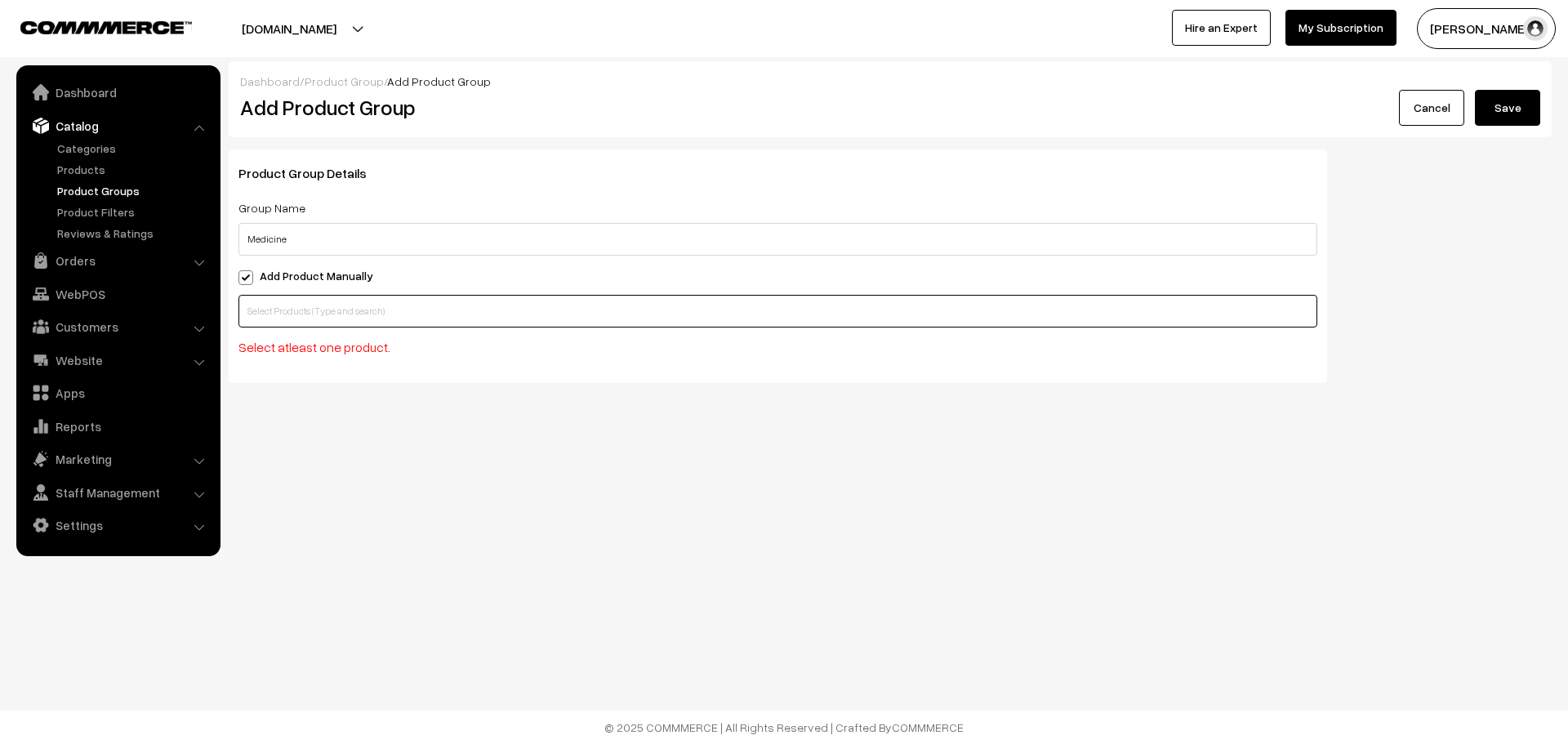
click at [266, 301] on input "text" at bounding box center [778, 311] width 1079 height 33
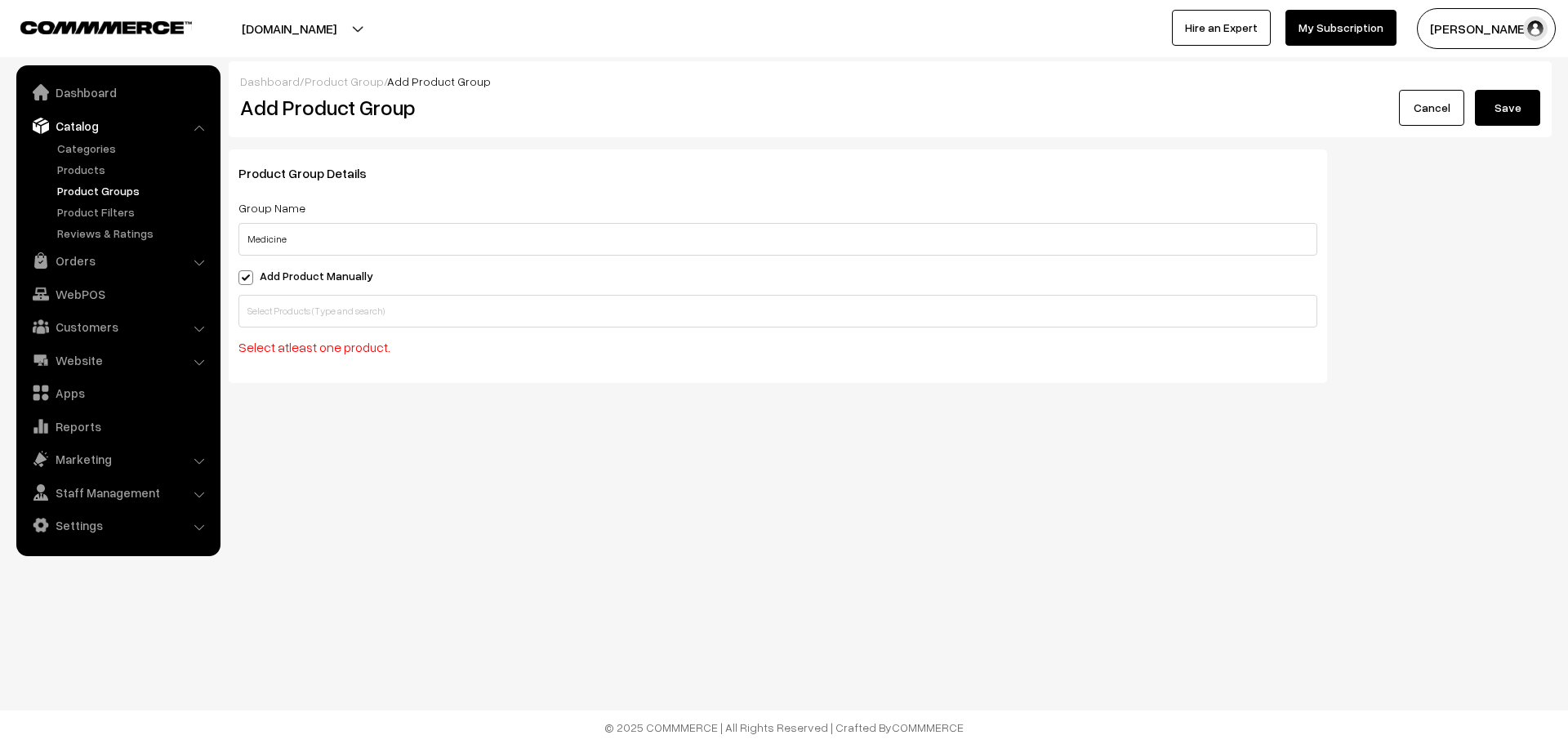
click at [111, 191] on link "Product Groups" at bounding box center [134, 190] width 161 height 17
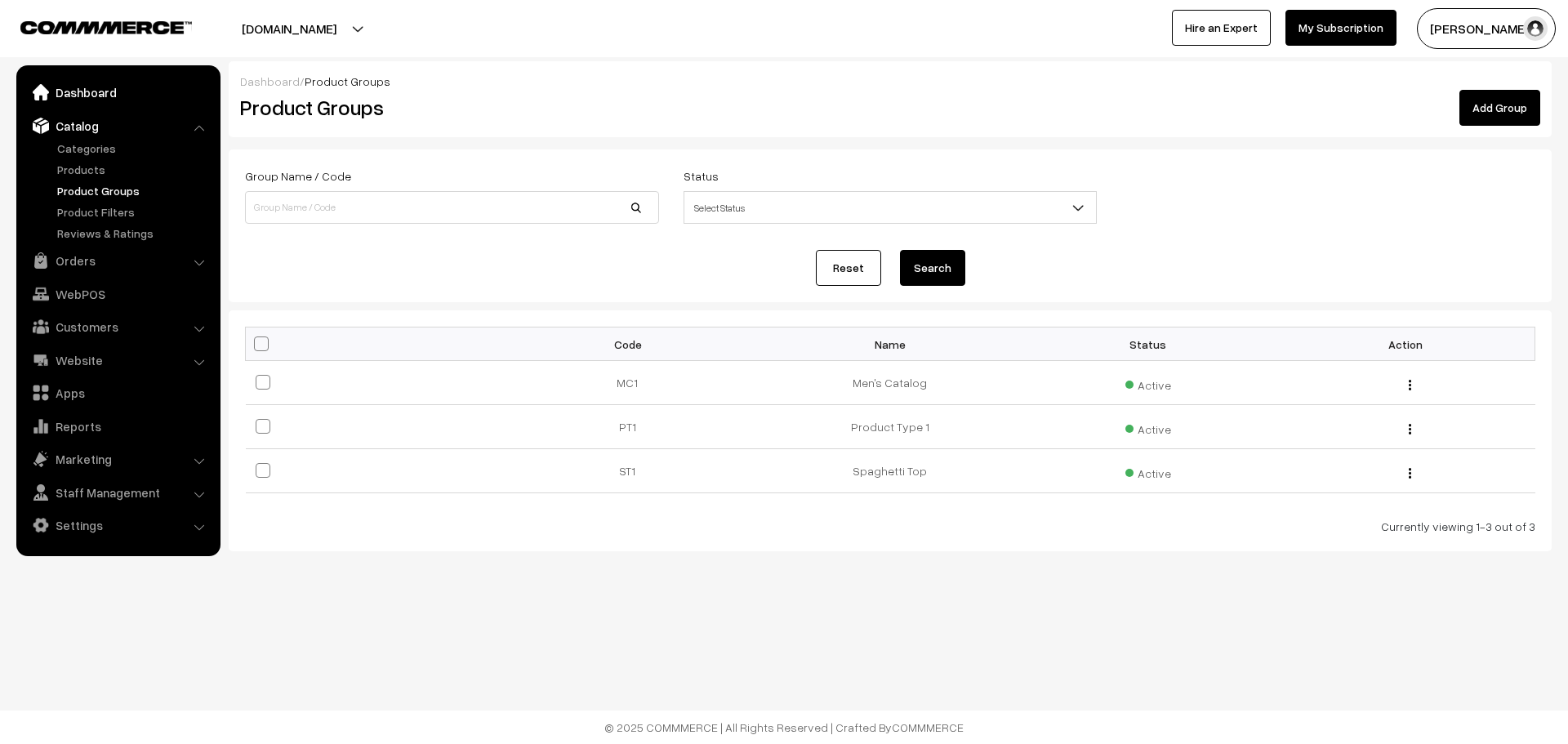
click at [104, 104] on link "Dashboard" at bounding box center [118, 92] width 194 height 30
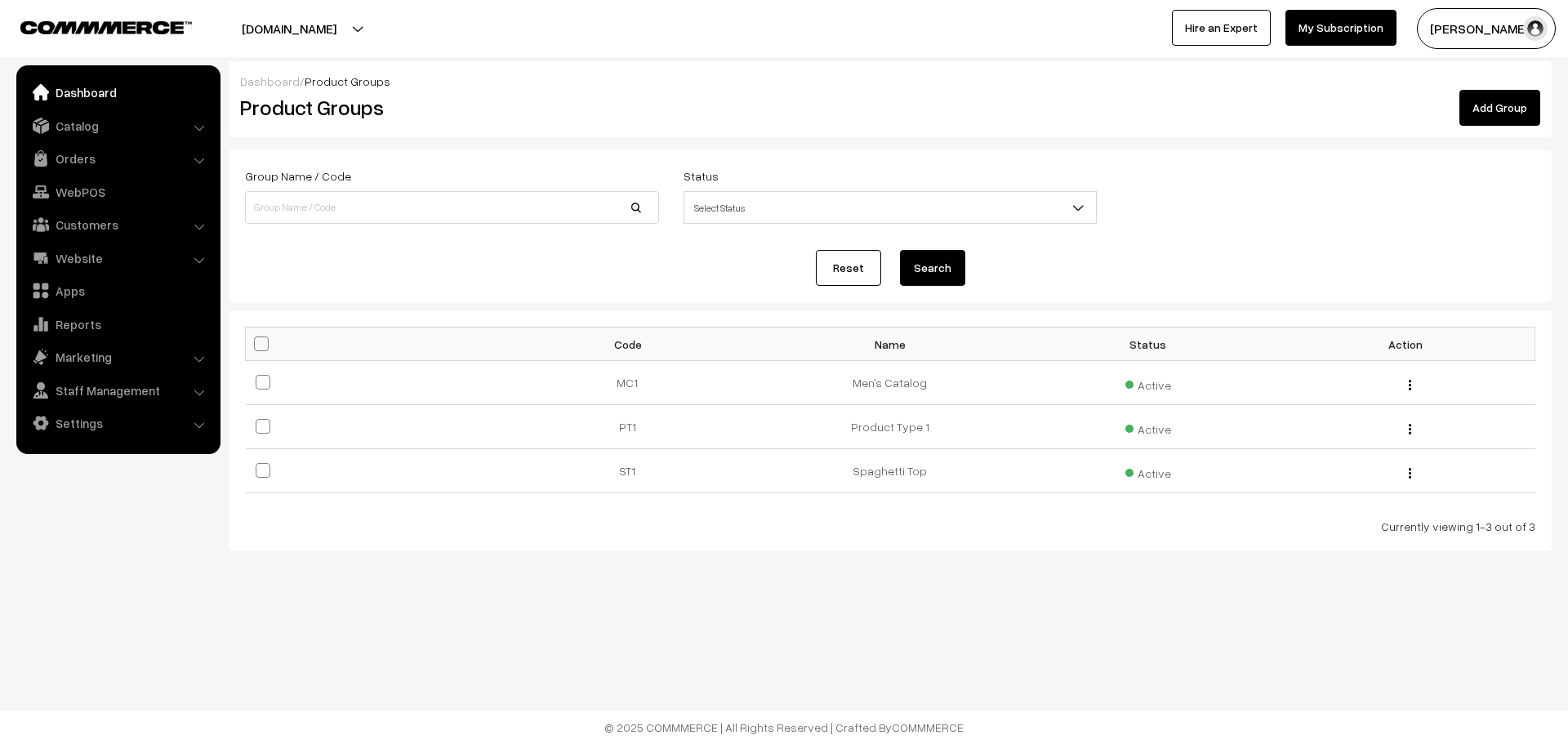
click at [104, 104] on link "Dashboard" at bounding box center [118, 92] width 194 height 30
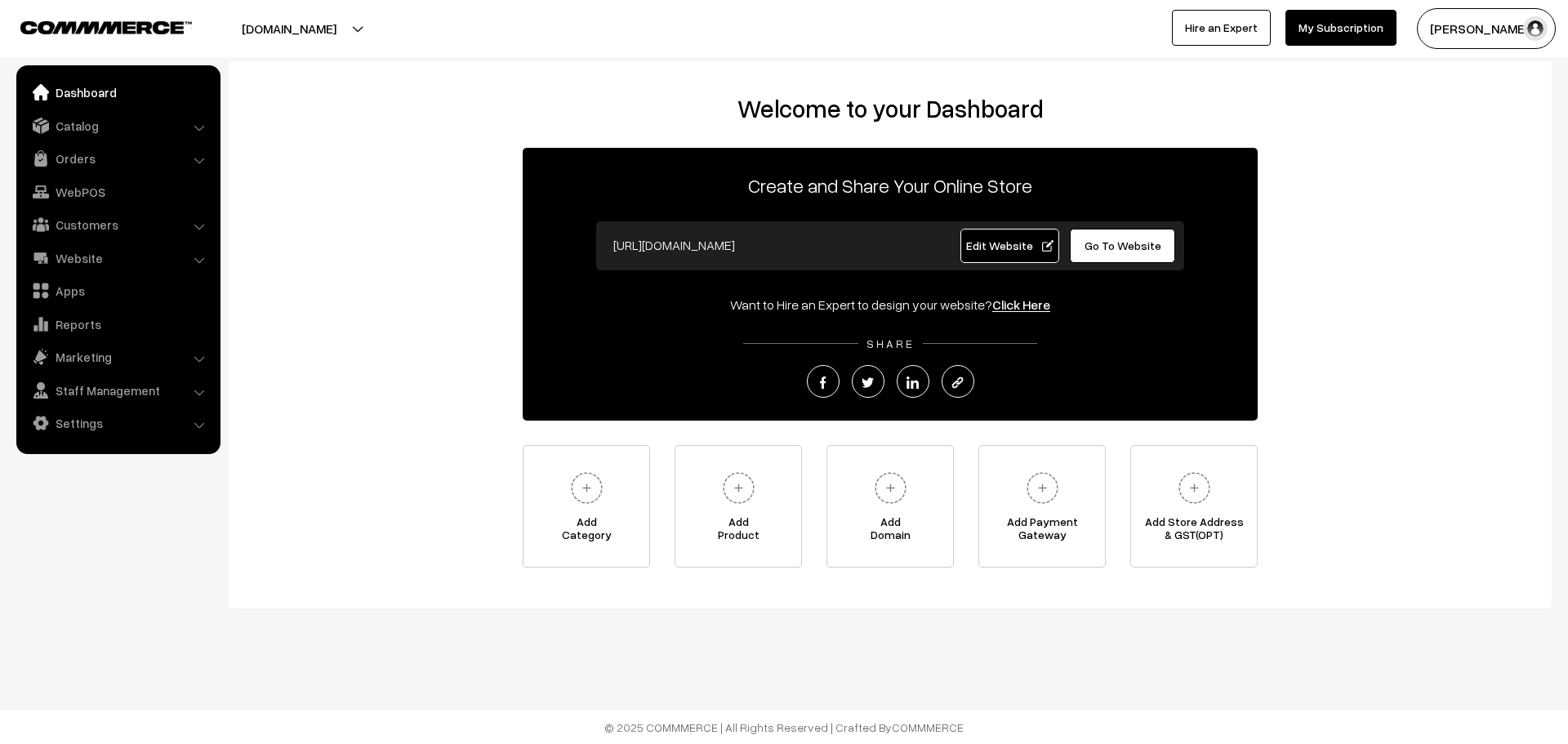
click at [195, 130] on li "Catalog Categories" at bounding box center [119, 126] width 196 height 30
click at [196, 122] on link "Catalog" at bounding box center [118, 126] width 194 height 30
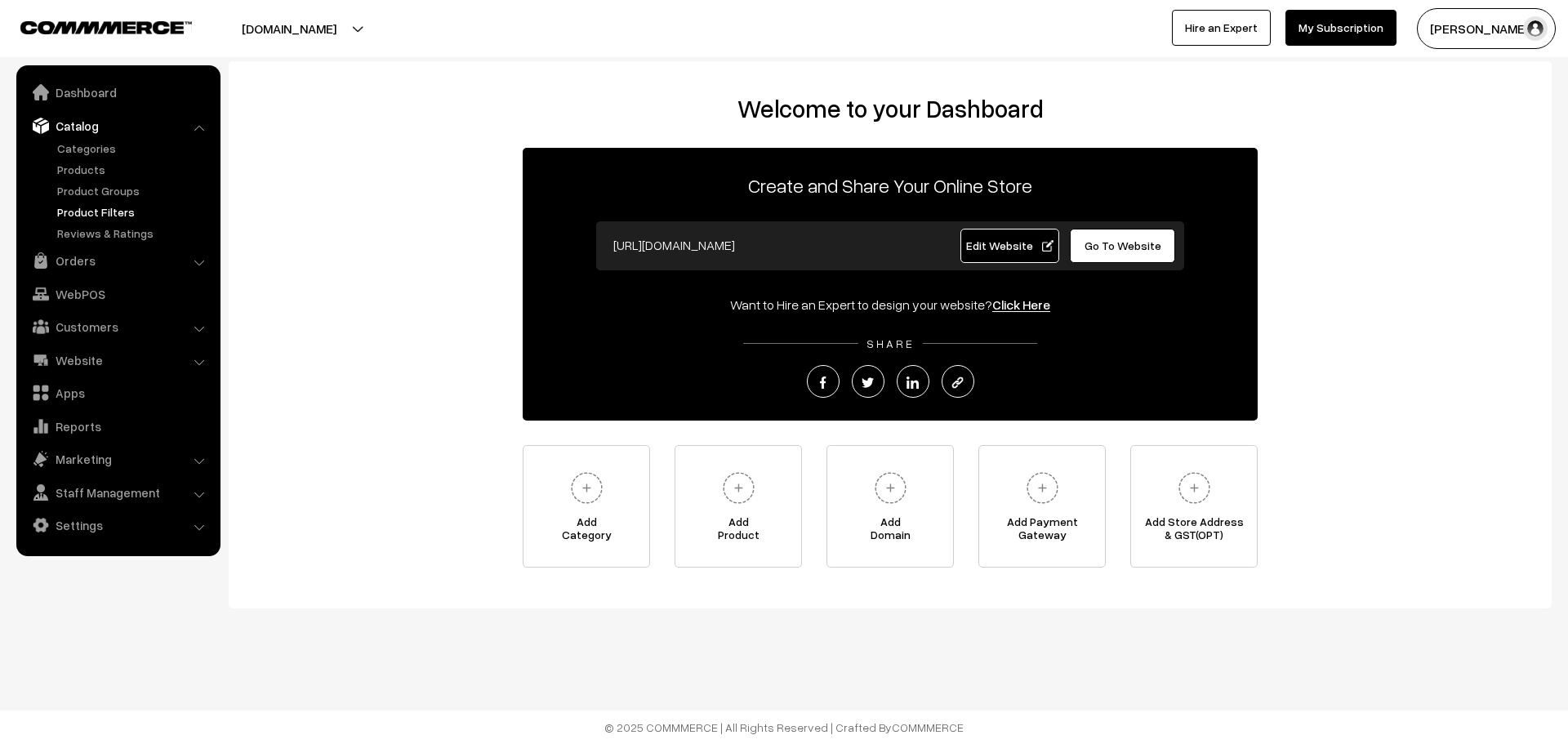
click at [137, 203] on link "Product Filters" at bounding box center [134, 212] width 161 height 17
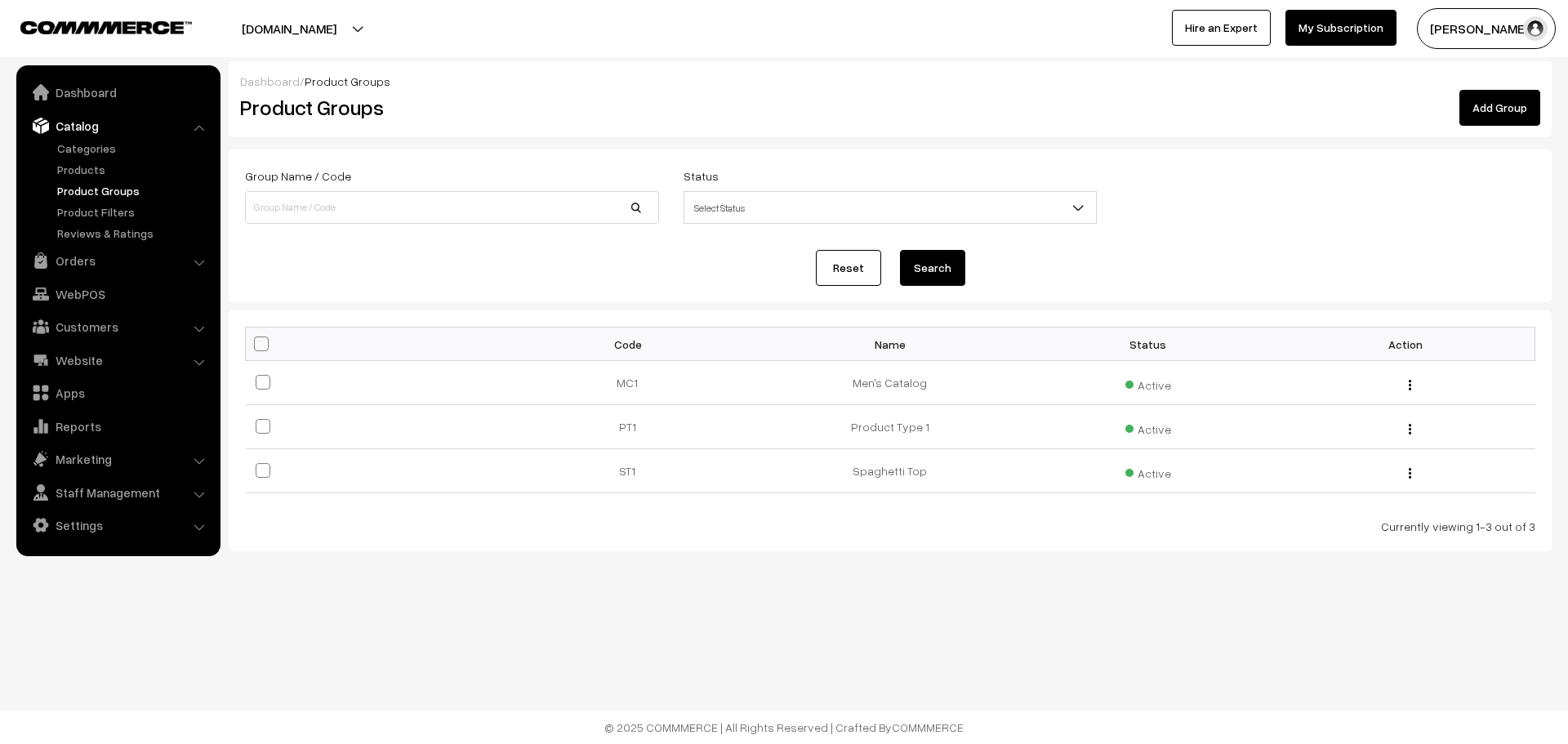
click at [96, 171] on link "Products" at bounding box center [134, 169] width 161 height 17
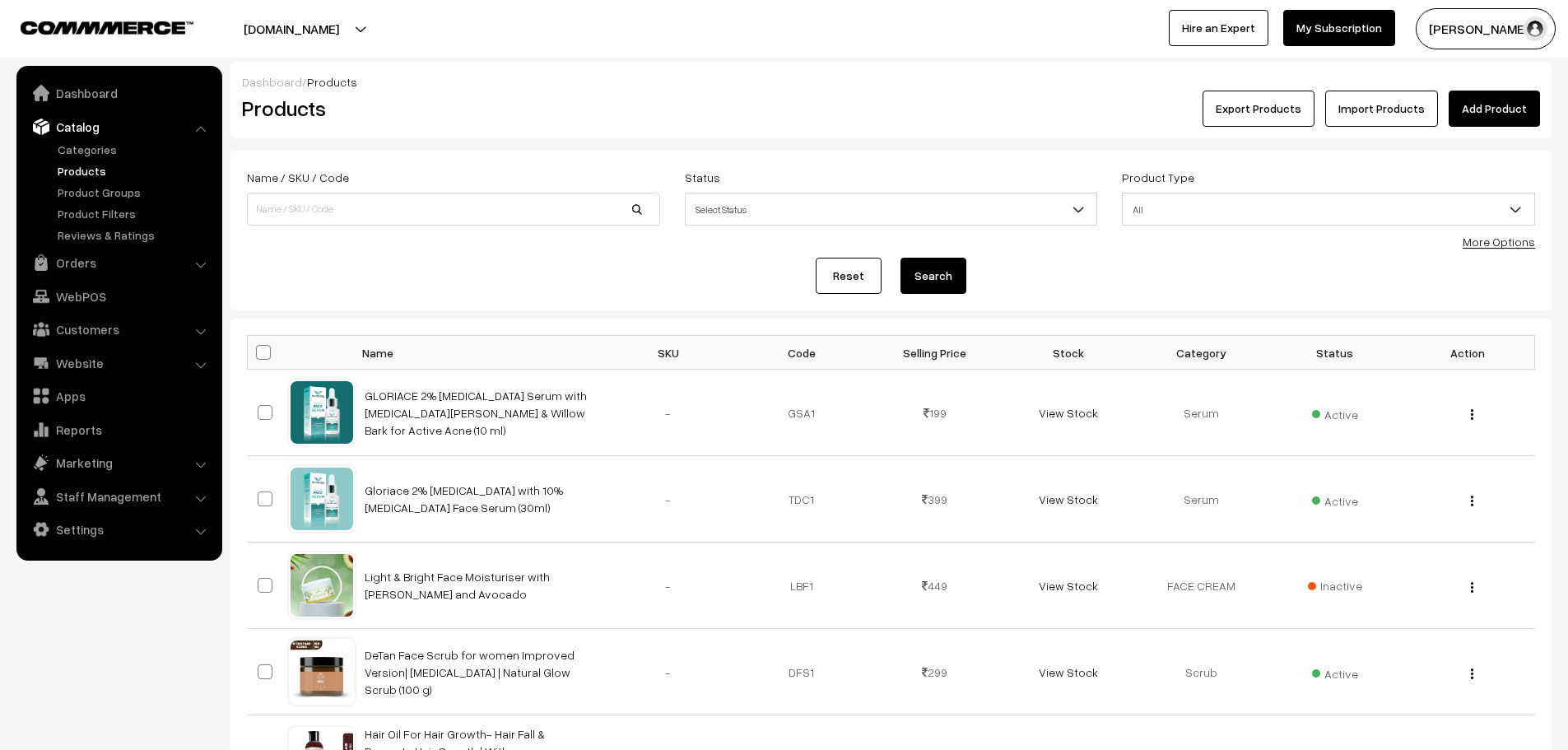
scroll to position [691, 0]
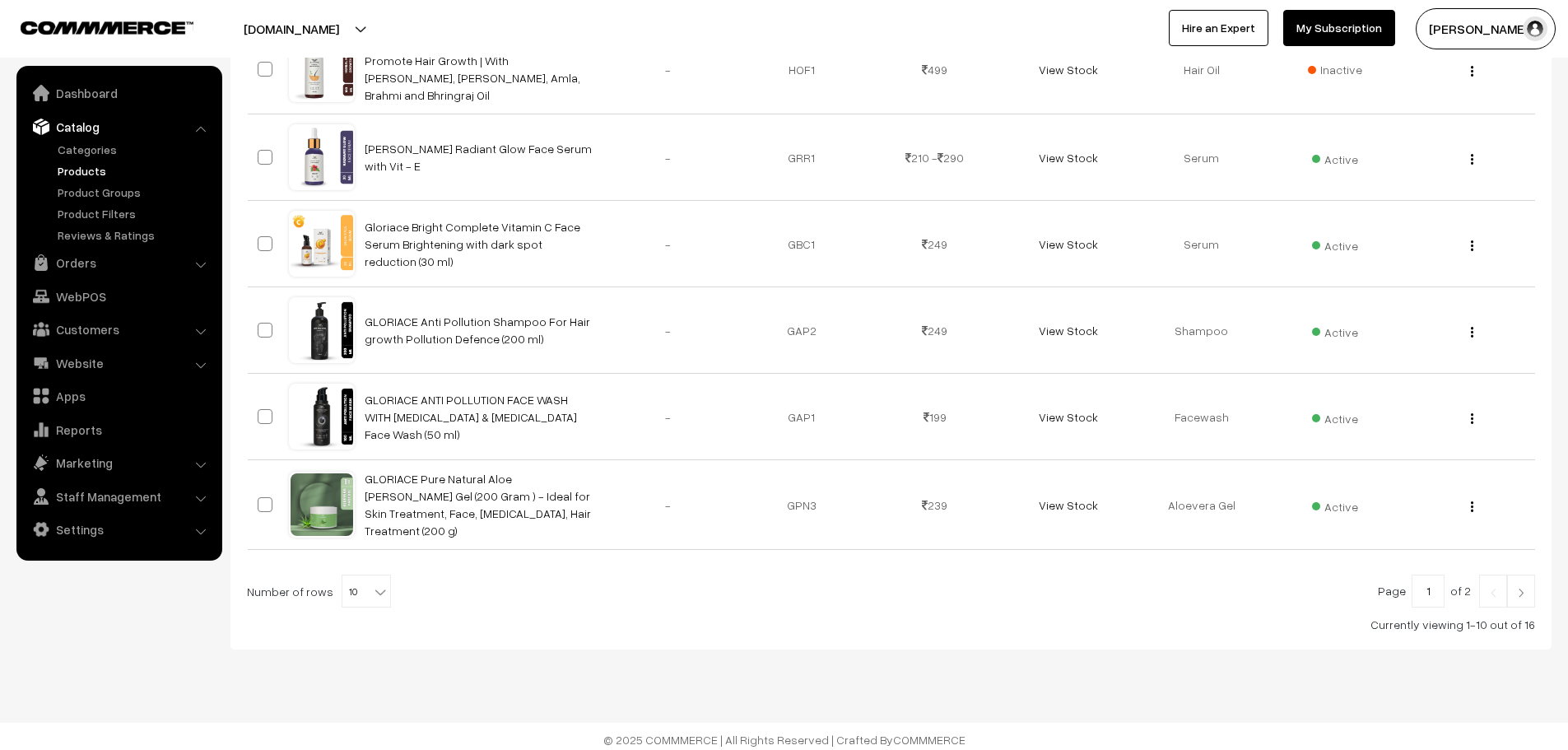
click at [1525, 590] on img at bounding box center [1522, 593] width 15 height 10
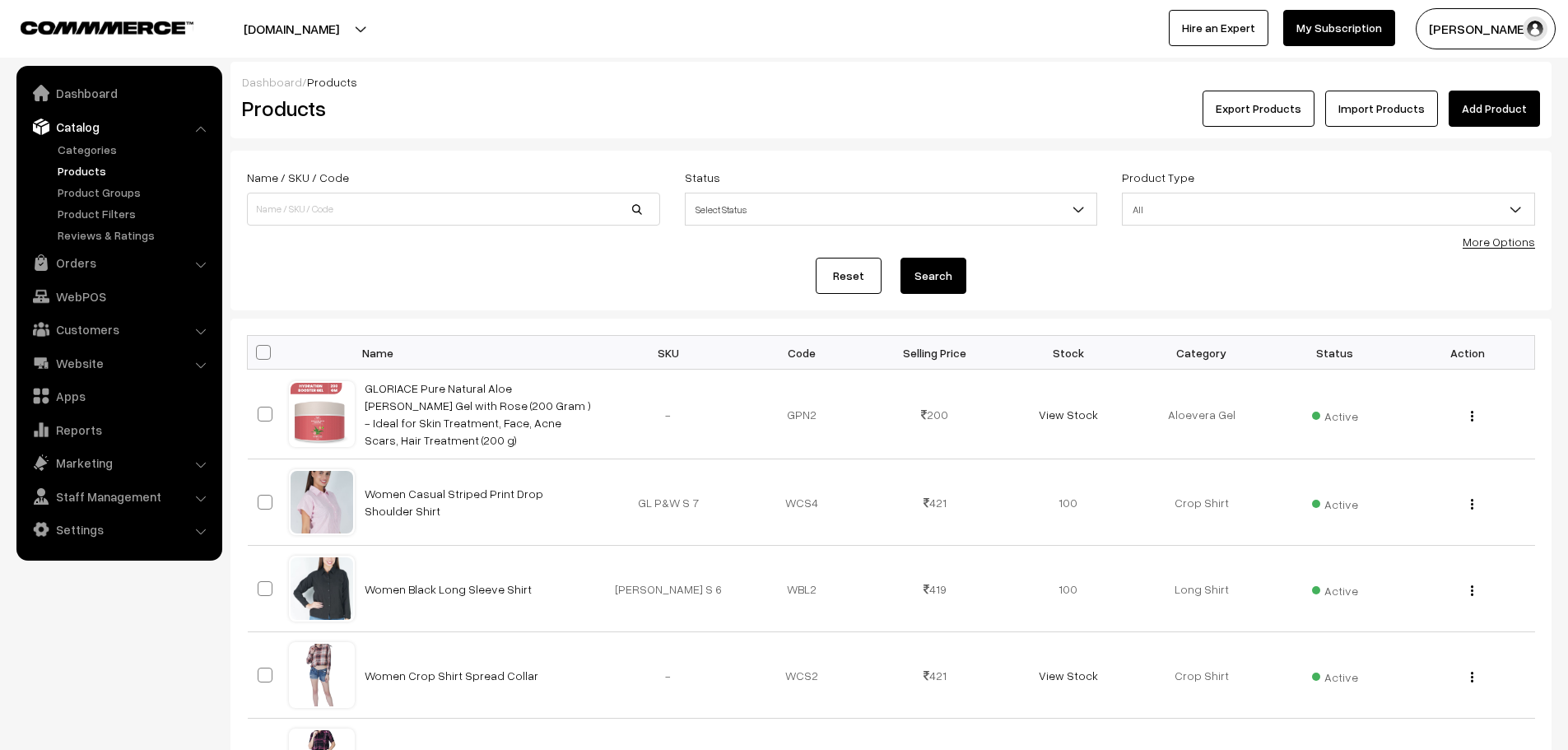
click at [1567, 158] on html "Thank you for showing interest. Our team will call you shortly. Close gloriace.…" at bounding box center [784, 375] width 1568 height 750
click at [86, 188] on link "Product Groups" at bounding box center [135, 192] width 163 height 17
click at [114, 194] on link "Product Groups" at bounding box center [135, 192] width 163 height 17
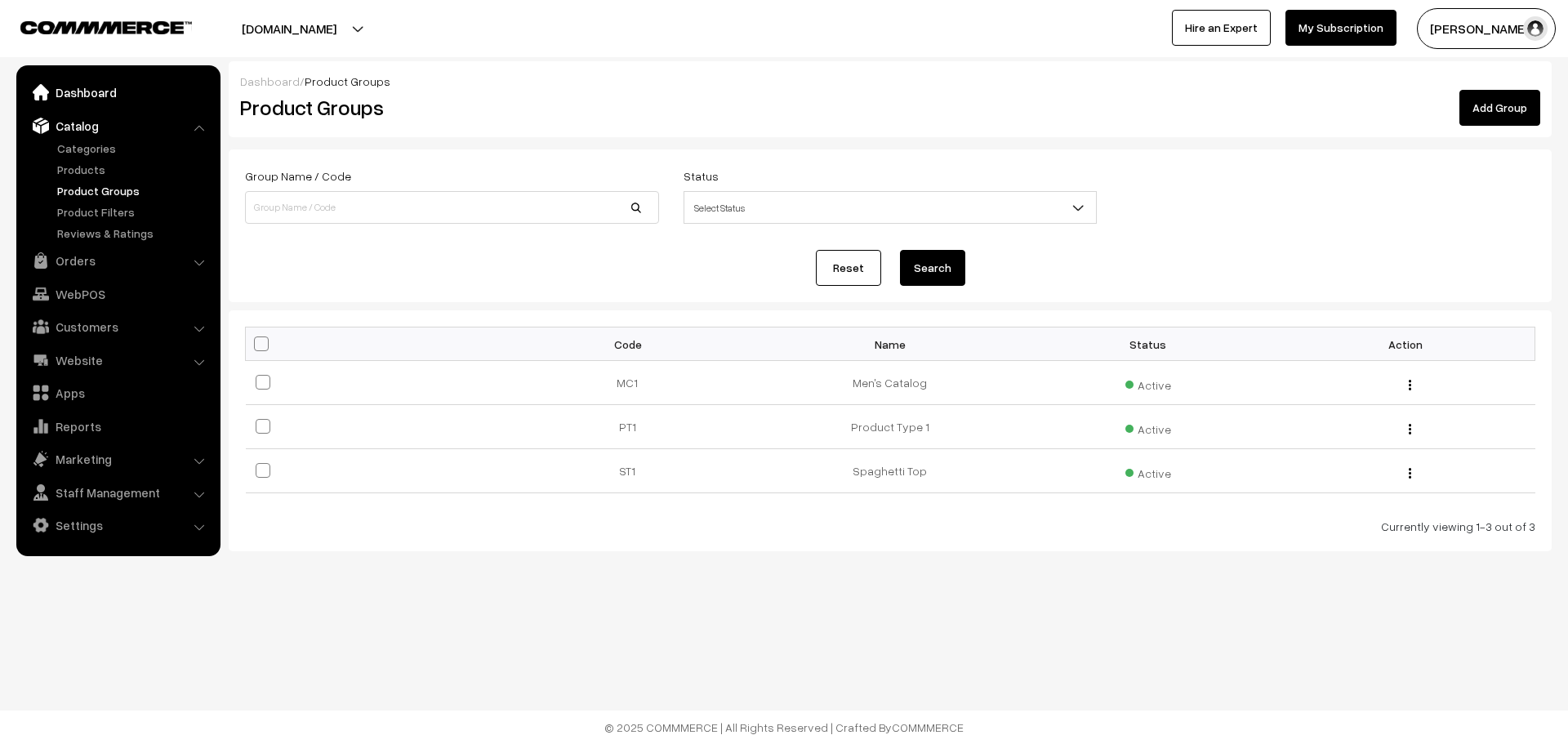
click at [107, 98] on link "Dashboard" at bounding box center [118, 92] width 194 height 30
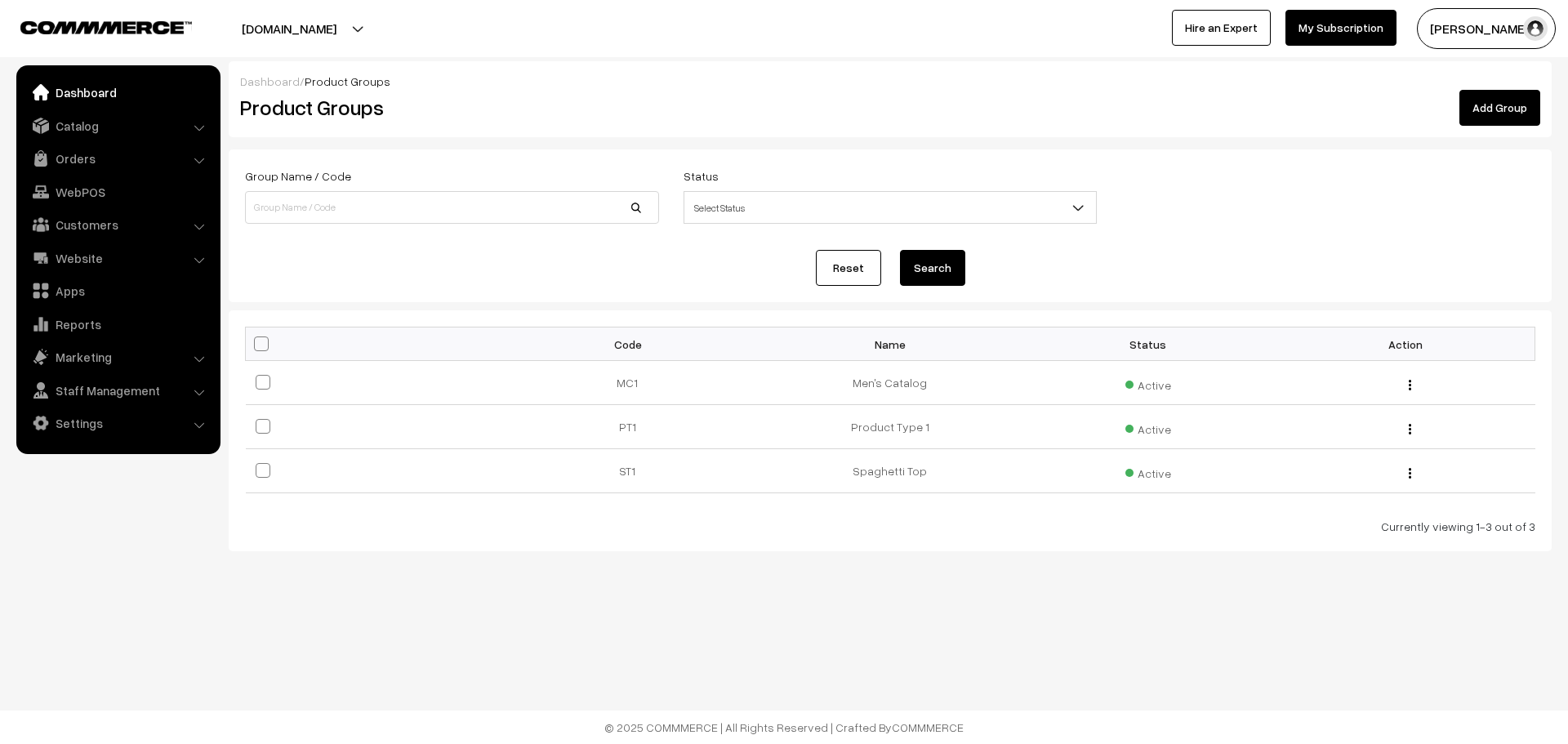
click at [107, 98] on link "Dashboard" at bounding box center [118, 92] width 194 height 30
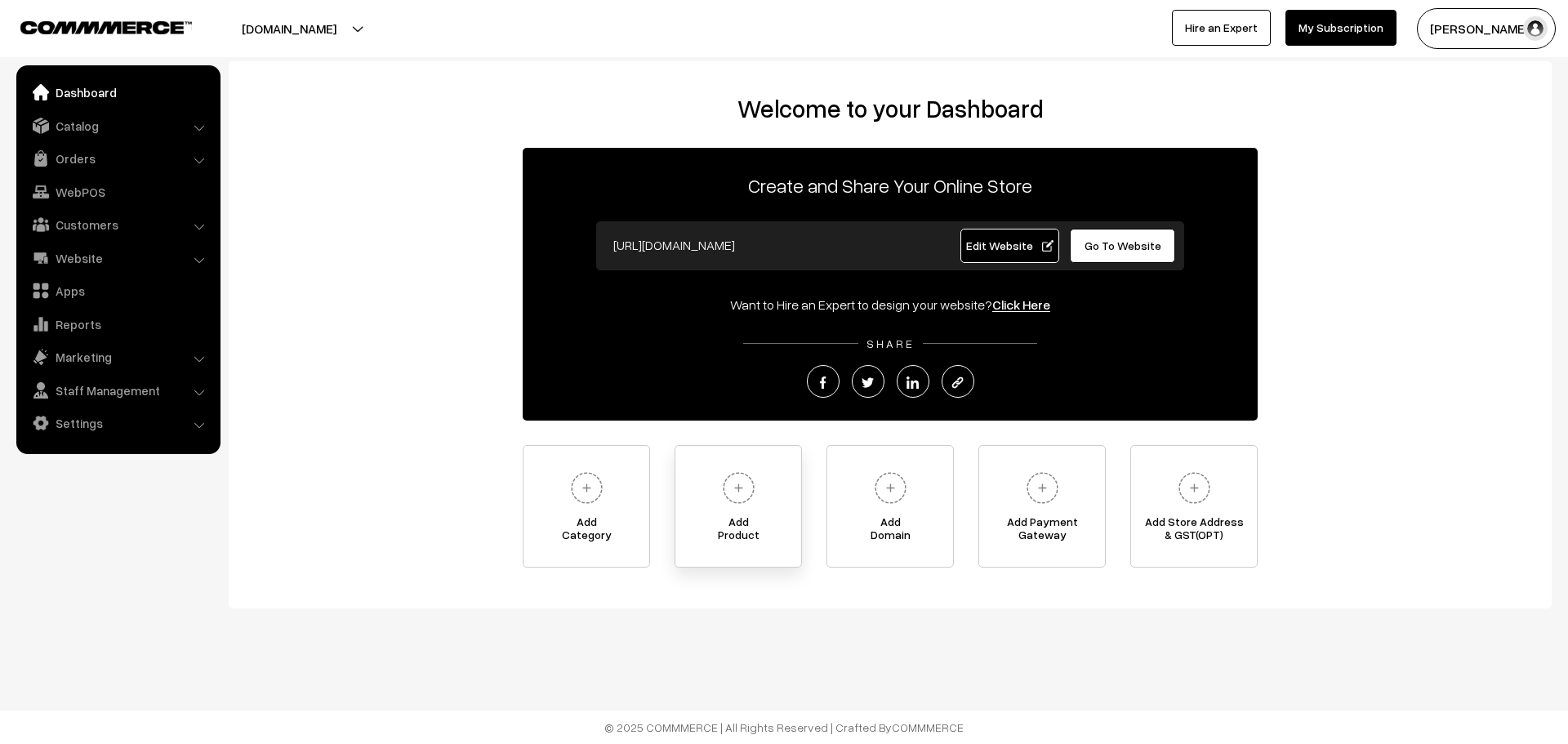
click at [732, 494] on img at bounding box center [738, 488] width 45 height 45
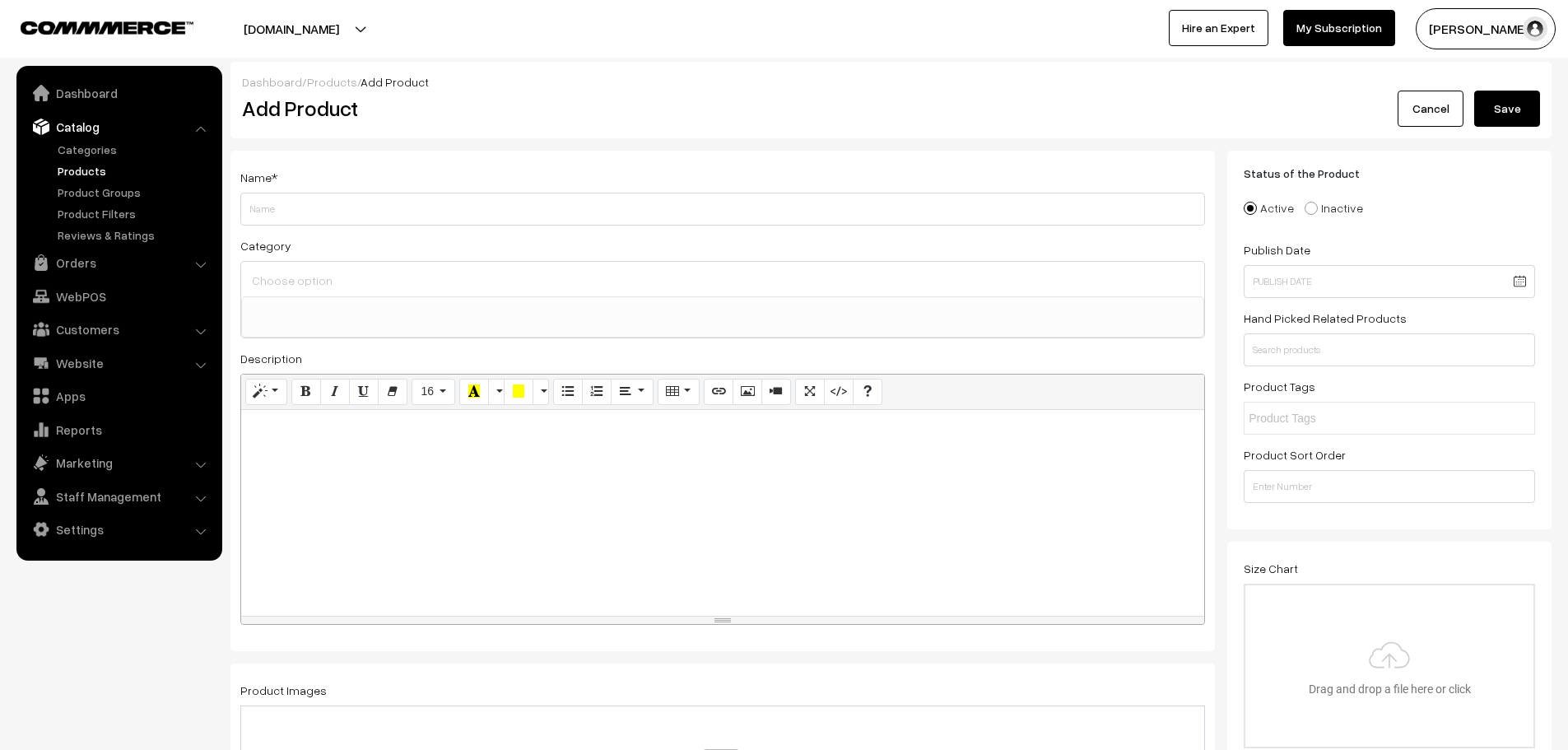
select select
drag, startPoint x: 0, startPoint y: 0, endPoint x: 1580, endPoint y: 136, distance: 1585.8
click at [1567, 136] on html "Thank you for showing interest. Our team will call you shortly. Close gloriace.…" at bounding box center [784, 375] width 1568 height 750
type input "rabri dsr"
click at [297, 273] on input at bounding box center [723, 280] width 950 height 24
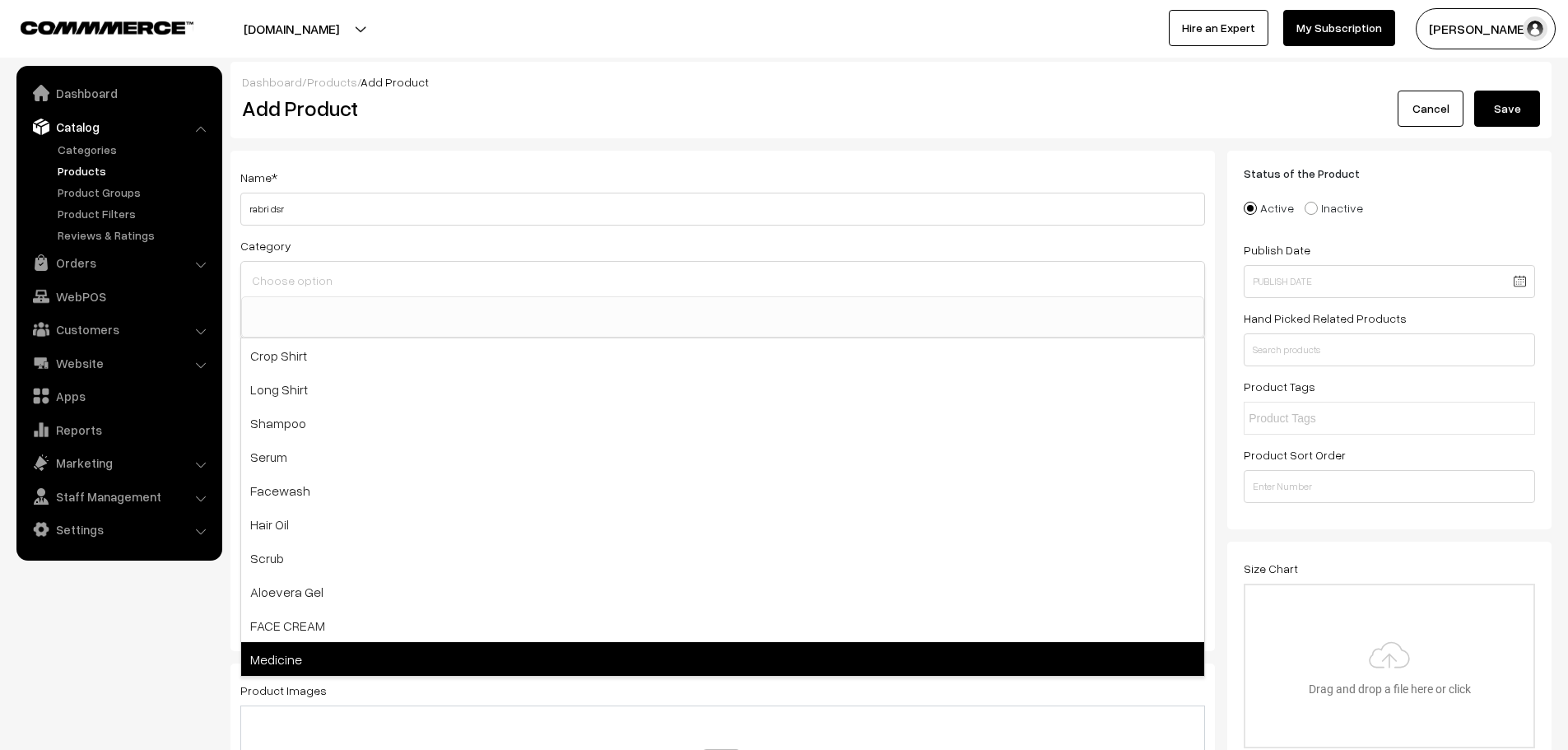
click at [271, 648] on span "Medicine" at bounding box center [723, 659] width 963 height 34
select select "22"
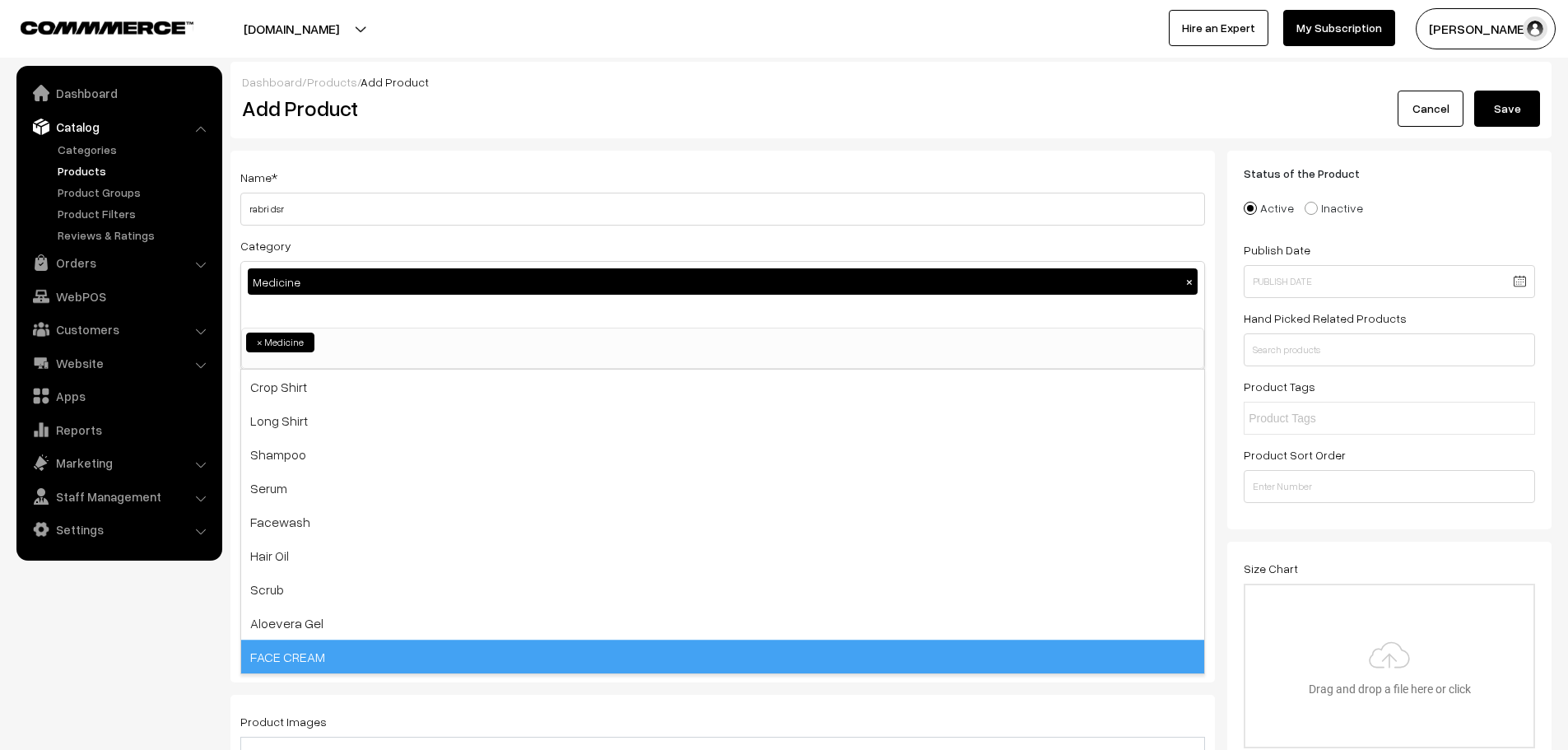
scroll to position [84, 0]
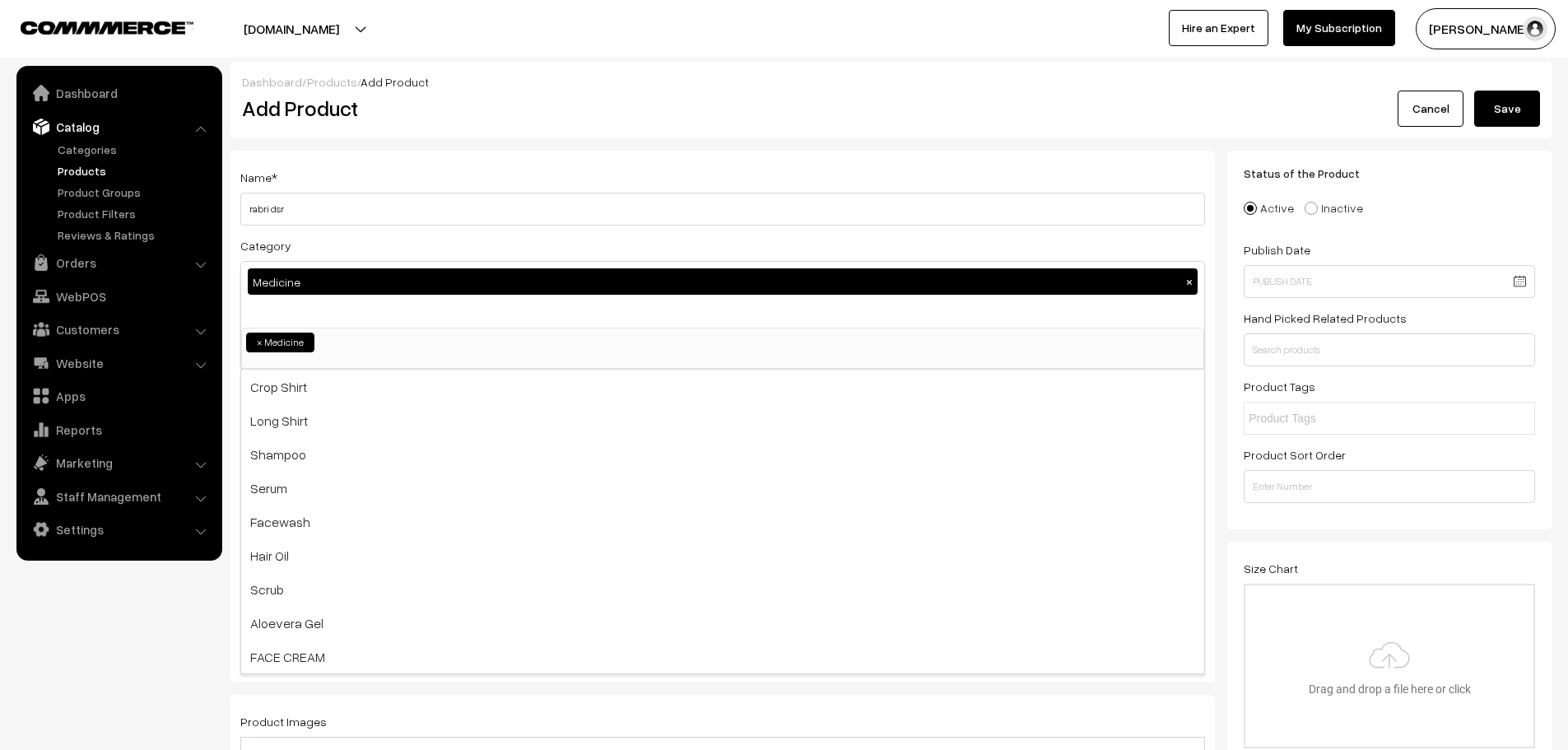
click at [162, 676] on nav "Dashboard Catalog" at bounding box center [111, 441] width 222 height 750
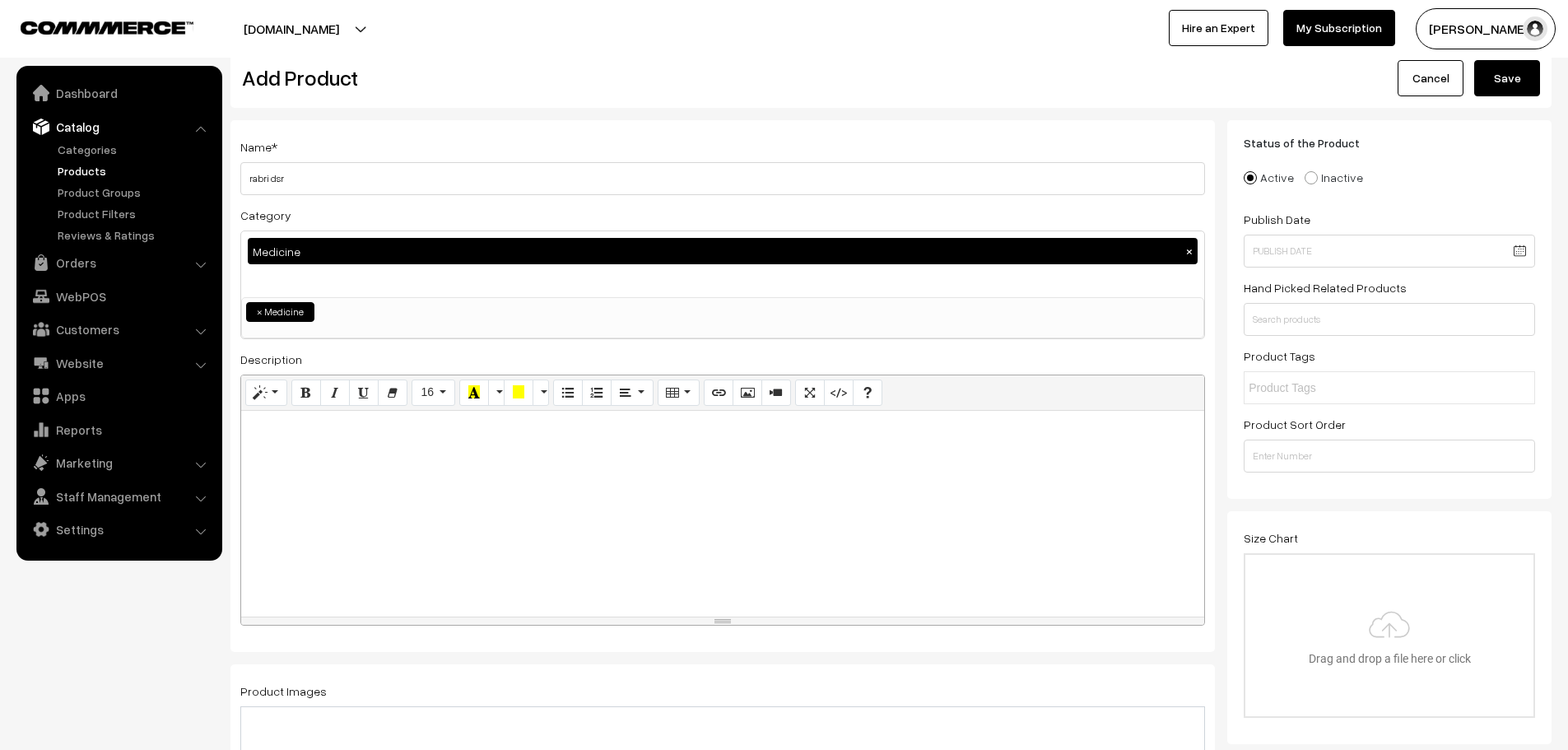
scroll to position [34, 0]
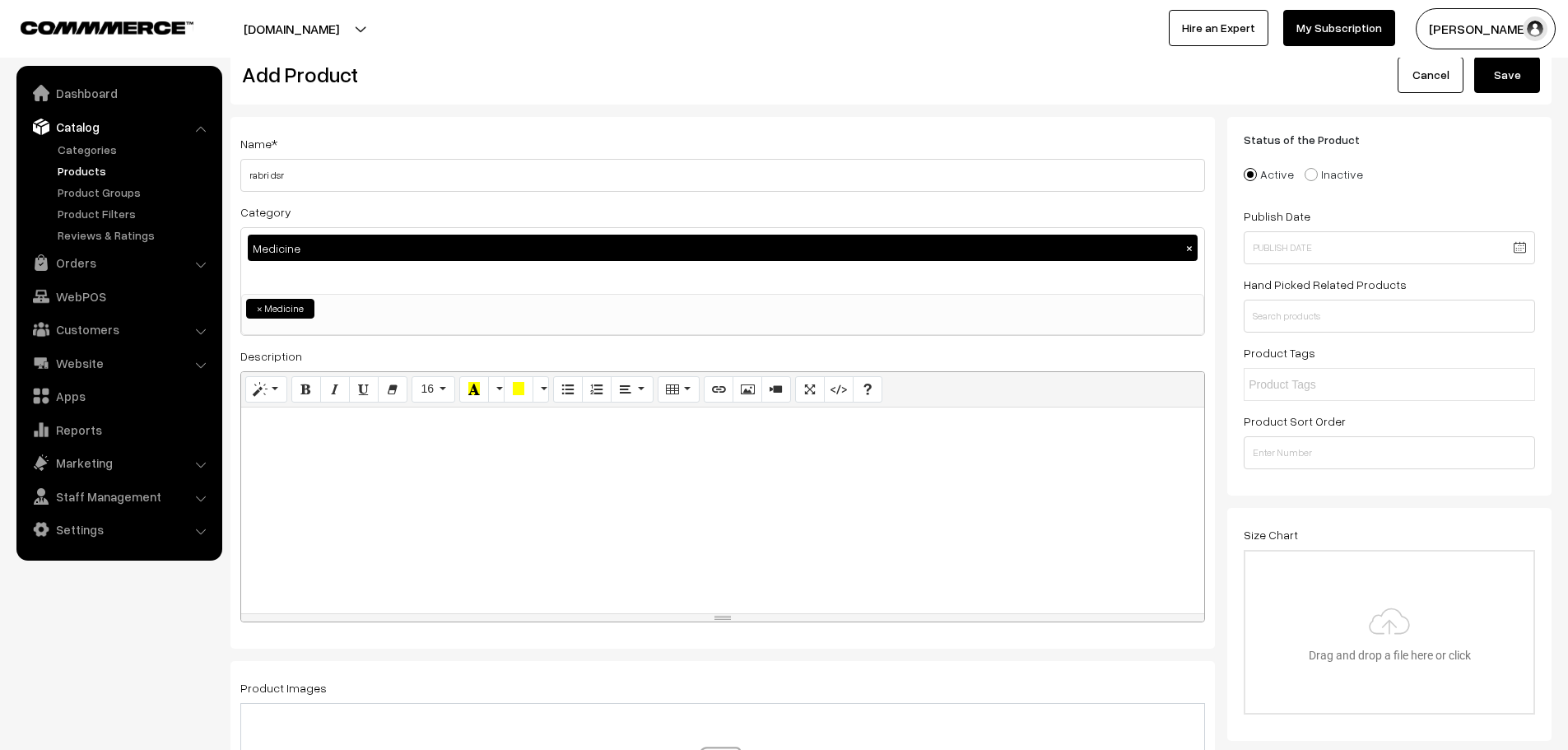
click at [136, 660] on nav "Dashboard Catalog" at bounding box center [111, 441] width 222 height 750
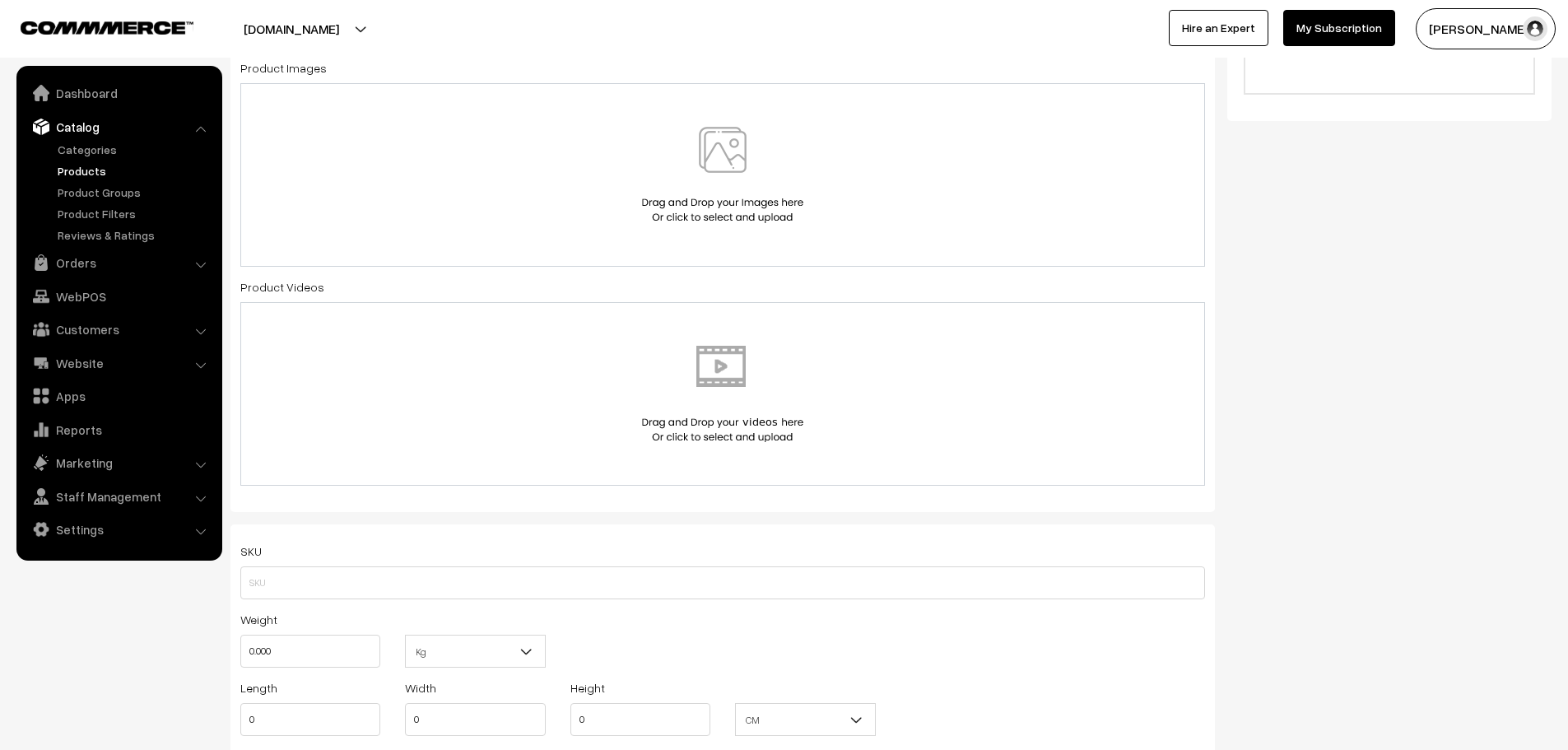
scroll to position [657, 0]
click at [766, 134] on img at bounding box center [723, 172] width 169 height 96
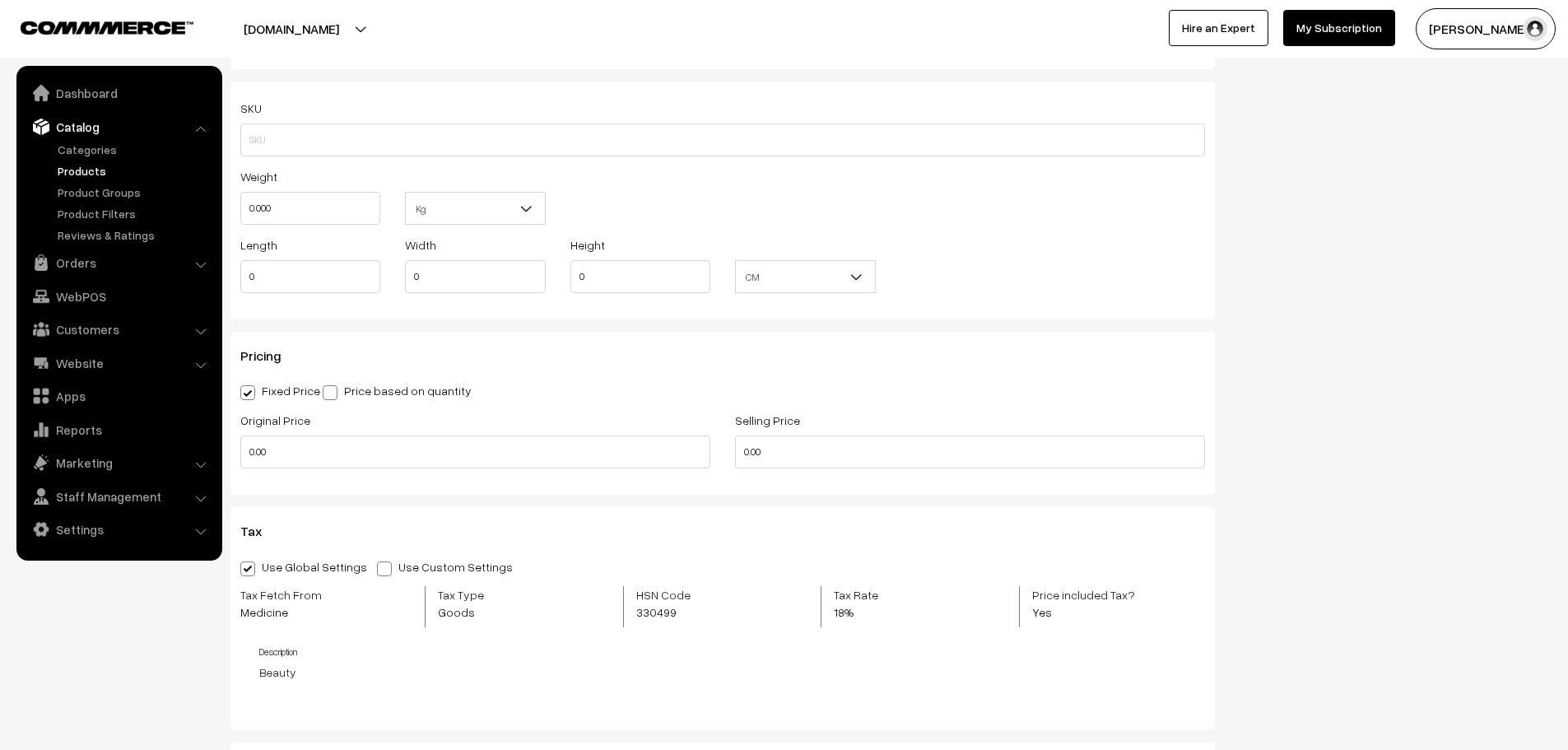
scroll to position [1131, 0]
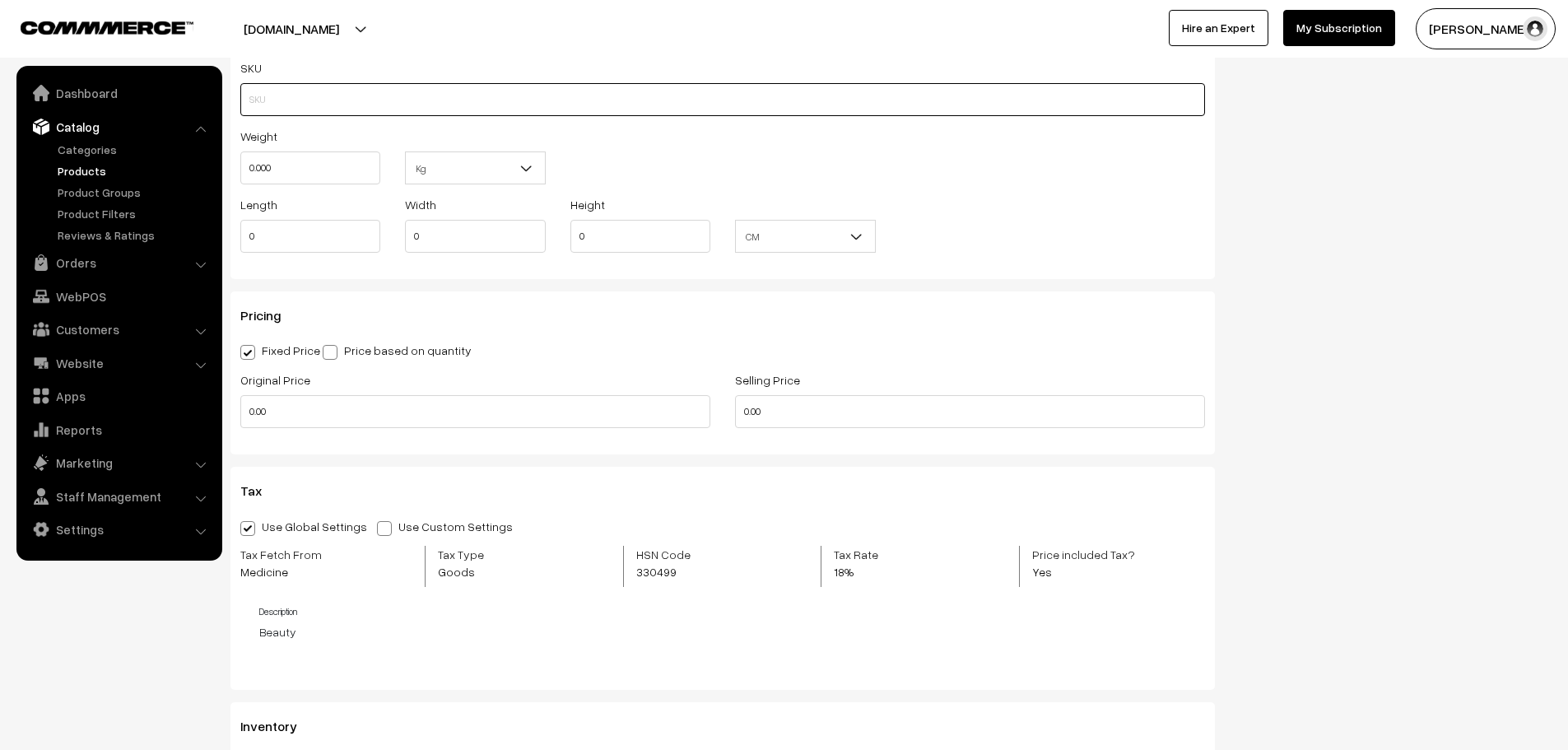
click at [296, 106] on input "text" at bounding box center [723, 100] width 965 height 33
type input "rabri dsr"
type input "1"
type input "0.10"
drag, startPoint x: 340, startPoint y: 226, endPoint x: 101, endPoint y: 302, distance: 250.8
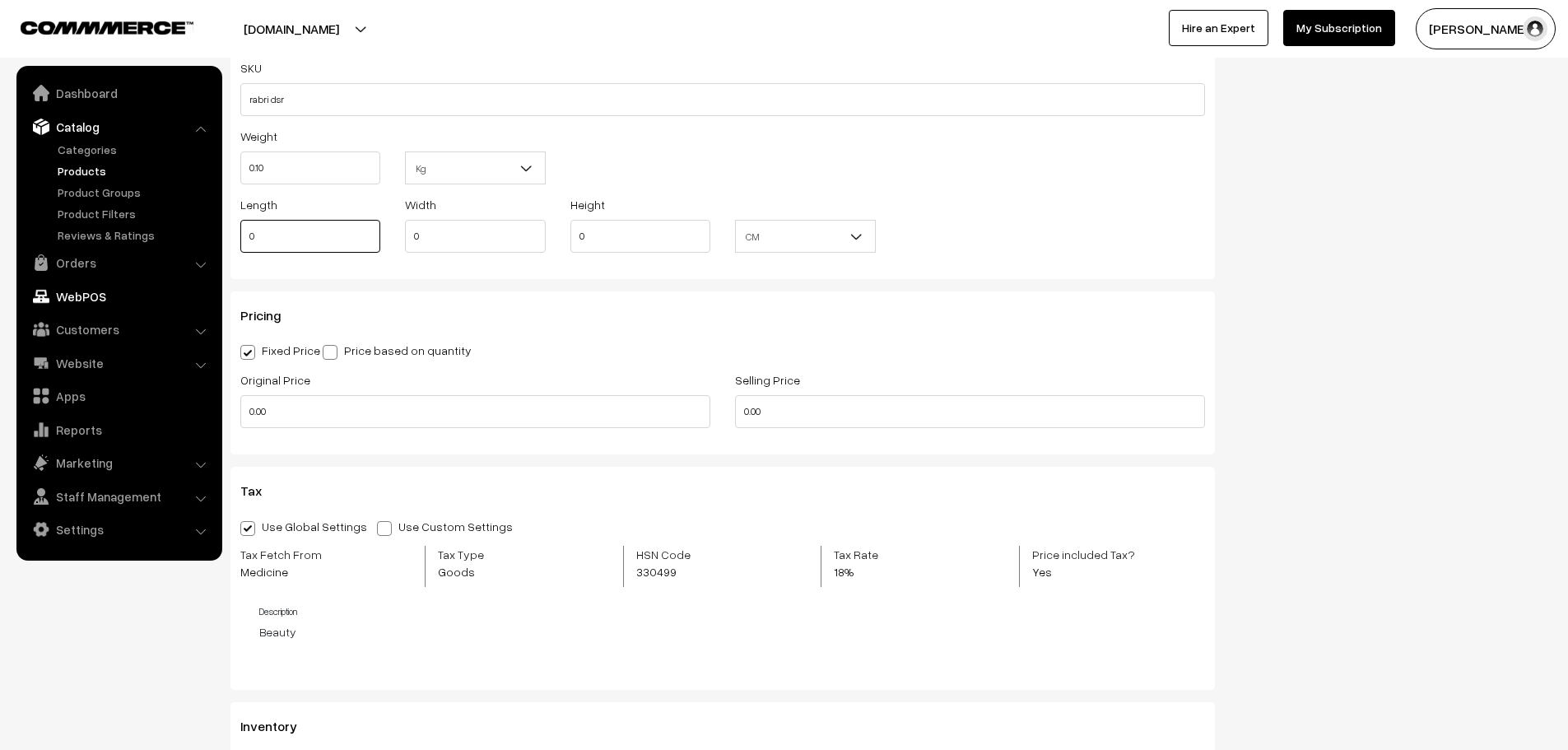
click at [101, 302] on body "Thank you for showing interest. Our team will call you shortly. Close gloriace.…" at bounding box center [784, 348] width 1568 height 2959
type input "4"
type input "5"
type input "2"
drag, startPoint x: 307, startPoint y: 416, endPoint x: 165, endPoint y: 426, distance: 142.4
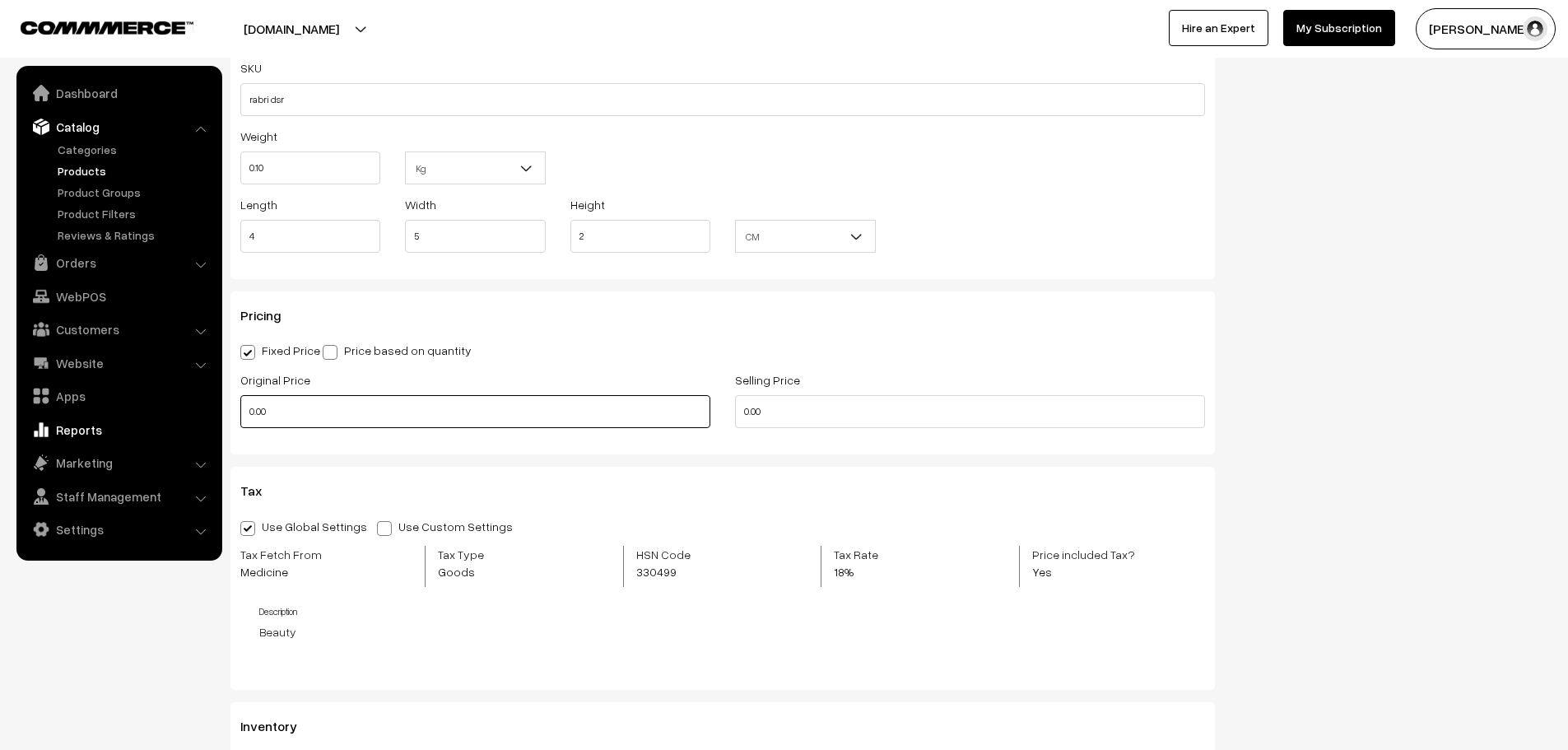
click at [165, 426] on body "Thank you for showing interest. Our team will call you shortly. Close gloriace.…" at bounding box center [784, 348] width 1568 height 2959
type input "1300"
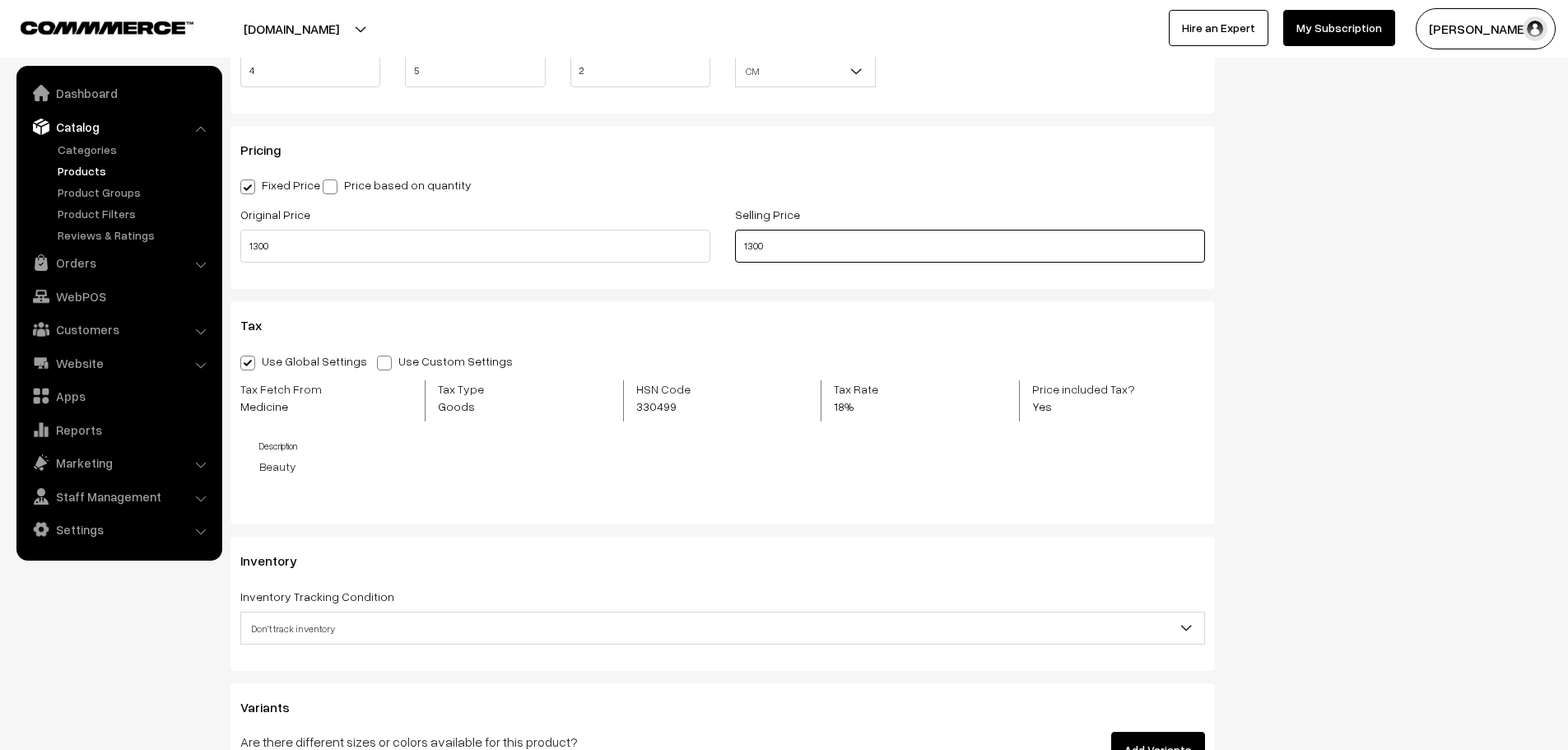
type input "1300"
click at [251, 356] on span at bounding box center [248, 363] width 15 height 15
click at [251, 356] on input "Use Global Settings" at bounding box center [246, 360] width 11 height 11
click at [249, 370] on span at bounding box center [248, 363] width 15 height 15
click at [249, 366] on input "Use Global Settings" at bounding box center [246, 360] width 11 height 11
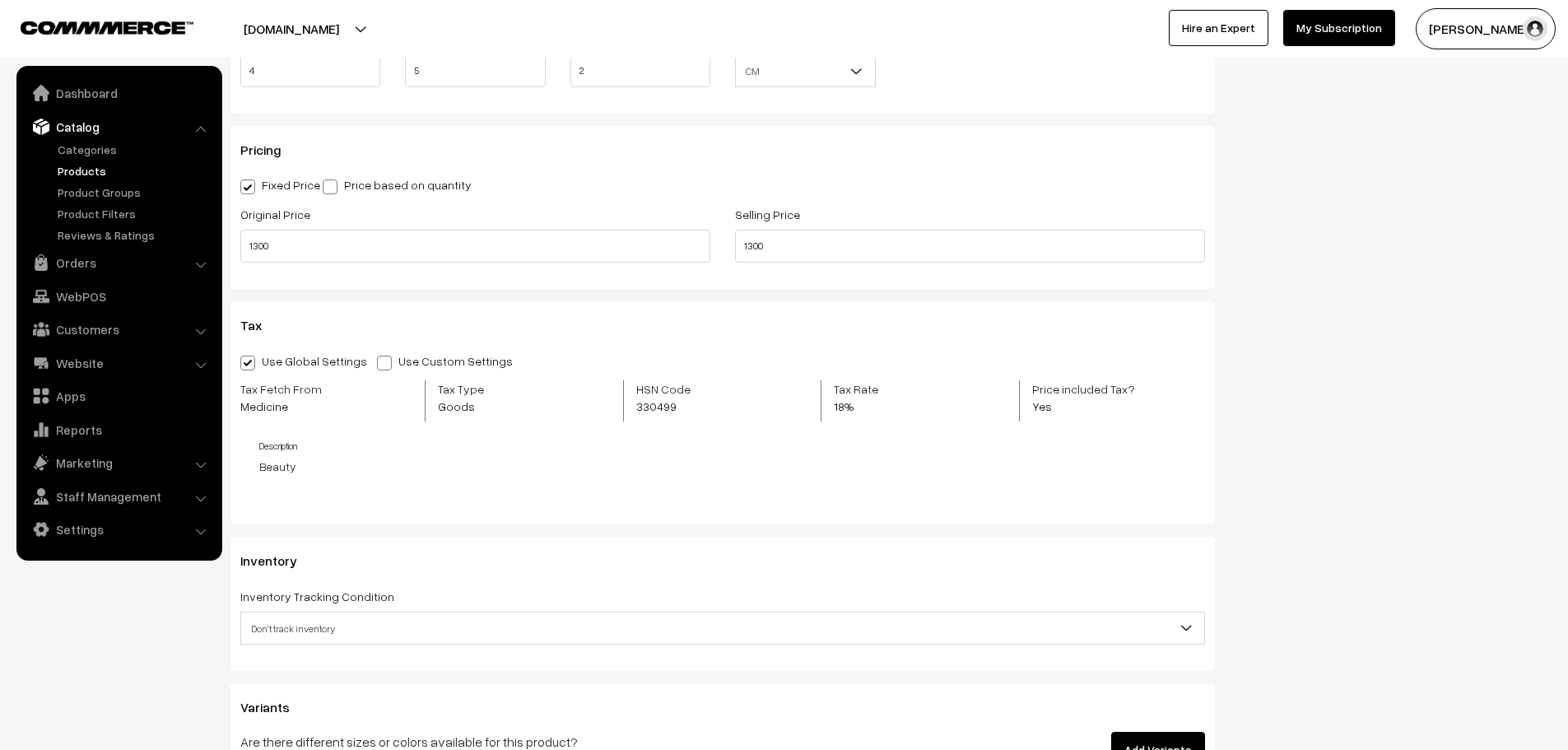
click at [378, 357] on span at bounding box center [385, 363] width 15 height 15
click at [378, 357] on input "Use Custom Settings" at bounding box center [382, 360] width 11 height 11
radio input "true"
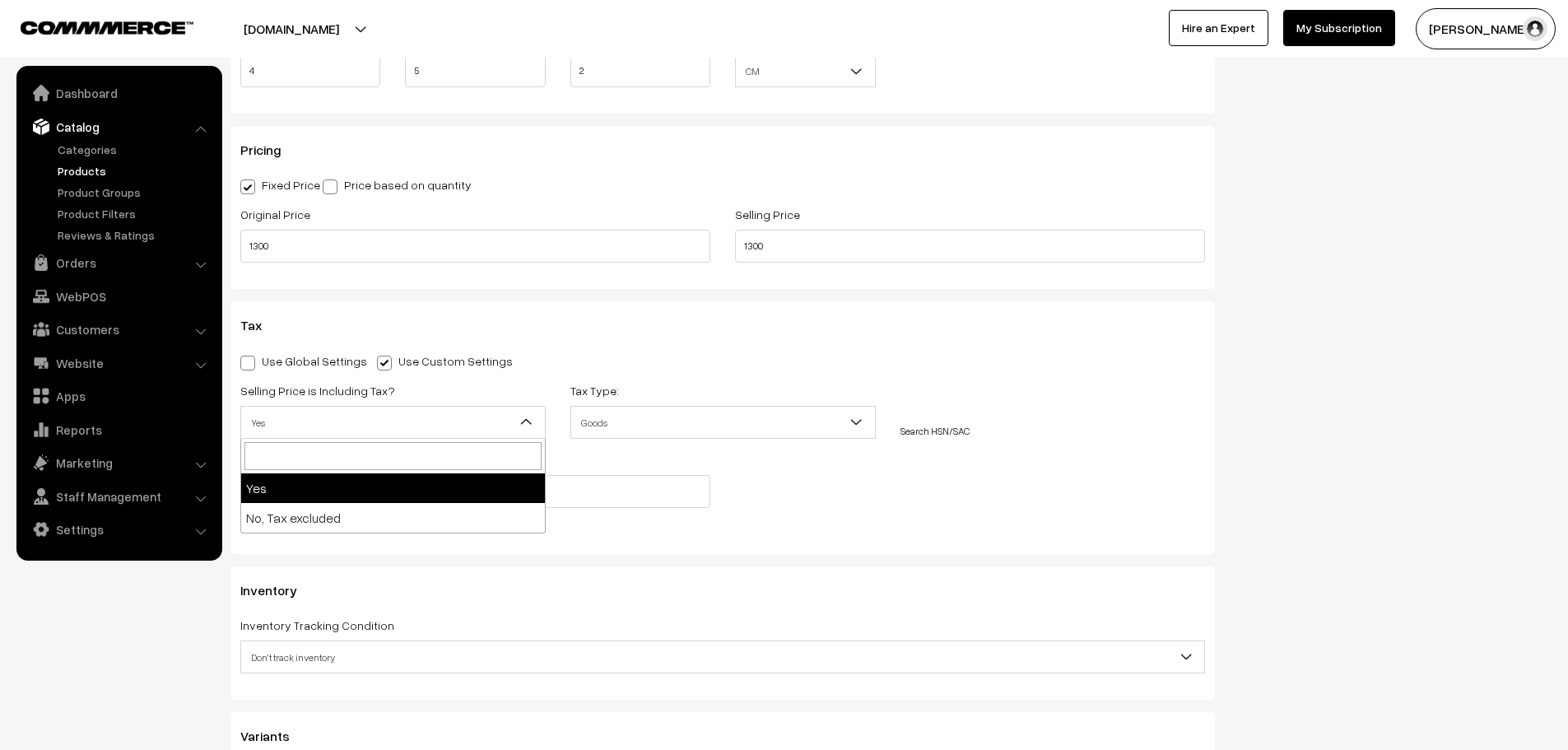
click at [416, 422] on span "Yes" at bounding box center [393, 422] width 304 height 29
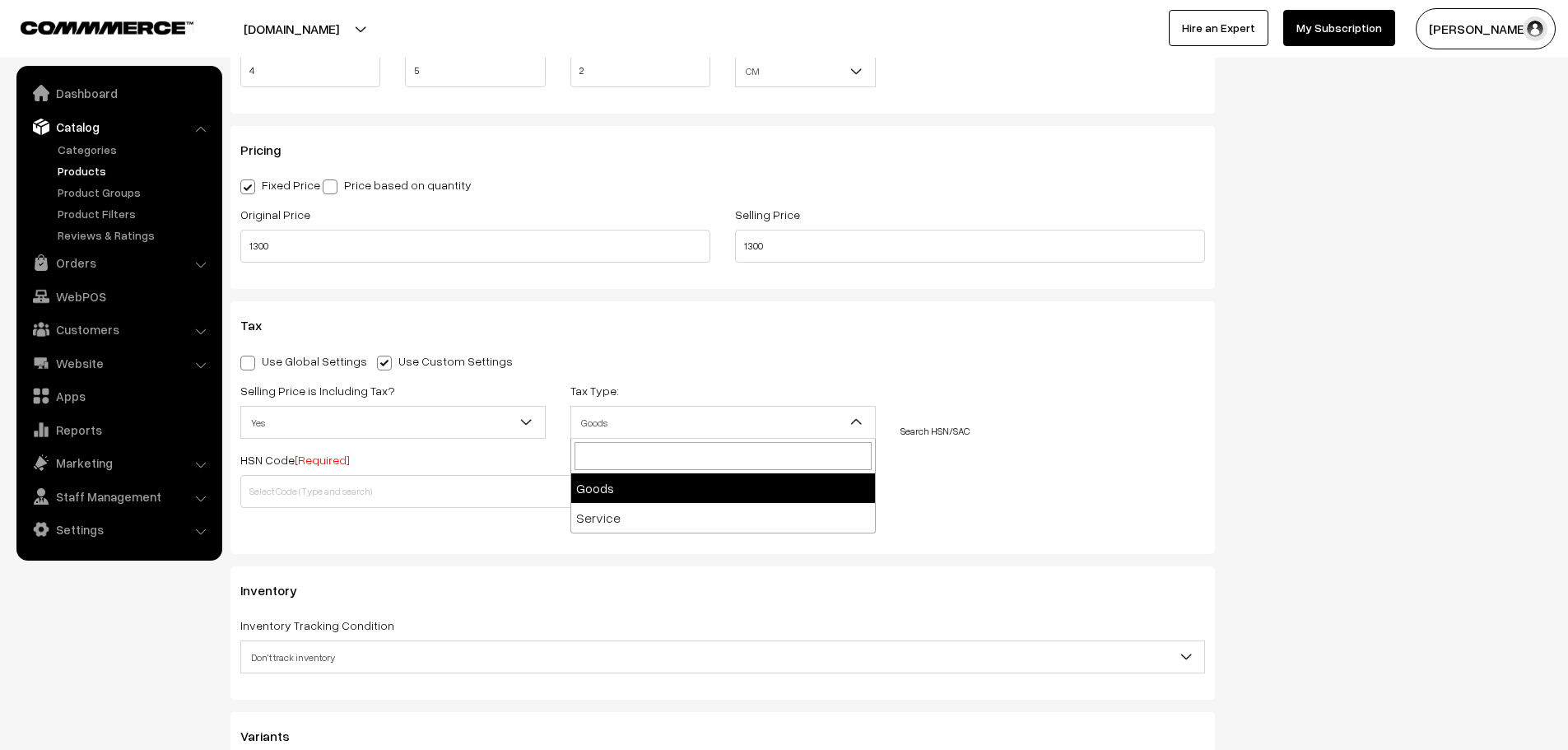
click at [861, 434] on span at bounding box center [864, 427] width 17 height 41
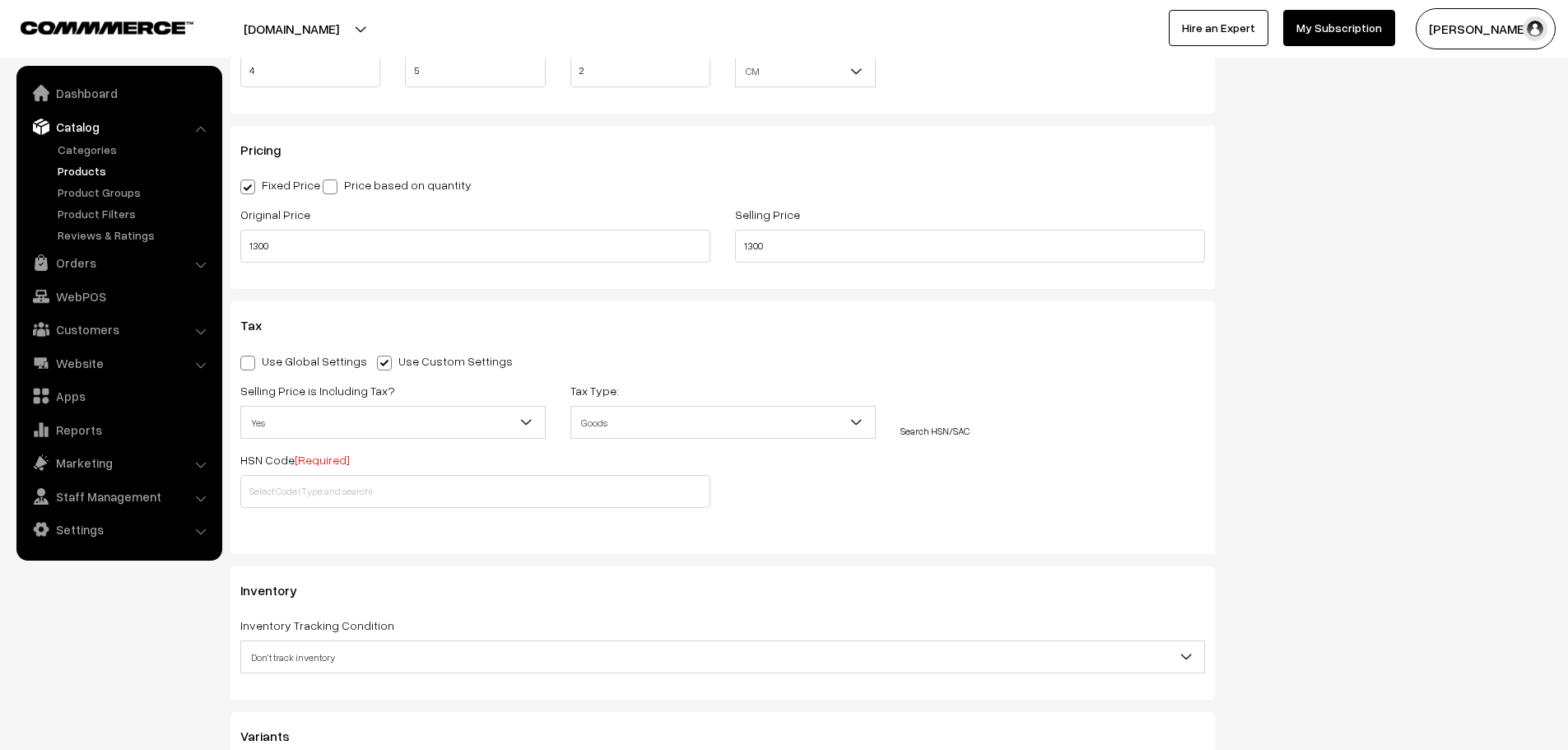
click at [861, 434] on span at bounding box center [864, 427] width 17 height 41
click at [519, 489] on input "text" at bounding box center [475, 492] width 470 height 33
click at [915, 435] on link "Search HSN/SAC" at bounding box center [935, 431] width 69 height 12
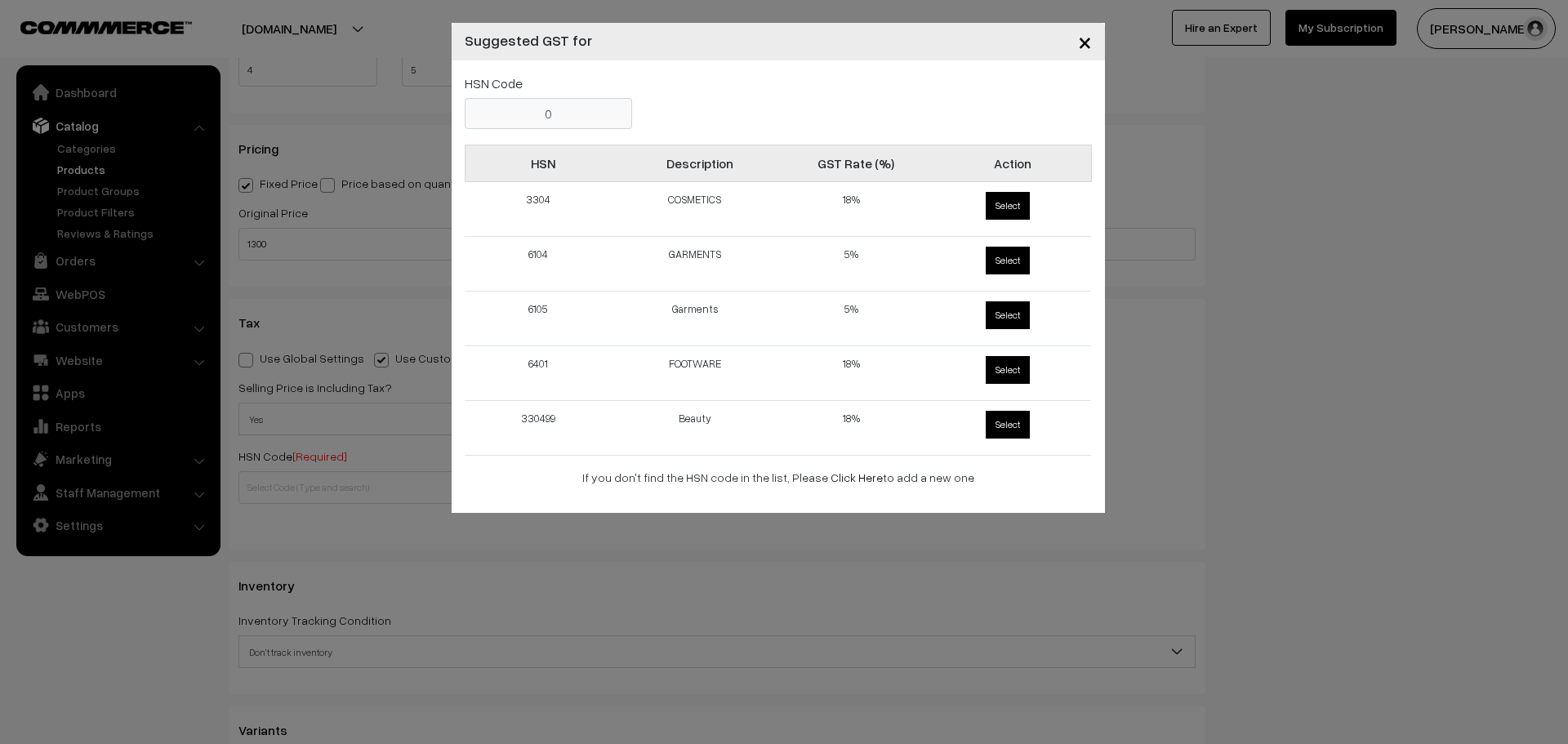
click at [737, 481] on p "If you don't find the HSN code in the list, Please Click Here to add a new one" at bounding box center [779, 477] width 594 height 17
click at [839, 476] on link "Click Here" at bounding box center [857, 477] width 53 height 14
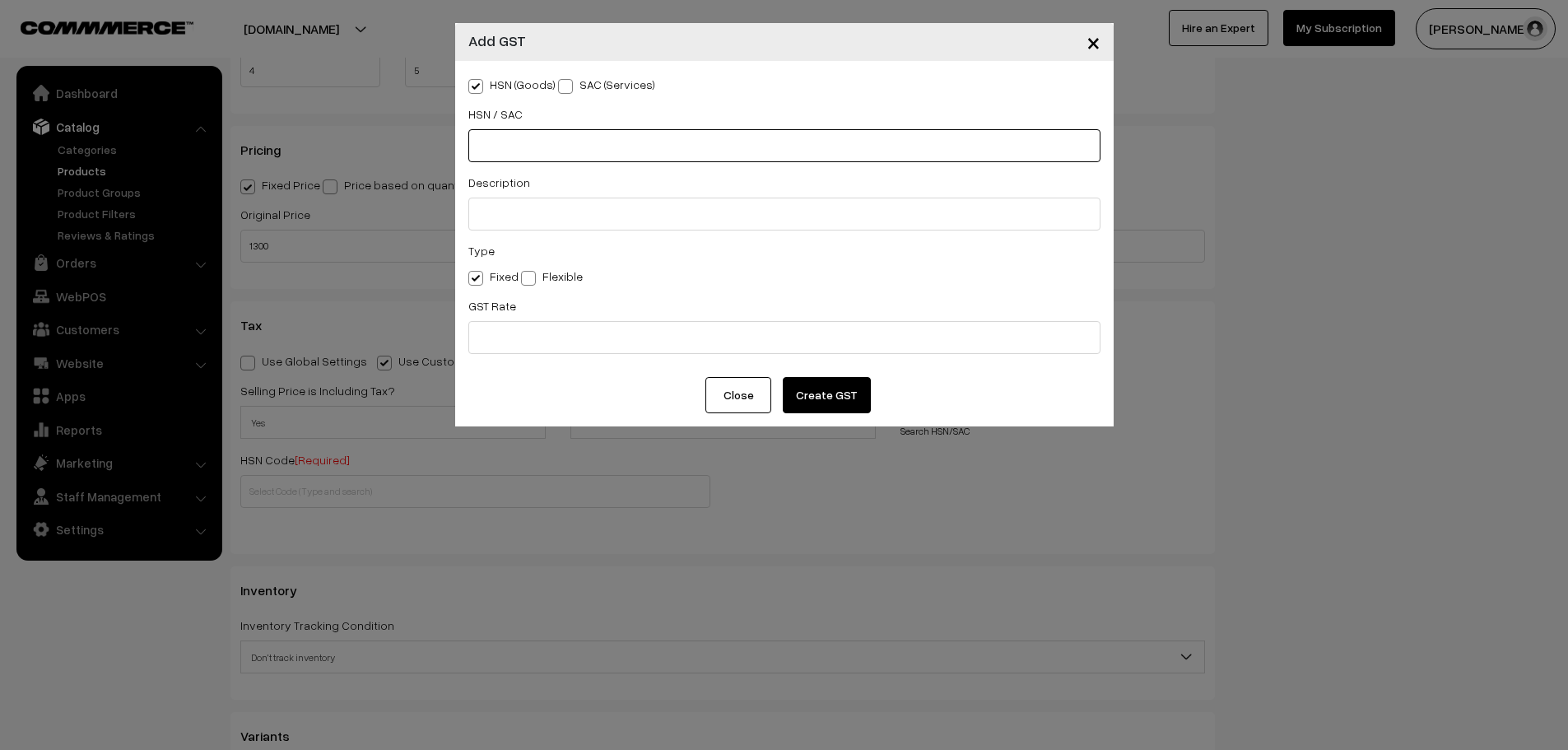
click at [556, 142] on input "text" at bounding box center [785, 146] width 632 height 33
paste input "3001"
type input "3001"
click at [592, 217] on input "text" at bounding box center [785, 214] width 632 height 33
type input "medicin"
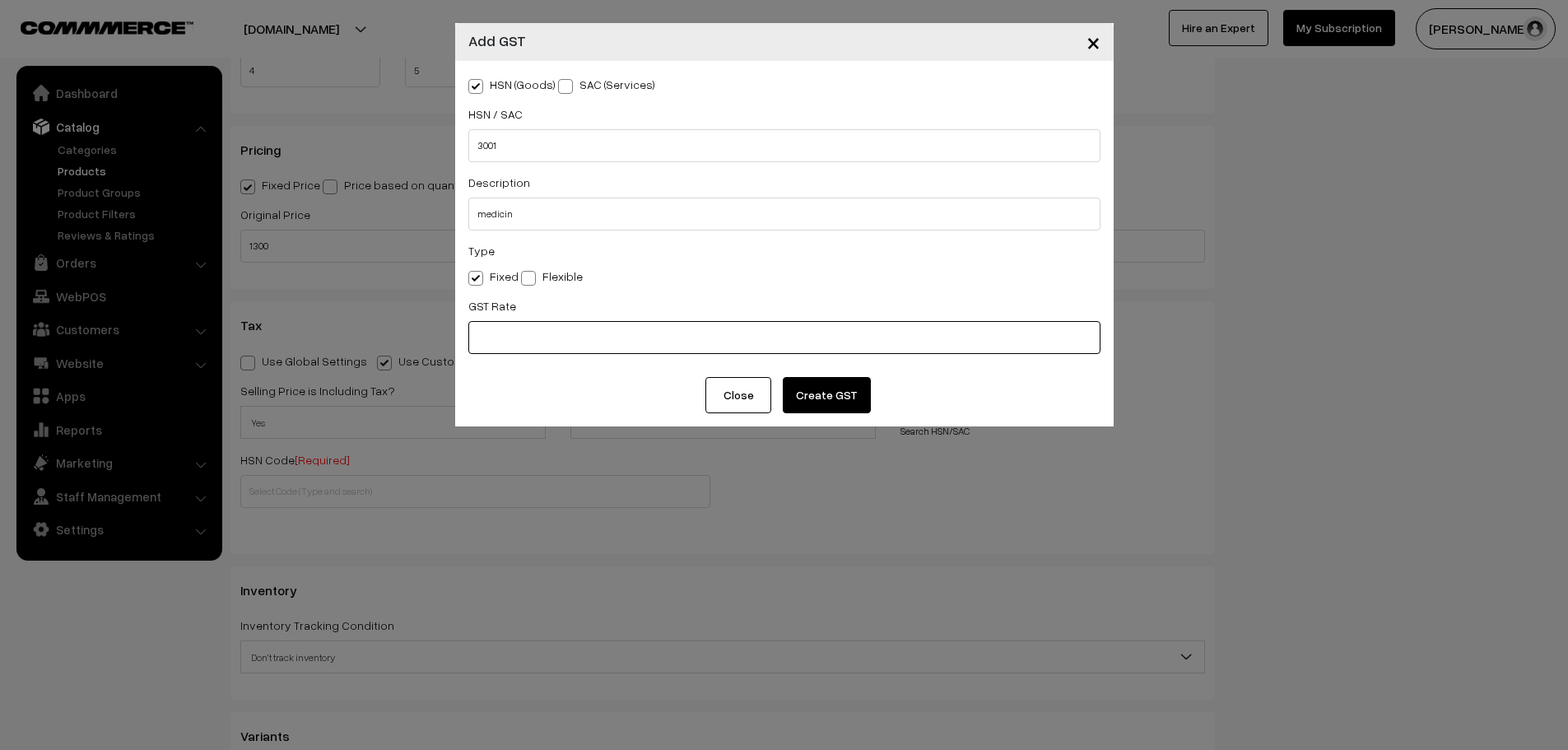
click at [545, 329] on input "text" at bounding box center [785, 338] width 632 height 33
type input "12"
click at [809, 397] on button "Create GST" at bounding box center [827, 396] width 88 height 37
type input "3001"
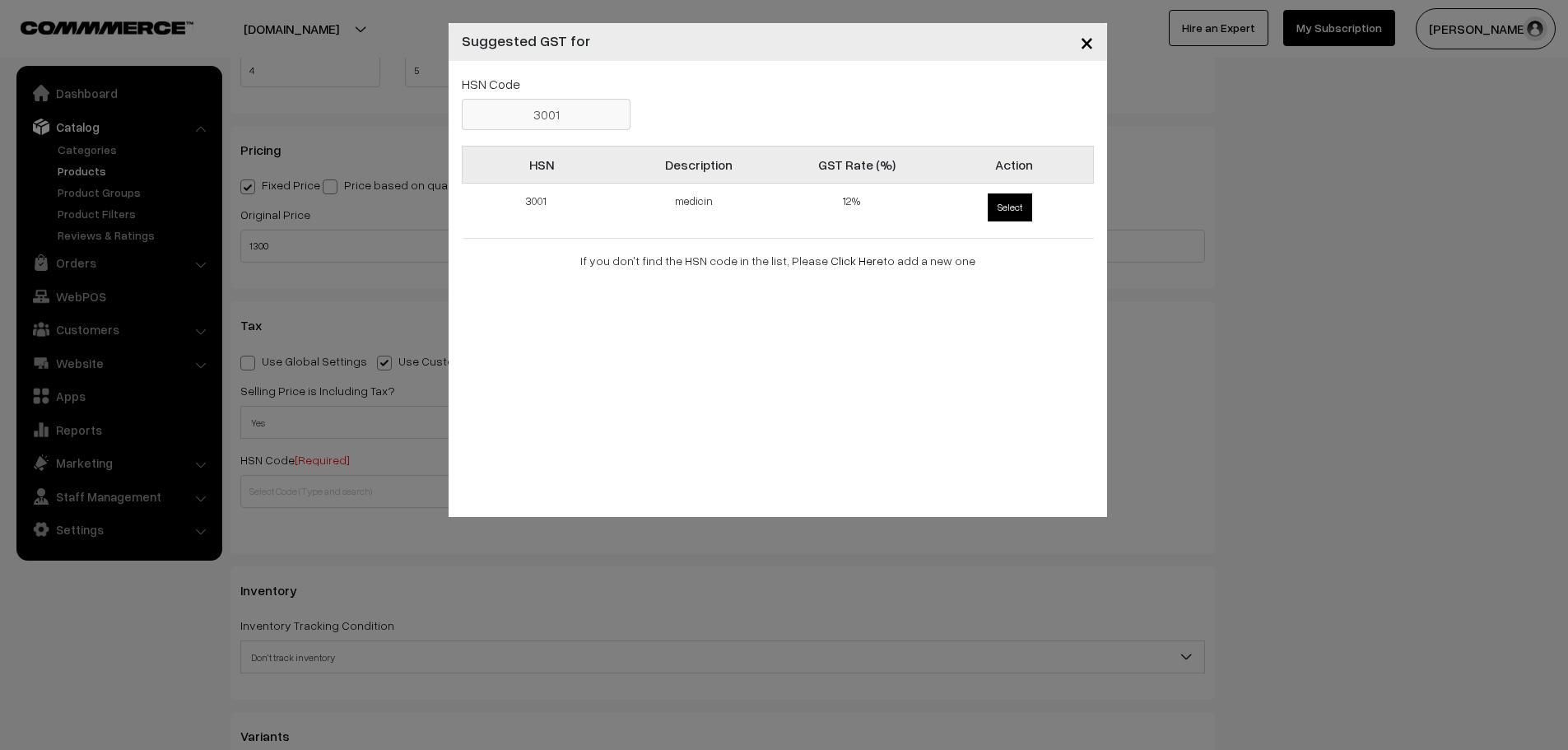
click at [1005, 213] on span "Select" at bounding box center [1010, 207] width 45 height 28
click at [991, 196] on input "Select" at bounding box center [985, 190] width 11 height 11
radio input "true"
type input "3001"
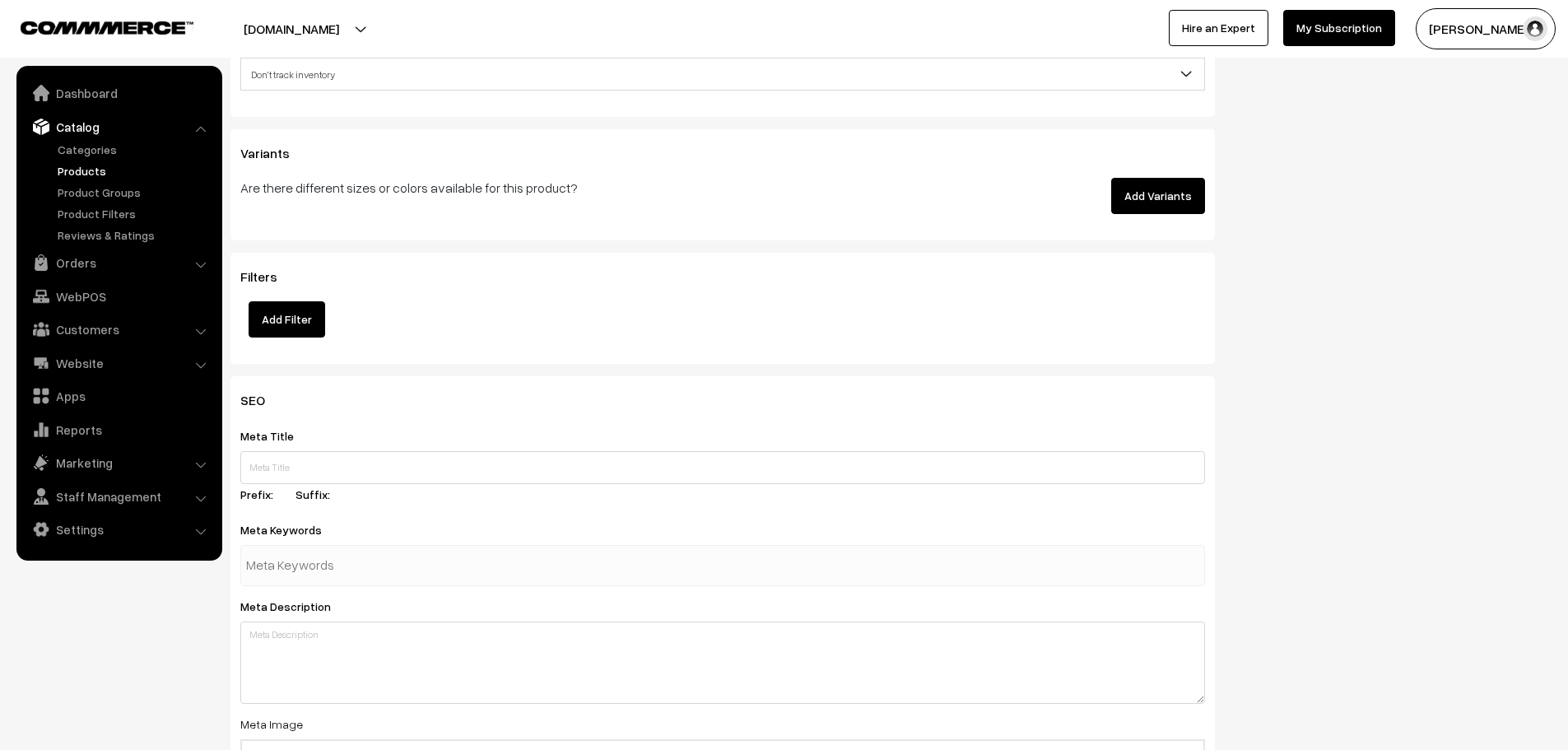
scroll to position [2035, 0]
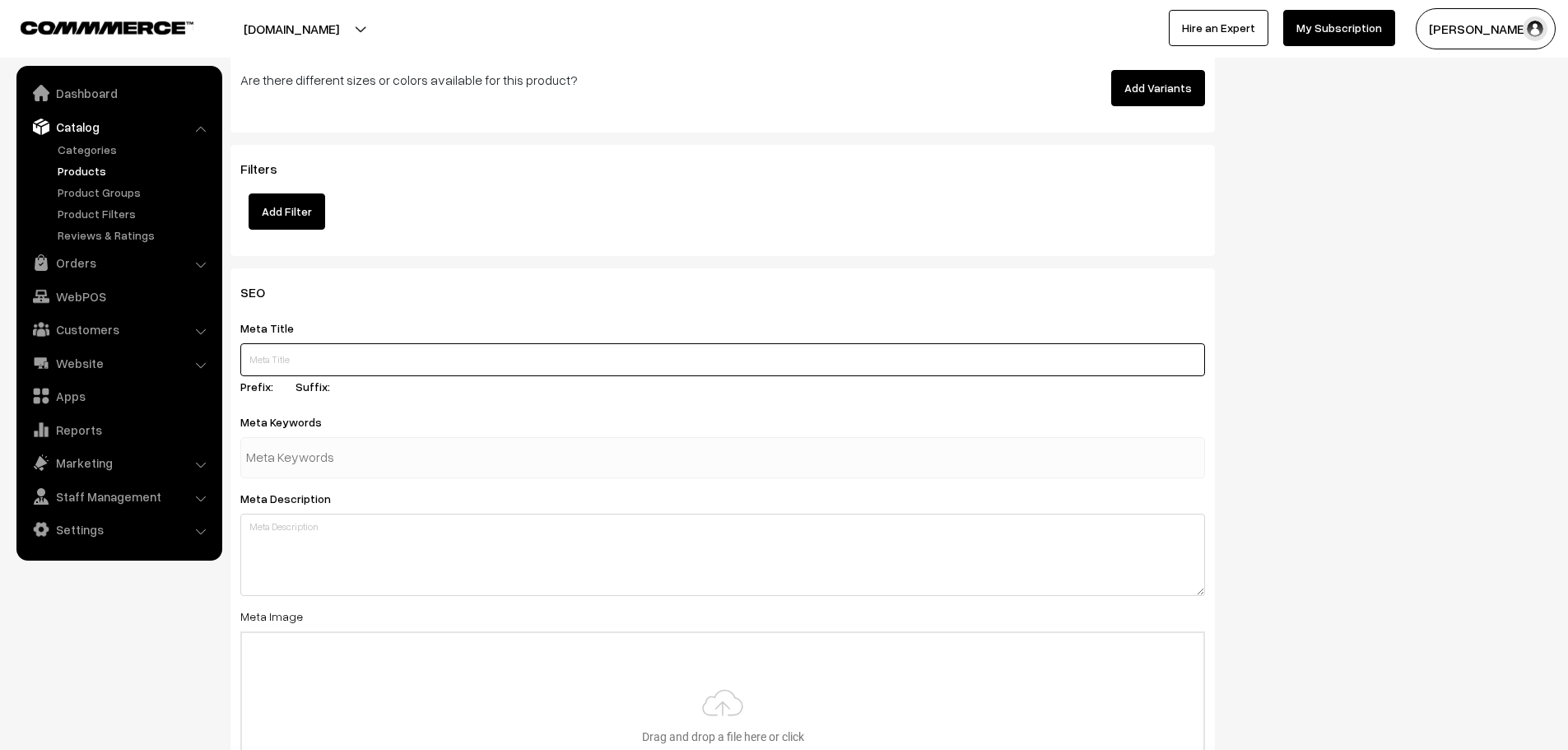
click at [528, 358] on input "text" at bounding box center [723, 360] width 965 height 33
click at [528, 358] on input "rabri" at bounding box center [723, 360] width 965 height 33
type input "rabri-dsr"
click at [373, 443] on input "text" at bounding box center [332, 458] width 171 height 33
type input "rabri"
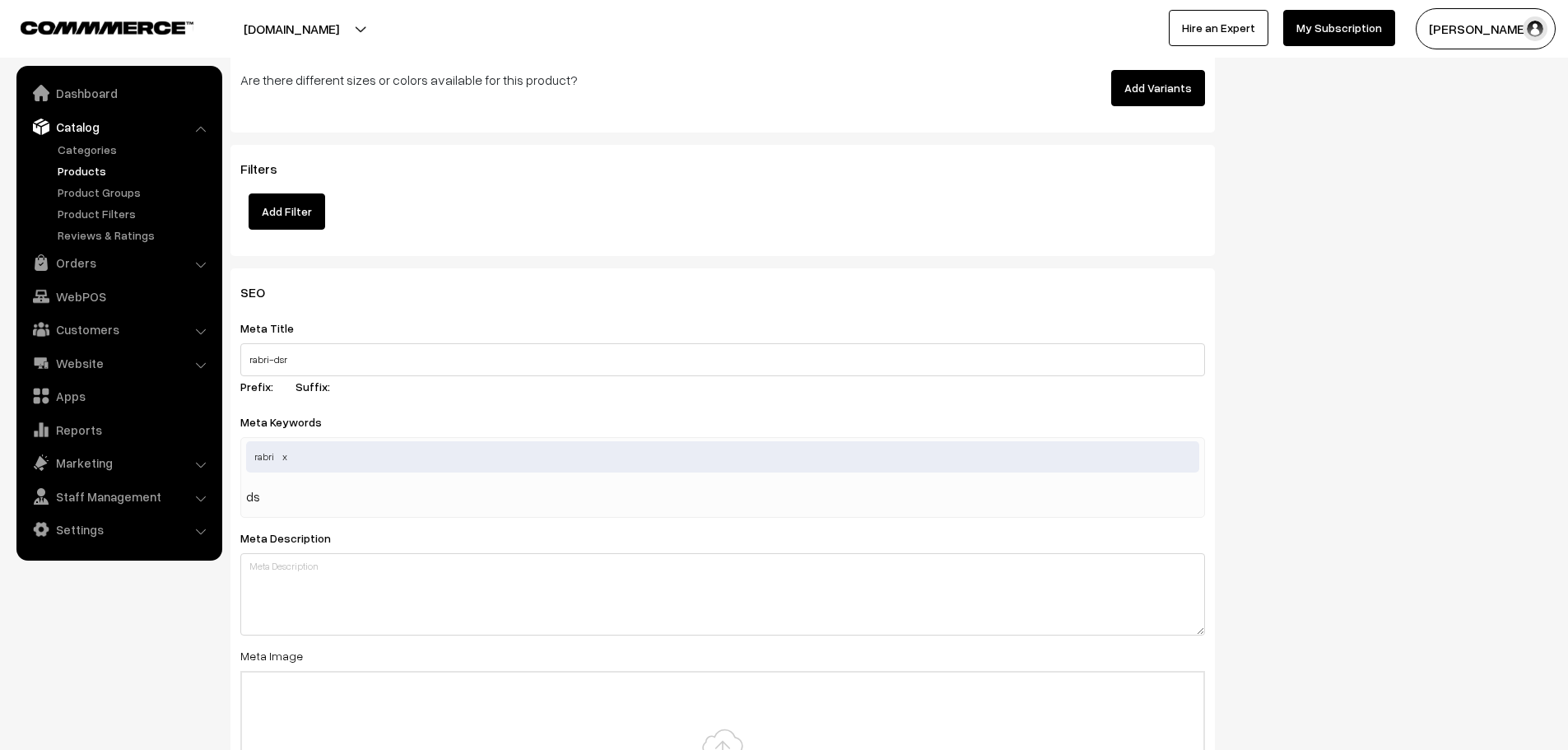
type input "dsr"
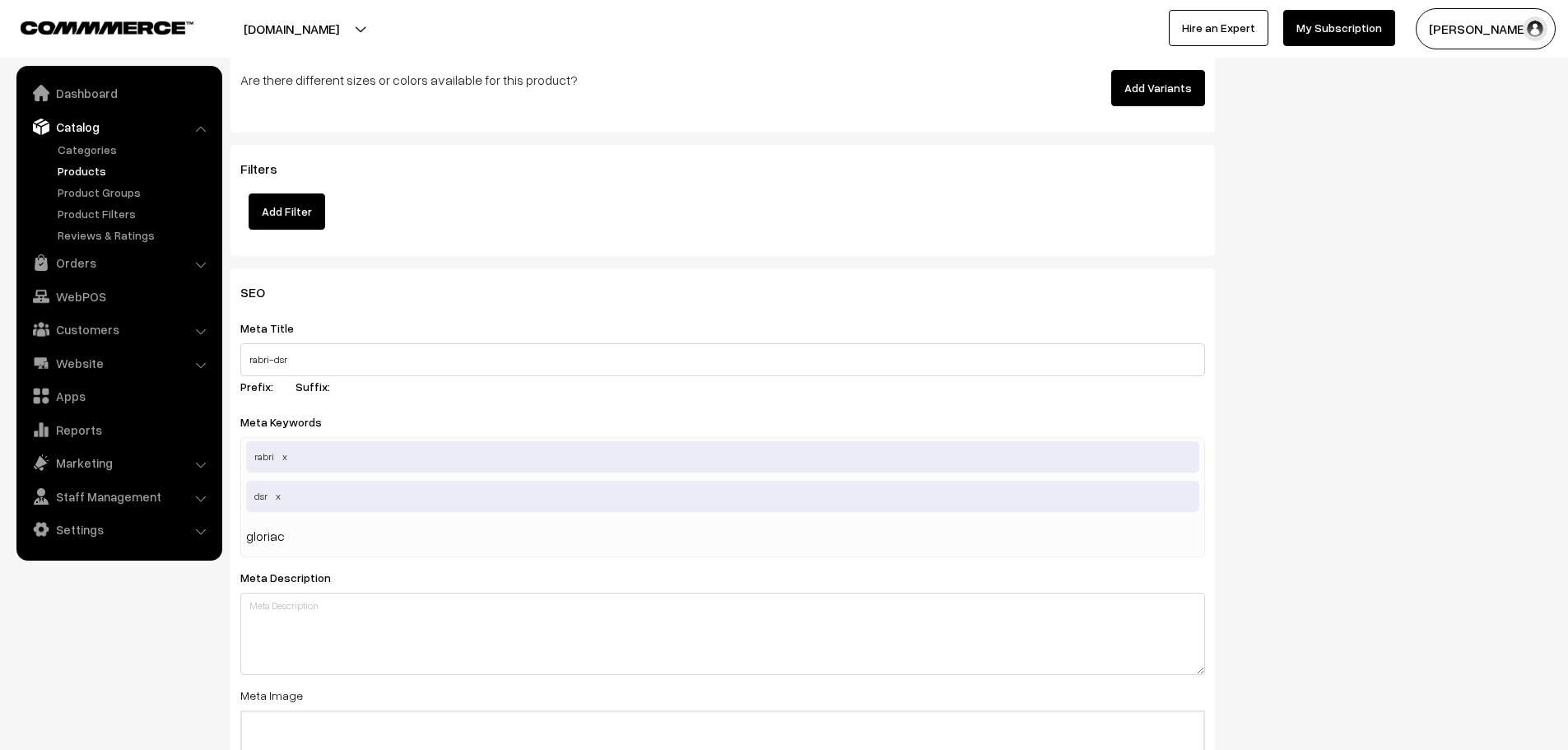
type input "gloriace"
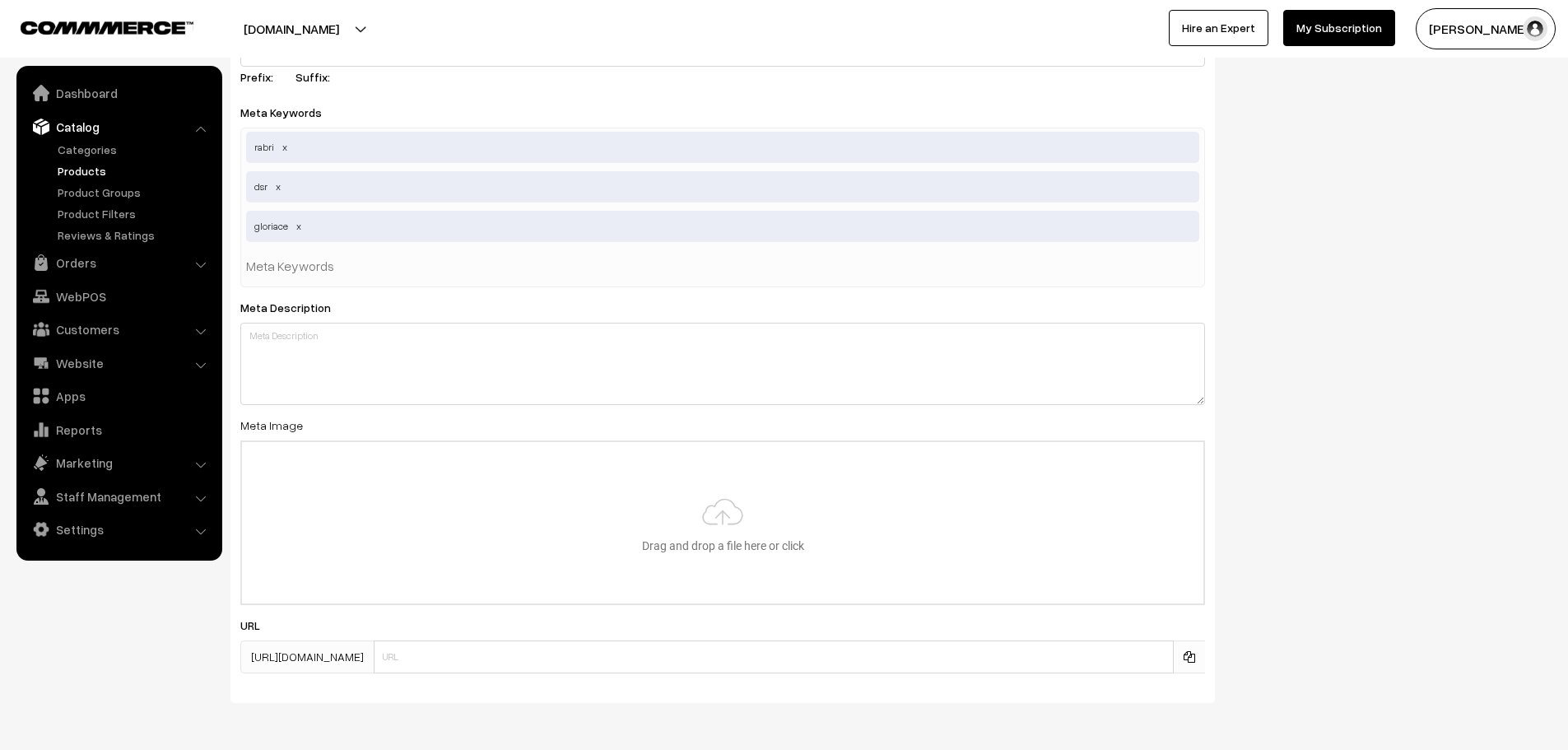
scroll to position [2405, 0]
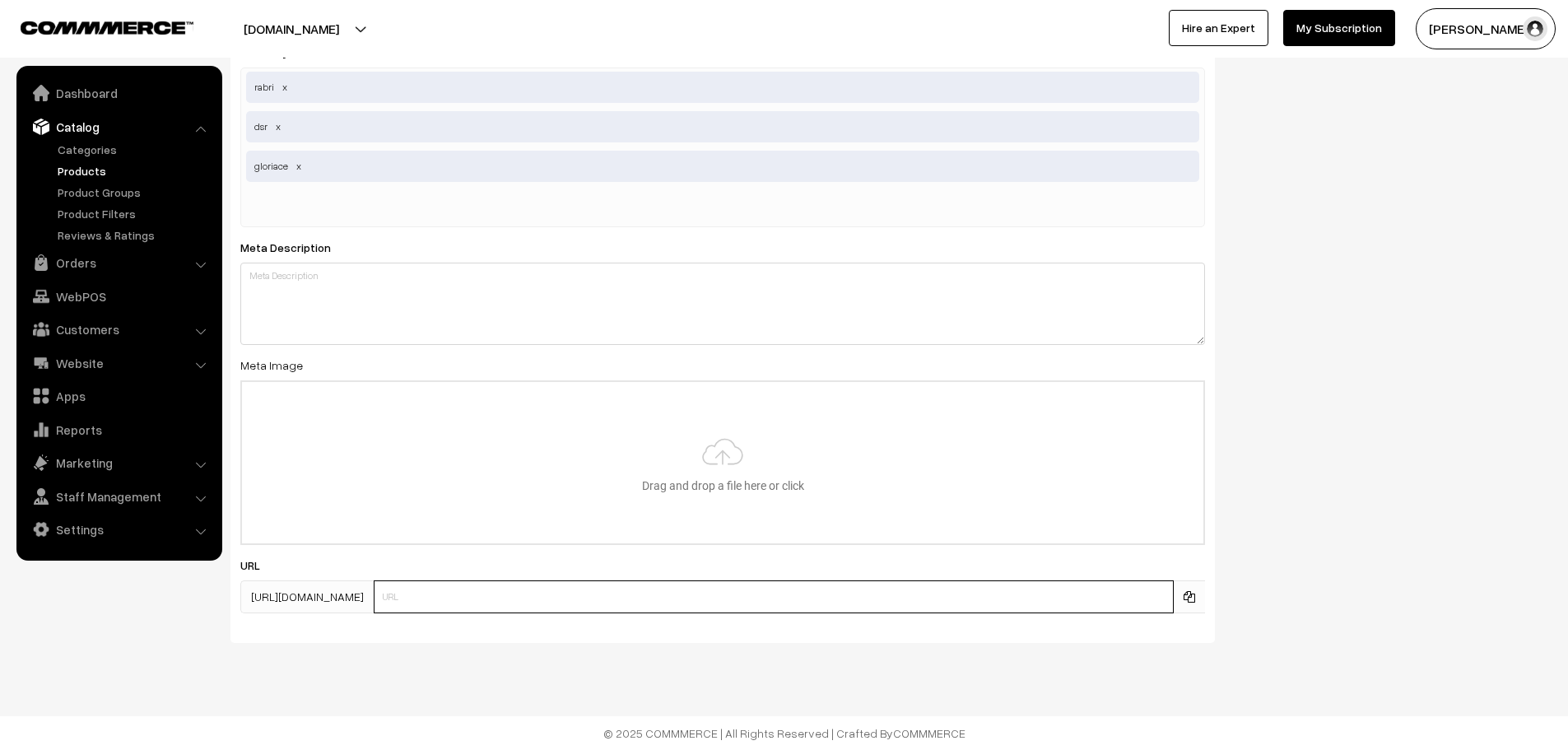
click at [541, 587] on input "text" at bounding box center [774, 597] width 801 height 33
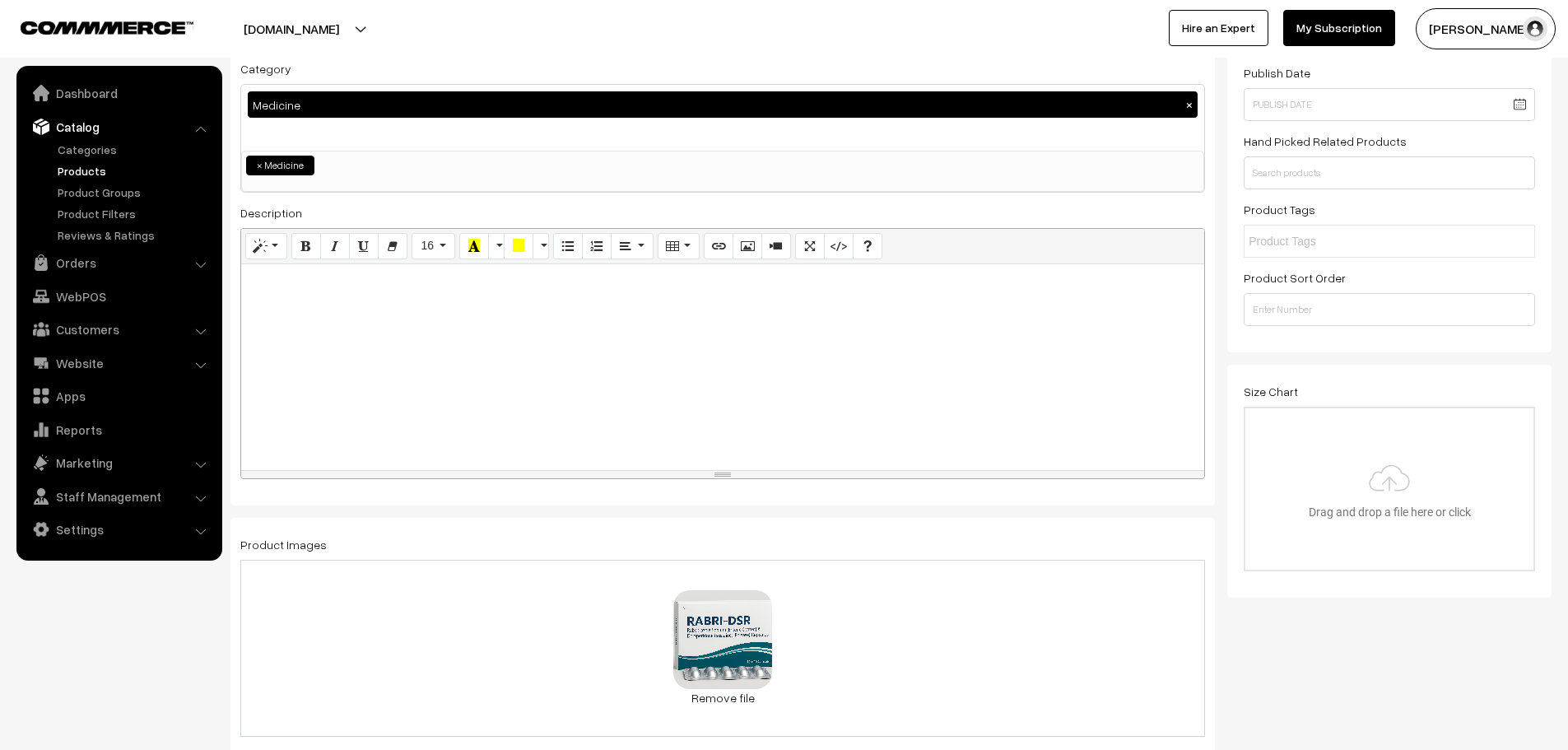
scroll to position [0, 0]
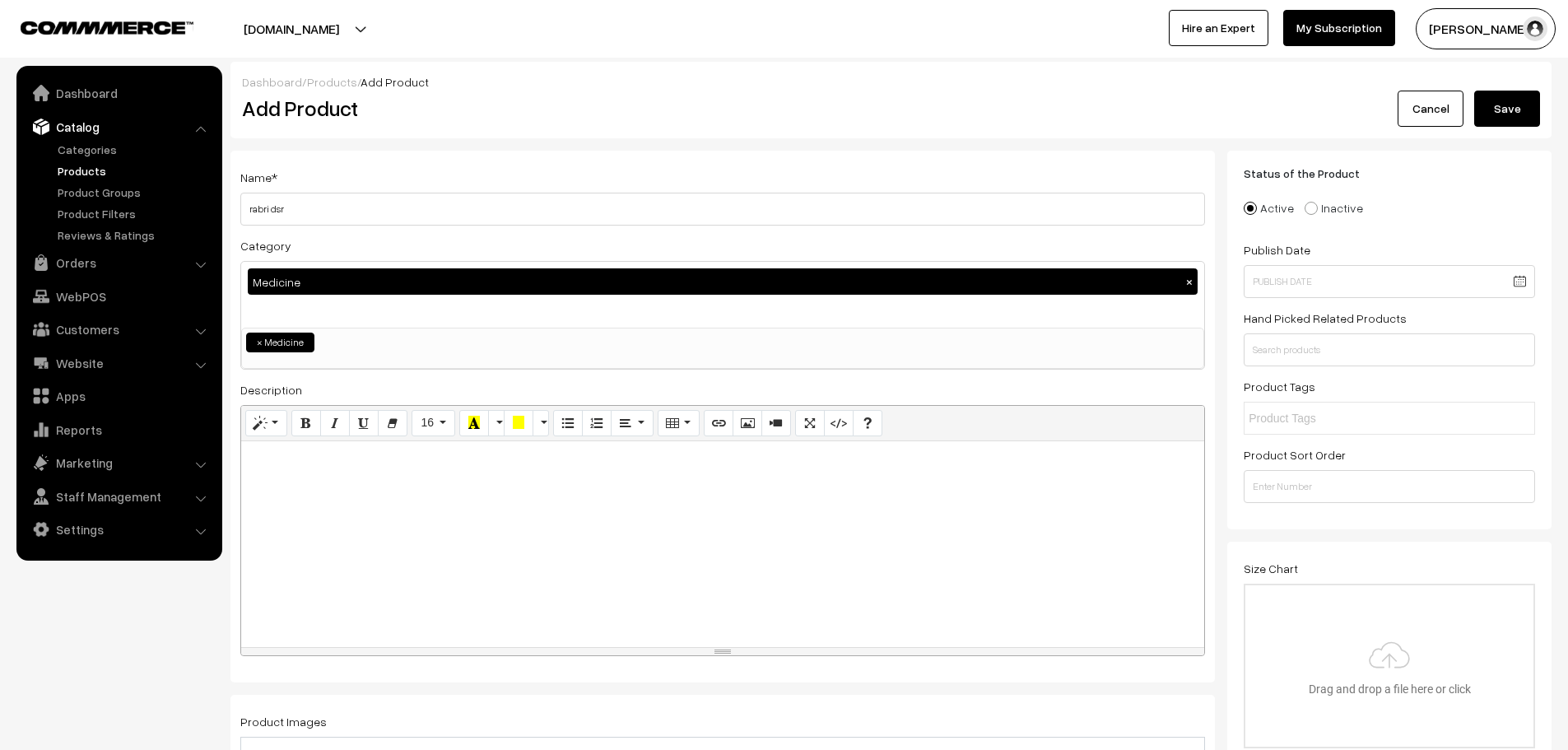
type input "gloriace-dsr"
click at [1509, 113] on button "Save" at bounding box center [1507, 109] width 66 height 37
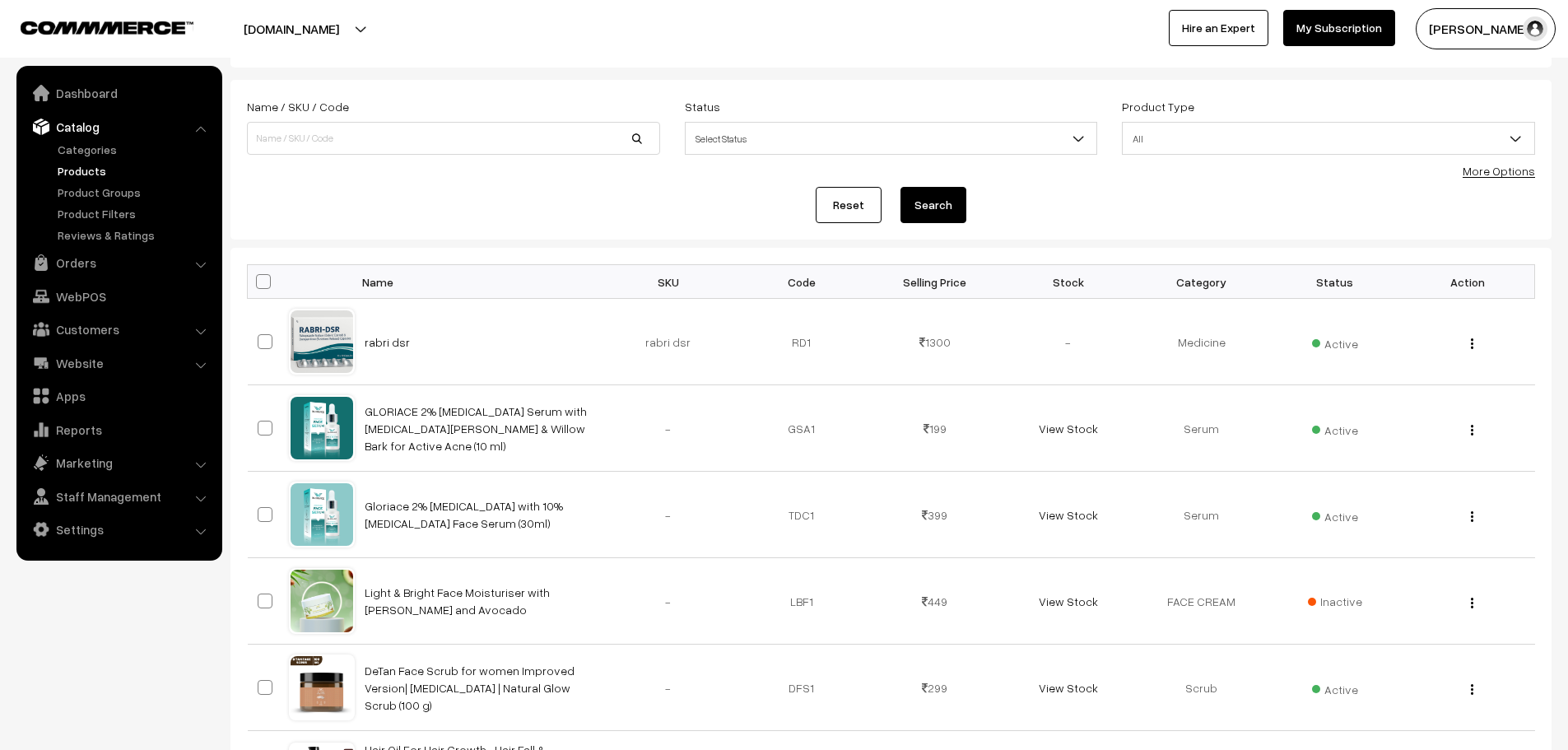
scroll to position [69, 0]
click at [1470, 348] on button "button" at bounding box center [1472, 345] width 4 height 13
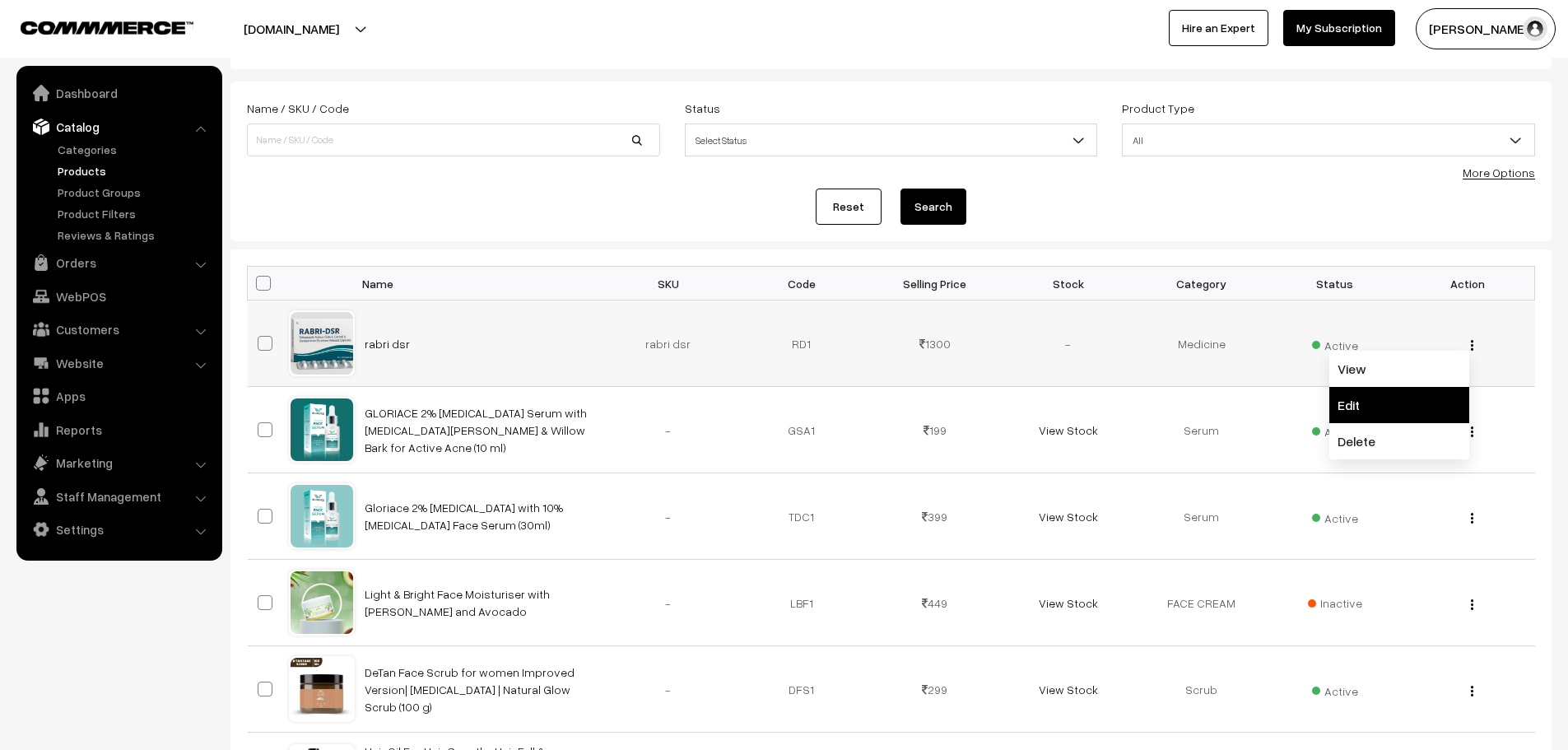
click at [1393, 410] on link "Edit" at bounding box center [1400, 405] width 140 height 37
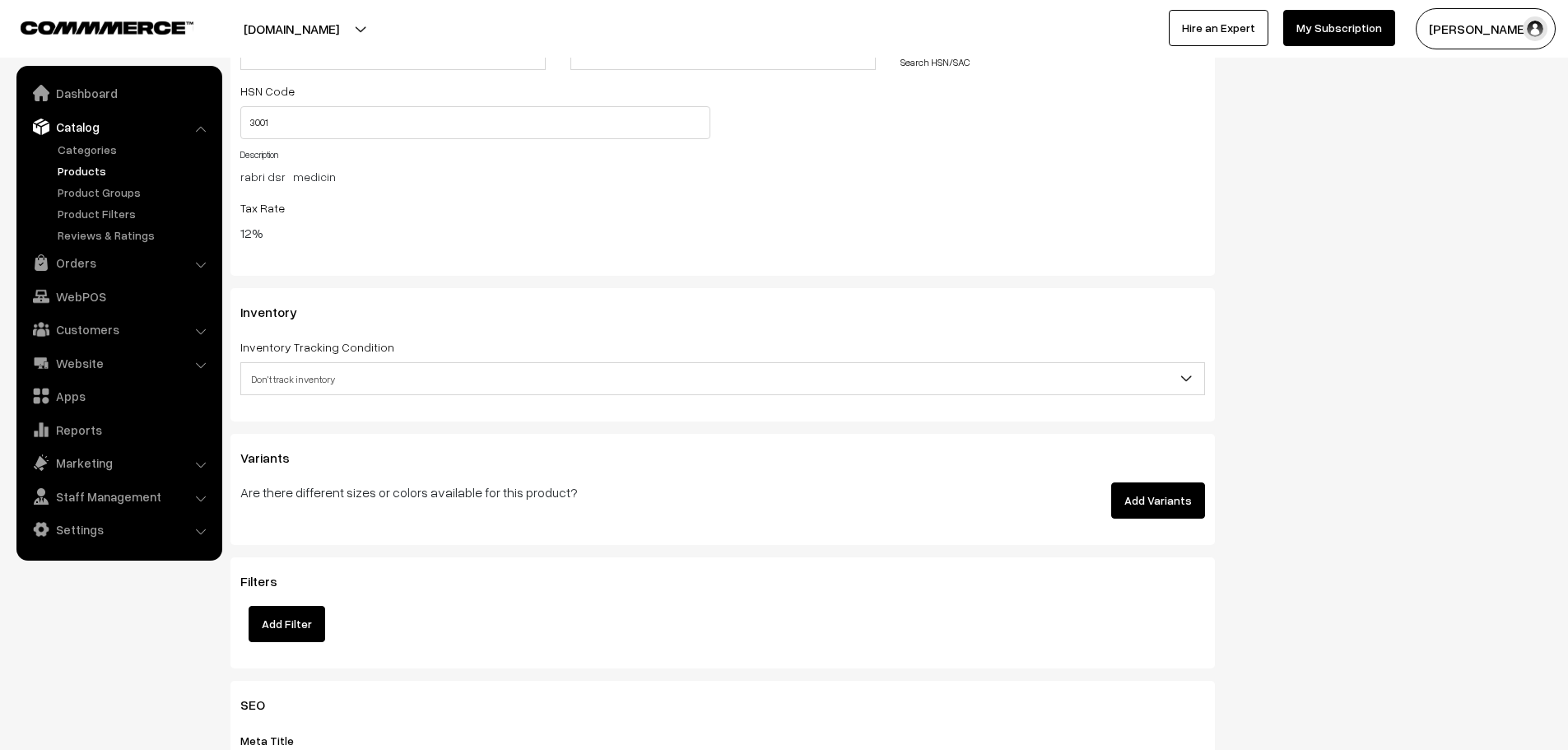
scroll to position [1722, 0]
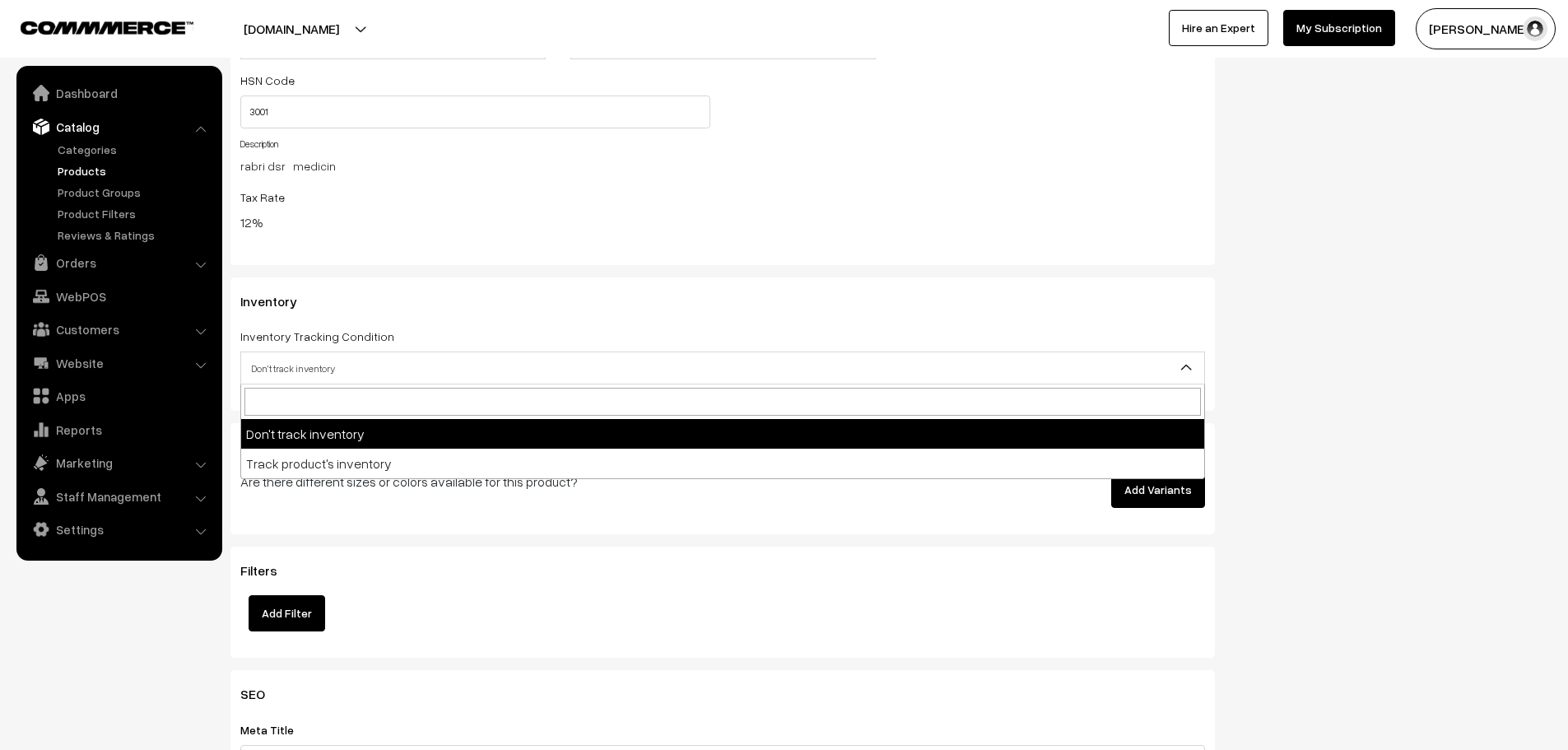
click at [474, 377] on span "Don't track inventory" at bounding box center [723, 368] width 963 height 29
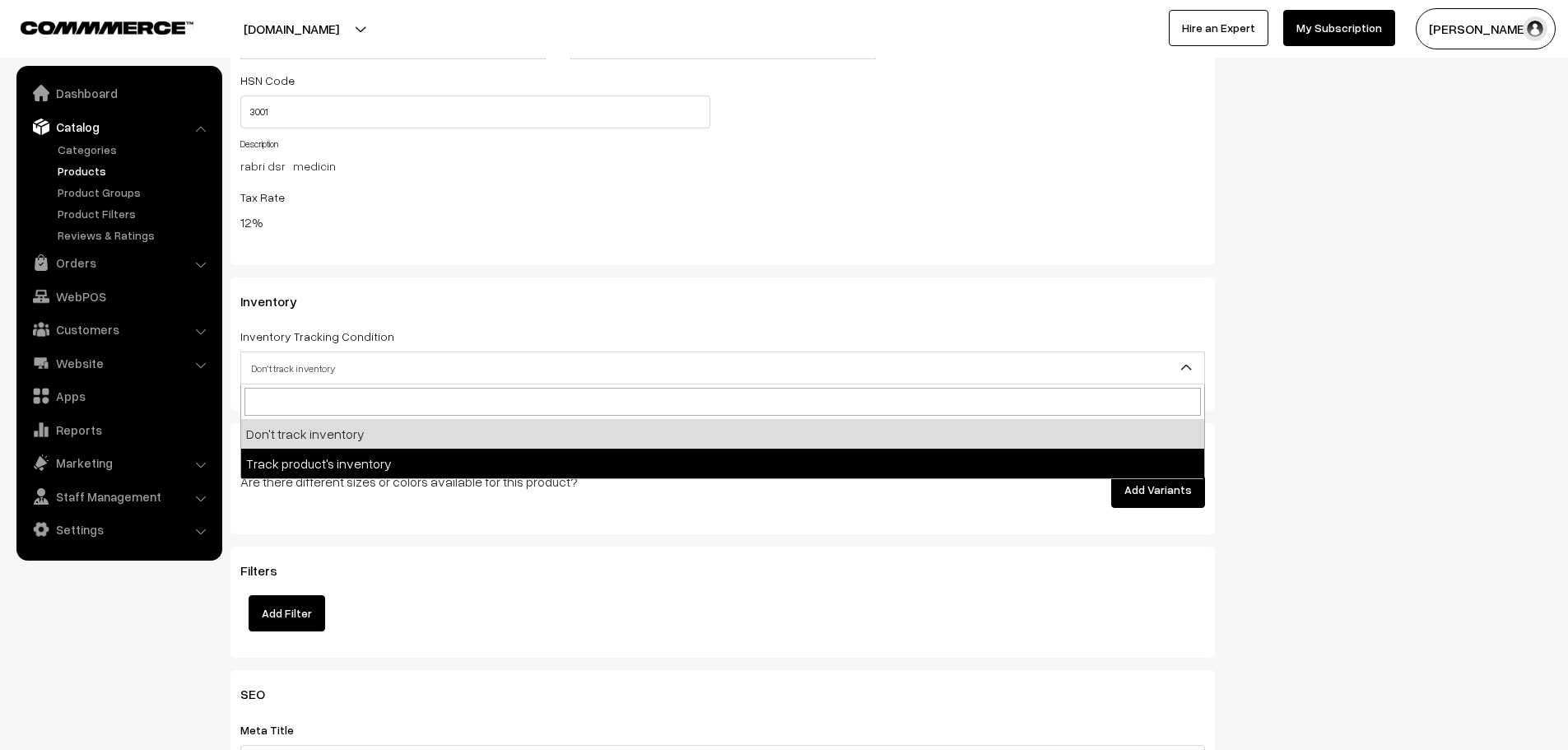
select select "2"
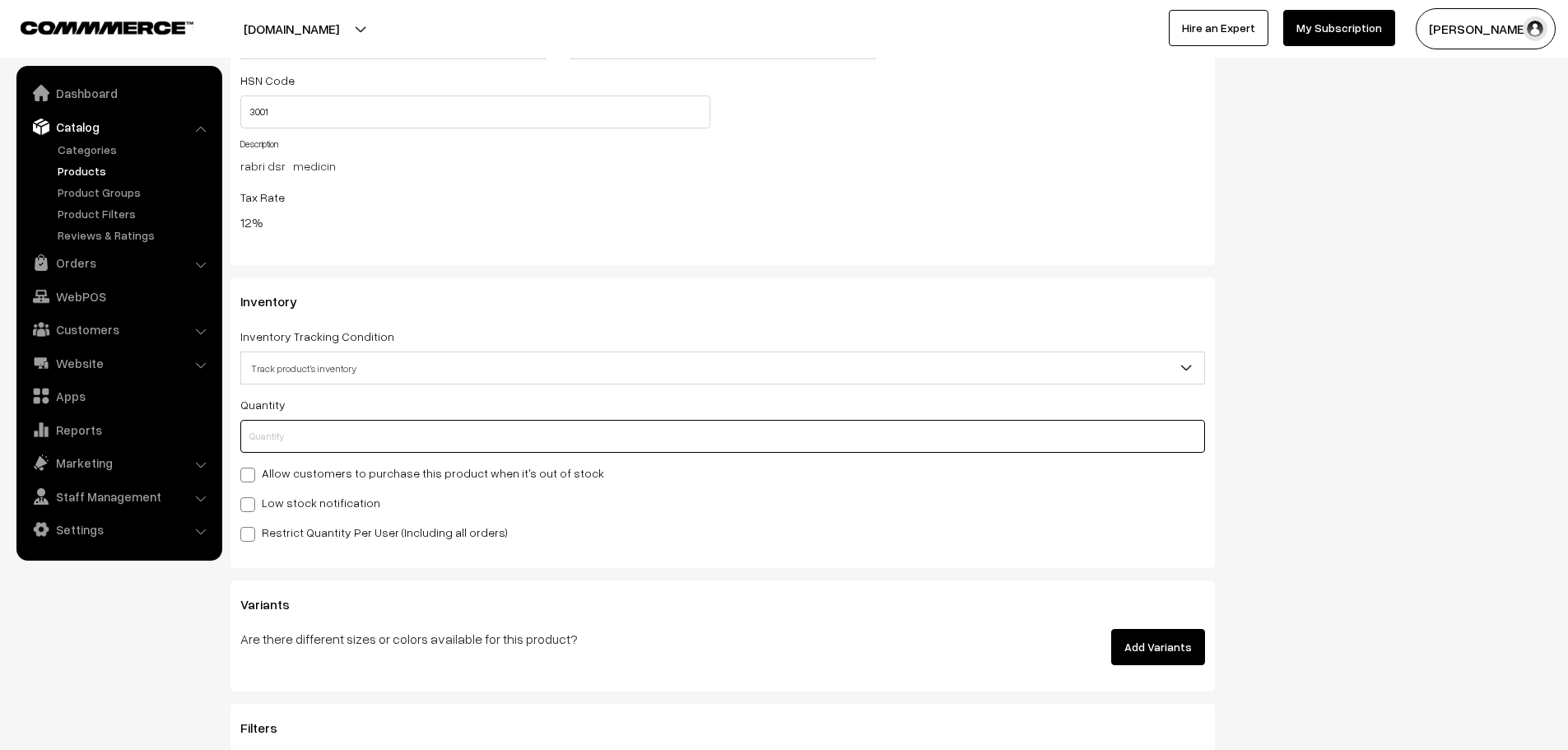
click at [348, 429] on input "text" at bounding box center [723, 436] width 965 height 33
type input "1"
type input "10"
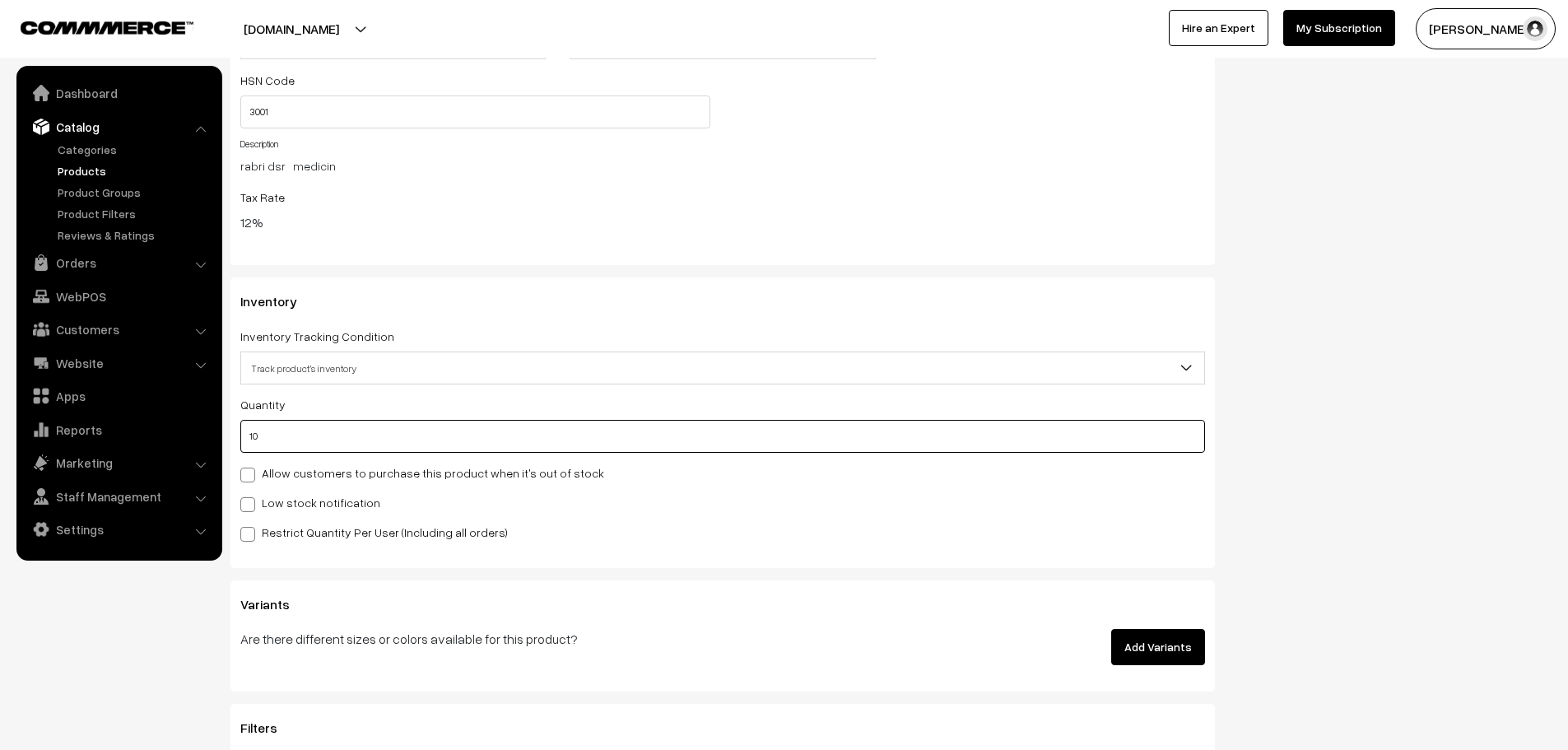
type input "100"
type input "1000"
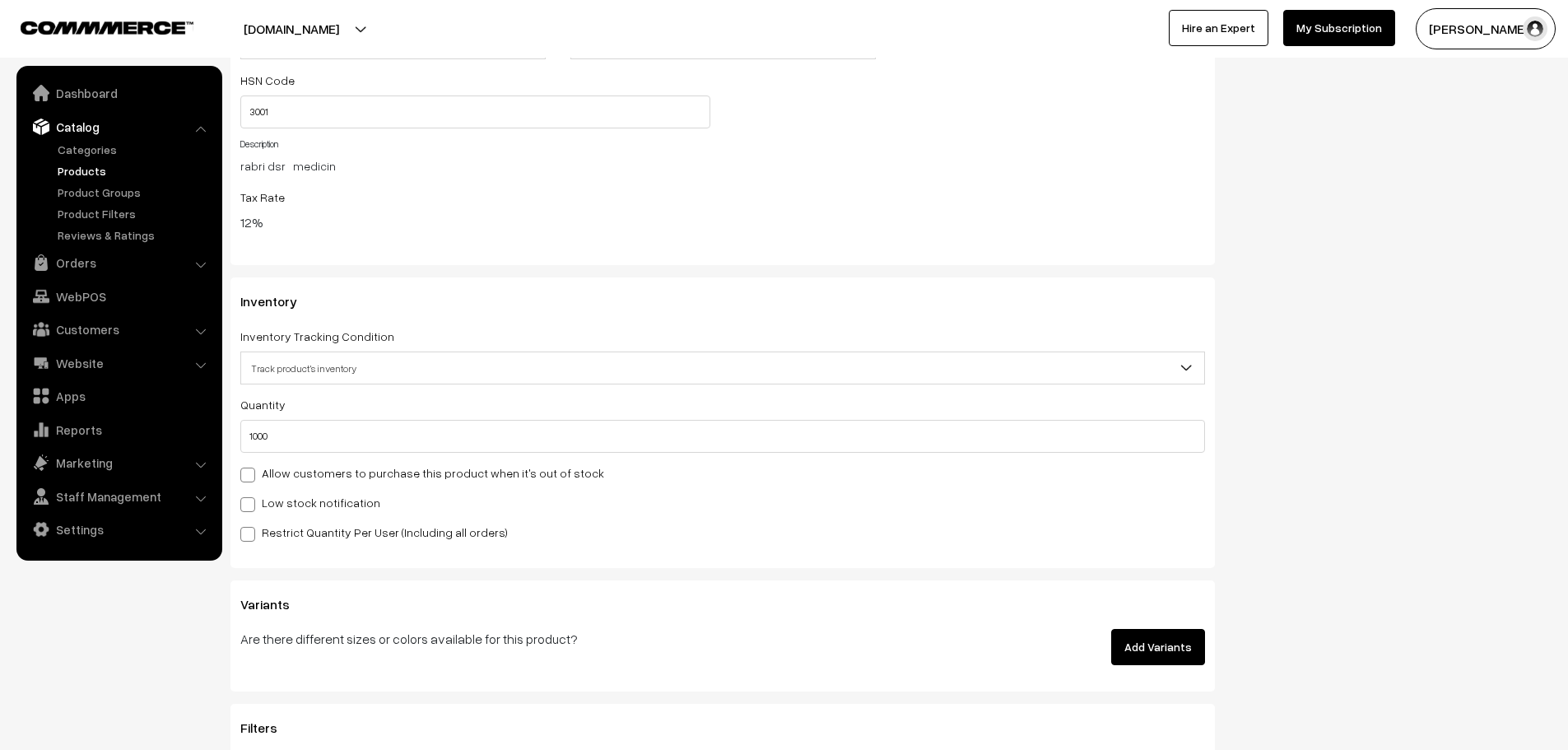
click at [413, 476] on label "Allow customers to purchase this product when it's out of stock" at bounding box center [422, 473] width 364 height 17
click at [251, 476] on input "Allow customers to purchase this product when it's out of stock" at bounding box center [246, 472] width 11 height 11
checkbox input "true"
click at [345, 507] on label "Low stock notification" at bounding box center [310, 502] width 140 height 17
click at [251, 507] on input "Low stock notification" at bounding box center [246, 501] width 11 height 11
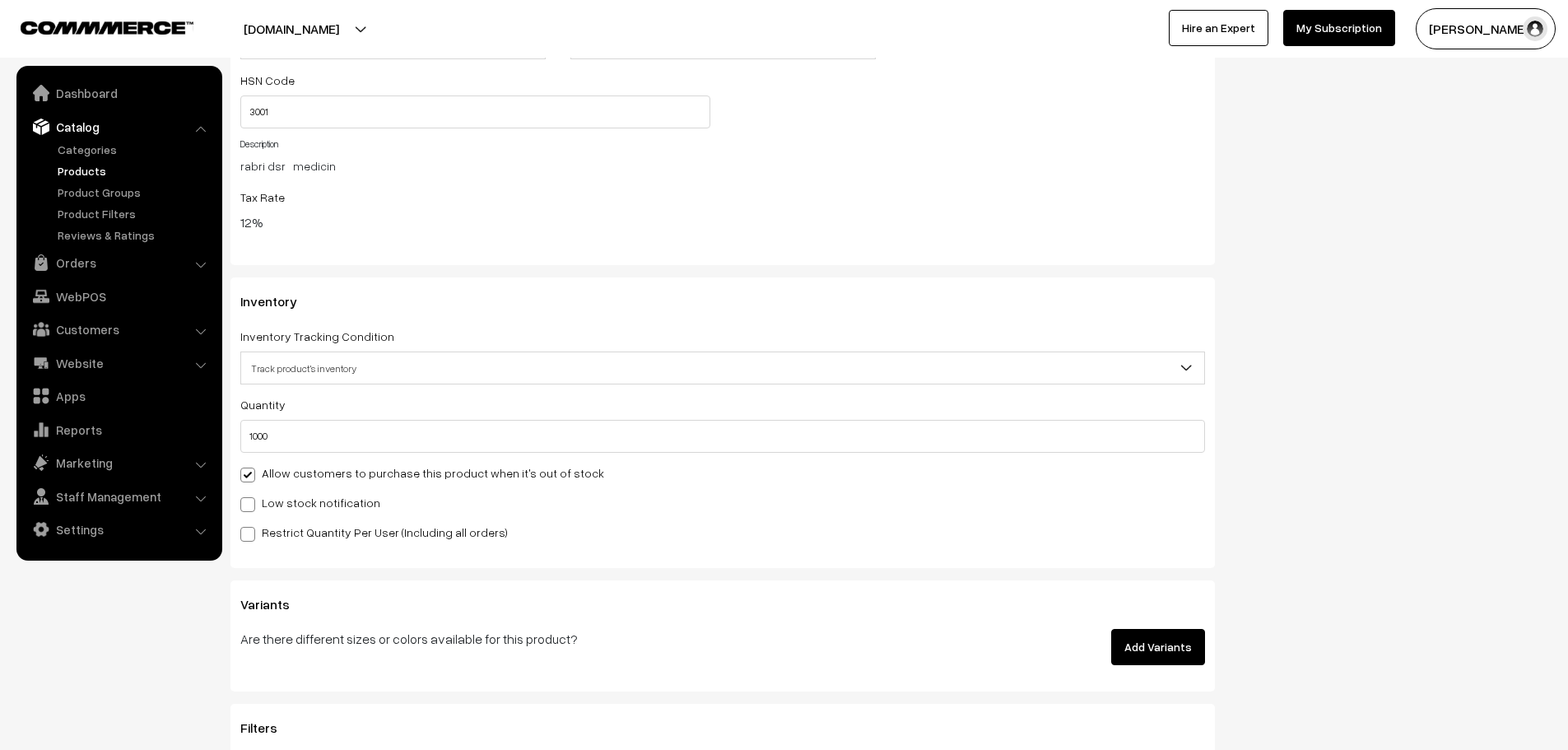
checkbox input "true"
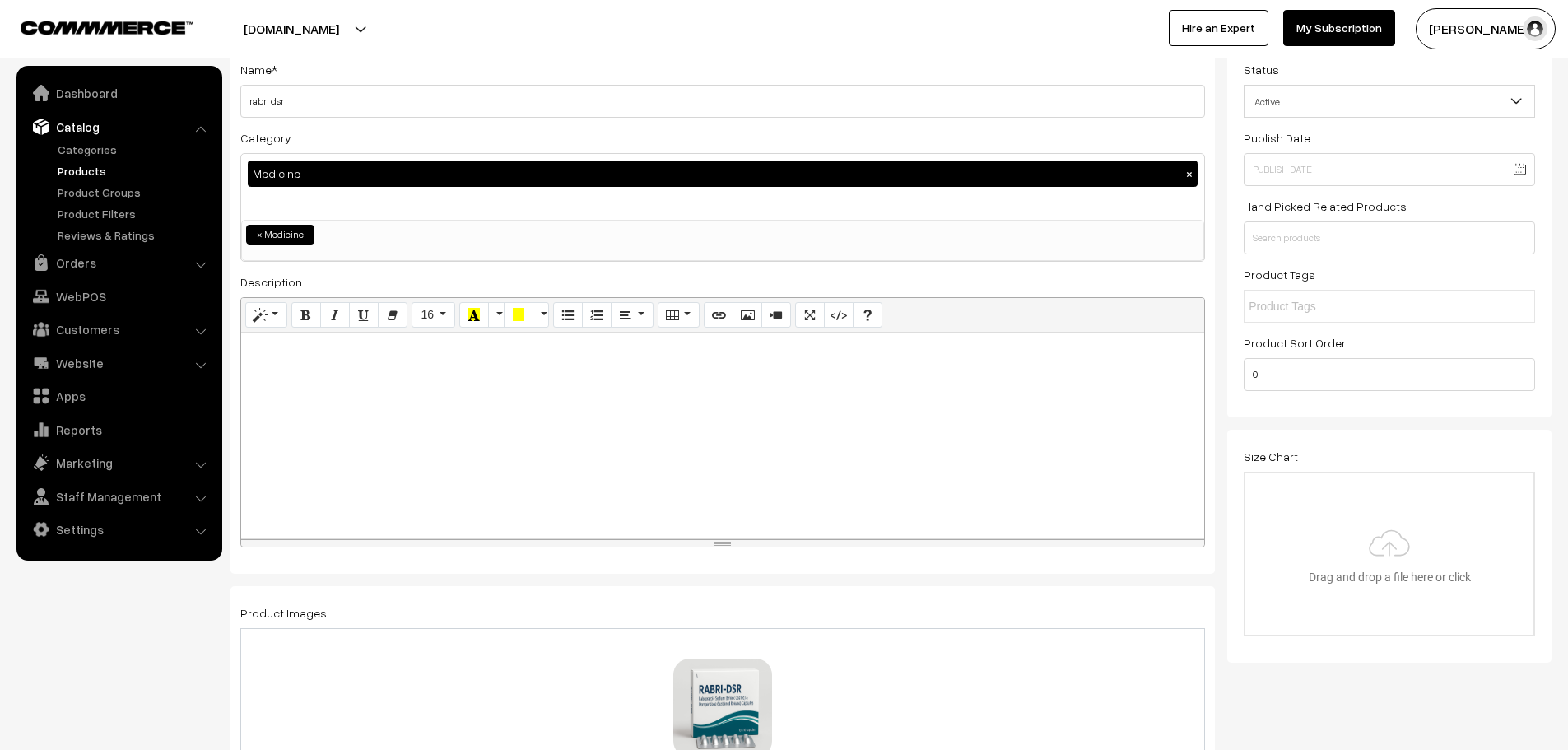
scroll to position [0, 0]
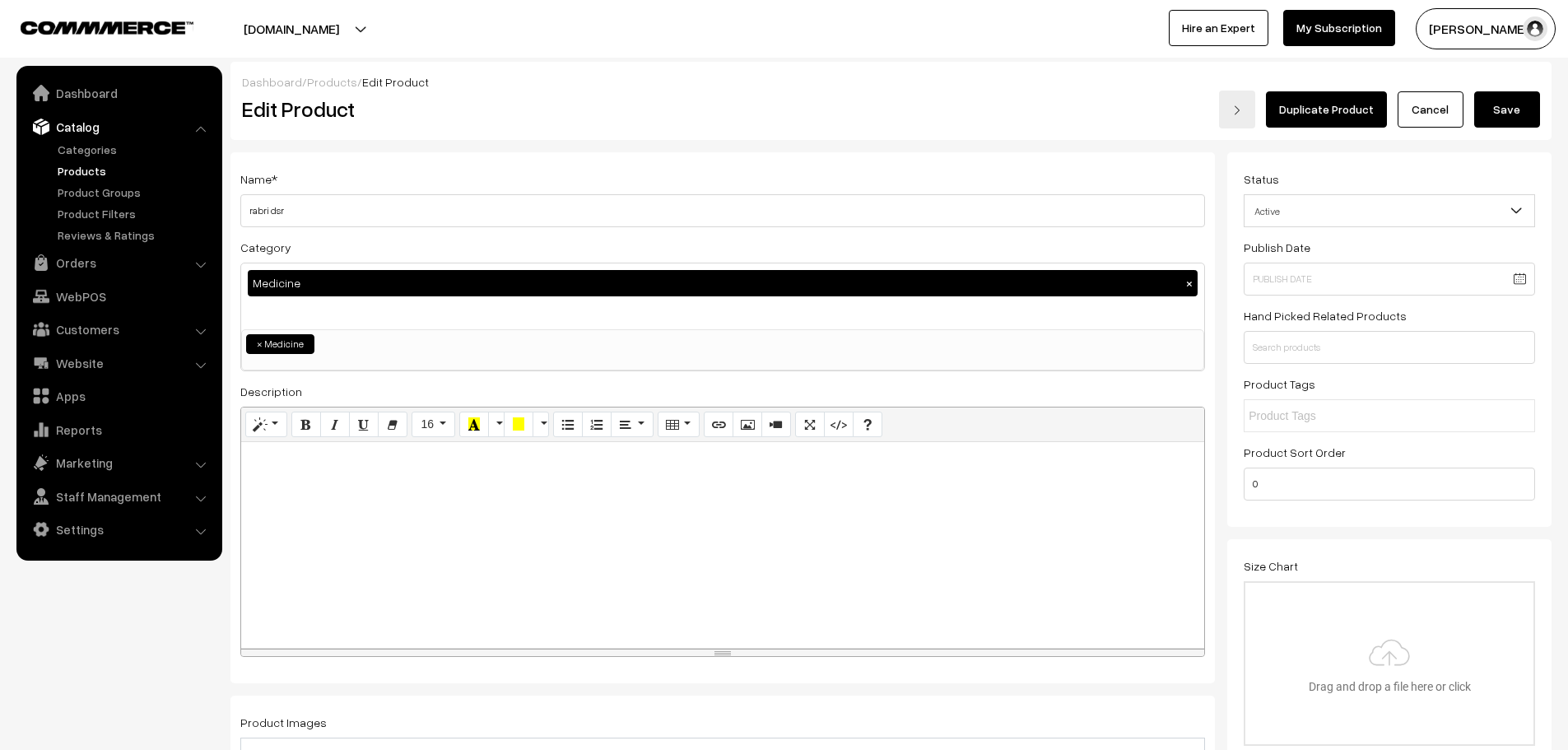
click at [1498, 102] on button "Save" at bounding box center [1507, 110] width 66 height 37
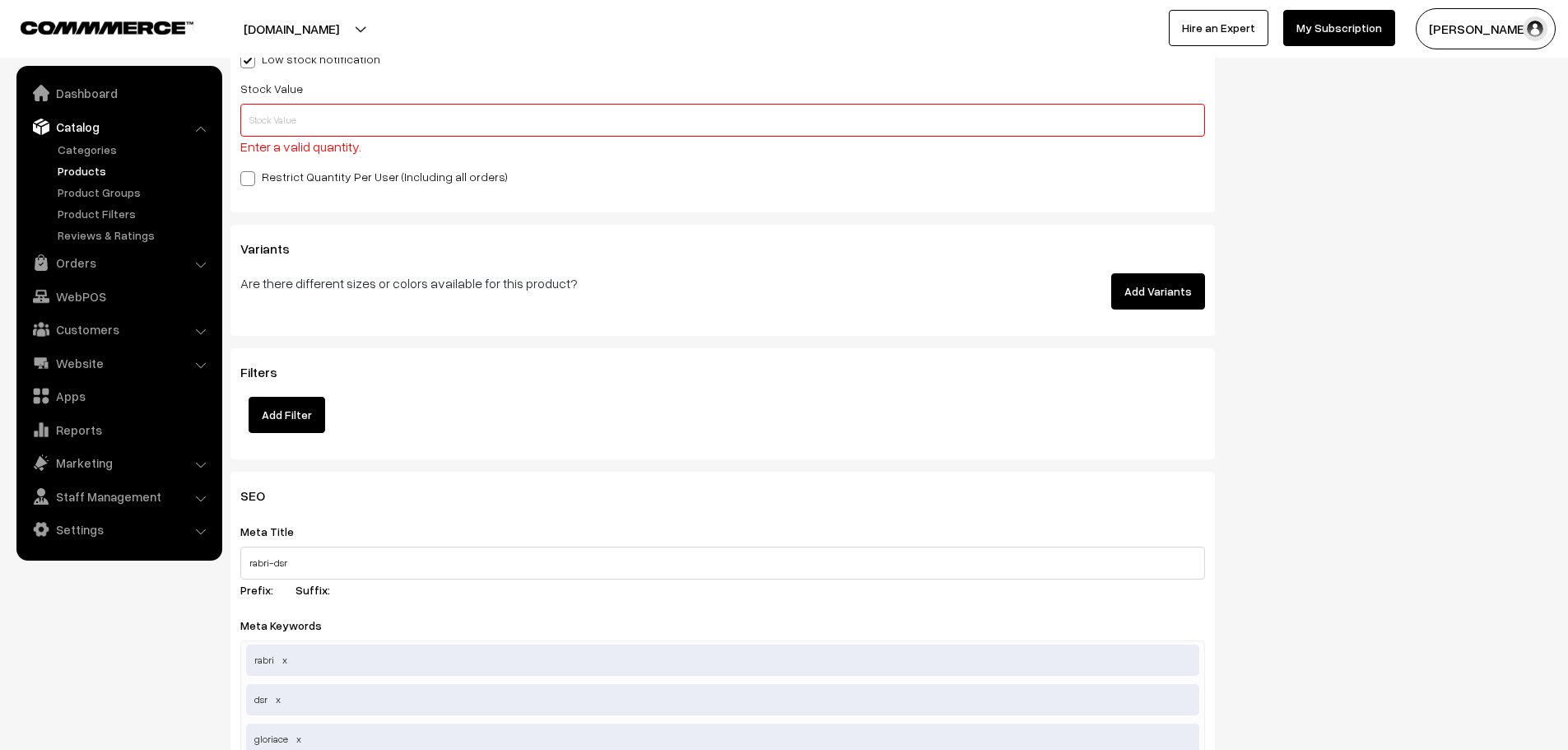
scroll to position [2187, 0]
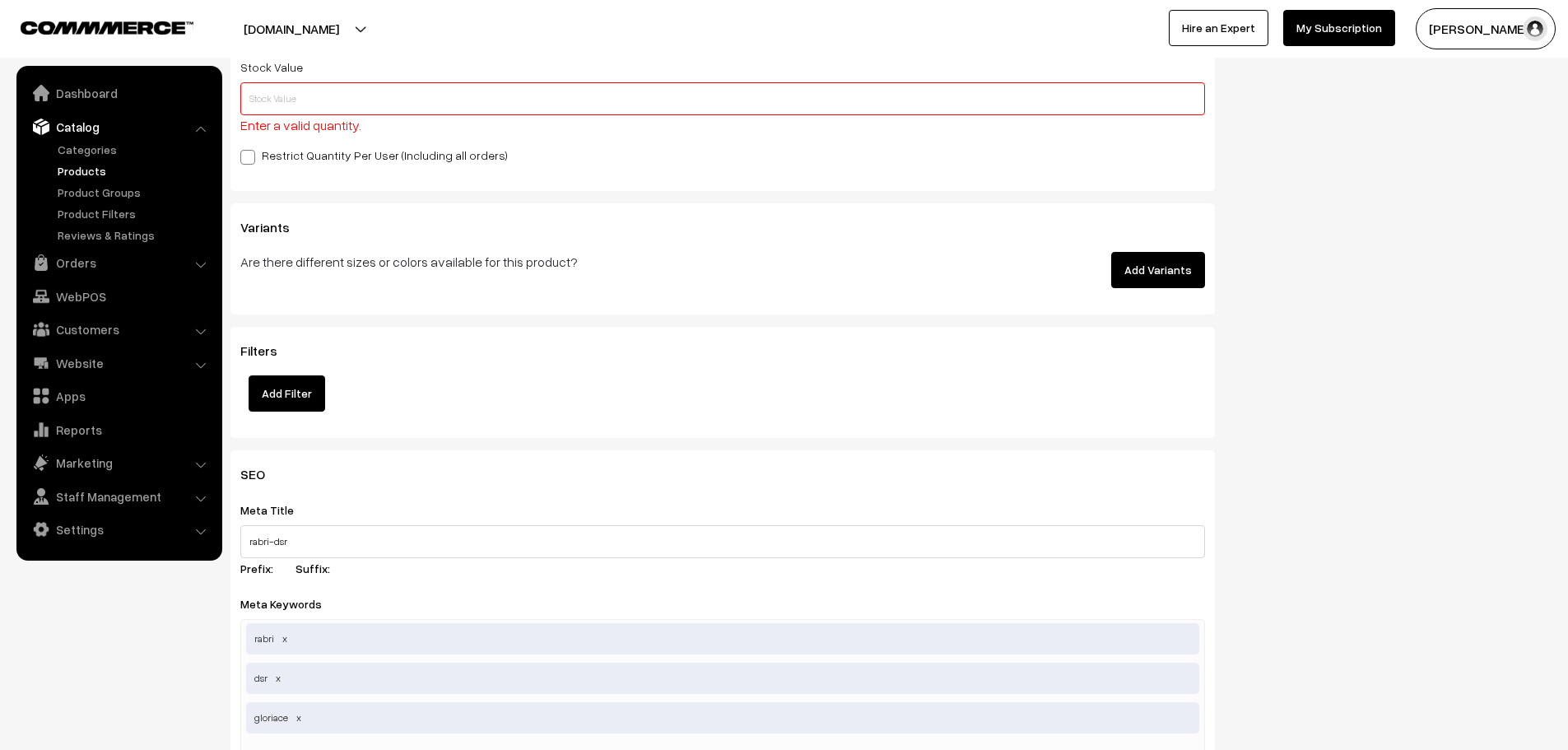
click at [425, 95] on input "text" at bounding box center [723, 99] width 965 height 33
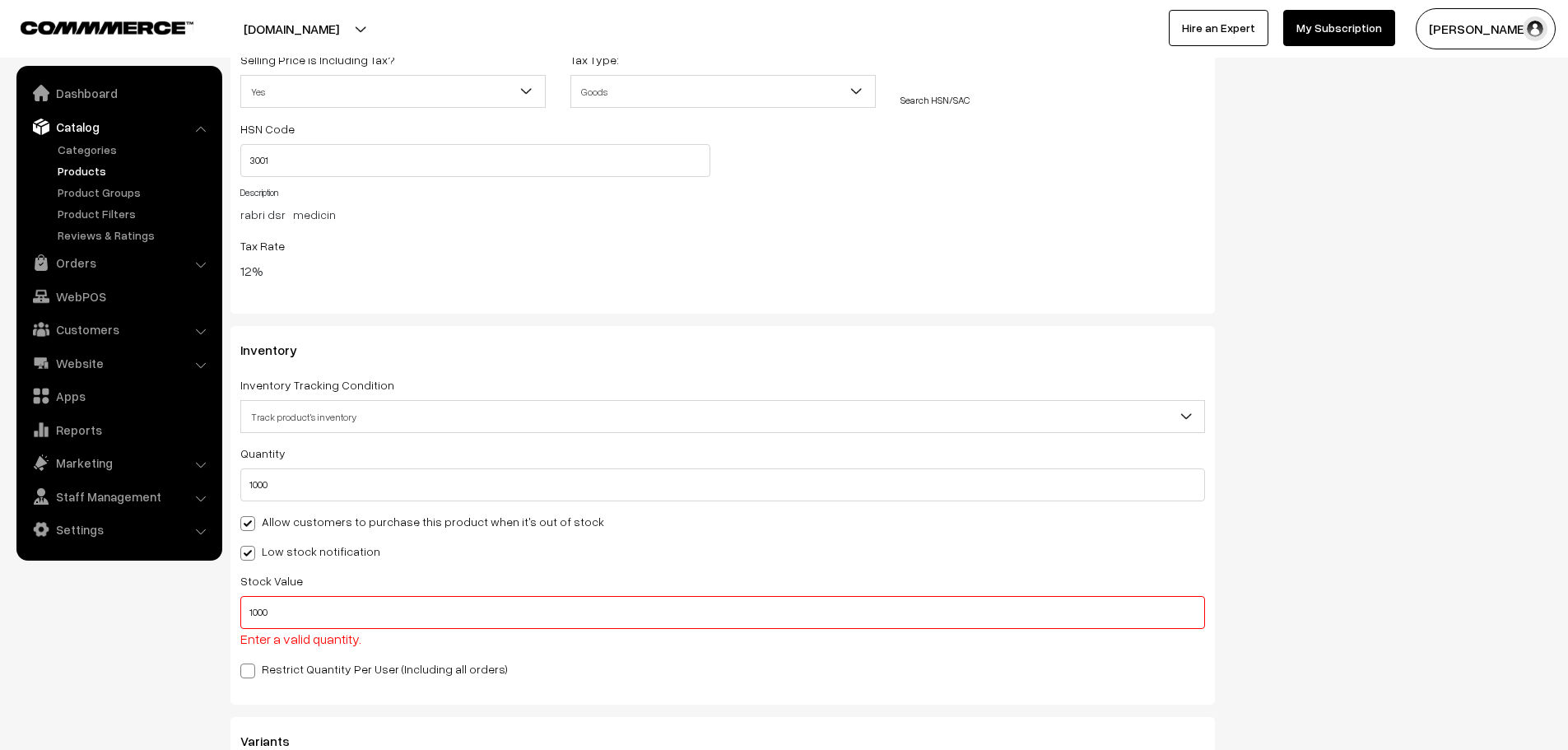
scroll to position [1669, 0]
drag, startPoint x: 292, startPoint y: 620, endPoint x: 125, endPoint y: 625, distance: 167.1
click at [125, 625] on body "Thank you for showing interest. Our team will call you shortly. Close gloriace.…" at bounding box center [784, 93] width 1568 height 3524
type input "500"
click at [1198, 575] on div "Stock Value 500 Enter a valid quantity." at bounding box center [723, 614] width 965 height 78
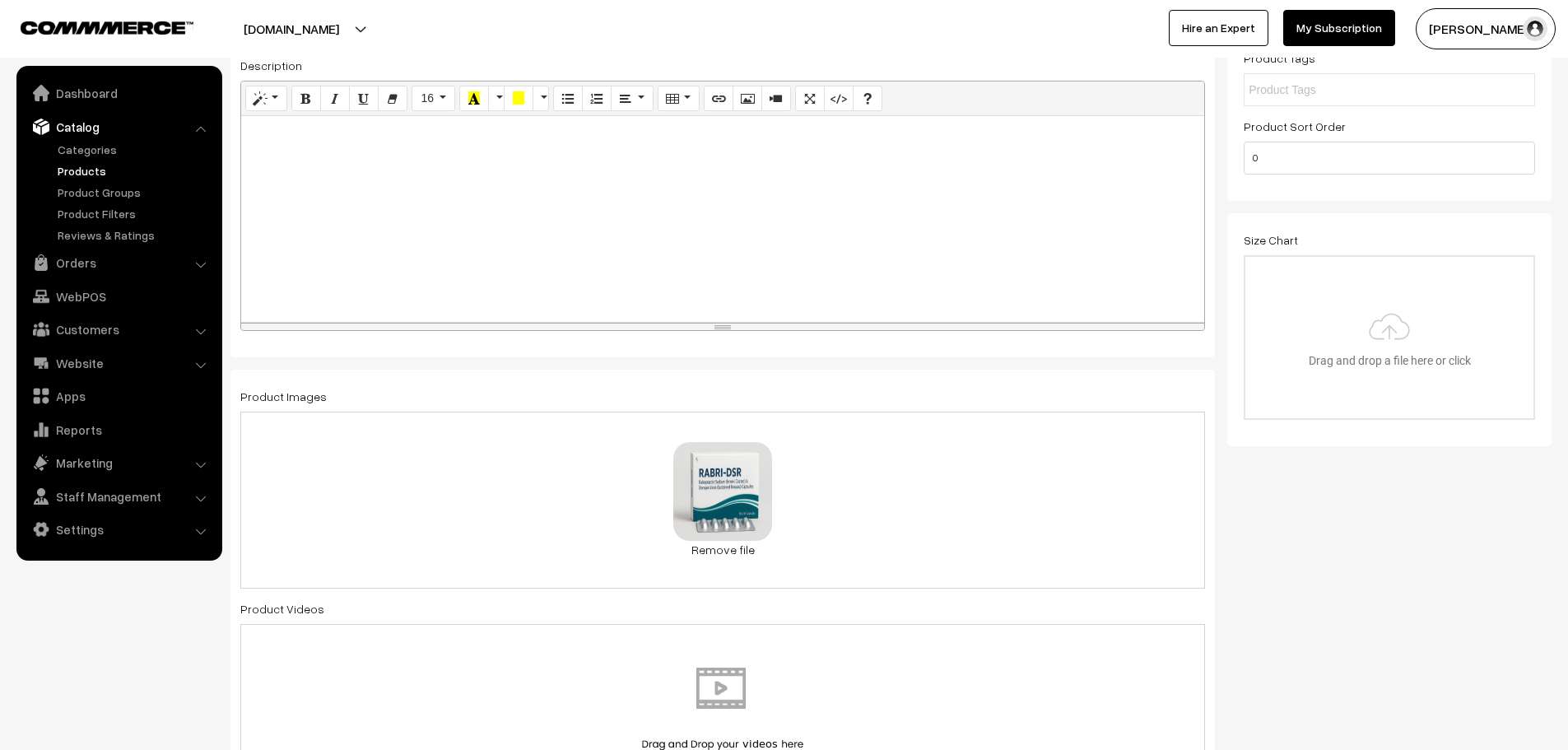
scroll to position [23, 0]
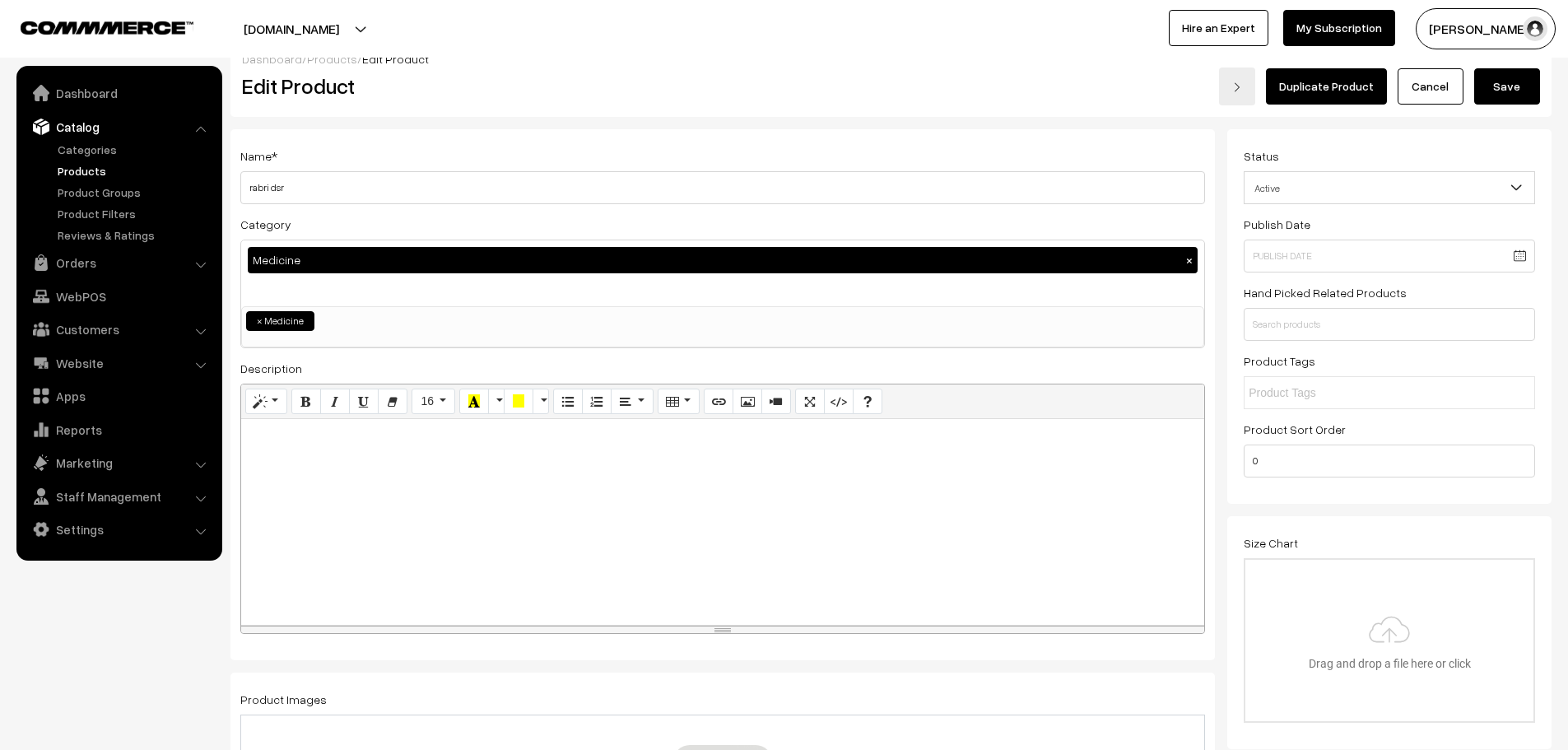
click at [1513, 81] on button "Save" at bounding box center [1507, 86] width 66 height 37
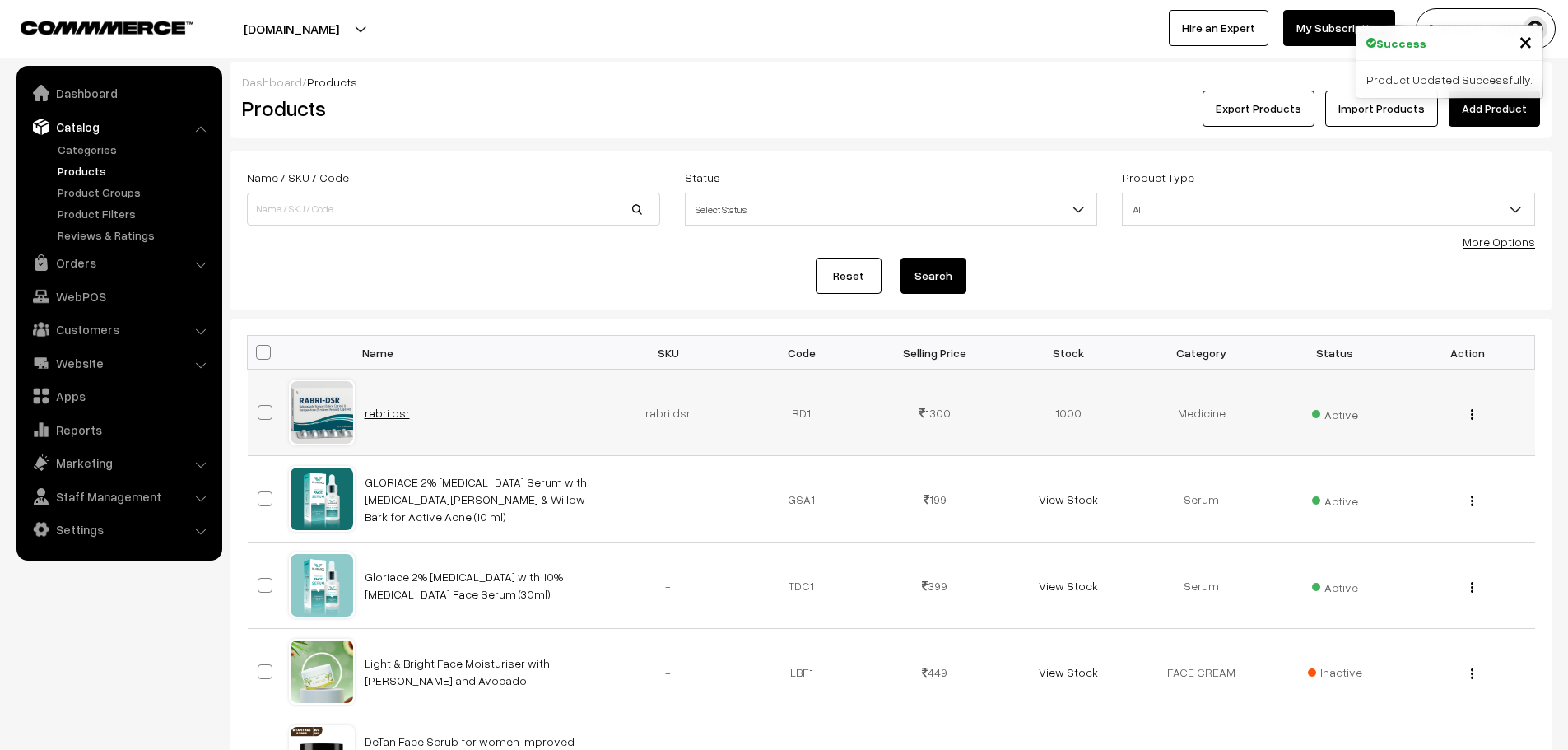
click at [381, 415] on link "rabri dsr" at bounding box center [387, 412] width 46 height 14
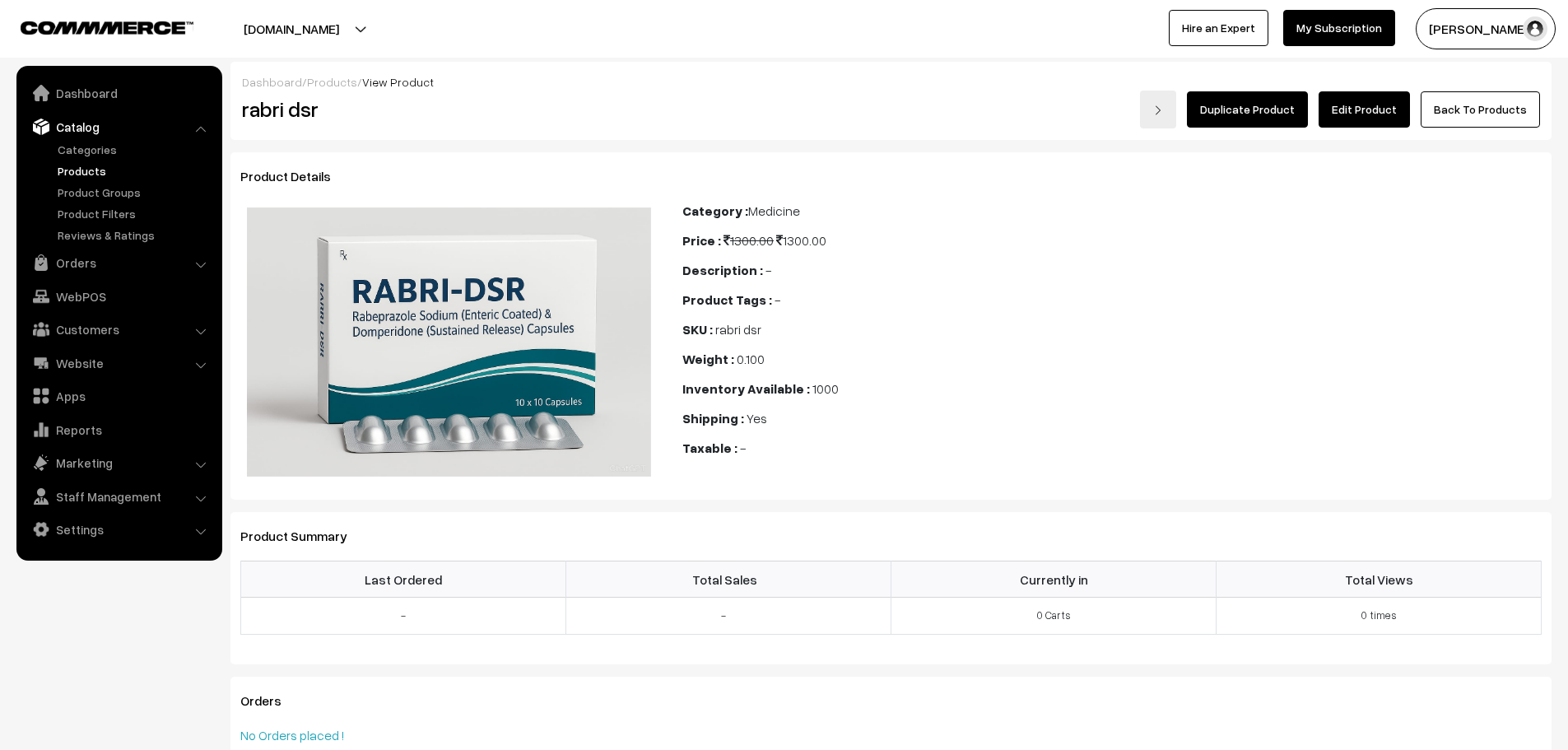
click at [392, 84] on span "View Product" at bounding box center [398, 81] width 71 height 14
click at [408, 75] on span "View Product" at bounding box center [398, 81] width 71 height 14
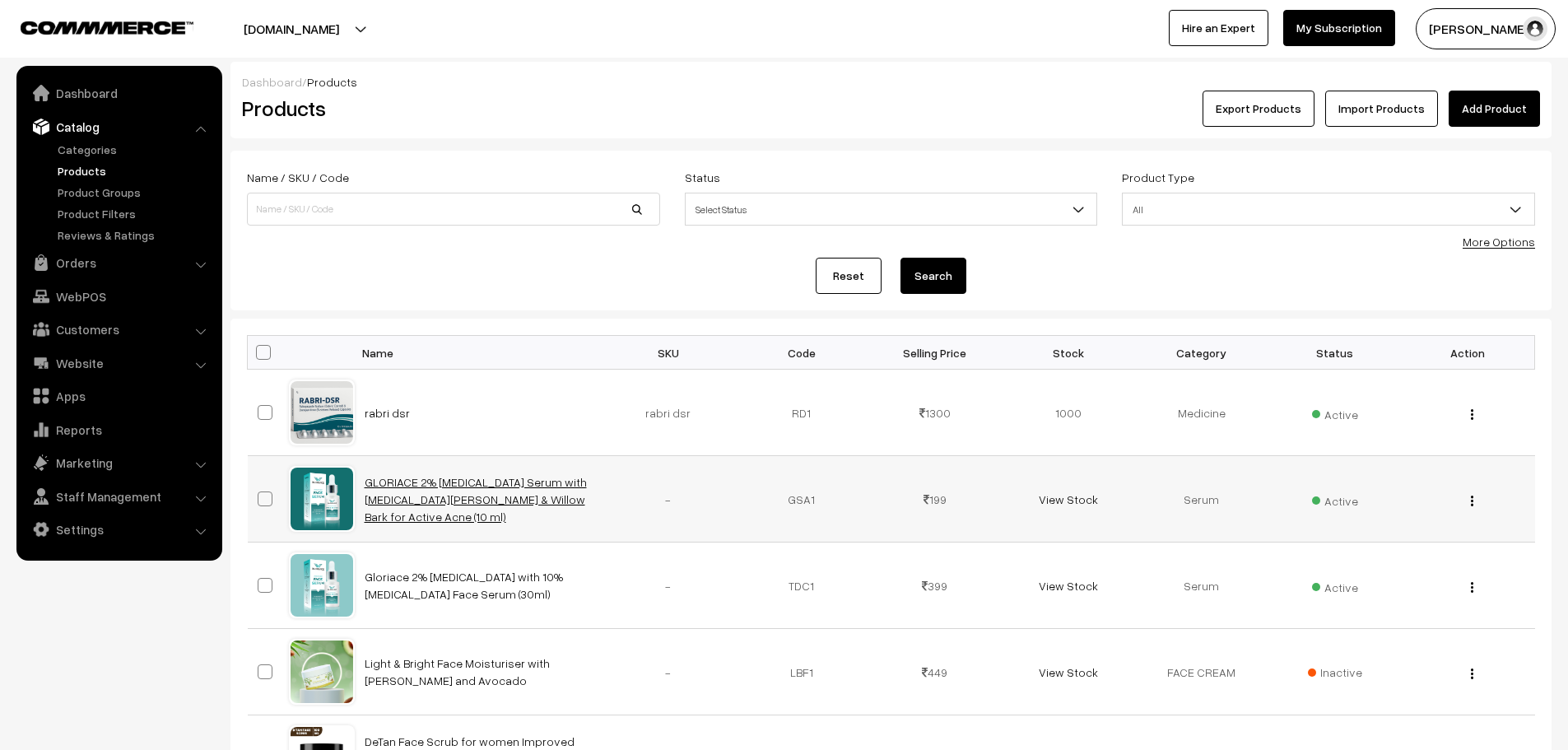
click at [434, 488] on link "GLORIACE 2% [MEDICAL_DATA] Serum with [MEDICAL_DATA][PERSON_NAME] & Willow Bark…" at bounding box center [476, 499] width 222 height 49
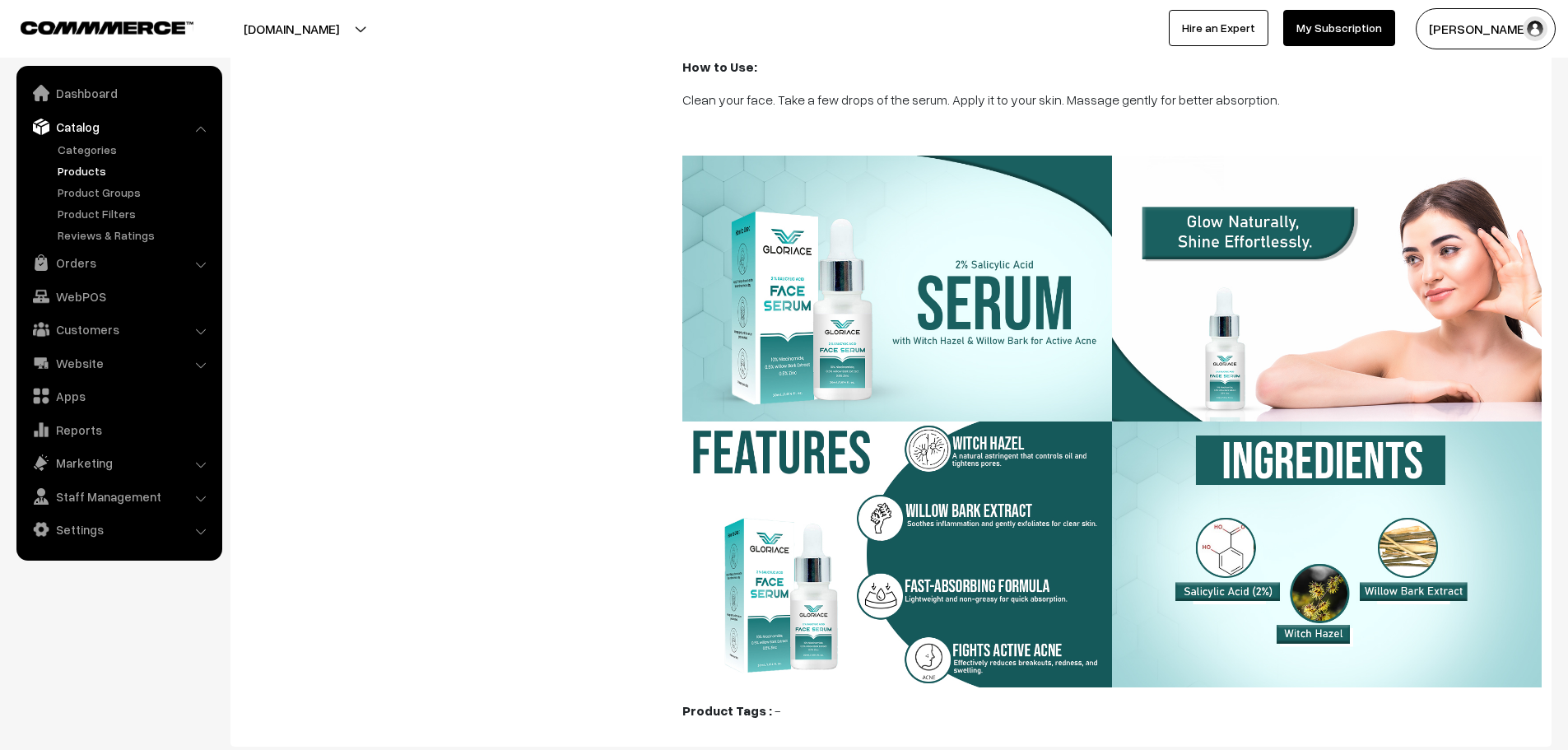
scroll to position [1212, 0]
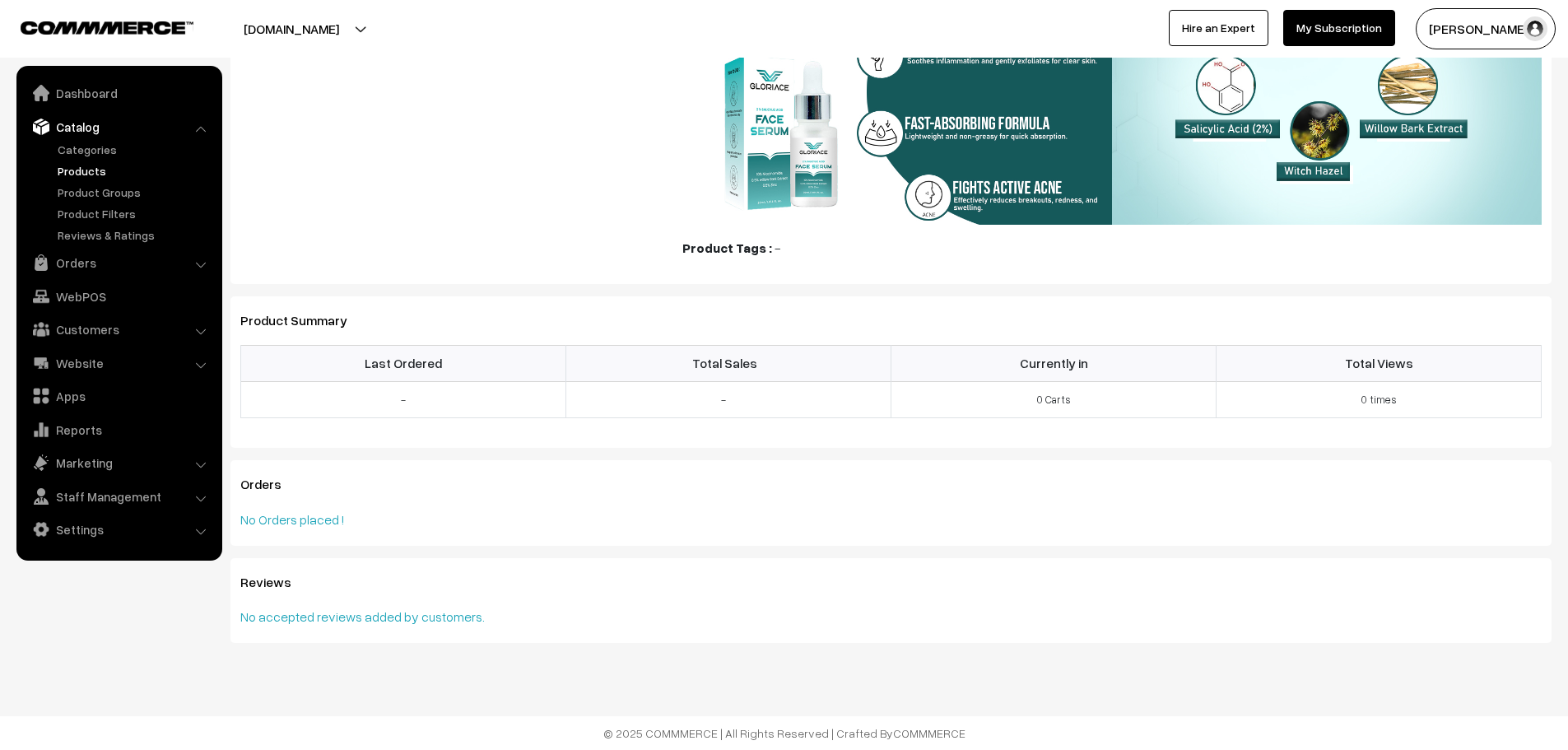
click at [429, 624] on div "No accepted reviews added by customers." at bounding box center [891, 616] width 1302 height 20
click at [324, 527] on div "No Orders placed !" at bounding box center [891, 519] width 1302 height 20
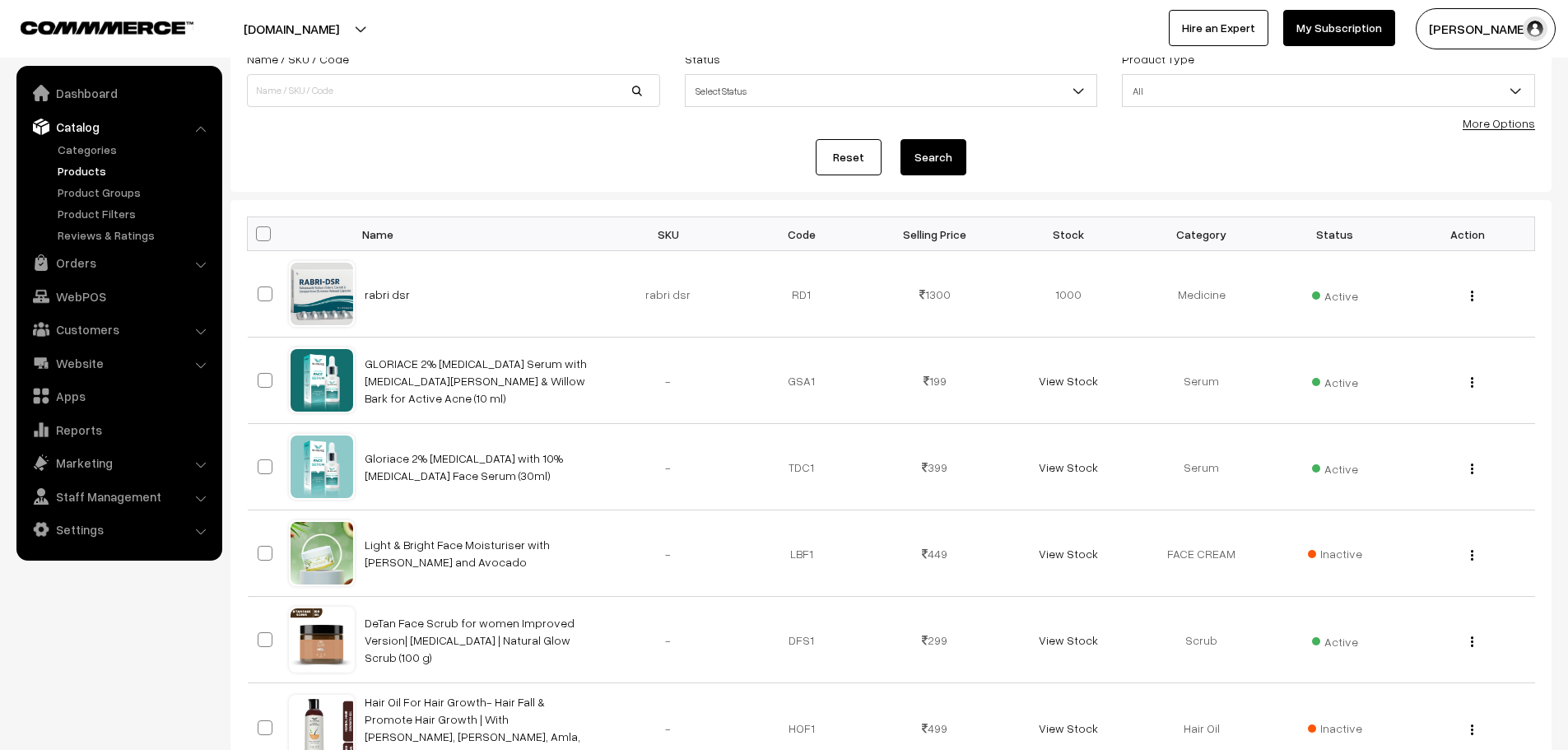
scroll to position [135, 0]
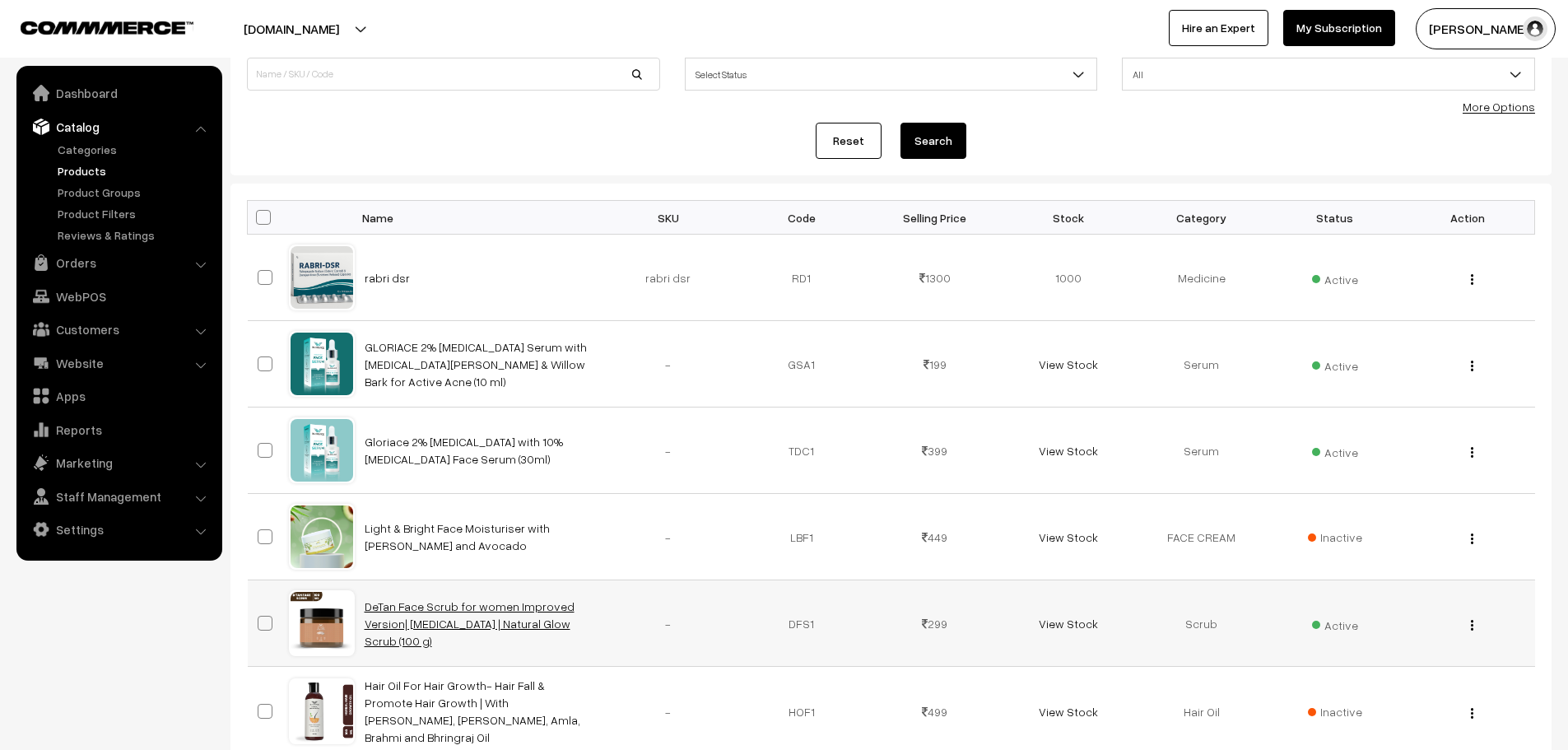
click at [494, 616] on link "DeTan Face Scrub for women Improved Version| [MEDICAL_DATA] | Natural Glow Scru…" at bounding box center [470, 623] width 210 height 49
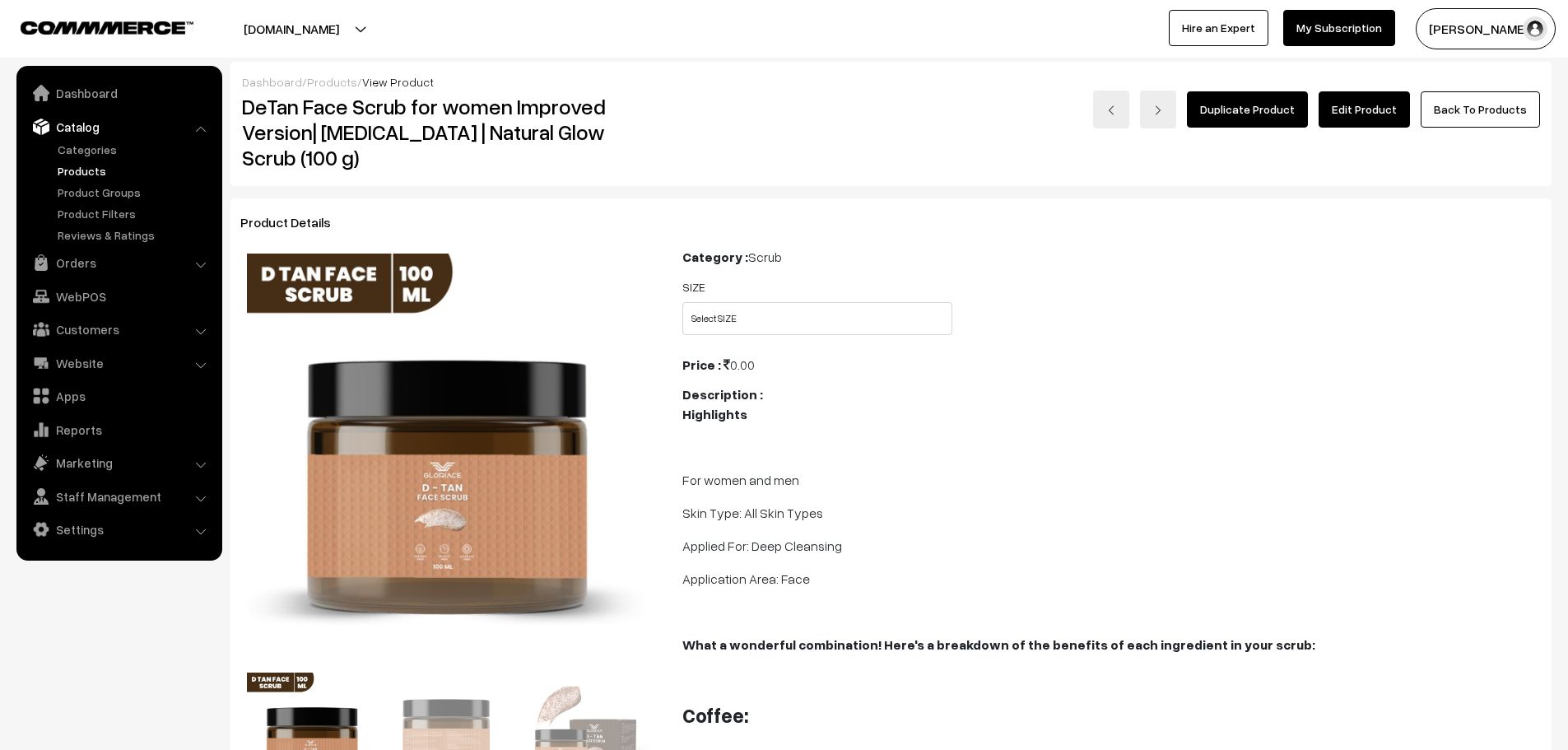
click at [755, 369] on div "Price : 0.00" at bounding box center [1113, 365] width 859 height 20
click at [730, 326] on select "Select SIZE 100 ML" at bounding box center [817, 319] width 270 height 33
select select "DFS1_SC8"
click at [683, 302] on select "Select SIZE 100 ML" at bounding box center [817, 319] width 270 height 33
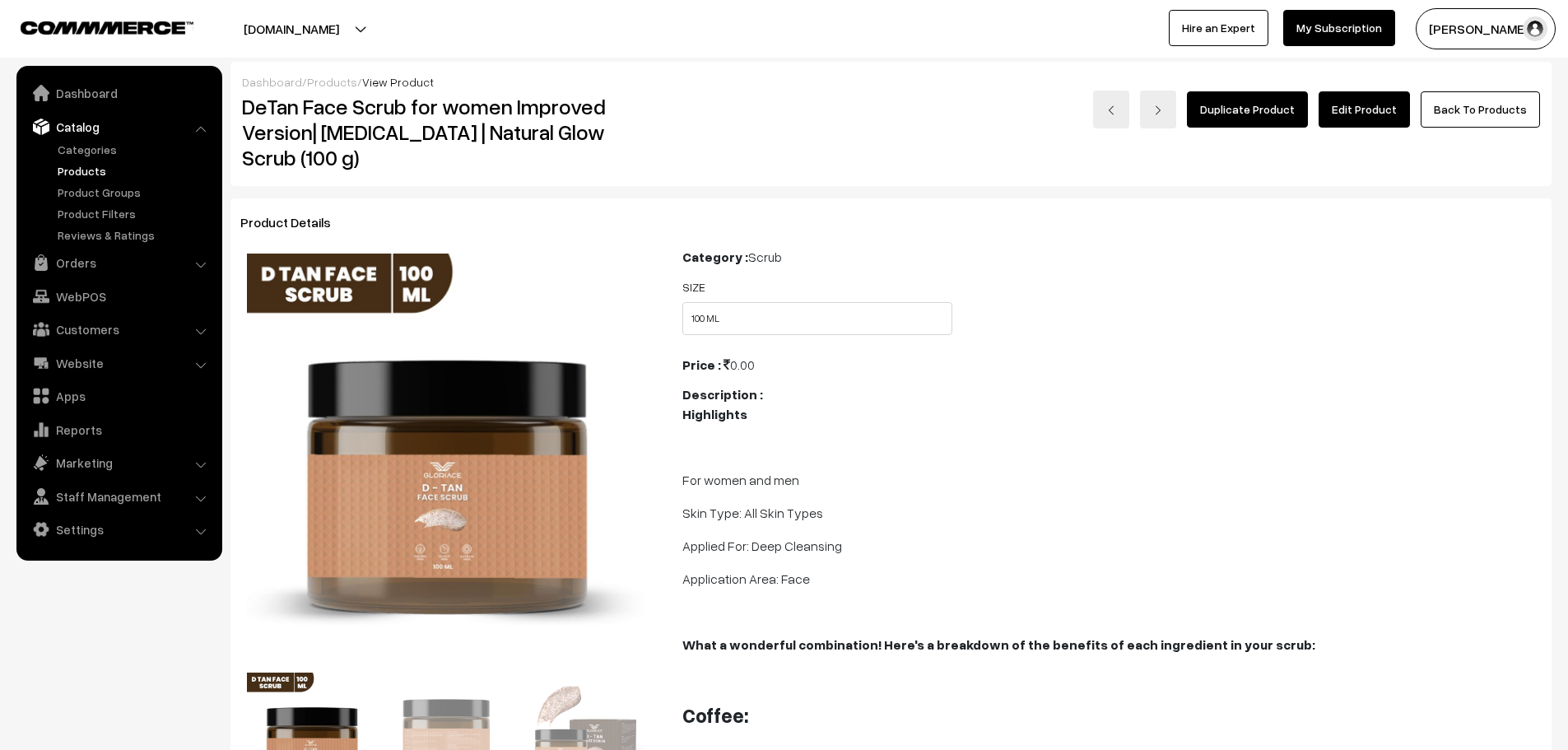
click at [962, 445] on p at bounding box center [1113, 447] width 859 height 20
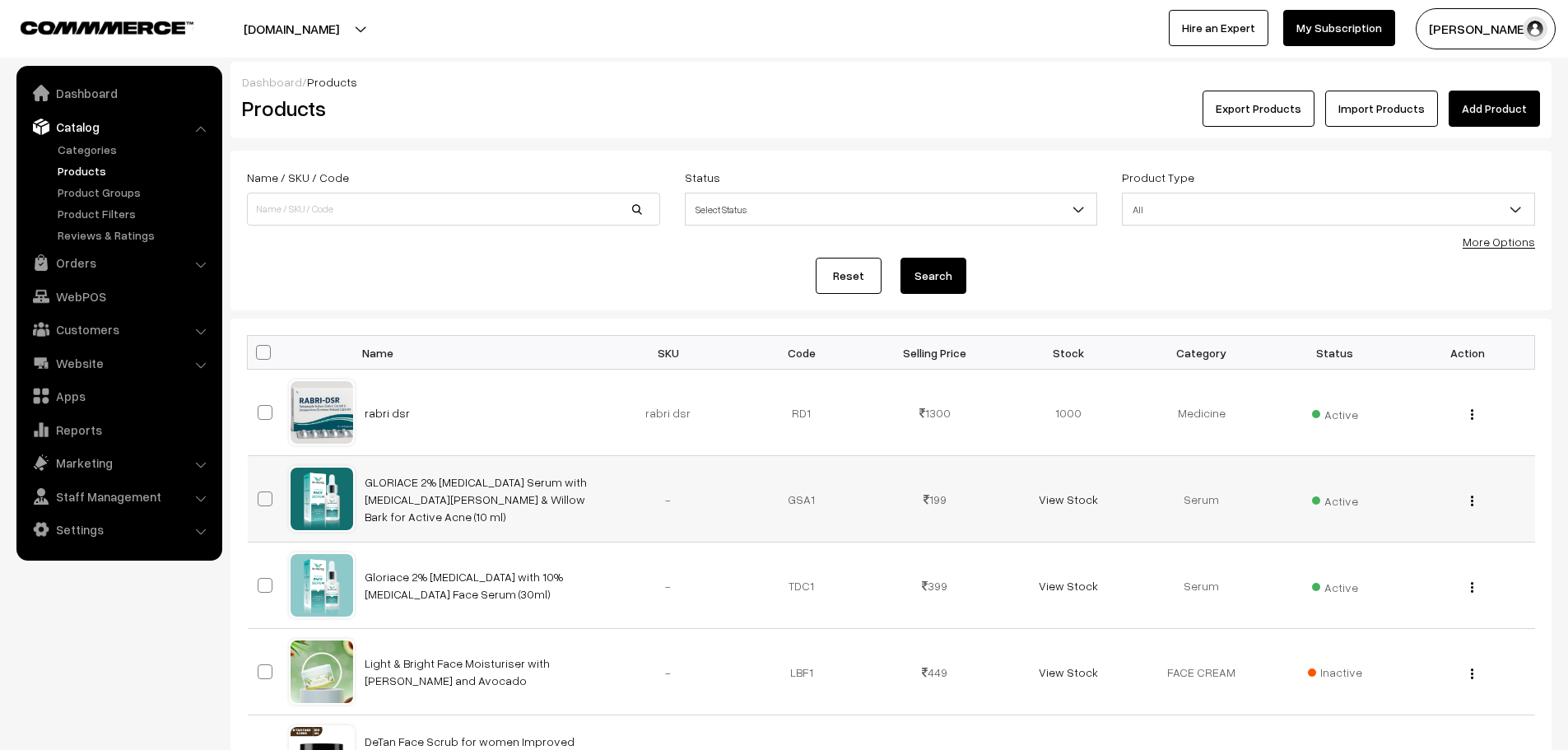
scroll to position [135, 0]
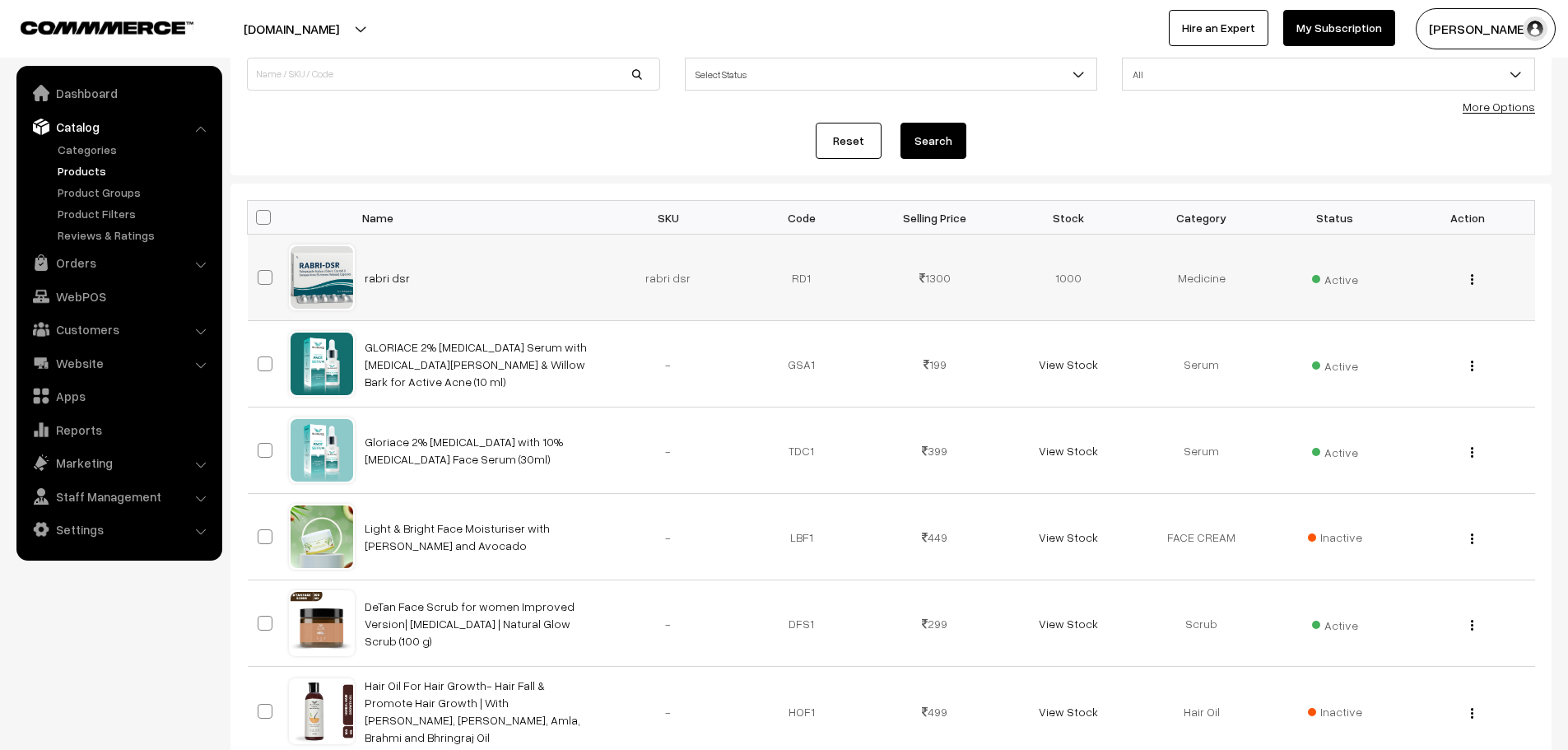
click at [1473, 283] on button "button" at bounding box center [1472, 279] width 4 height 13
click at [1373, 328] on link "Edit" at bounding box center [1400, 339] width 140 height 37
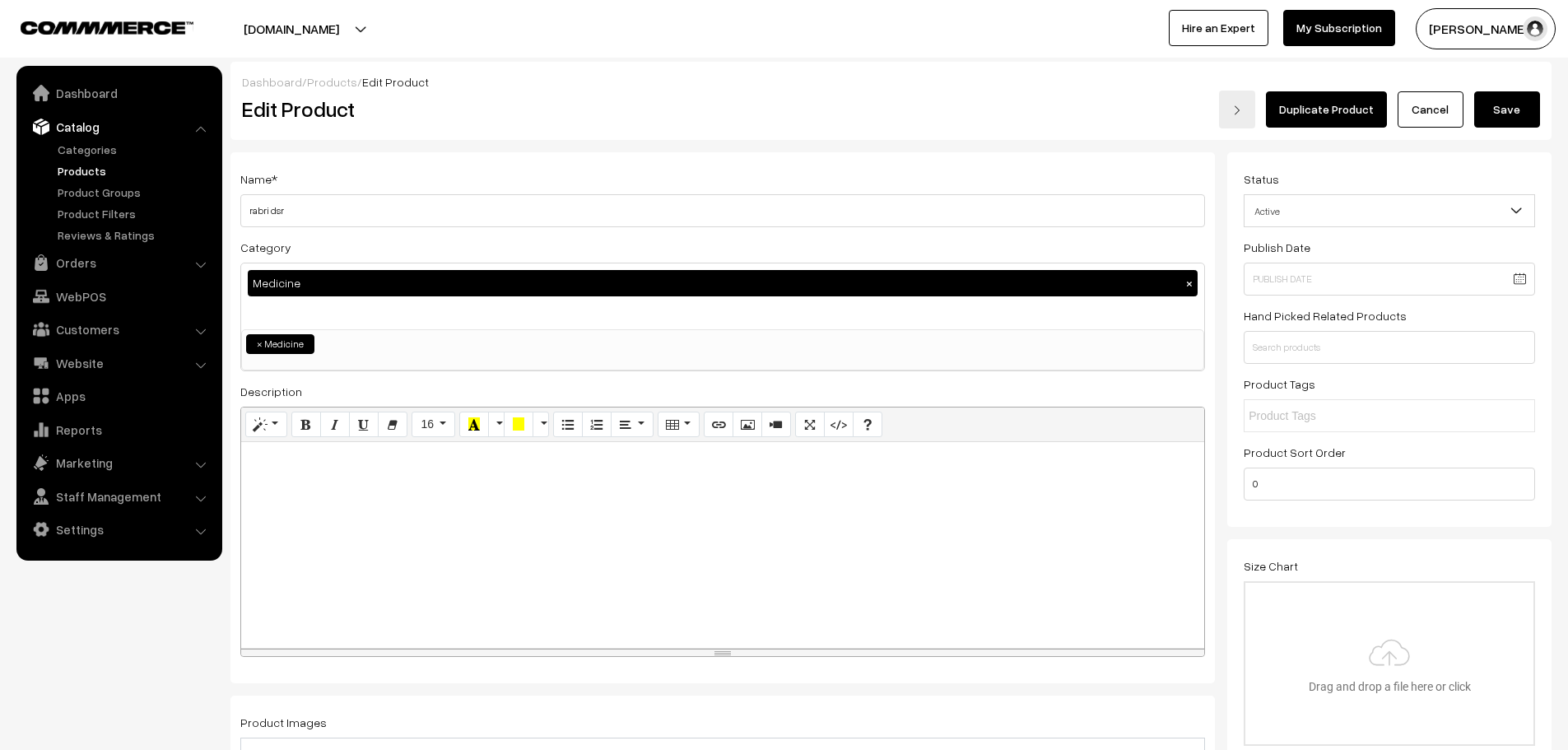
click at [295, 212] on h3 "Adjust Quantity" at bounding box center [304, 228] width 147 height 55
click at [299, 201] on h3 "Adjust Quantity" at bounding box center [304, 228] width 147 height 55
click at [299, 207] on h3 "Adjust Quantity" at bounding box center [304, 228] width 147 height 55
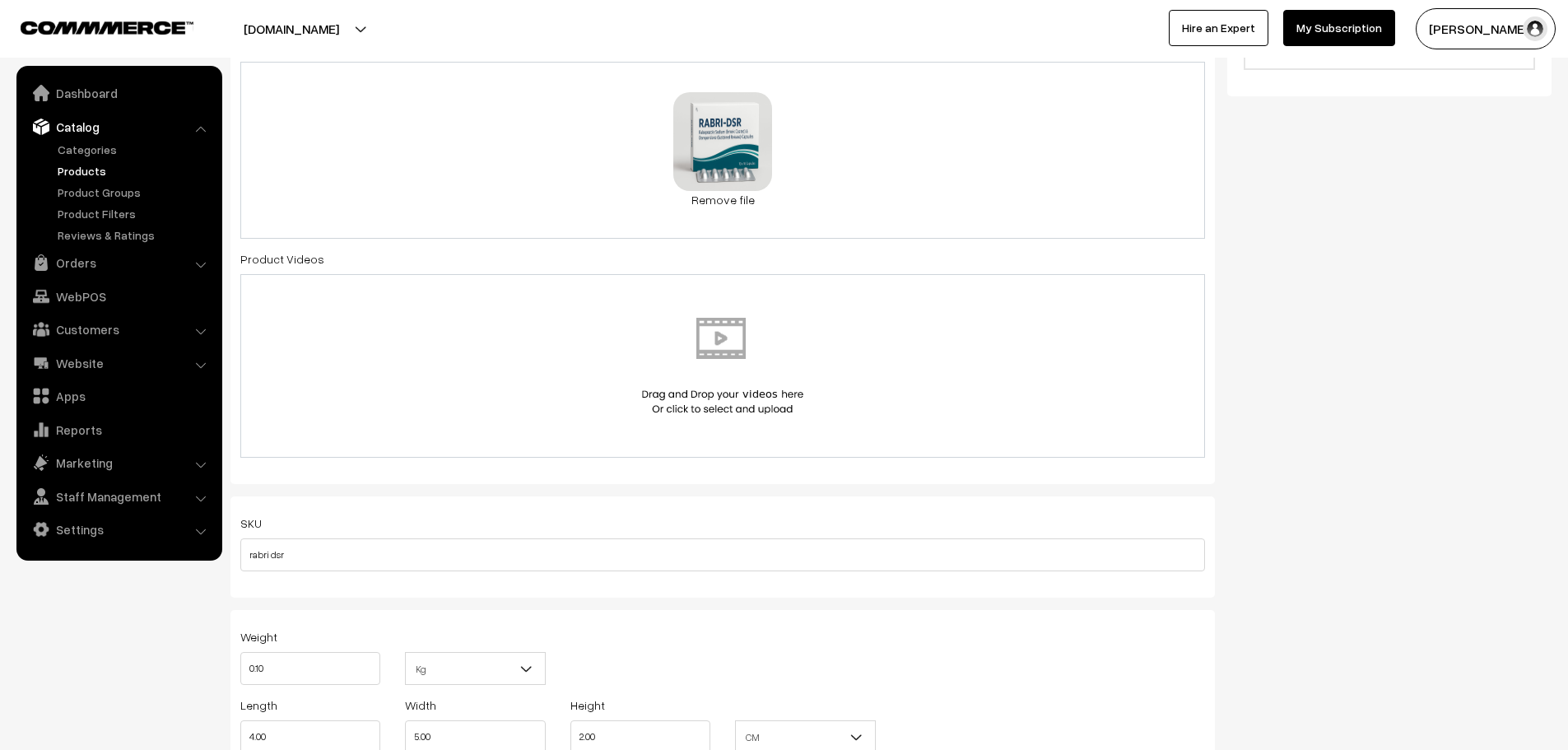
scroll to position [56, 0]
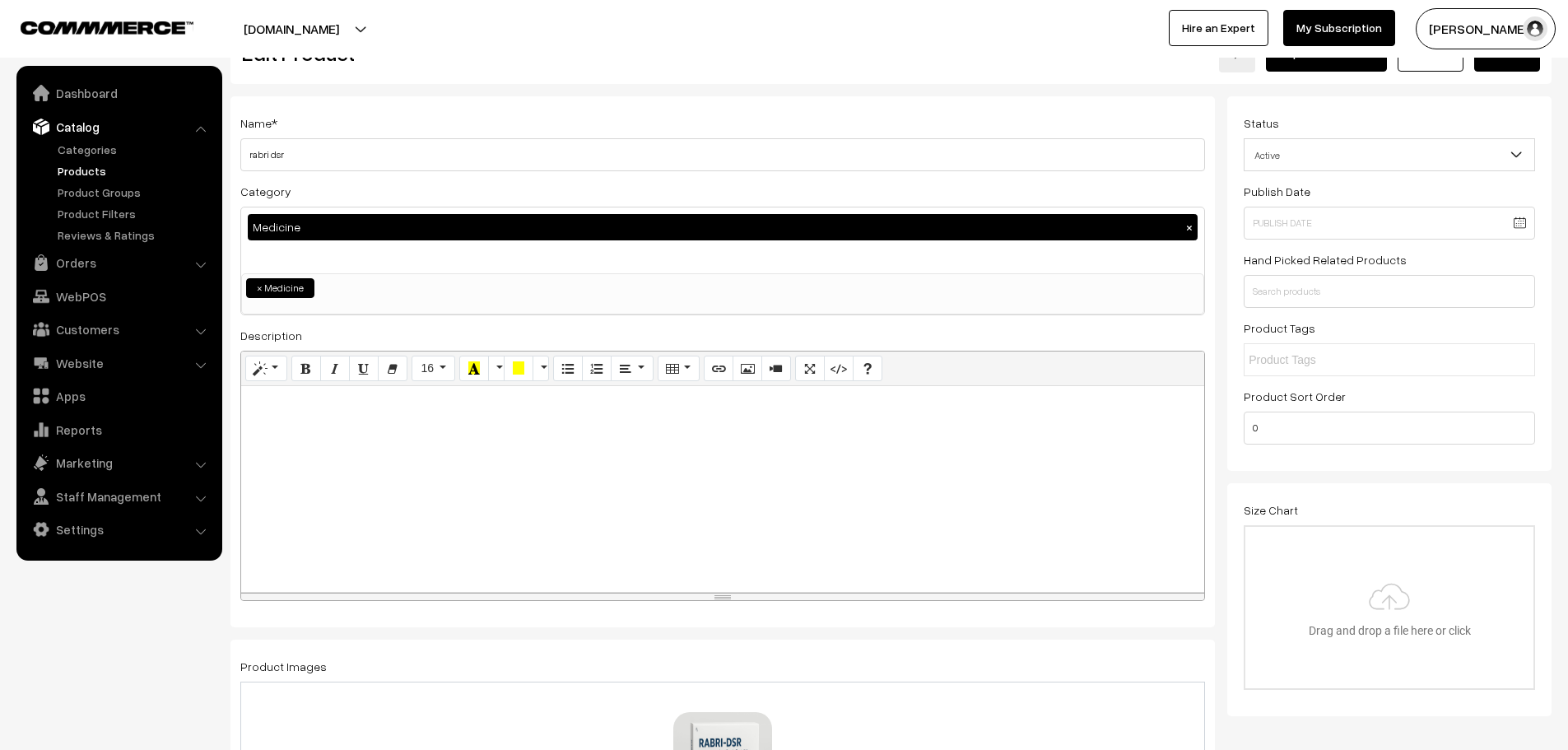
click at [273, 152] on h3 "Adjust Quantity" at bounding box center [304, 173] width 147 height 55
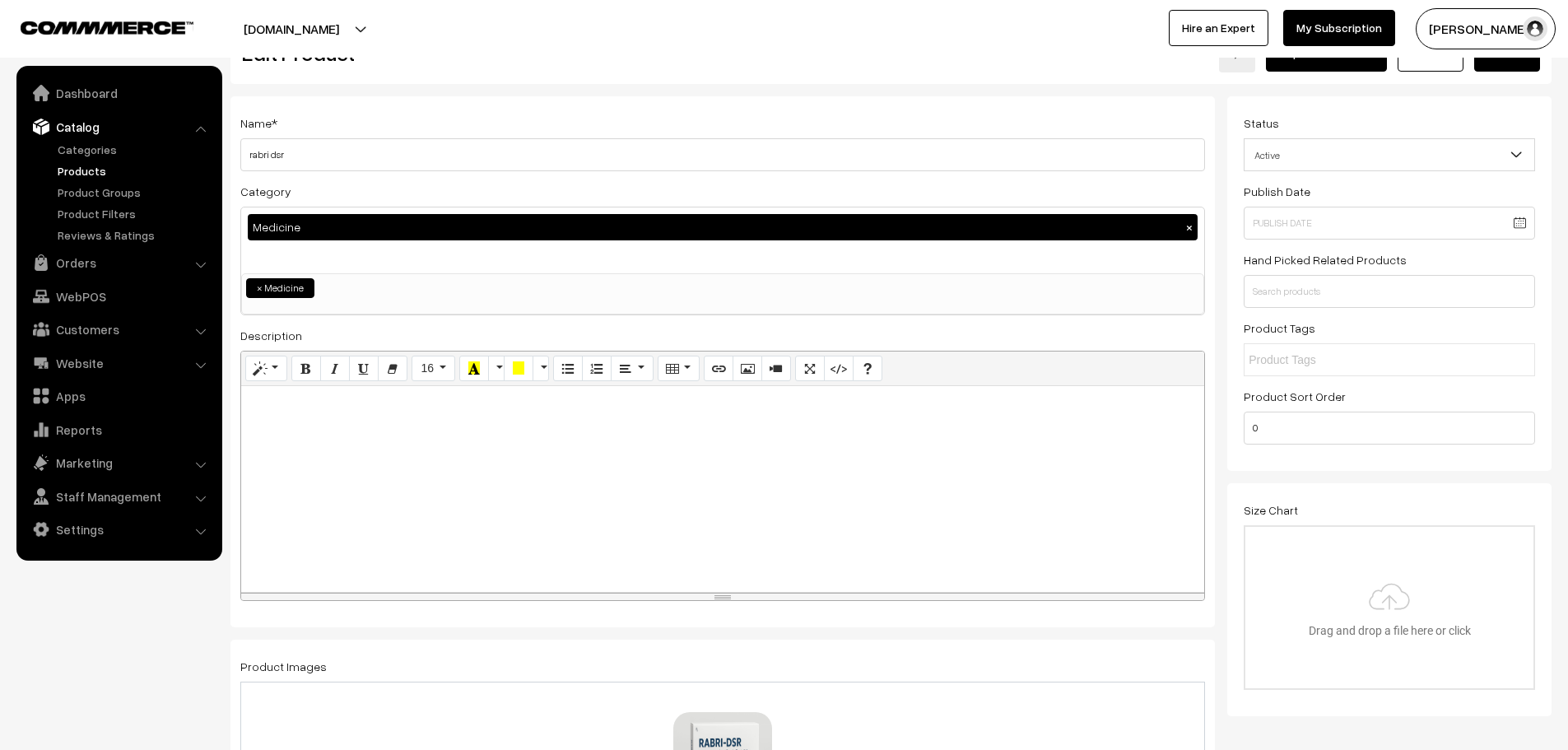
click at [273, 152] on h3 "Adjust Quantity" at bounding box center [304, 173] width 147 height 55
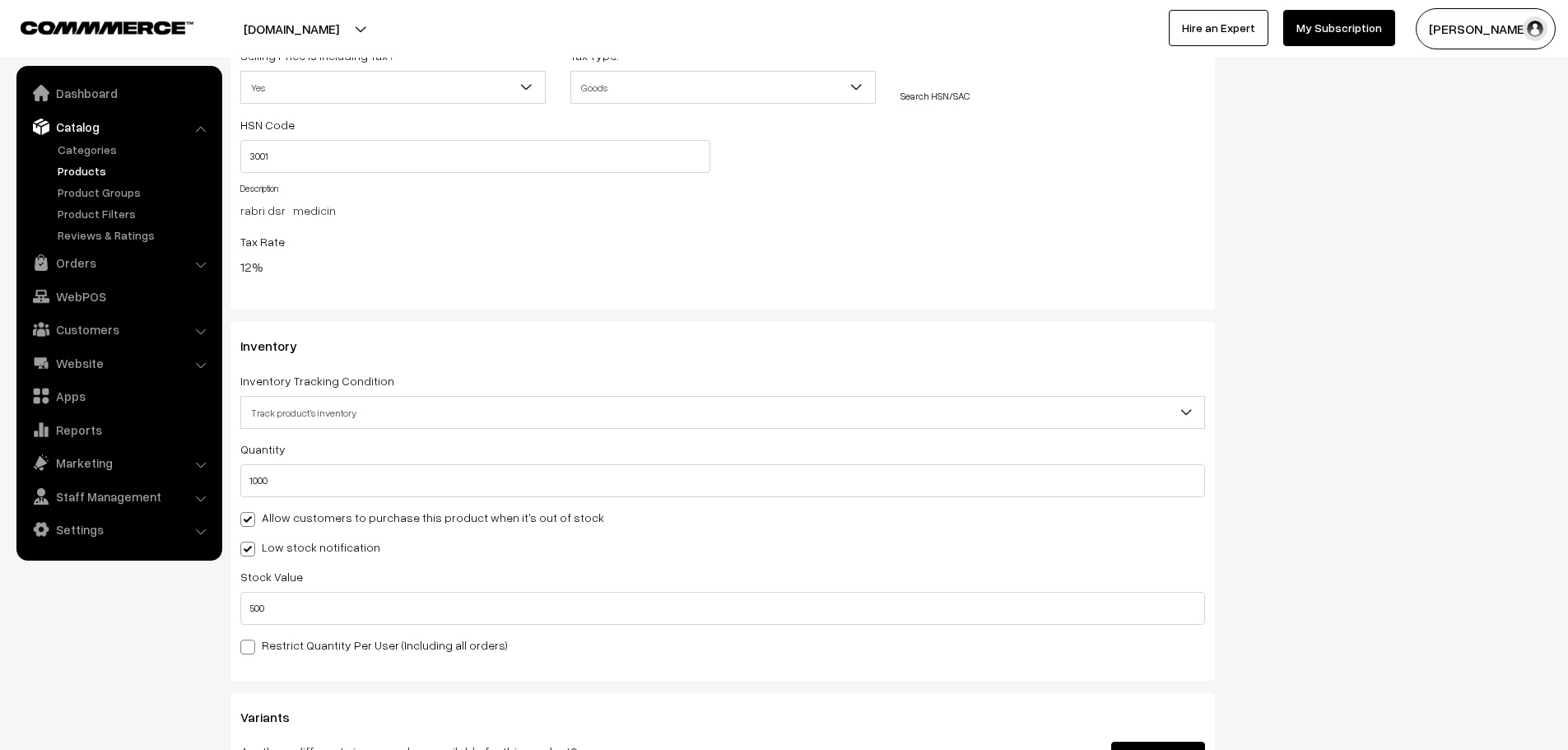
scroll to position [0, 0]
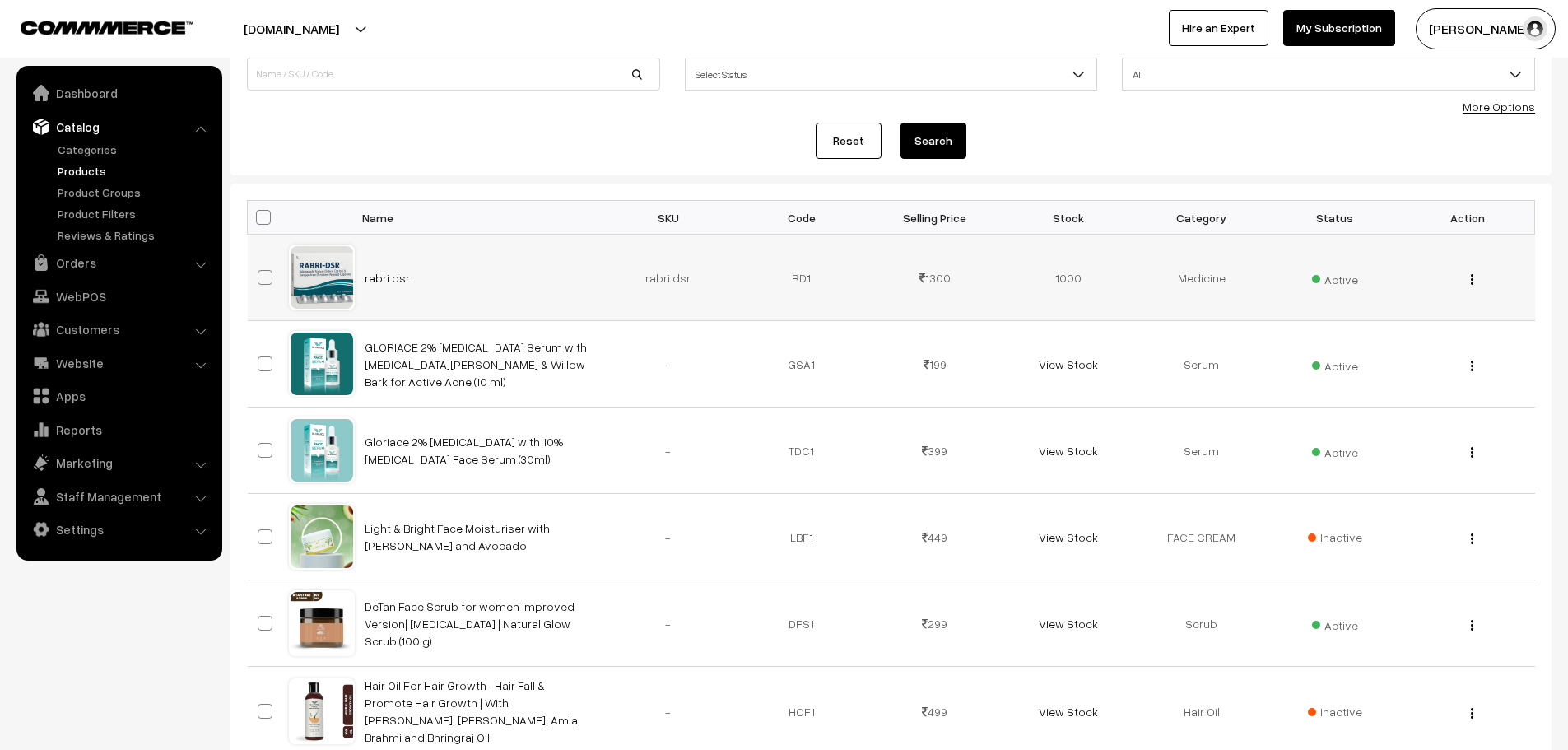
scroll to position [135, 0]
click at [1472, 276] on img "button" at bounding box center [1472, 279] width 2 height 11
click at [1379, 332] on link "Edit" at bounding box center [1400, 339] width 140 height 37
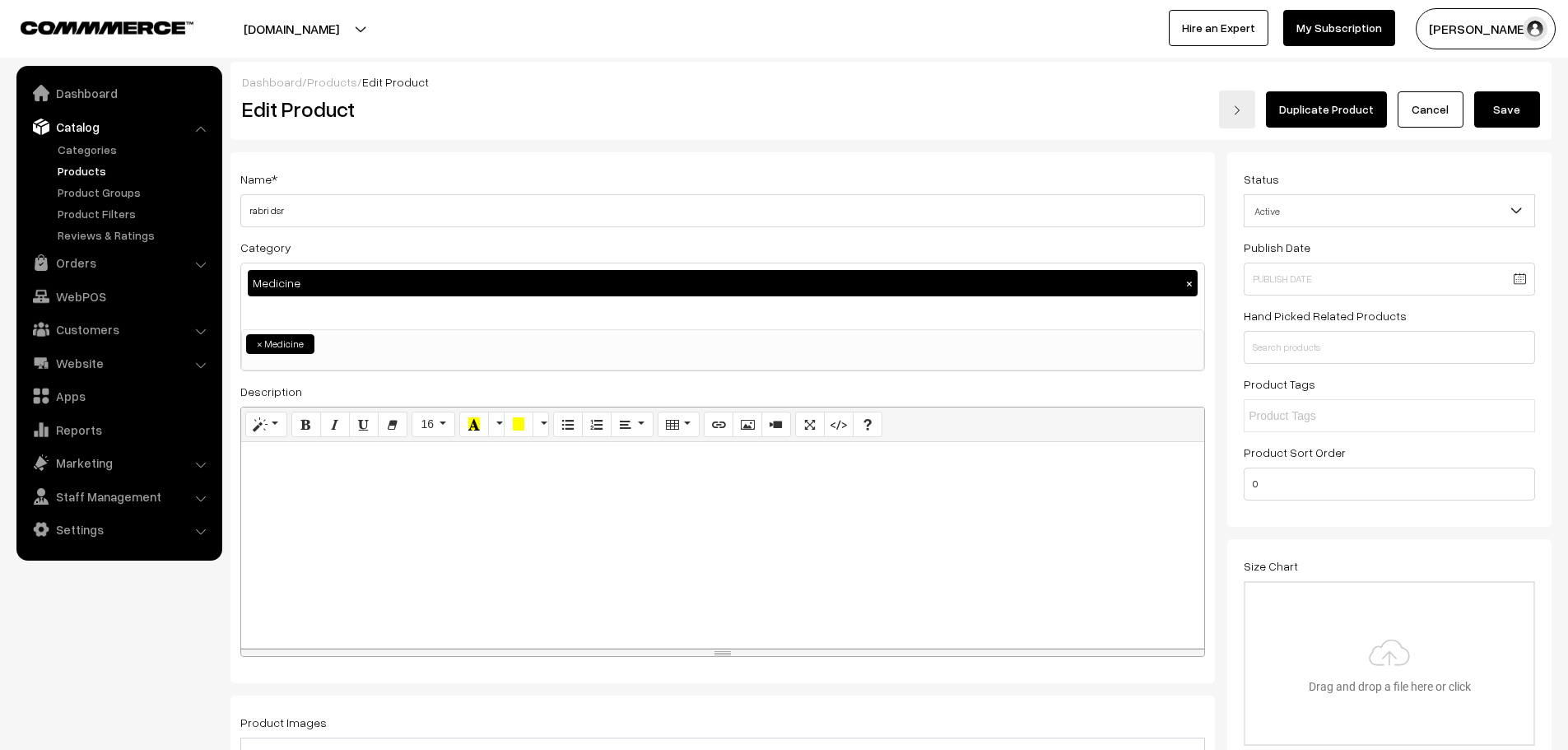
click at [270, 207] on h3 "Adjust Quantity" at bounding box center [304, 228] width 147 height 55
click at [324, 209] on h3 "Adjust Quantity" at bounding box center [304, 228] width 147 height 55
click at [338, 472] on div at bounding box center [723, 545] width 963 height 206
click at [385, 202] on input "rabri dsr" at bounding box center [723, 211] width 965 height 33
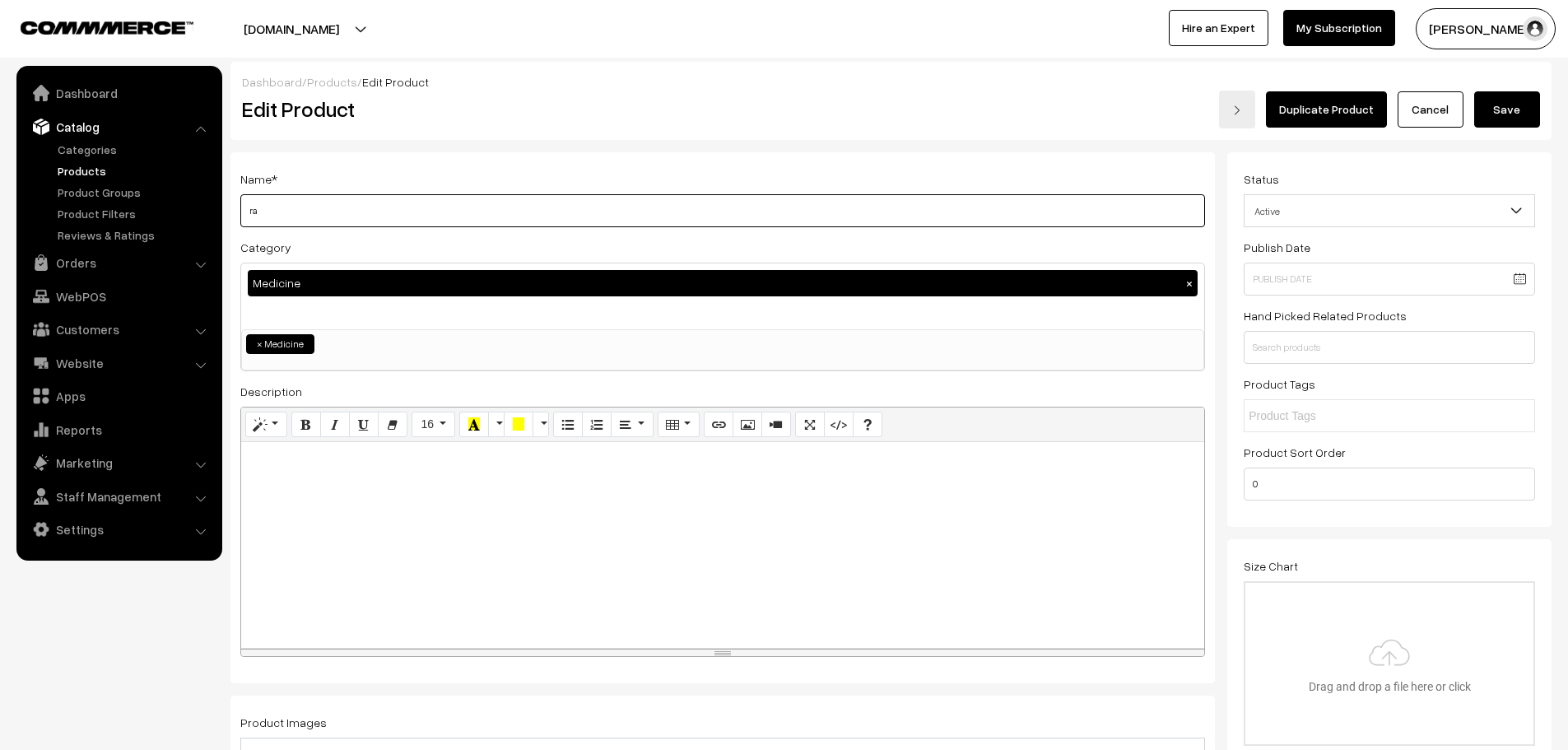
type input "r"
type input "RABRI DSR"
click at [397, 514] on div at bounding box center [723, 545] width 963 height 206
click at [1509, 105] on button "Save" at bounding box center [1507, 110] width 66 height 37
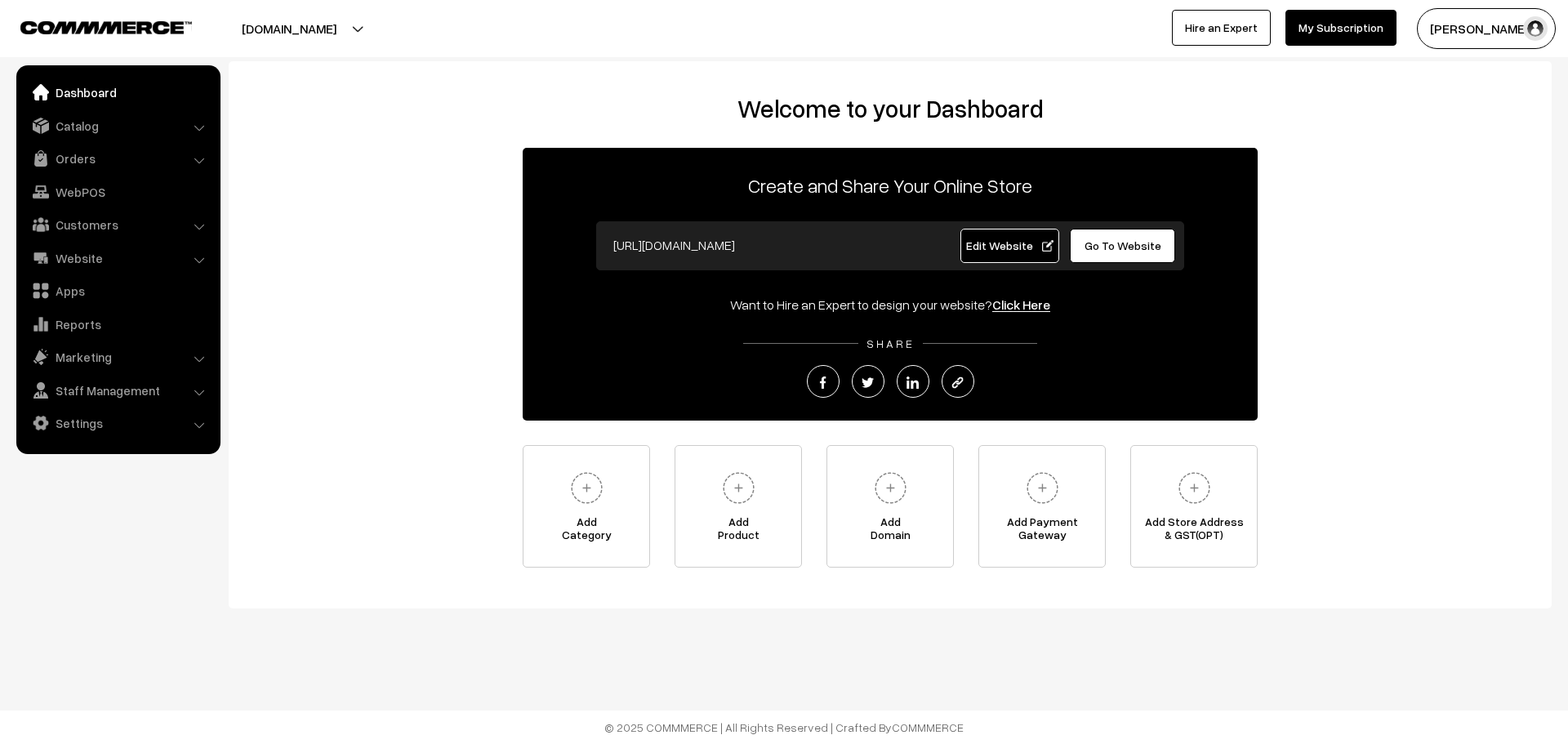
click at [198, 128] on li "Catalog Categories" at bounding box center [119, 126] width 196 height 30
click at [114, 121] on link "Catalog" at bounding box center [118, 126] width 194 height 30
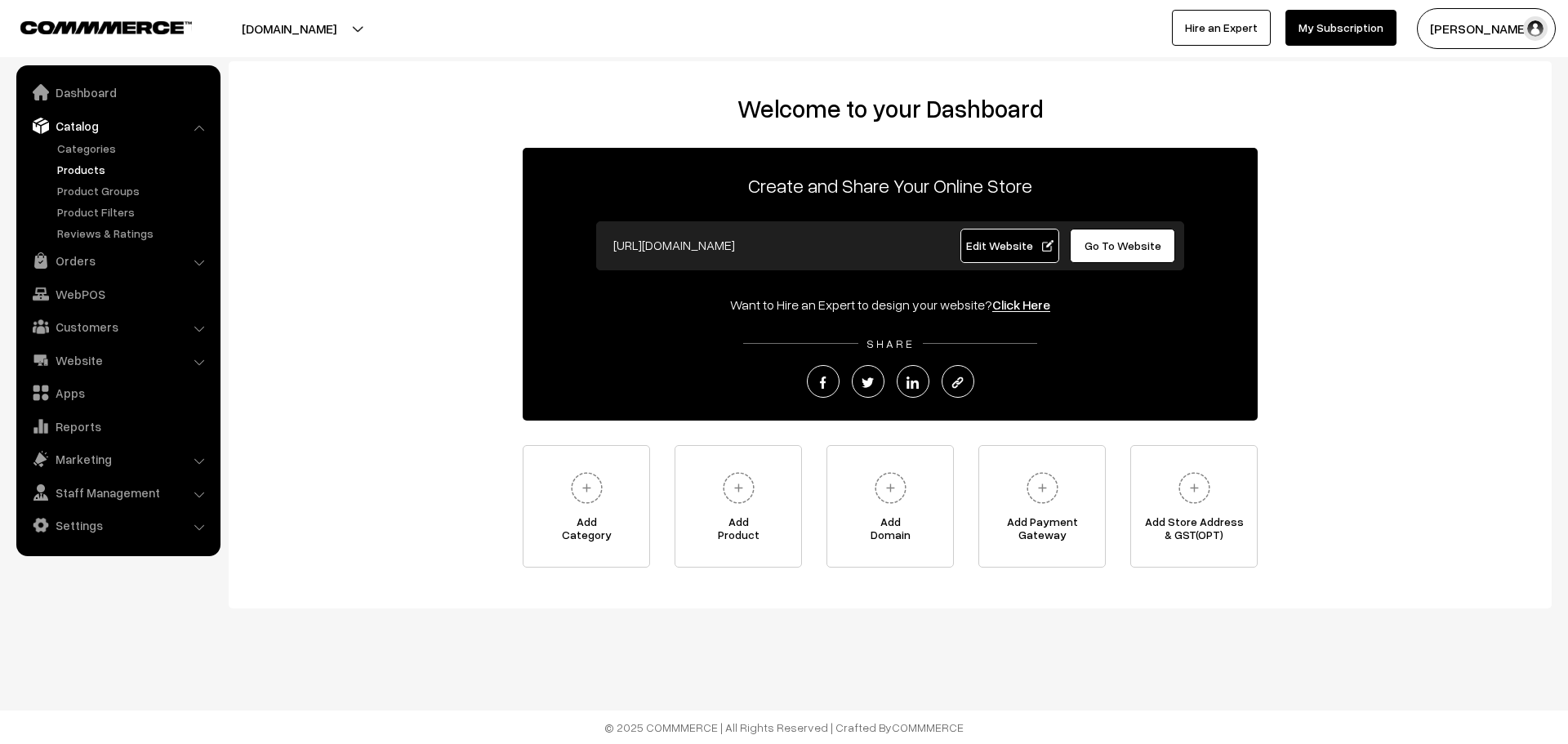
click at [114, 165] on link "Products" at bounding box center [134, 169] width 161 height 17
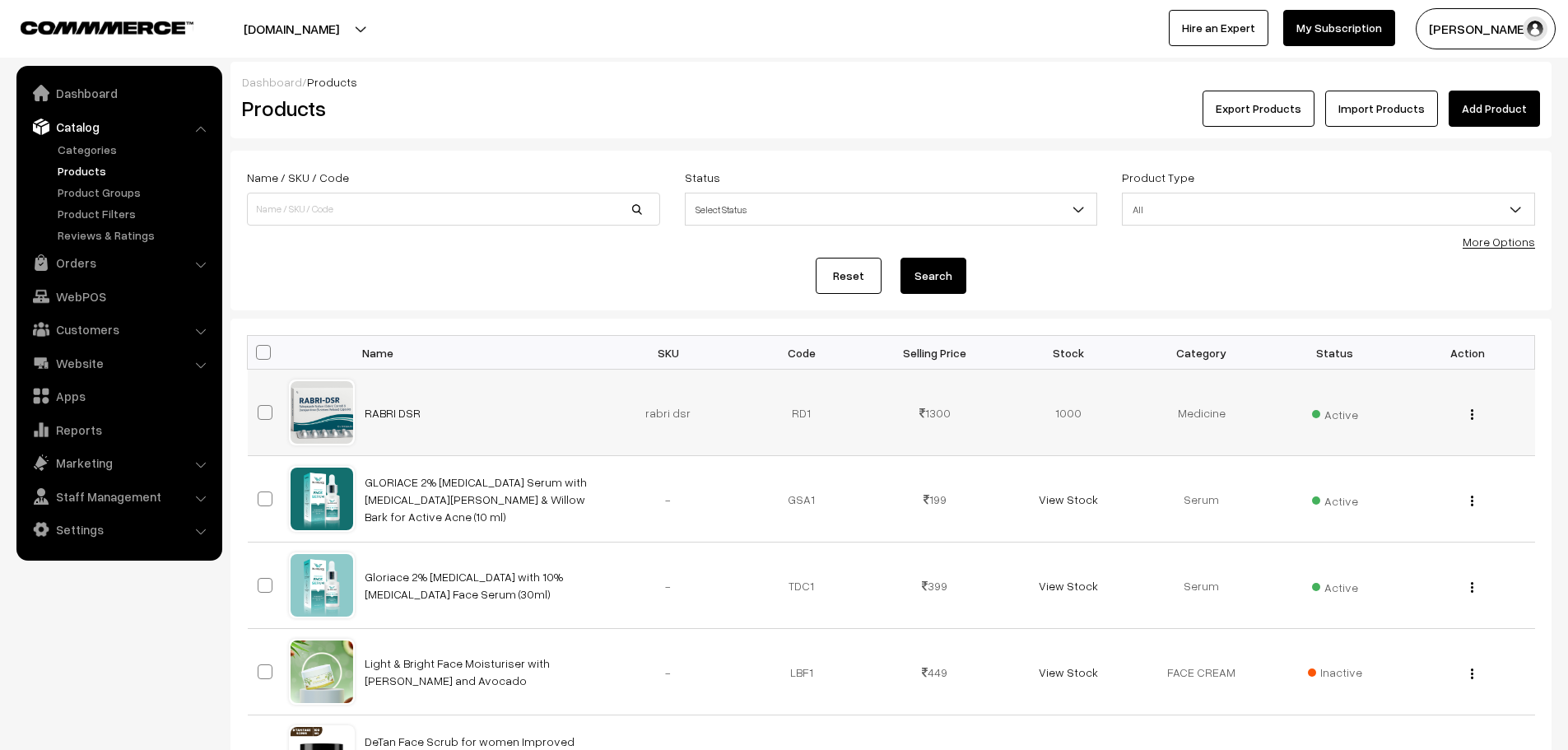
click at [1471, 416] on div "View Edit Delete" at bounding box center [1468, 412] width 114 height 17
click at [1471, 416] on img "button" at bounding box center [1472, 414] width 2 height 11
click at [1387, 478] on link "Edit" at bounding box center [1400, 475] width 140 height 37
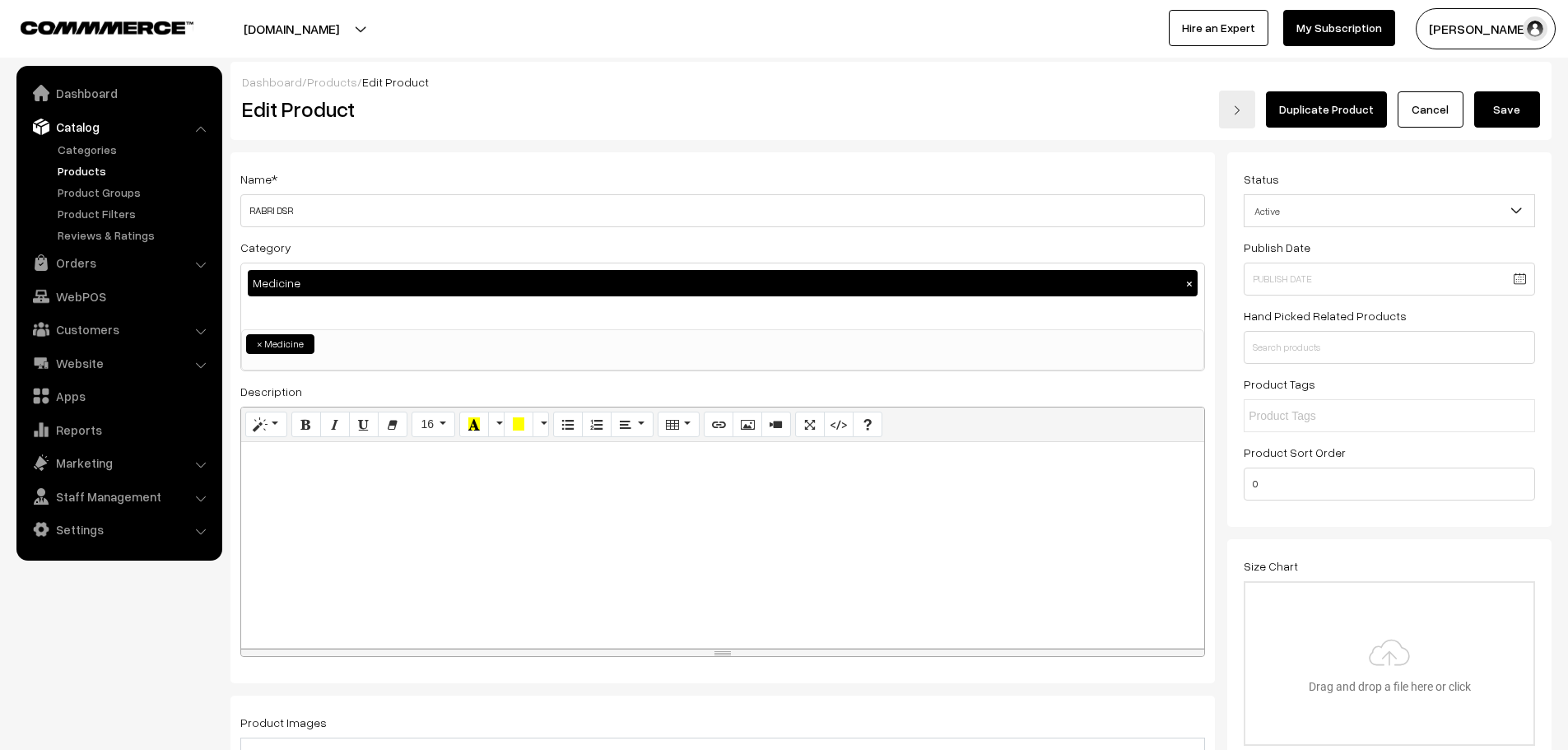
click at [725, 533] on div at bounding box center [723, 545] width 963 height 206
paste div
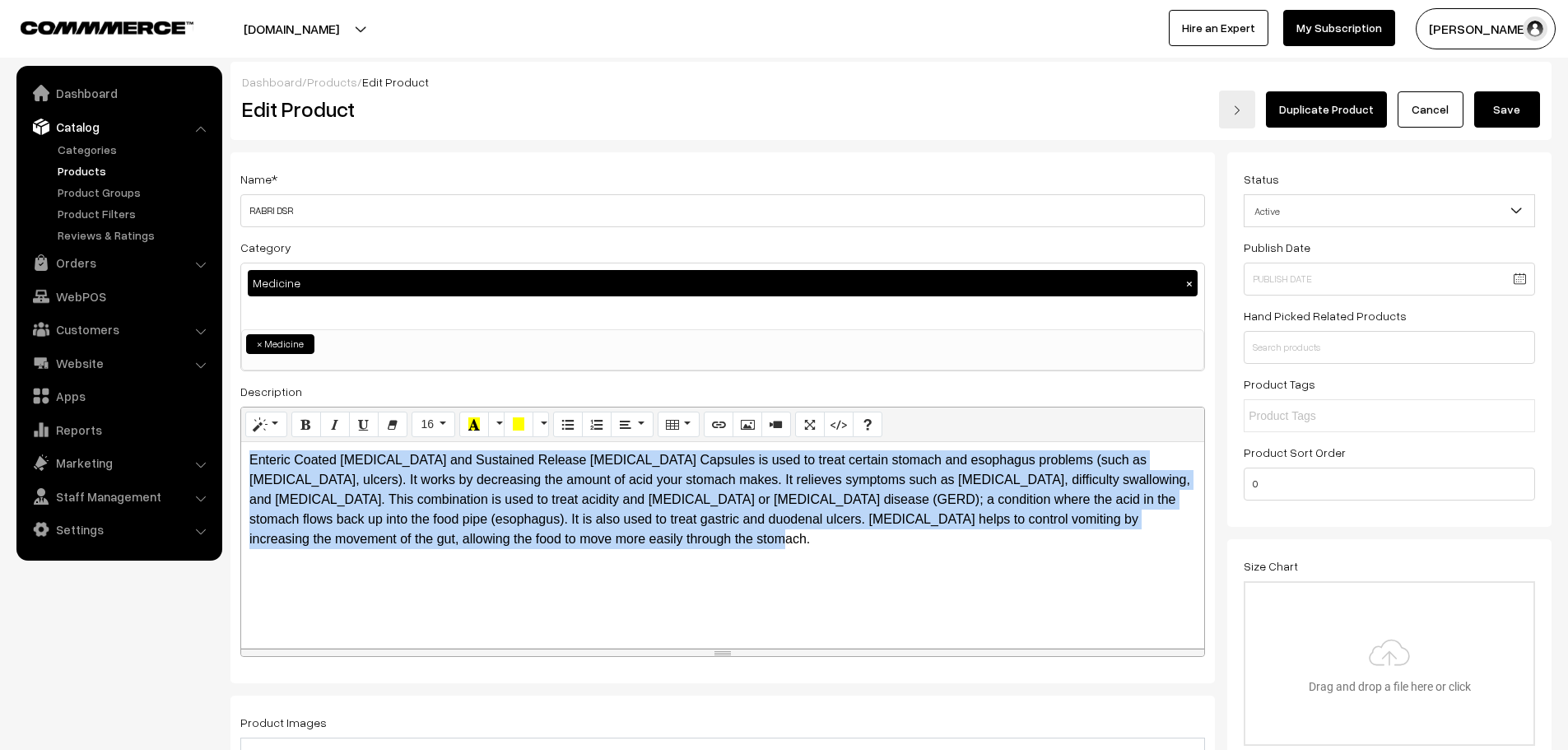
drag, startPoint x: 251, startPoint y: 461, endPoint x: 598, endPoint y: 537, distance: 355.2
click at [598, 537] on p "Enteric Coated [MEDICAL_DATA] and Sustained Release [MEDICAL_DATA] Capsules is …" at bounding box center [723, 499] width 947 height 99
click at [302, 423] on icon "Bold (CTRL+B)" at bounding box center [306, 424] width 12 height 13
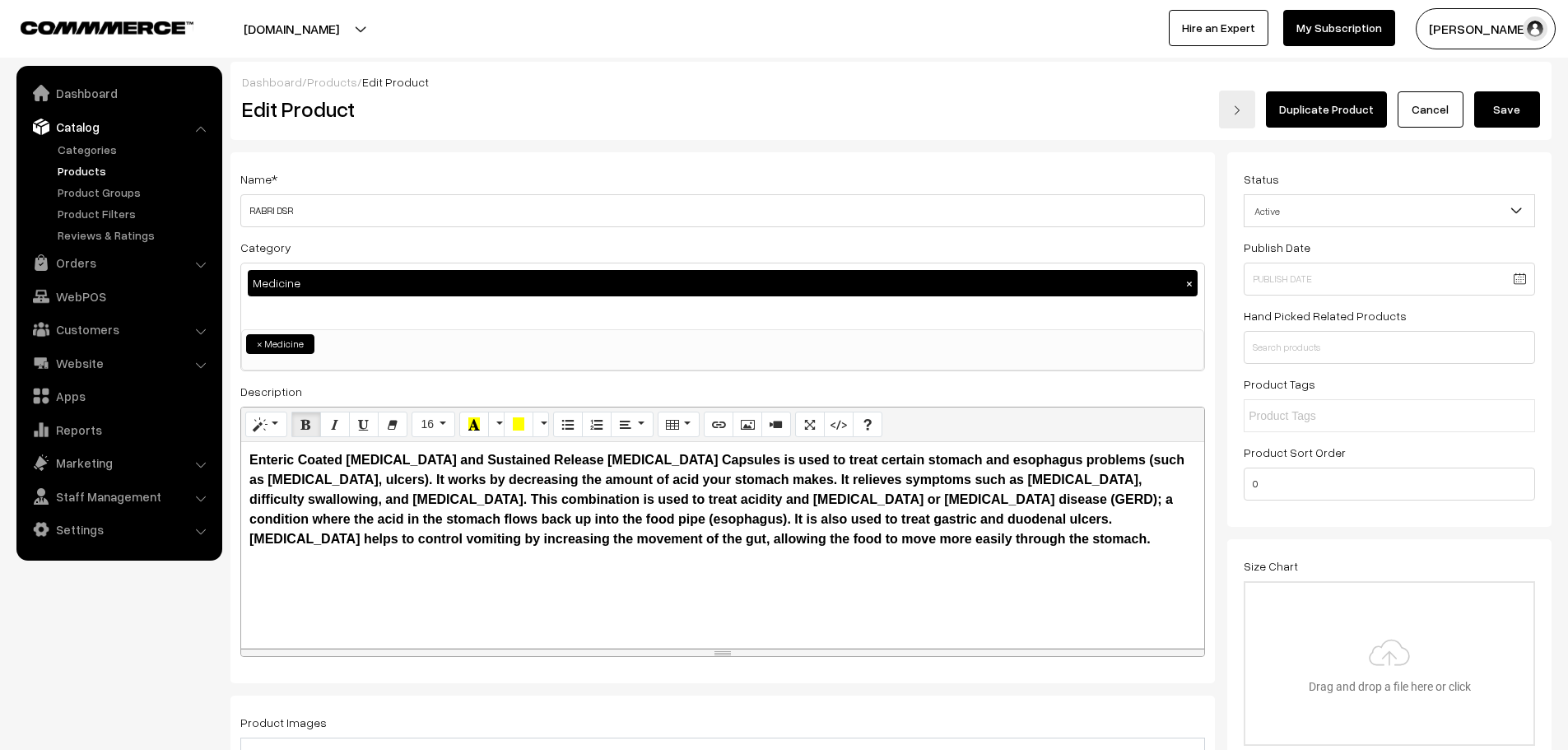
click at [1066, 631] on div "Enteric Coated [MEDICAL_DATA] and Sustained Release [MEDICAL_DATA] Capsules is …" at bounding box center [723, 545] width 963 height 206
click at [1529, 96] on button "Save" at bounding box center [1507, 110] width 66 height 37
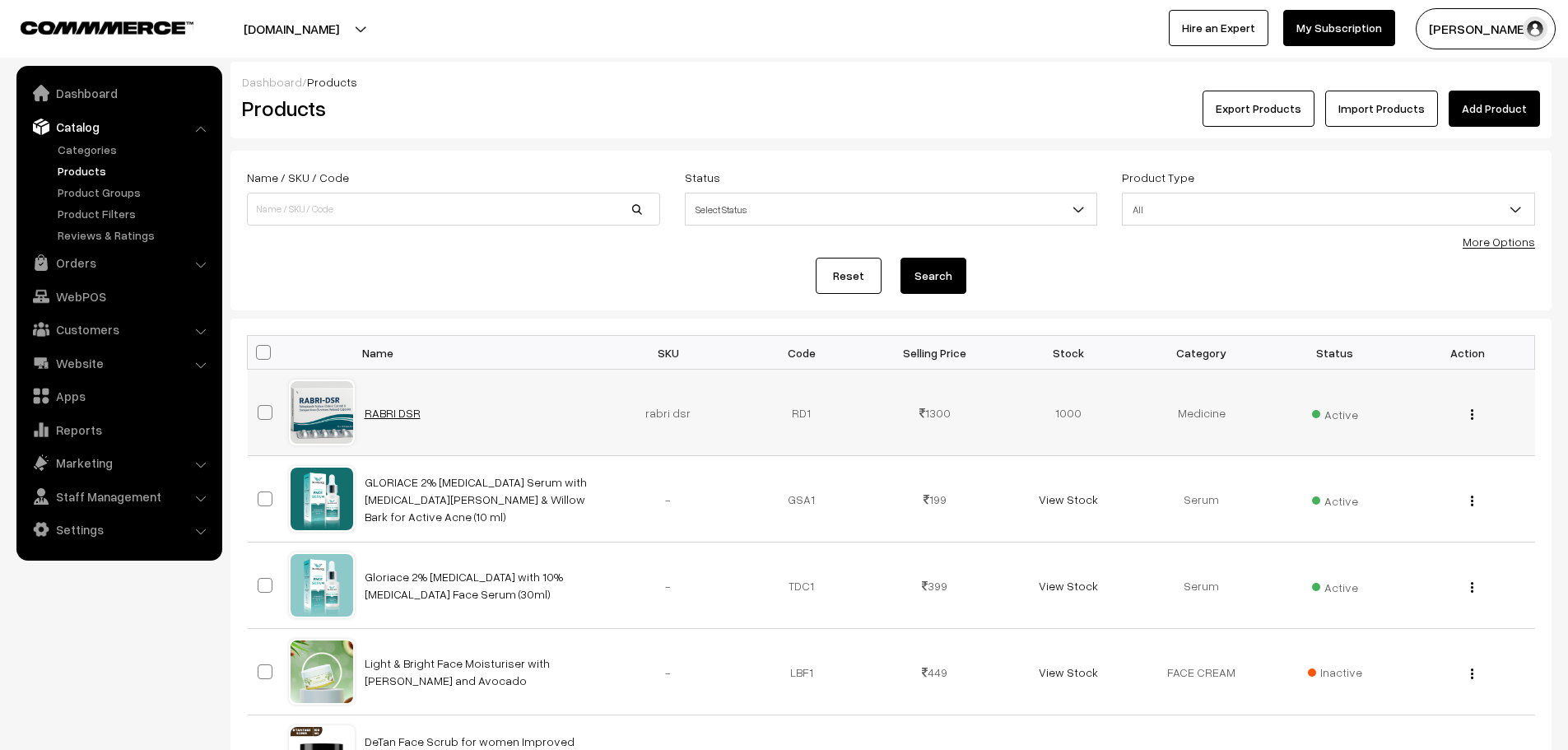
click at [407, 410] on link "RABRI DSR" at bounding box center [392, 412] width 56 height 14
